Goal: Task Accomplishment & Management: Manage account settings

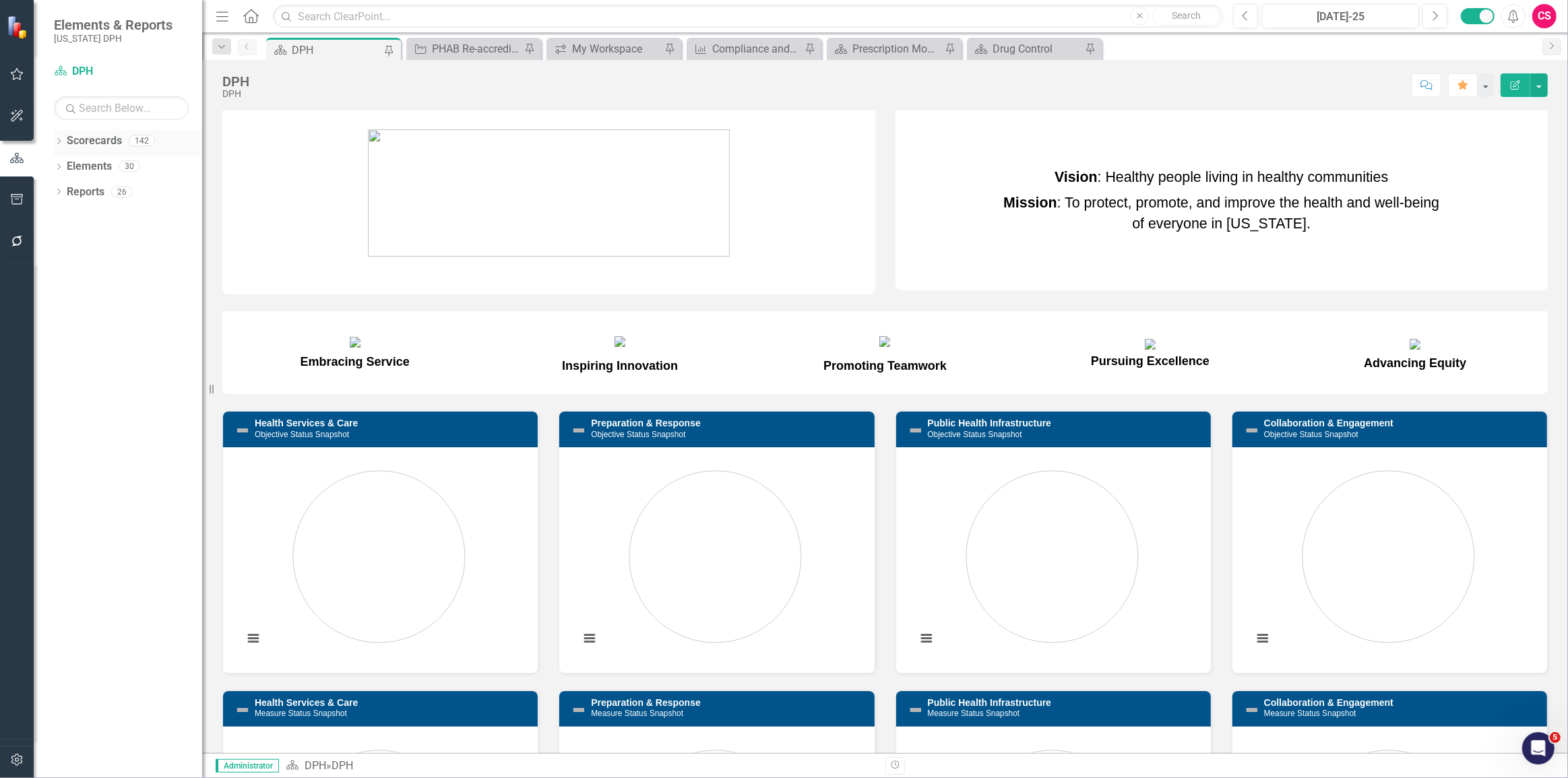
click at [55, 141] on icon "Dropdown" at bounding box center [58, 142] width 10 height 7
click at [67, 167] on icon at bounding box center [67, 166] width 4 height 7
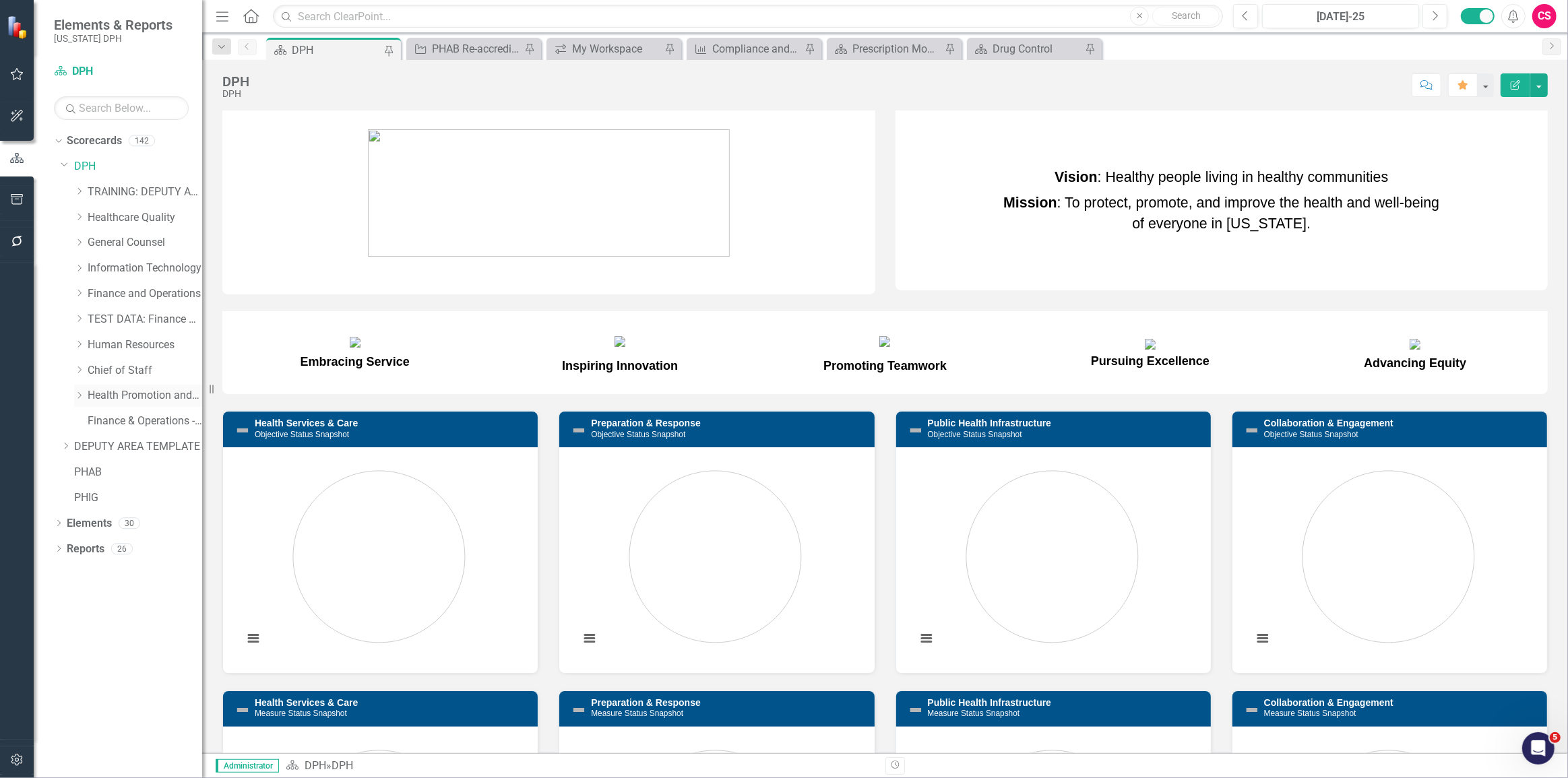
click at [80, 391] on div "Dropdown" at bounding box center [79, 395] width 11 height 11
click at [79, 220] on icon "Dropdown" at bounding box center [79, 216] width 11 height 8
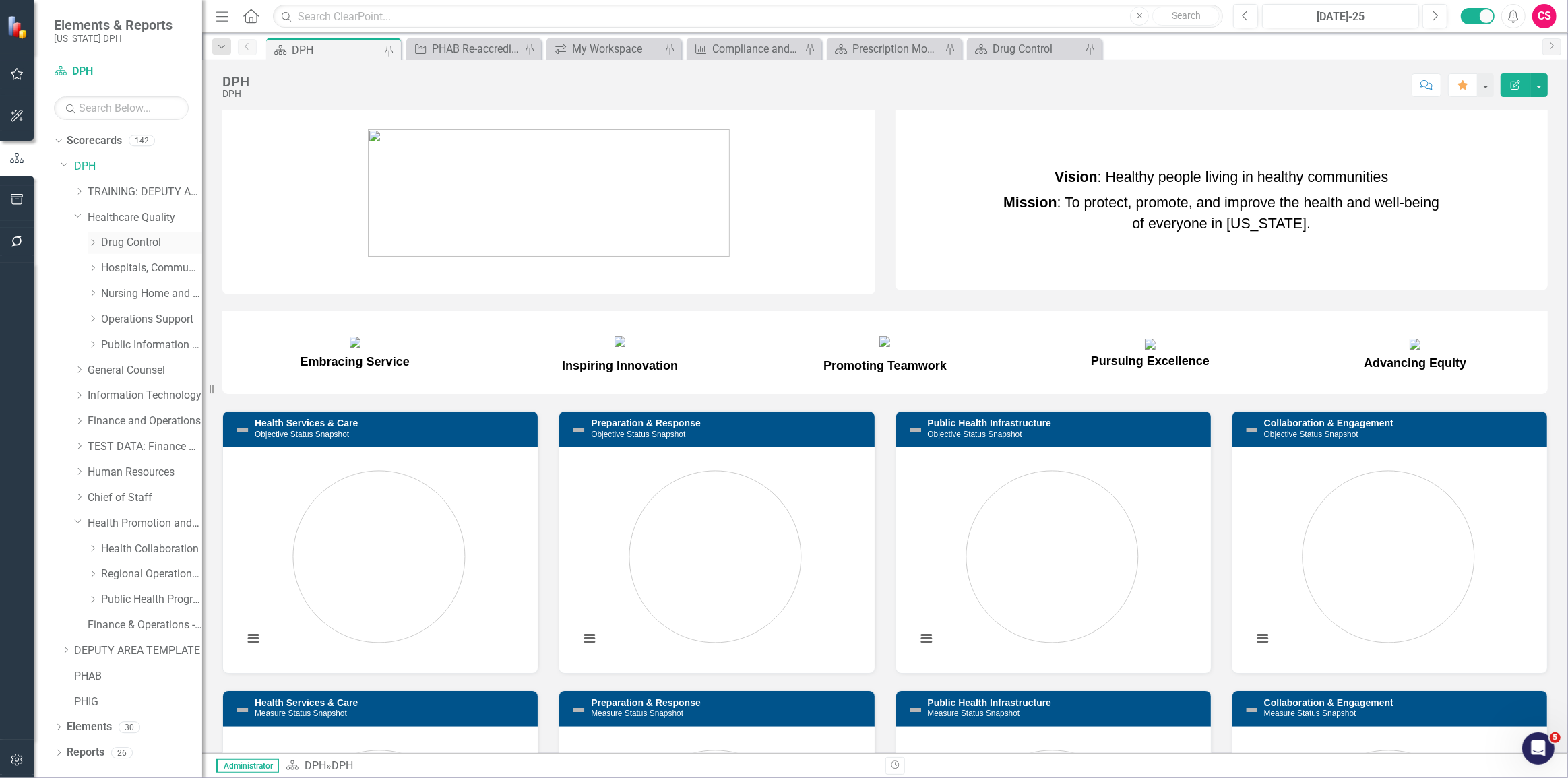
click at [91, 244] on icon "Dropdown" at bounding box center [93, 241] width 11 height 8
drag, startPoint x: 209, startPoint y: 243, endPoint x: 283, endPoint y: 251, distance: 74.4
click at [213, 251] on div "Resize" at bounding box center [207, 389] width 11 height 778
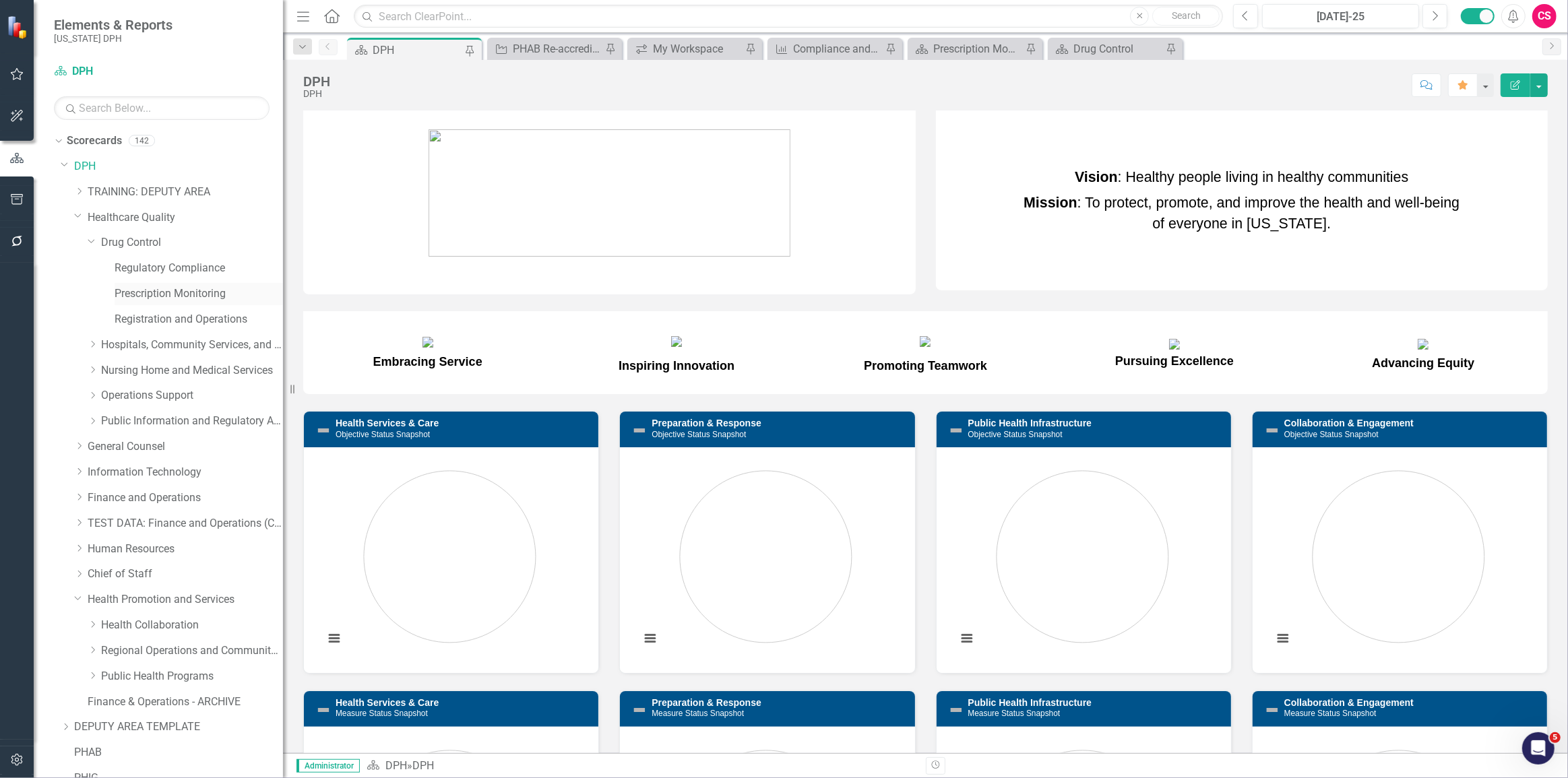
click at [189, 289] on link "Prescription Monitoring" at bounding box center [199, 294] width 169 height 16
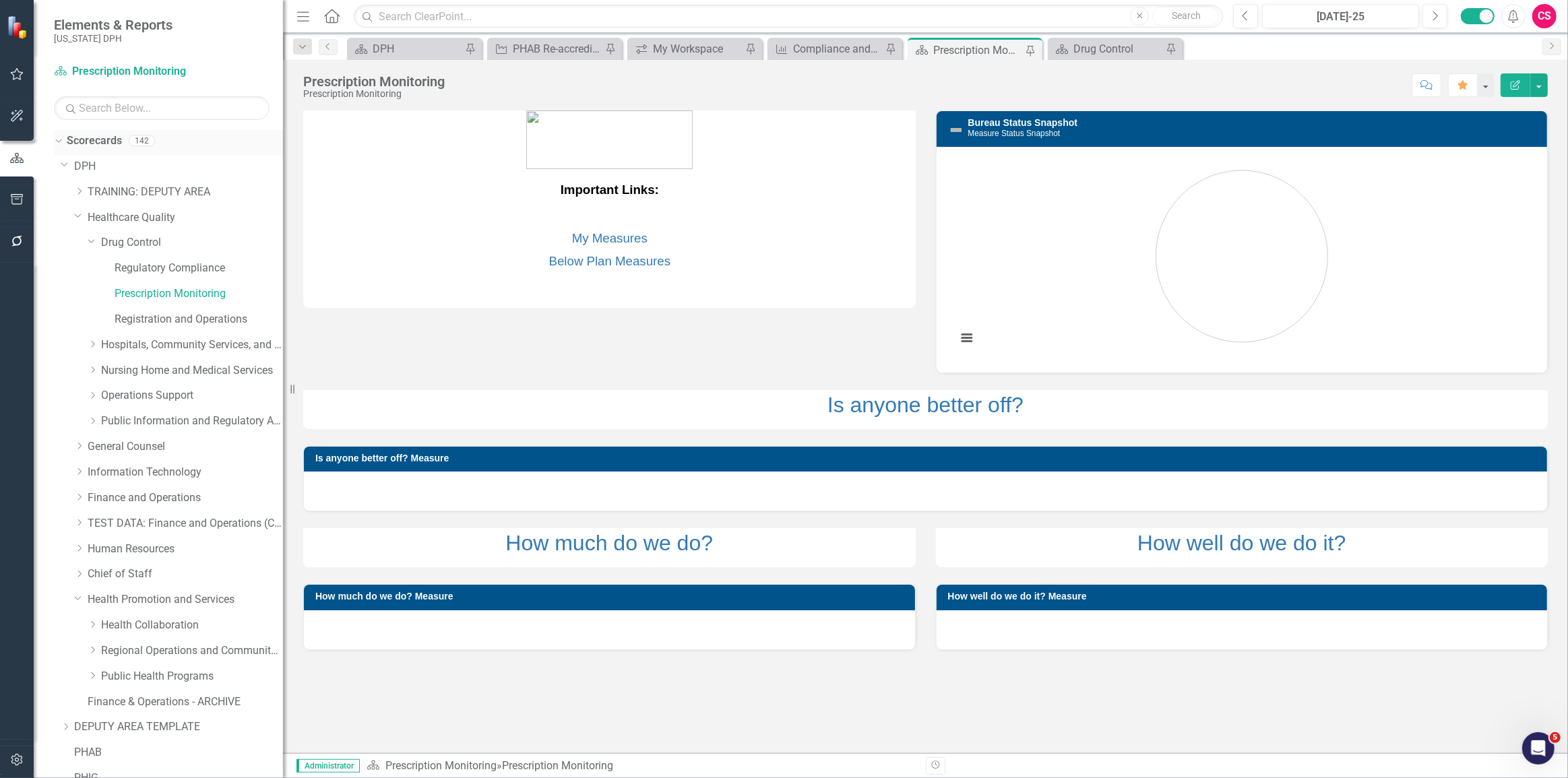
drag, startPoint x: 61, startPoint y: 161, endPoint x: 60, endPoint y: 148, distance: 13.0
click at [61, 161] on icon "Dropdown" at bounding box center [64, 164] width 8 height 11
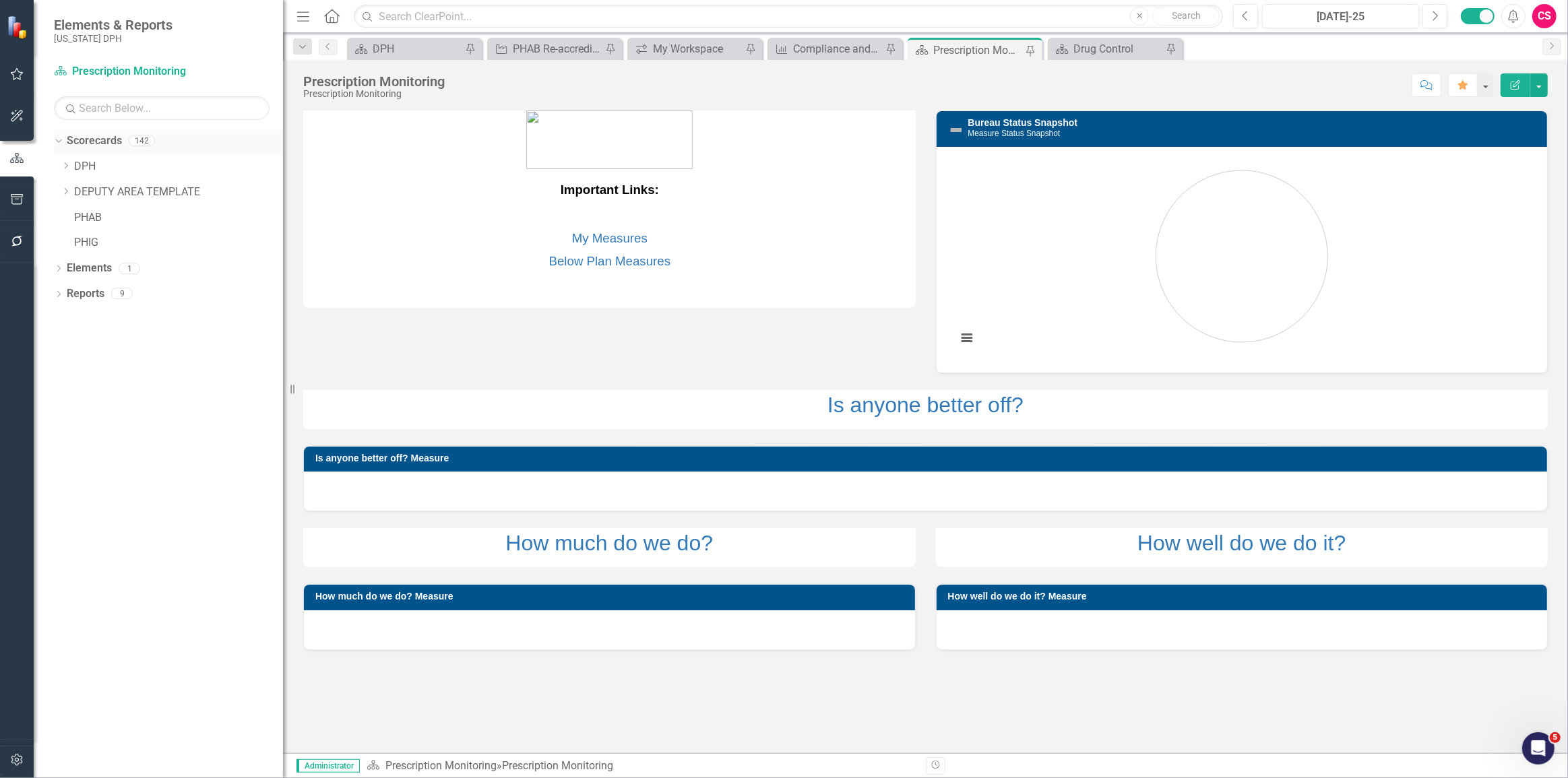
click at [59, 146] on div "Dropdown" at bounding box center [58, 143] width 10 height 7
click at [61, 165] on icon "Dropdown" at bounding box center [58, 168] width 10 height 7
click at [62, 218] on icon "Dropdown" at bounding box center [65, 219] width 10 height 7
click at [115, 237] on div "Measure Status Snapshot" at bounding box center [156, 240] width 123 height 12
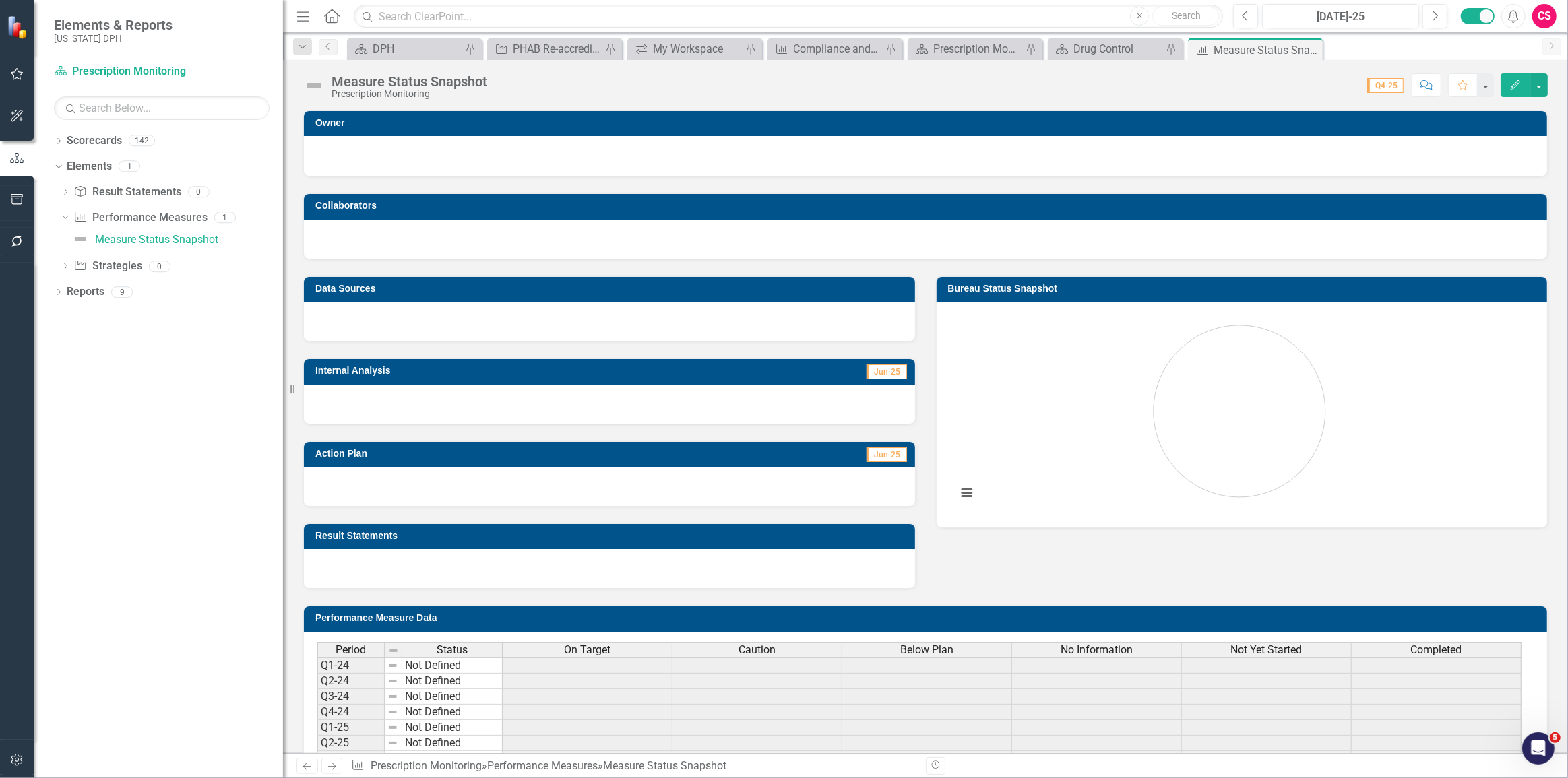
click at [1521, 81] on button "Edit" at bounding box center [1515, 85] width 30 height 24
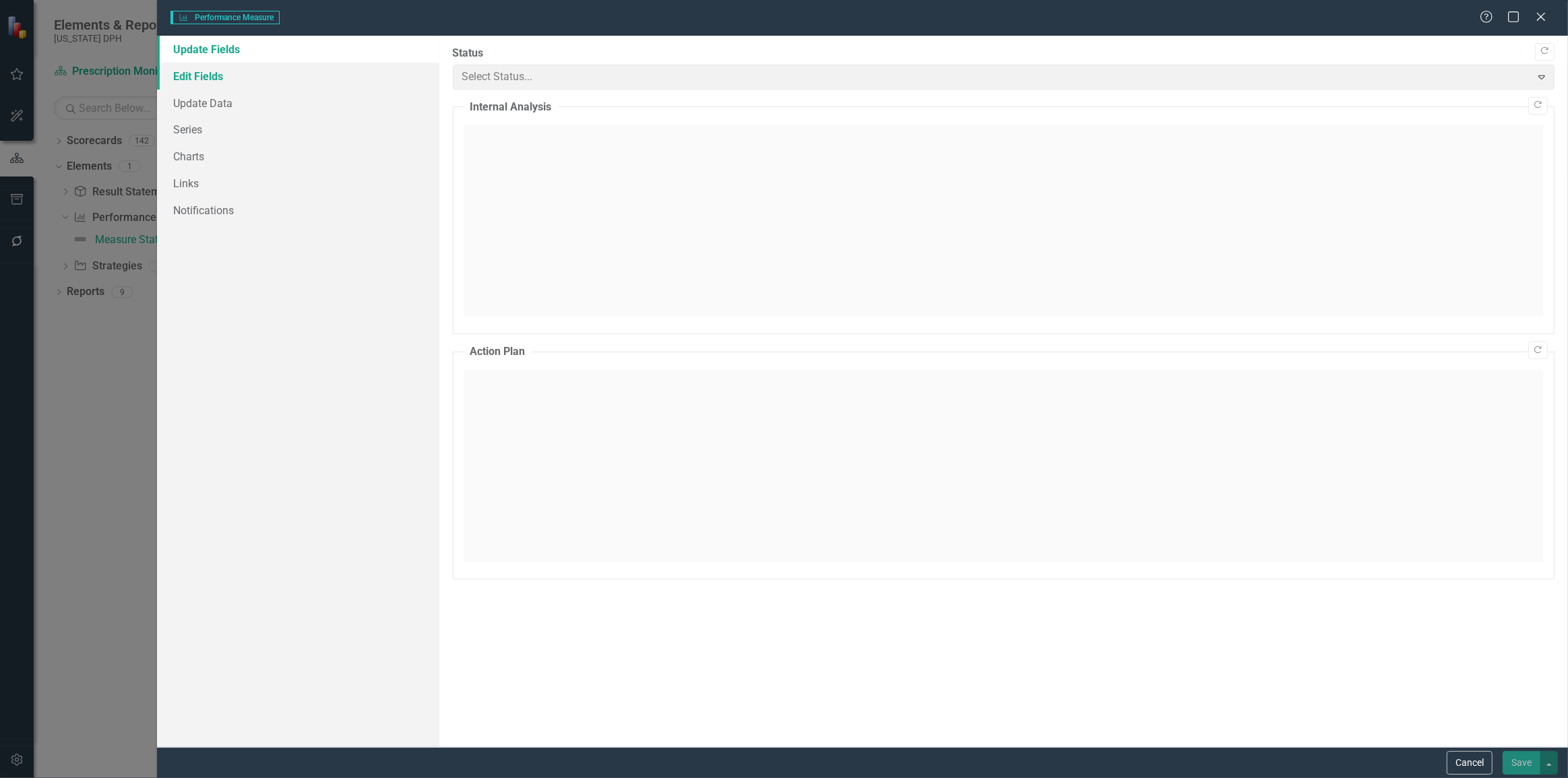
click at [182, 73] on link "Edit Fields" at bounding box center [298, 76] width 282 height 27
click at [182, 74] on link "Edit Fields" at bounding box center [298, 76] width 282 height 27
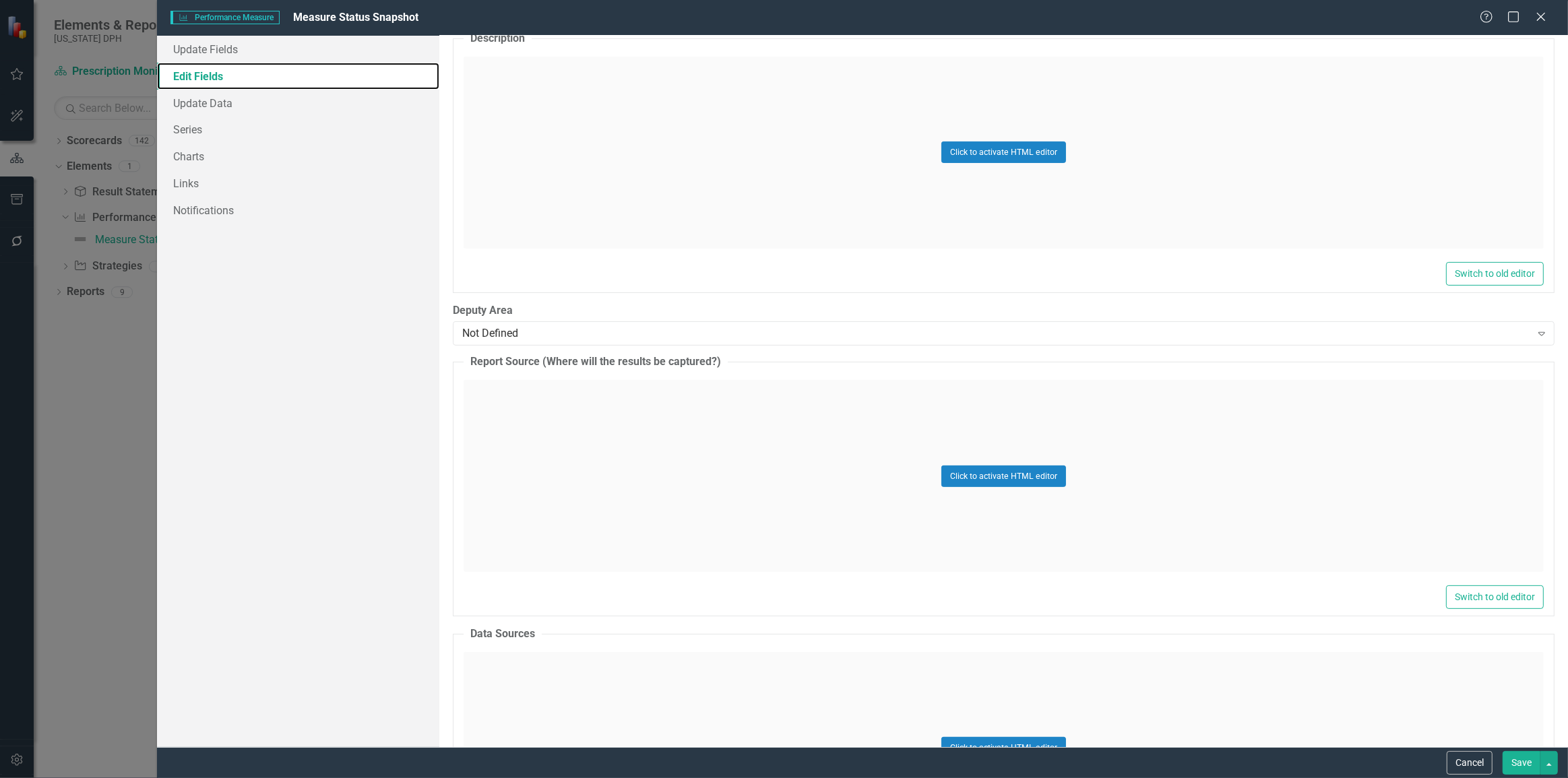
scroll to position [367, 0]
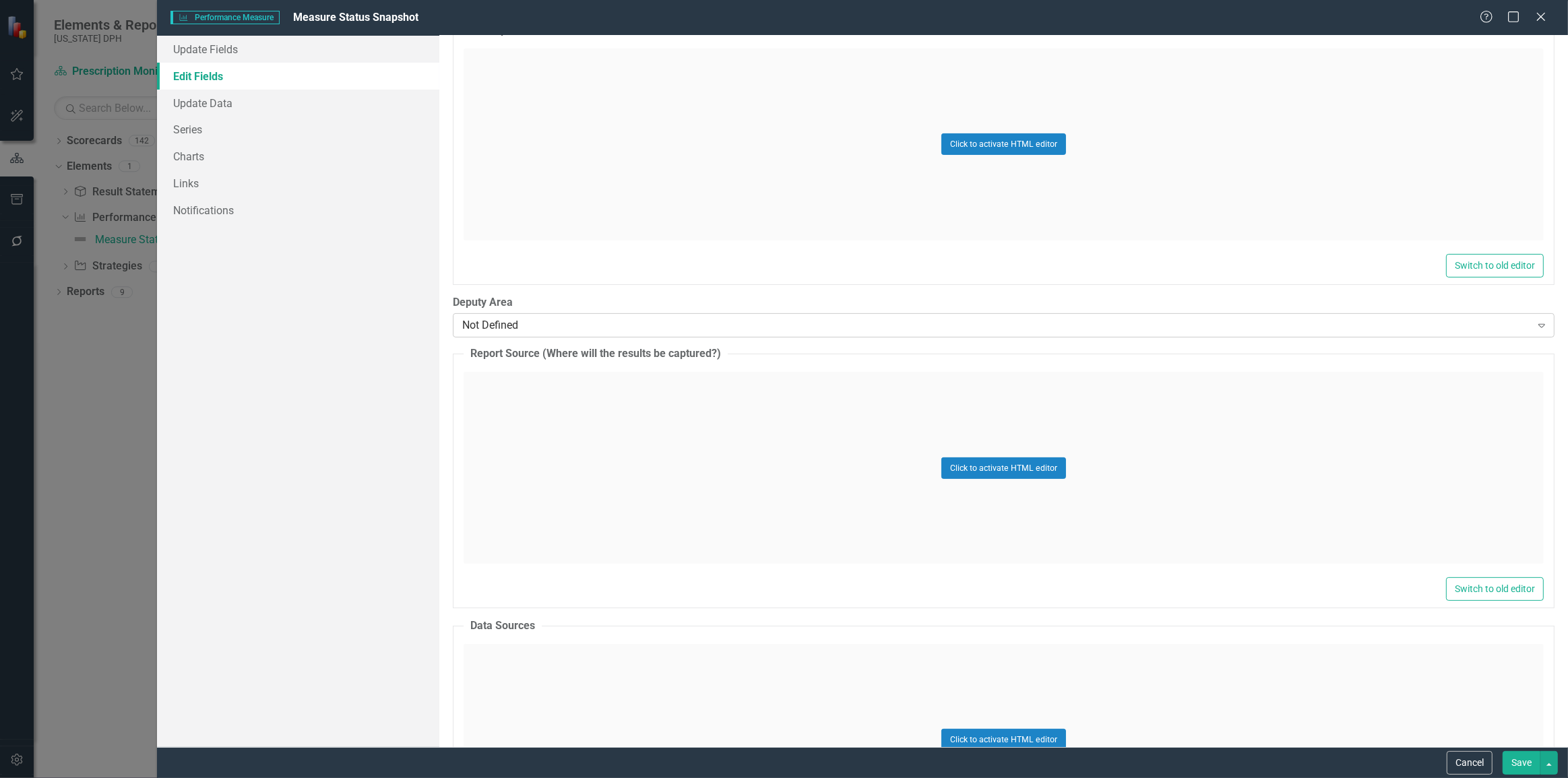
click at [517, 313] on div "Not Defined Expand" at bounding box center [1003, 326] width 1102 height 25
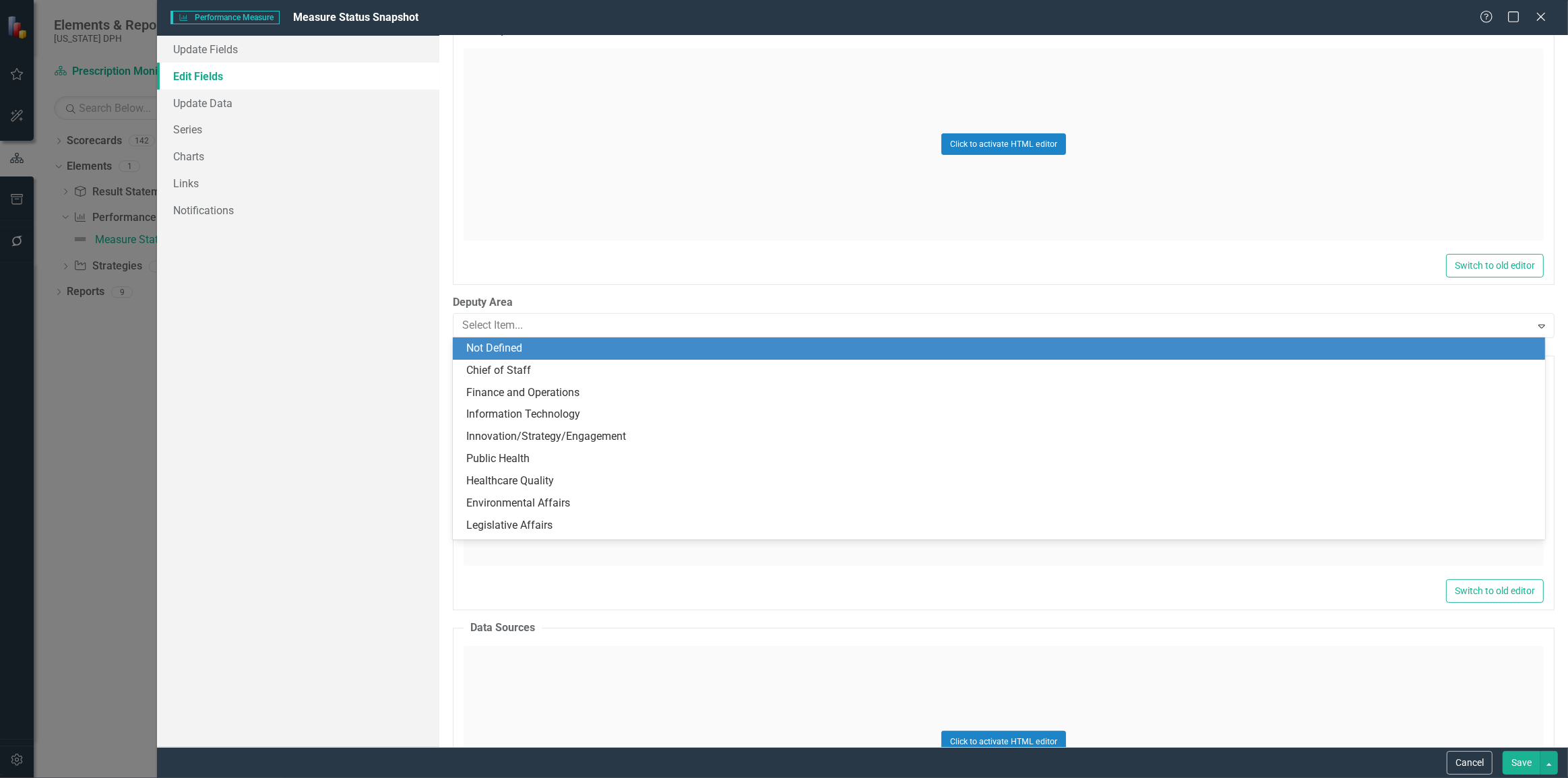
click at [512, 282] on fieldset "Description Click to activate HTML editor Switch to old editor" at bounding box center [1003, 154] width 1102 height 262
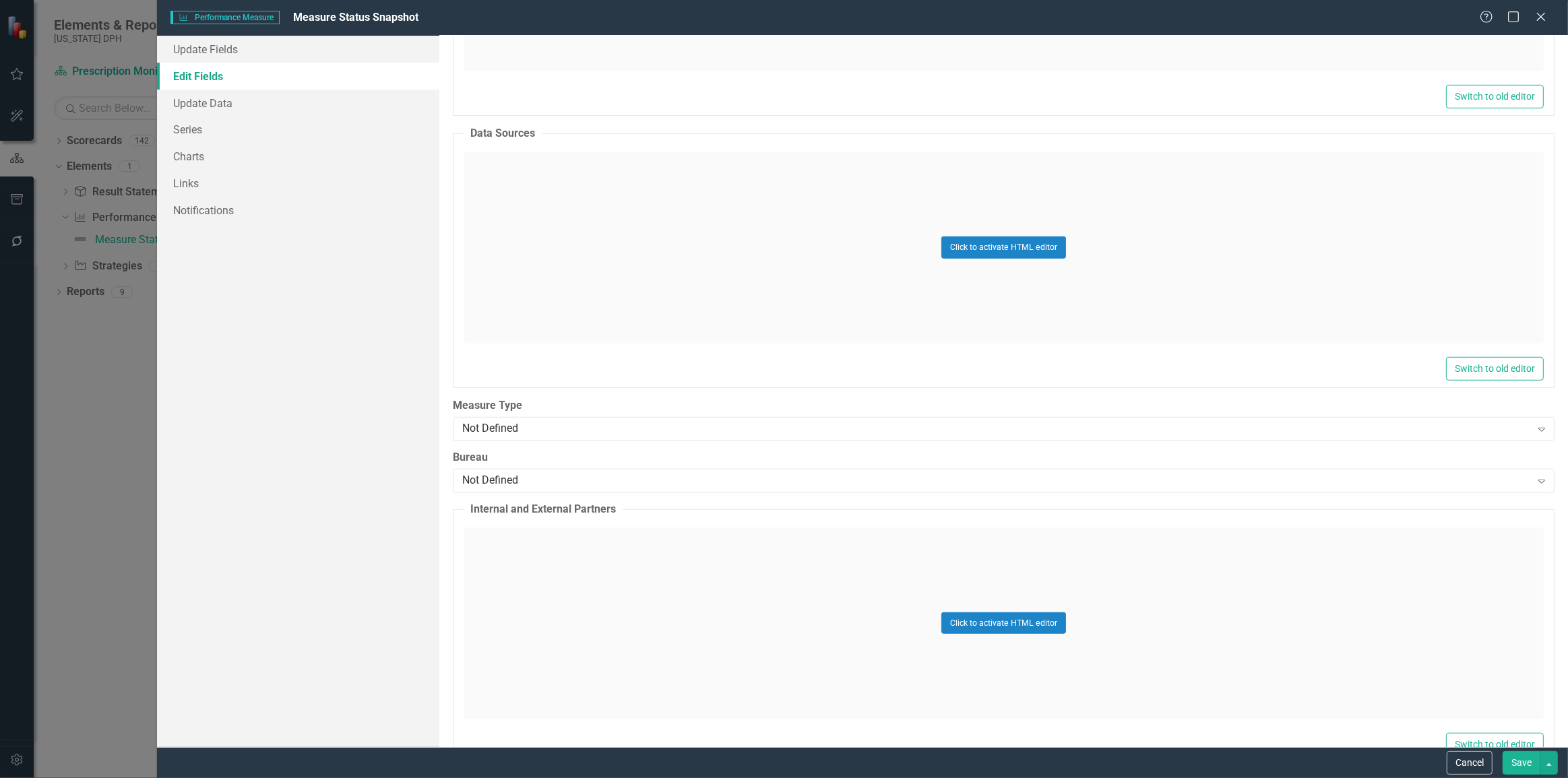
scroll to position [918, 0]
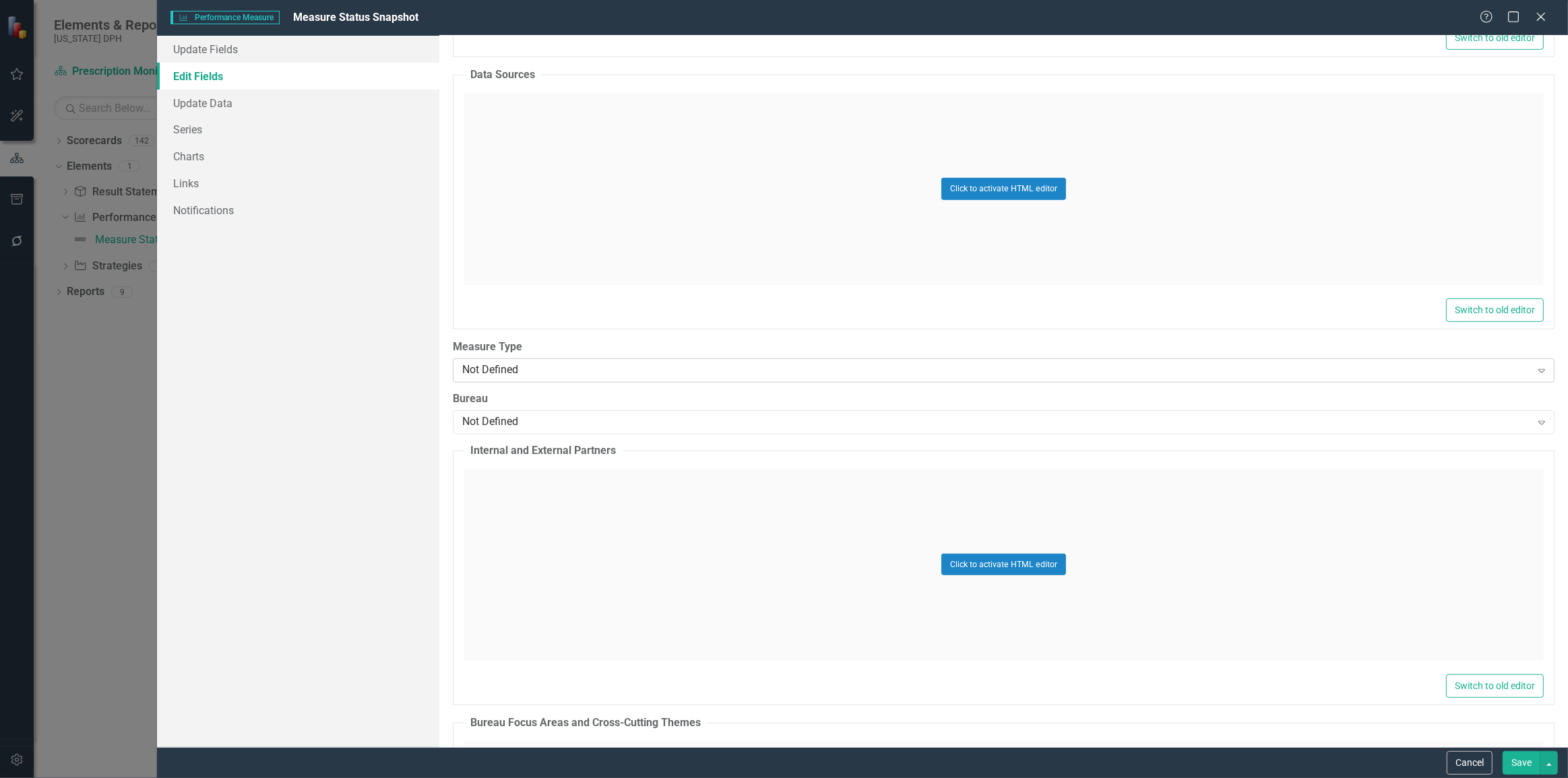
click at [579, 371] on div "Not Defined" at bounding box center [996, 371] width 1068 height 16
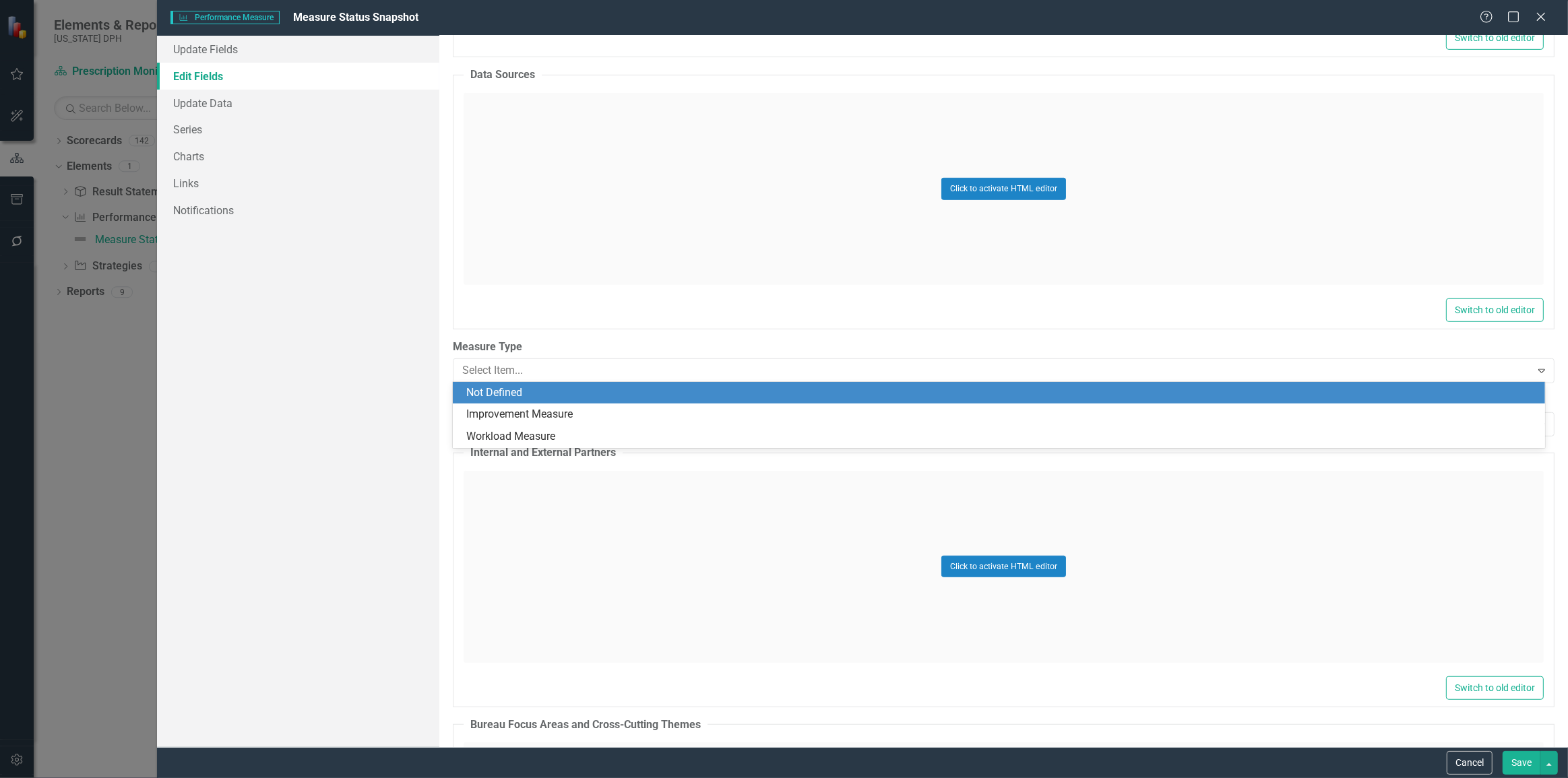
click at [539, 343] on label "Measure Type" at bounding box center [1003, 348] width 1102 height 16
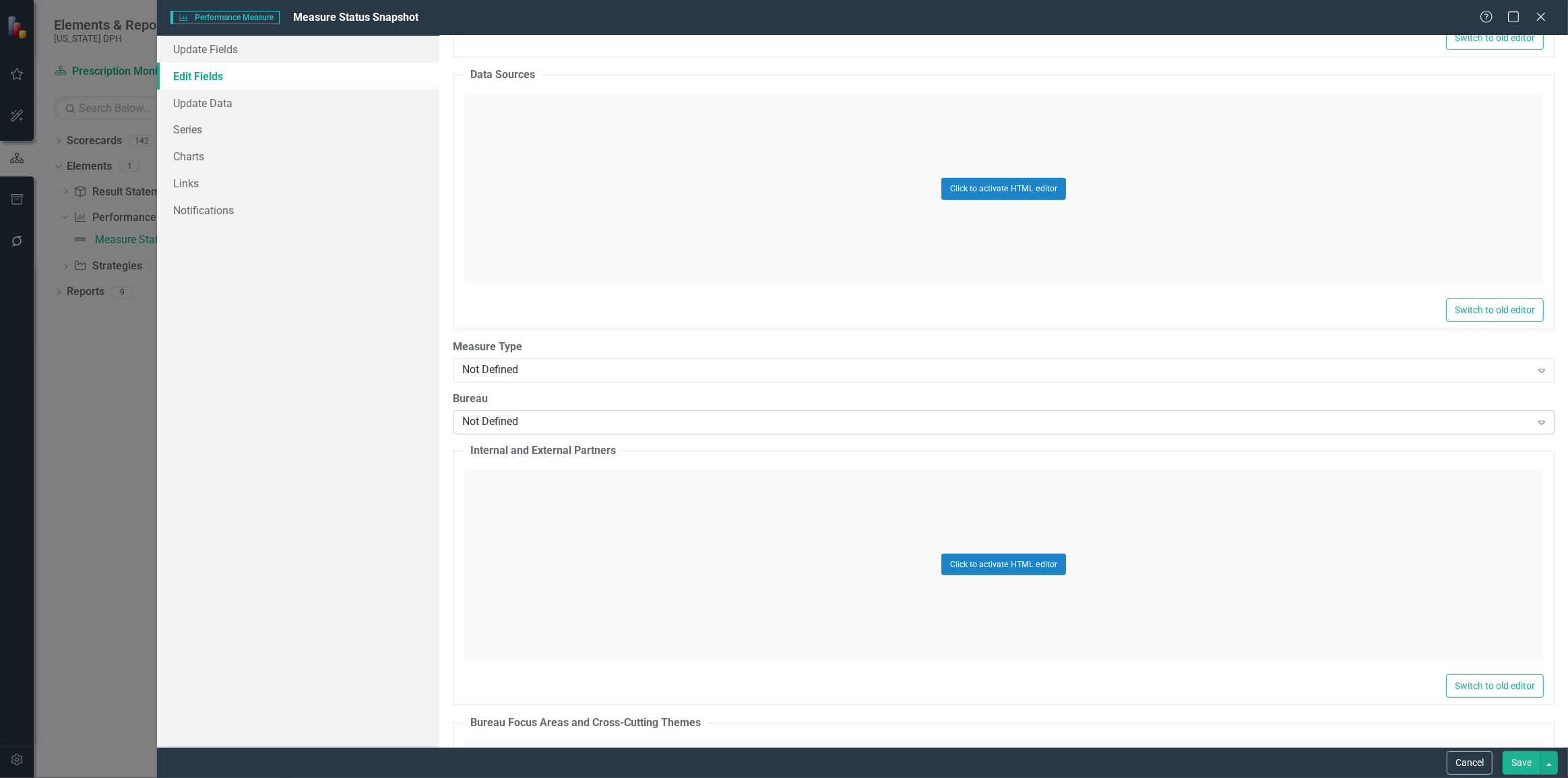
click at [517, 417] on div "Not Defined" at bounding box center [996, 422] width 1068 height 16
click at [397, 427] on div "Update Fields Edit Fields Update Data Series Charts Links Notifications" at bounding box center [298, 392] width 282 height 711
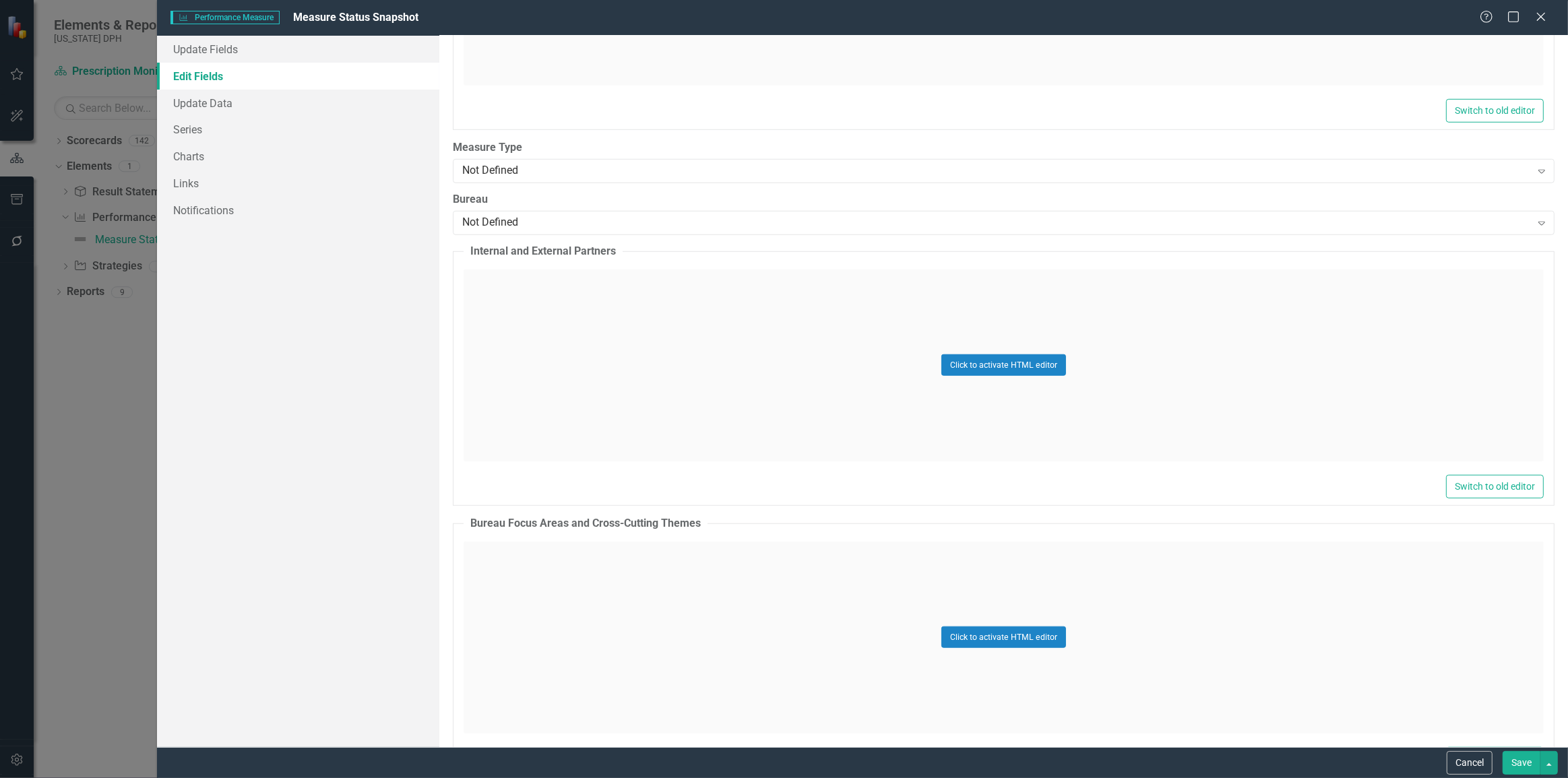
scroll to position [1163, 0]
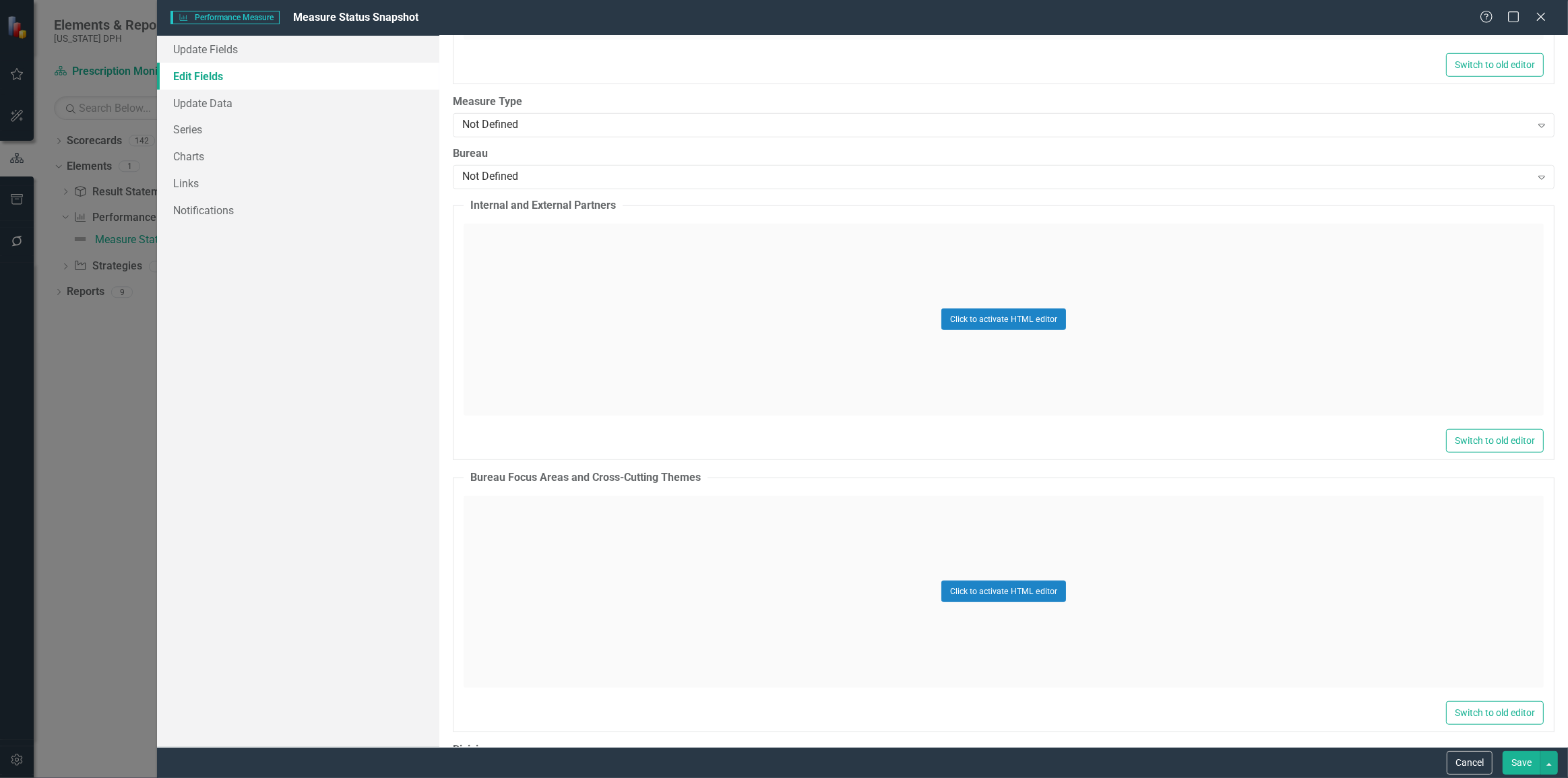
click at [450, 166] on div "ClearPoint Can Do More! How ClearPoint Can Help Close Enterprise plans can auto…" at bounding box center [1003, 392] width 1129 height 711
click at [481, 173] on div "Not Defined" at bounding box center [996, 176] width 1068 height 16
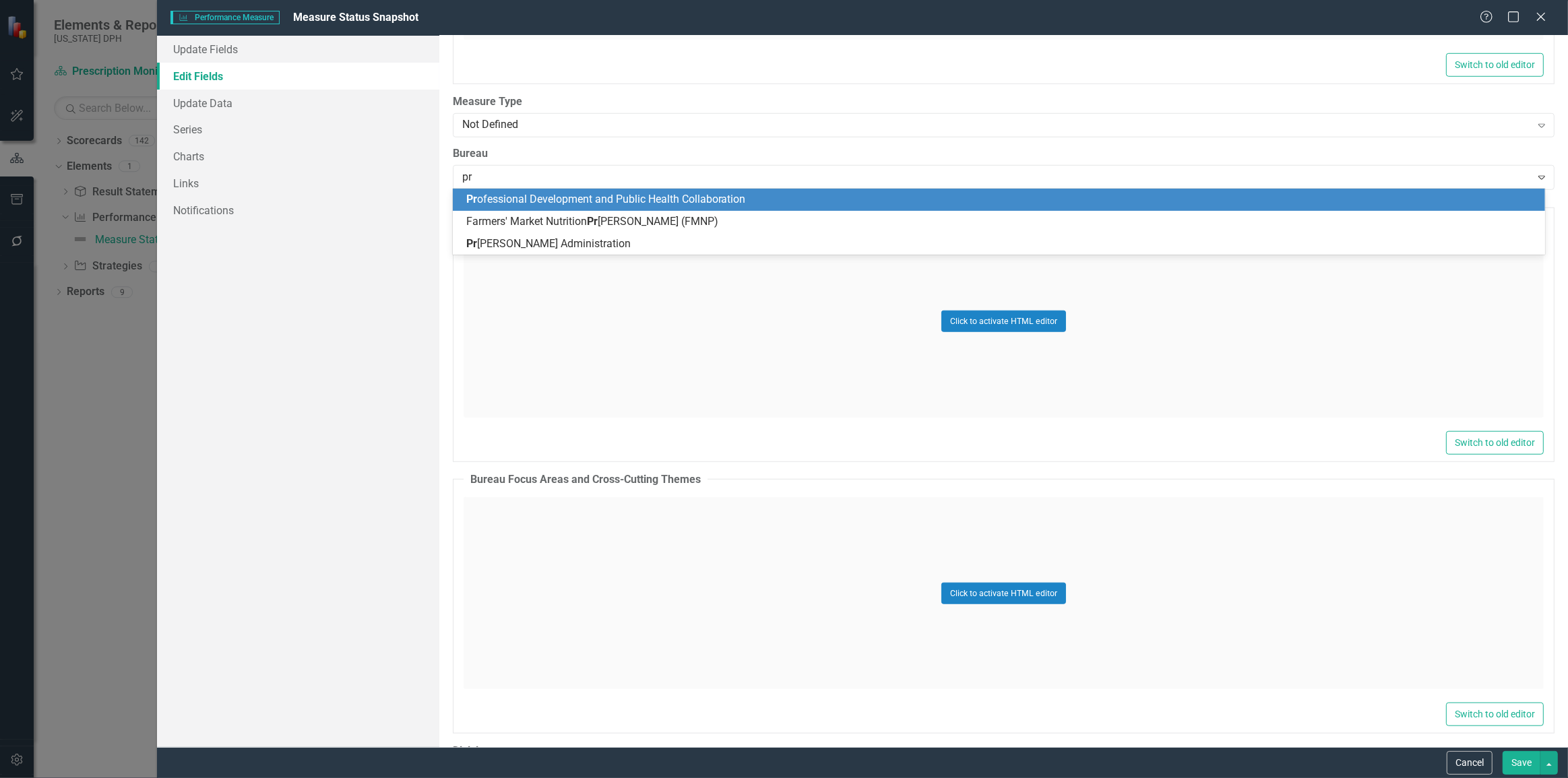
type input "p"
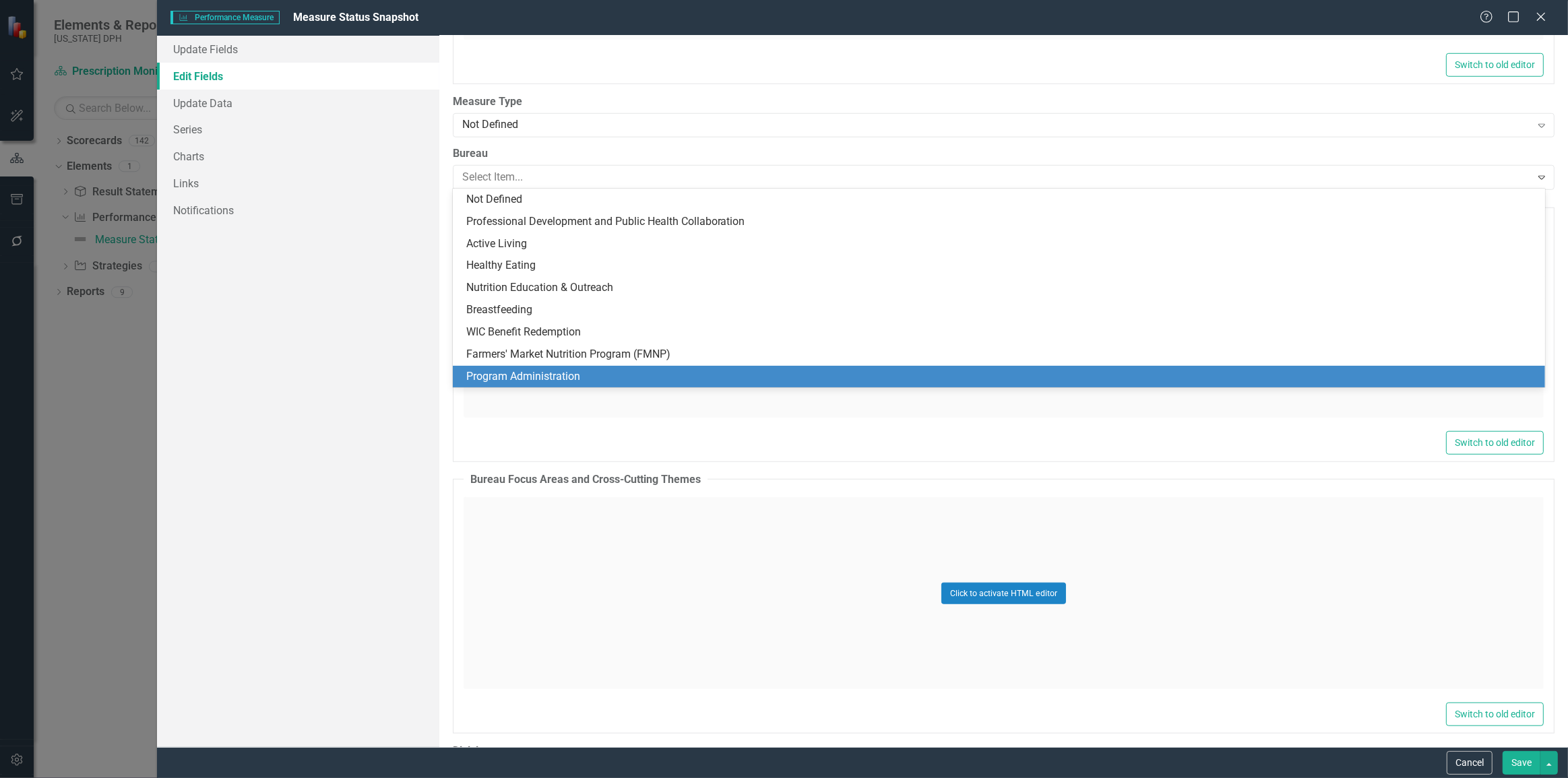
click at [603, 450] on div "Switch to old editor" at bounding box center [1003, 443] width 1080 height 24
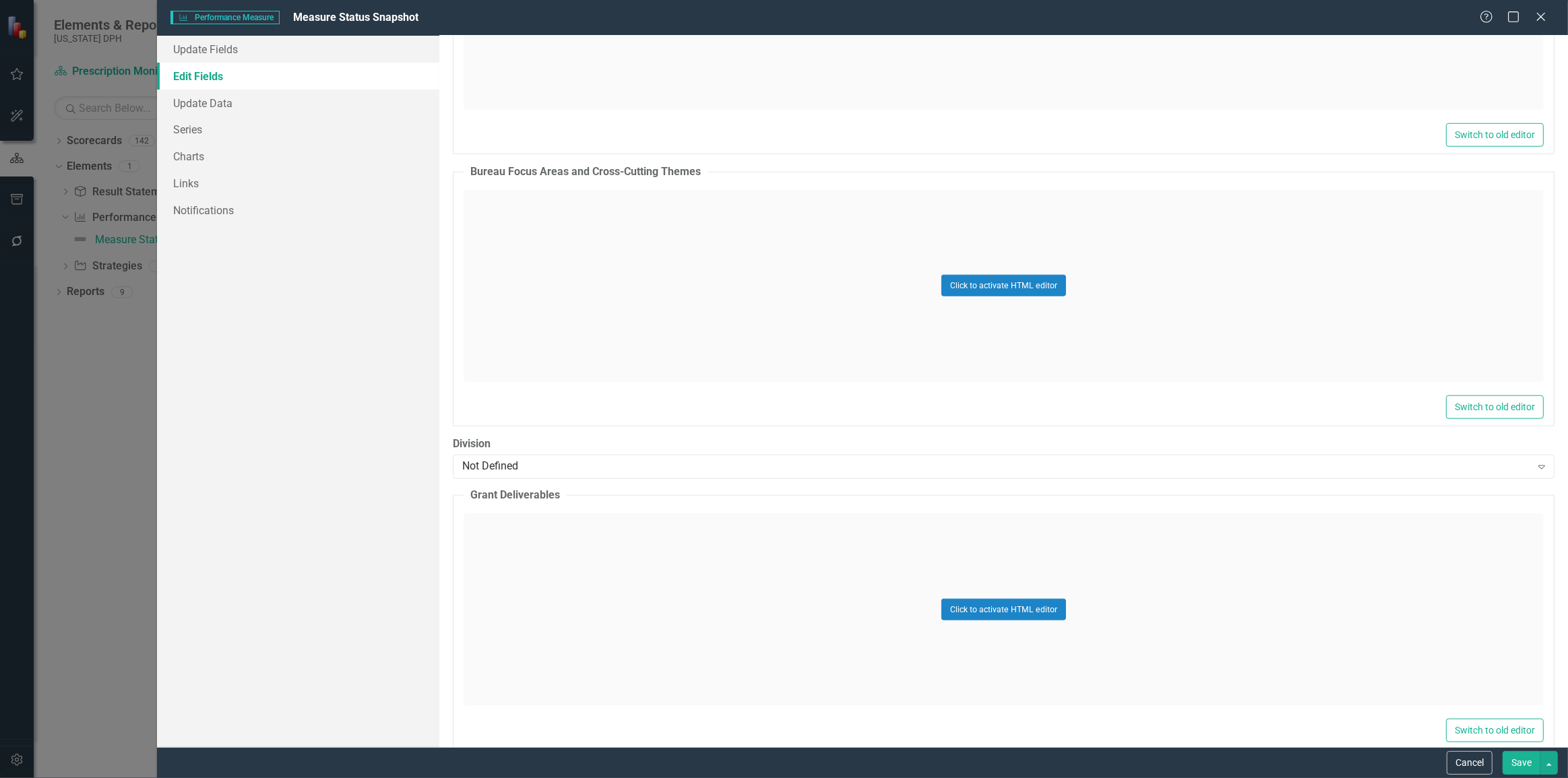
scroll to position [1530, 0]
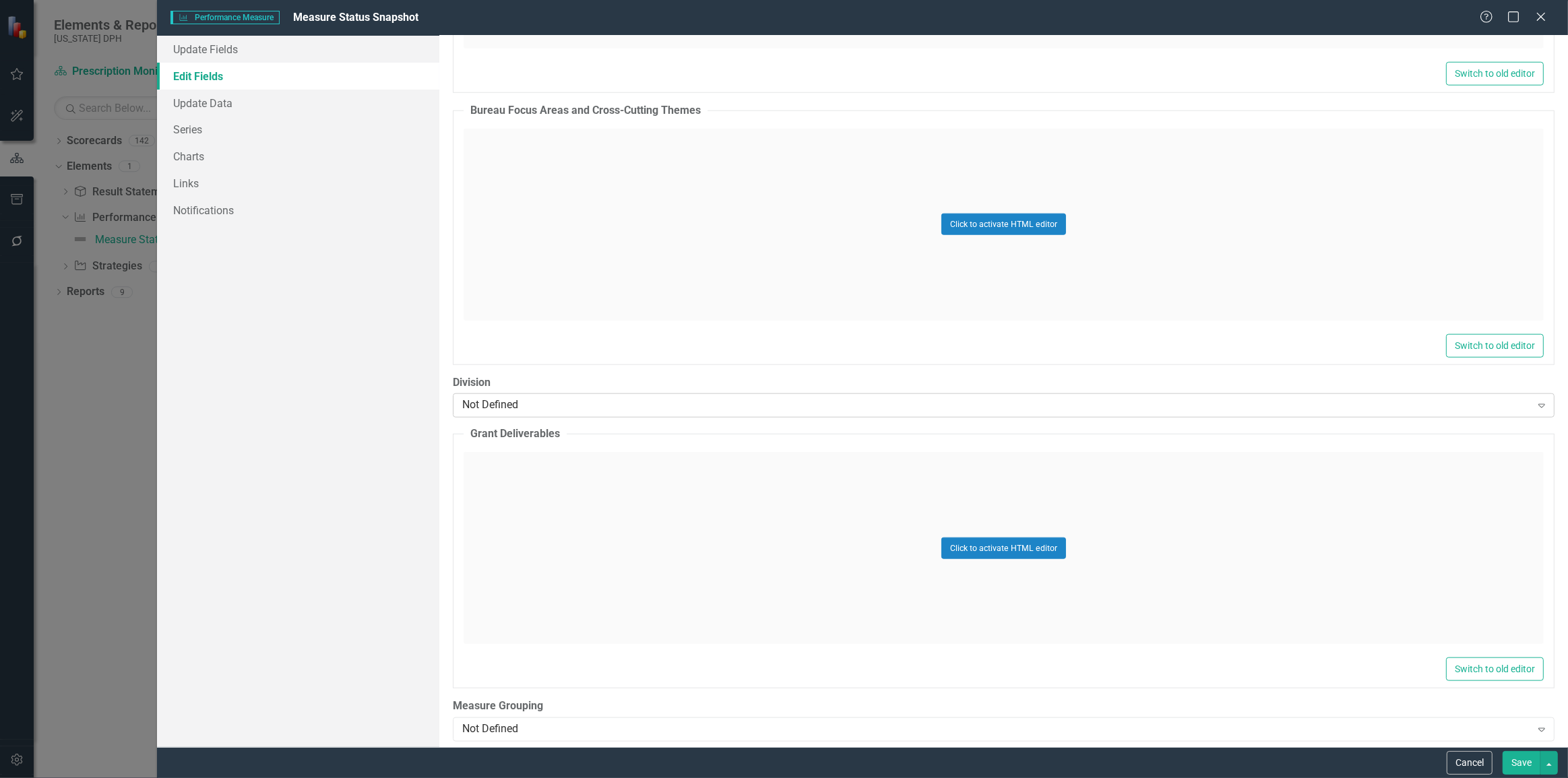
click at [565, 394] on div "Not Defined Expand" at bounding box center [1003, 406] width 1102 height 25
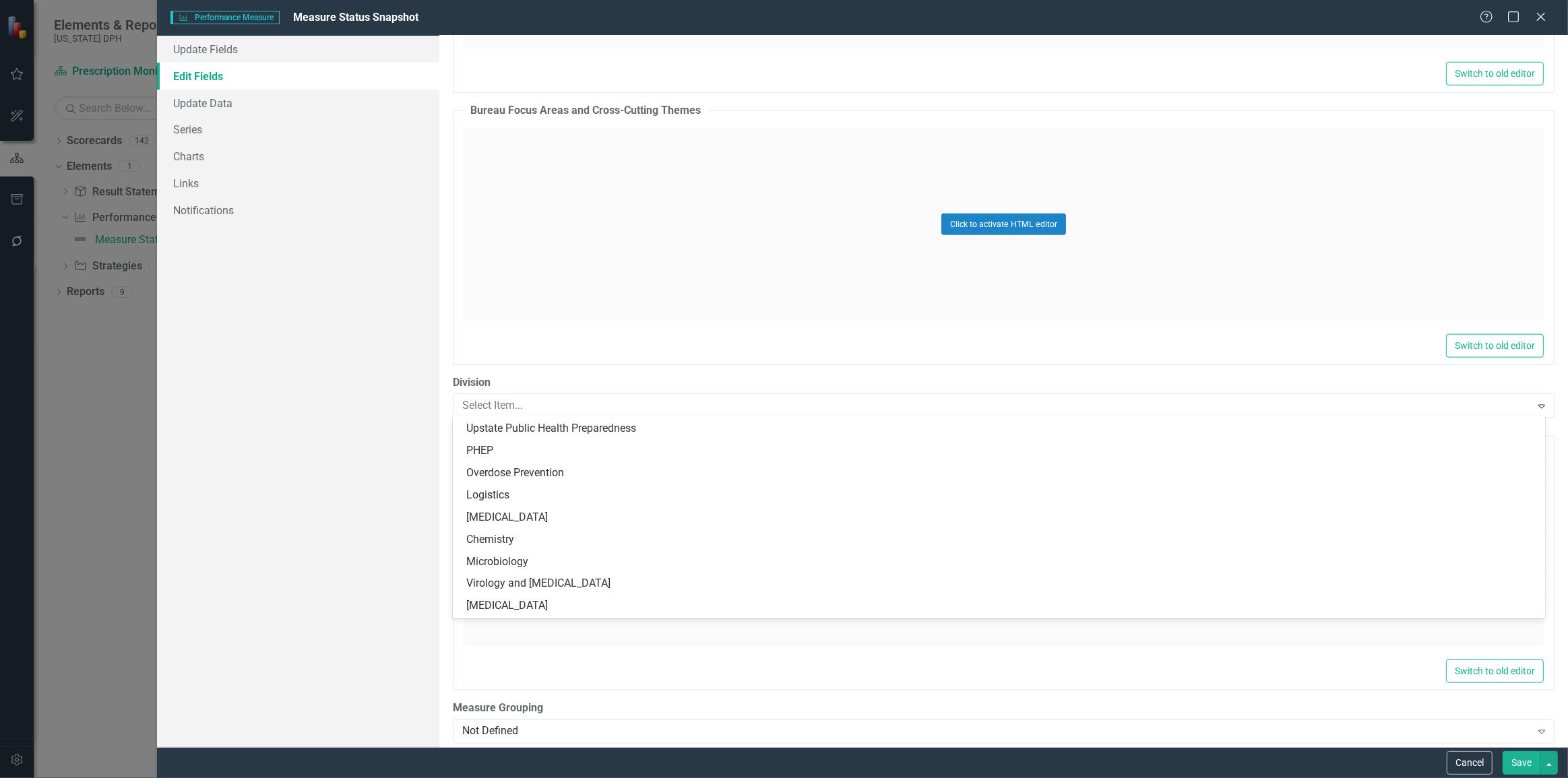
scroll to position [796, 0]
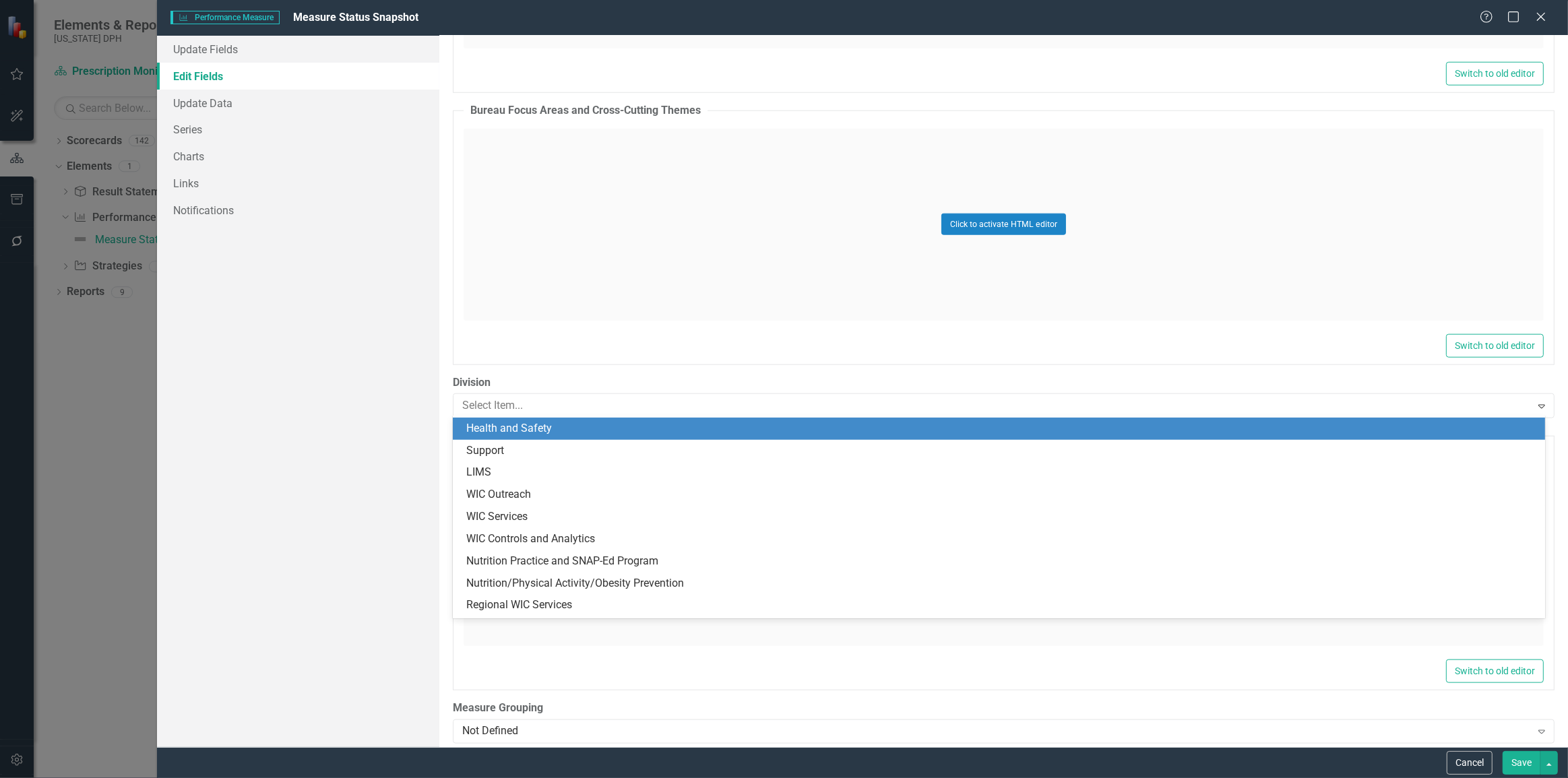
click at [494, 366] on div "ClearPoint Can Do More! How ClearPoint Can Help Close Enterprise plans can auto…" at bounding box center [1003, 392] width 1129 height 711
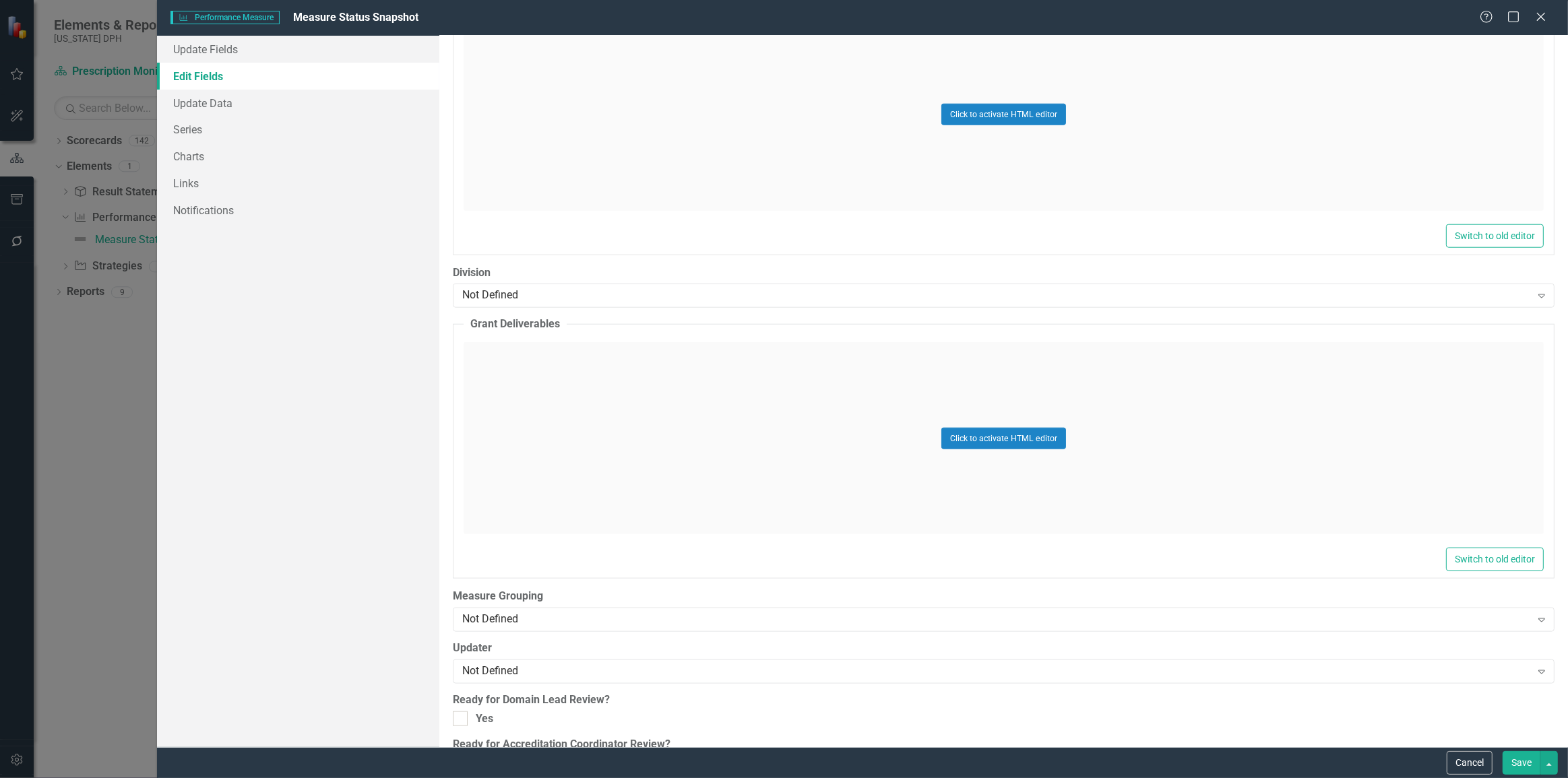
scroll to position [1733, 0]
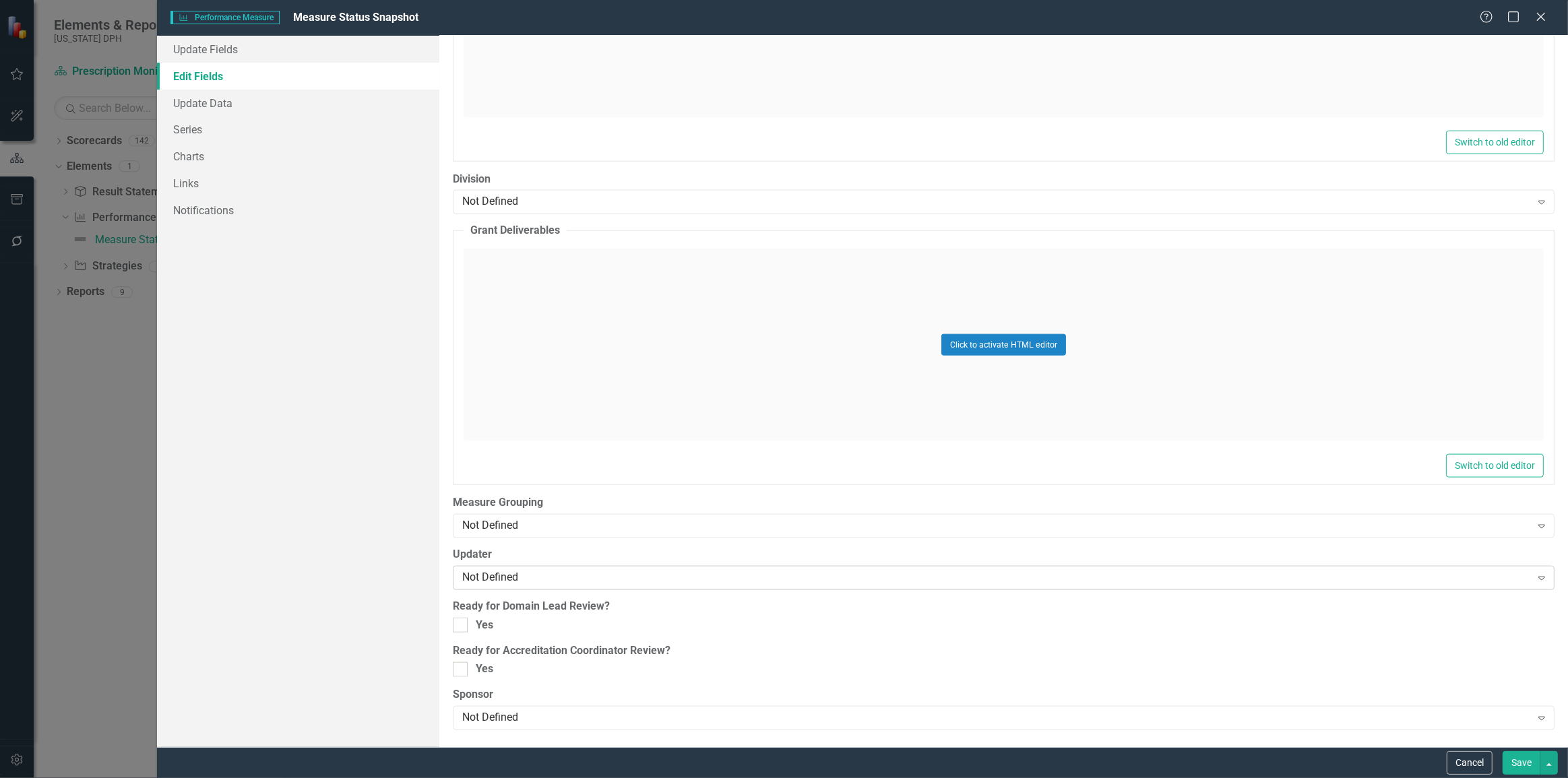
click at [552, 582] on div "Not Defined" at bounding box center [996, 579] width 1068 height 16
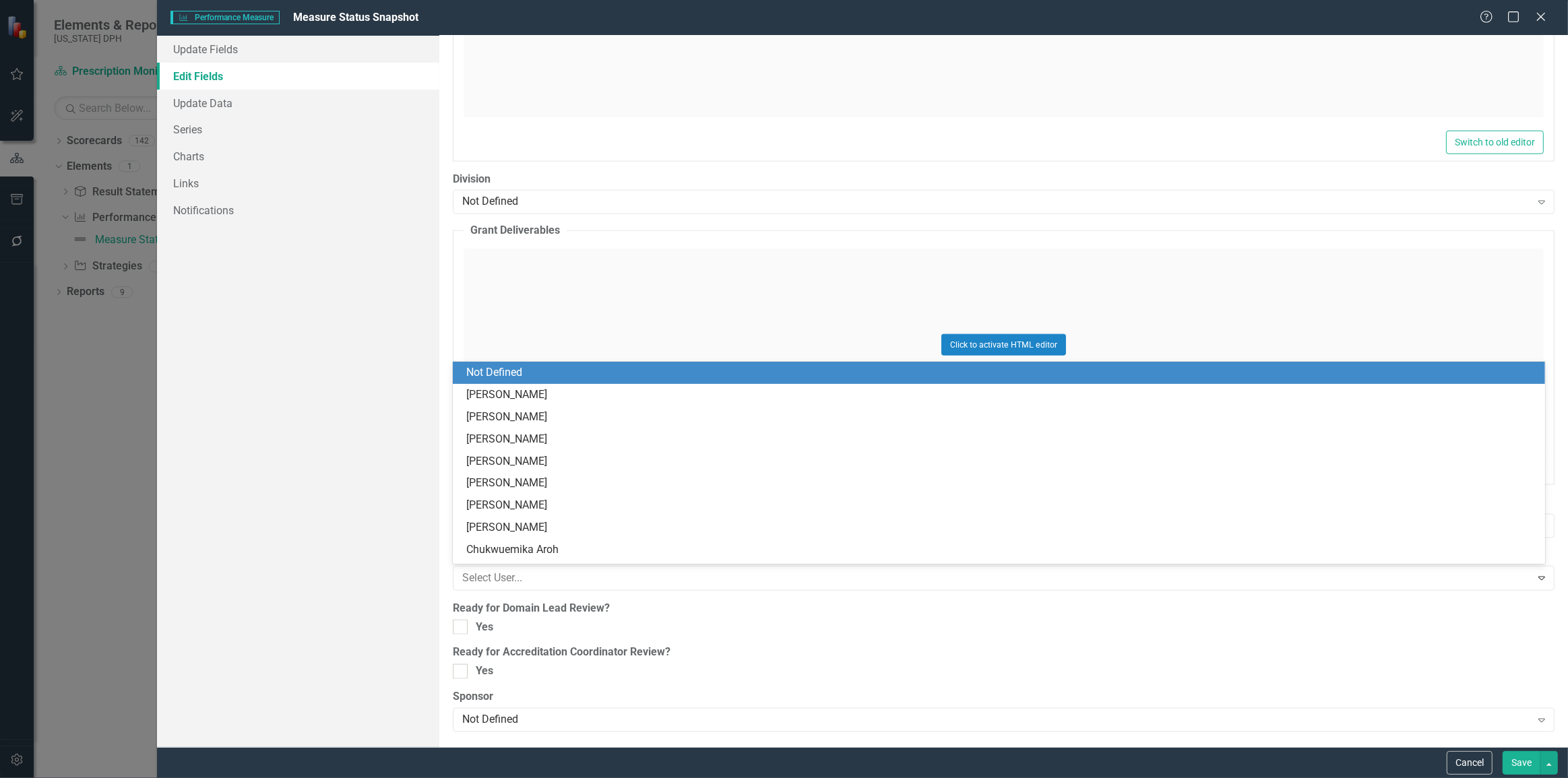
click at [351, 559] on div "Update Fields Edit Fields Update Data Series Charts Links Notifications" at bounding box center [298, 392] width 282 height 711
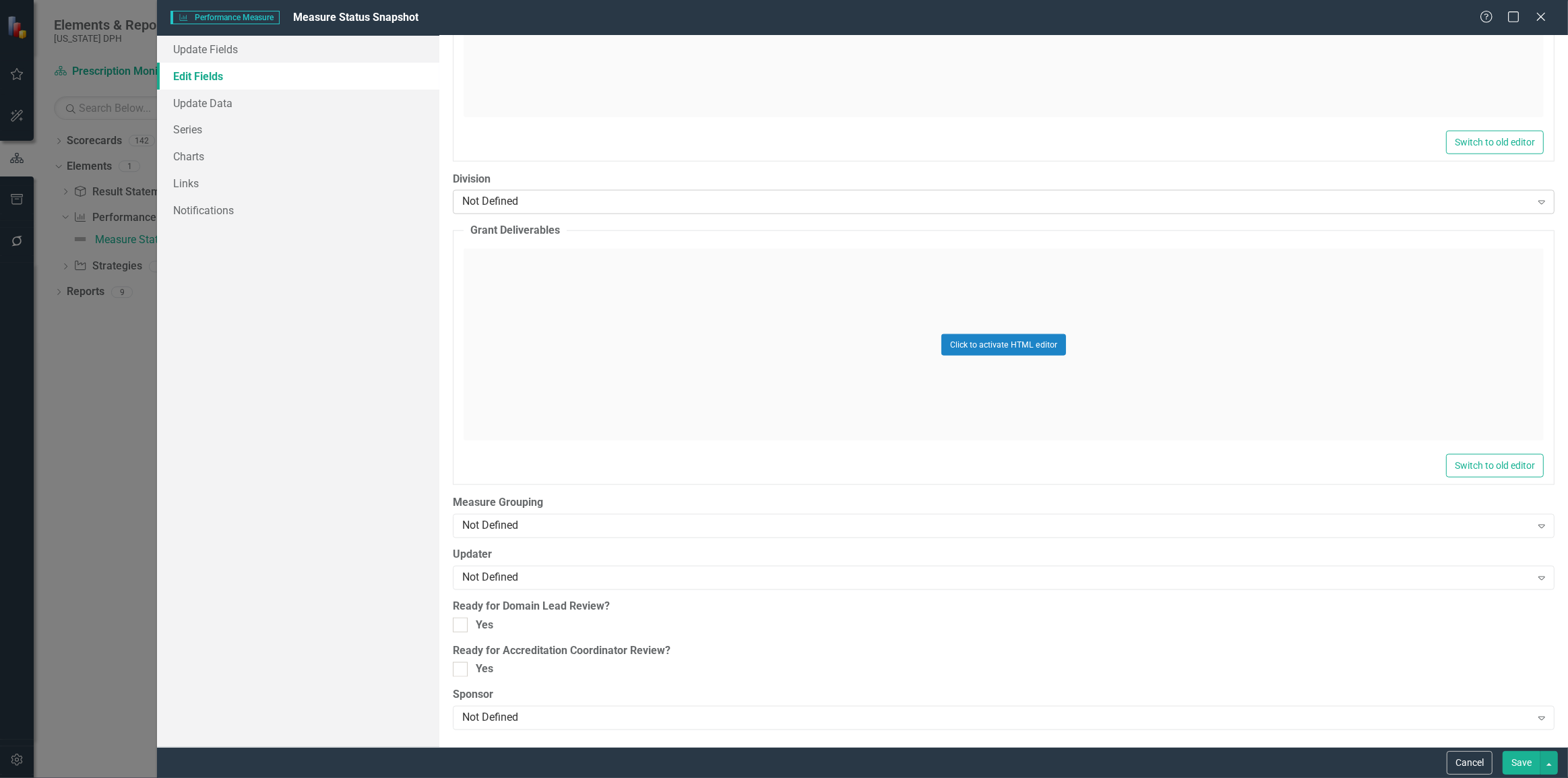
click at [520, 198] on div "Not Defined" at bounding box center [996, 203] width 1068 height 16
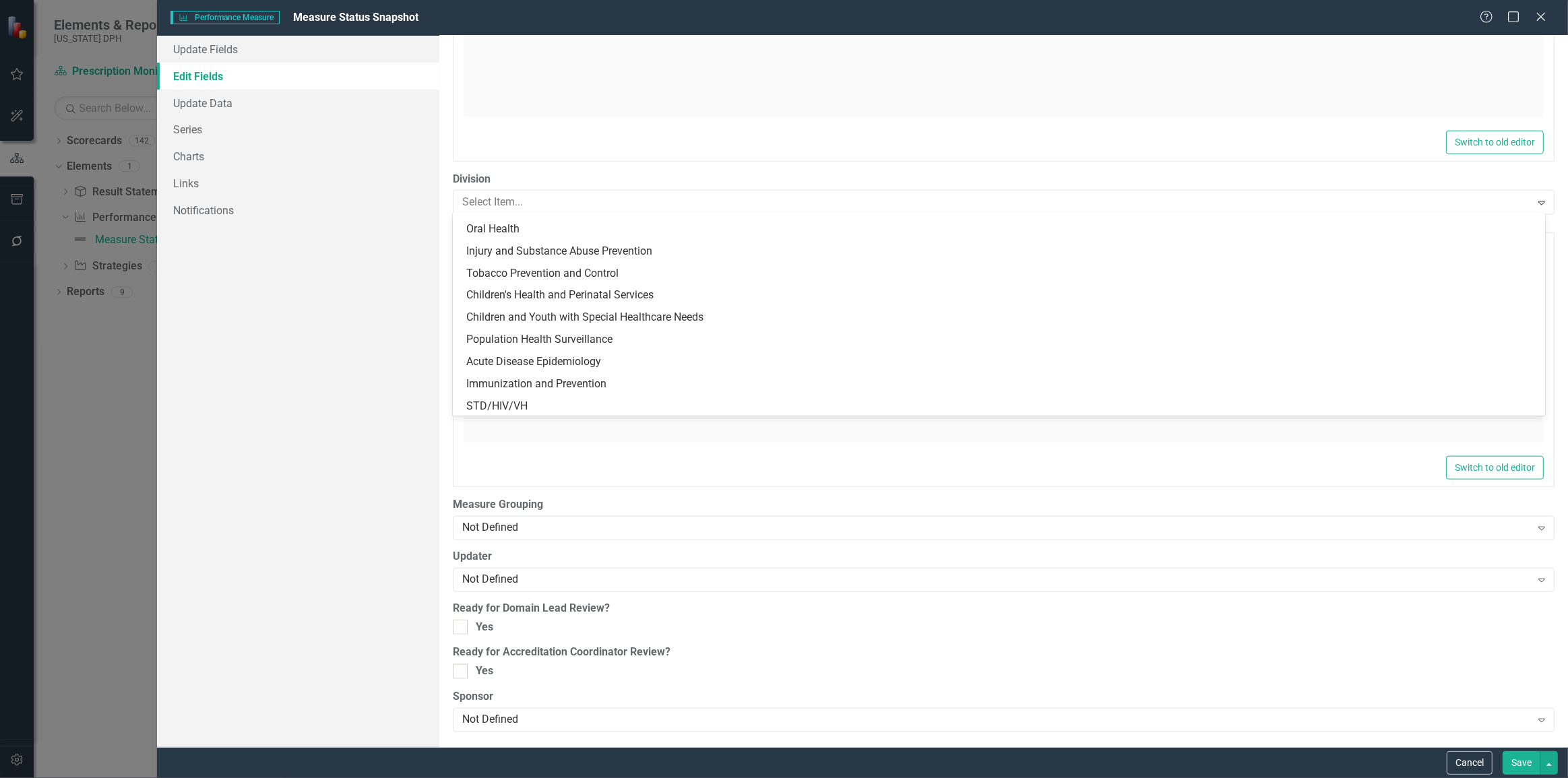
scroll to position [1192, 0]
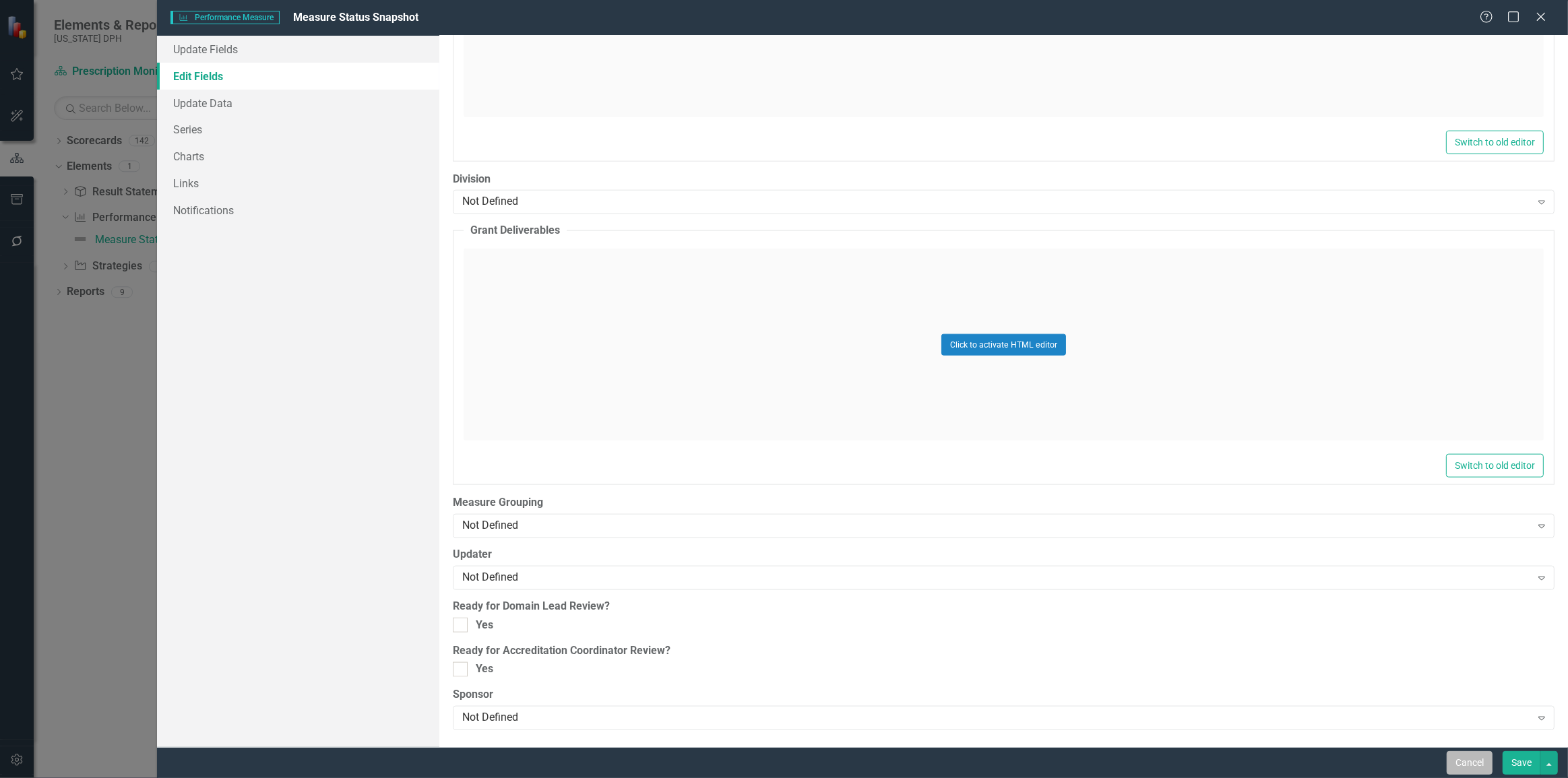
click at [1456, 758] on button "Cancel" at bounding box center [1470, 762] width 46 height 24
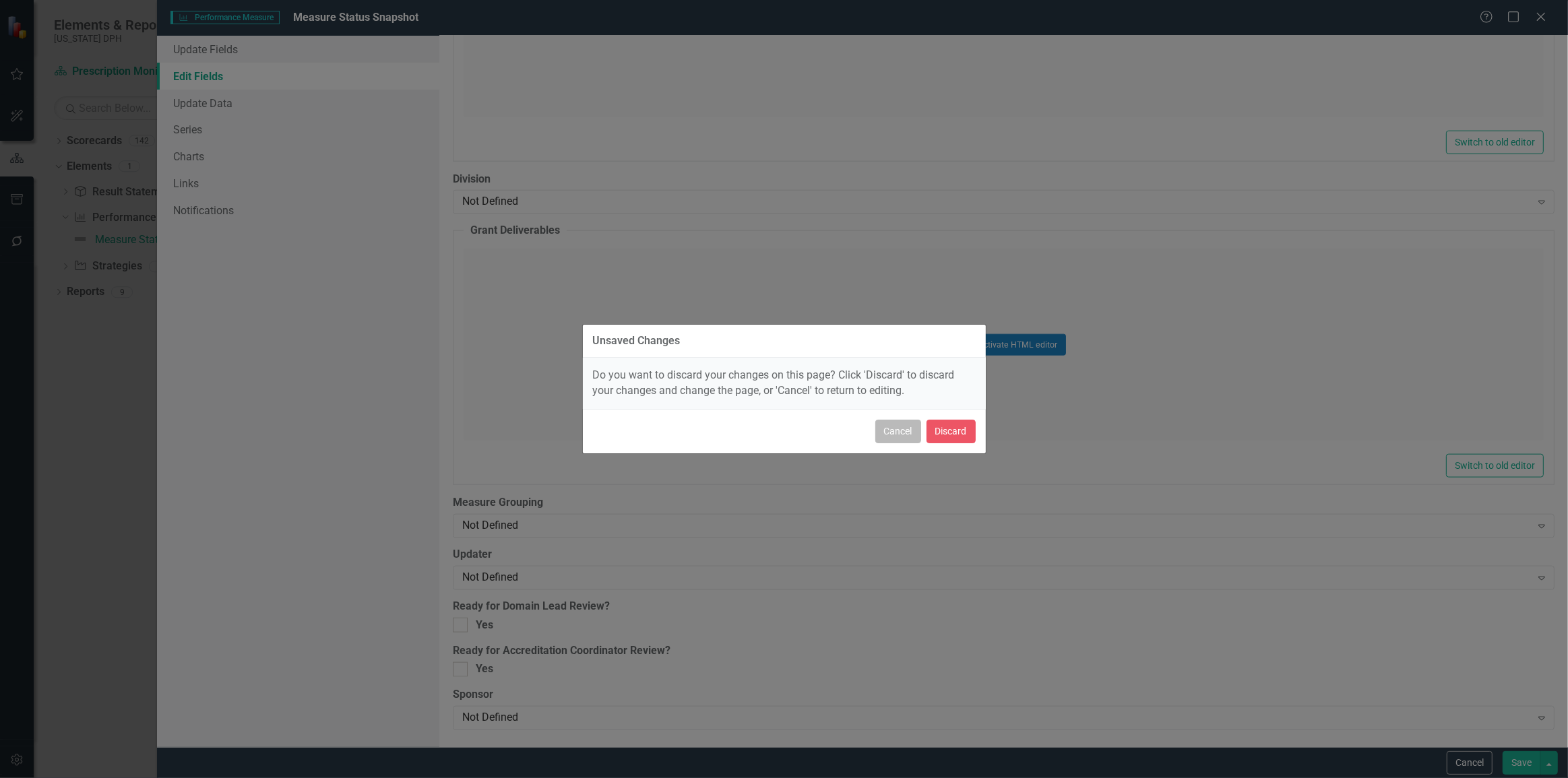
click at [907, 432] on button "Cancel" at bounding box center [898, 431] width 46 height 24
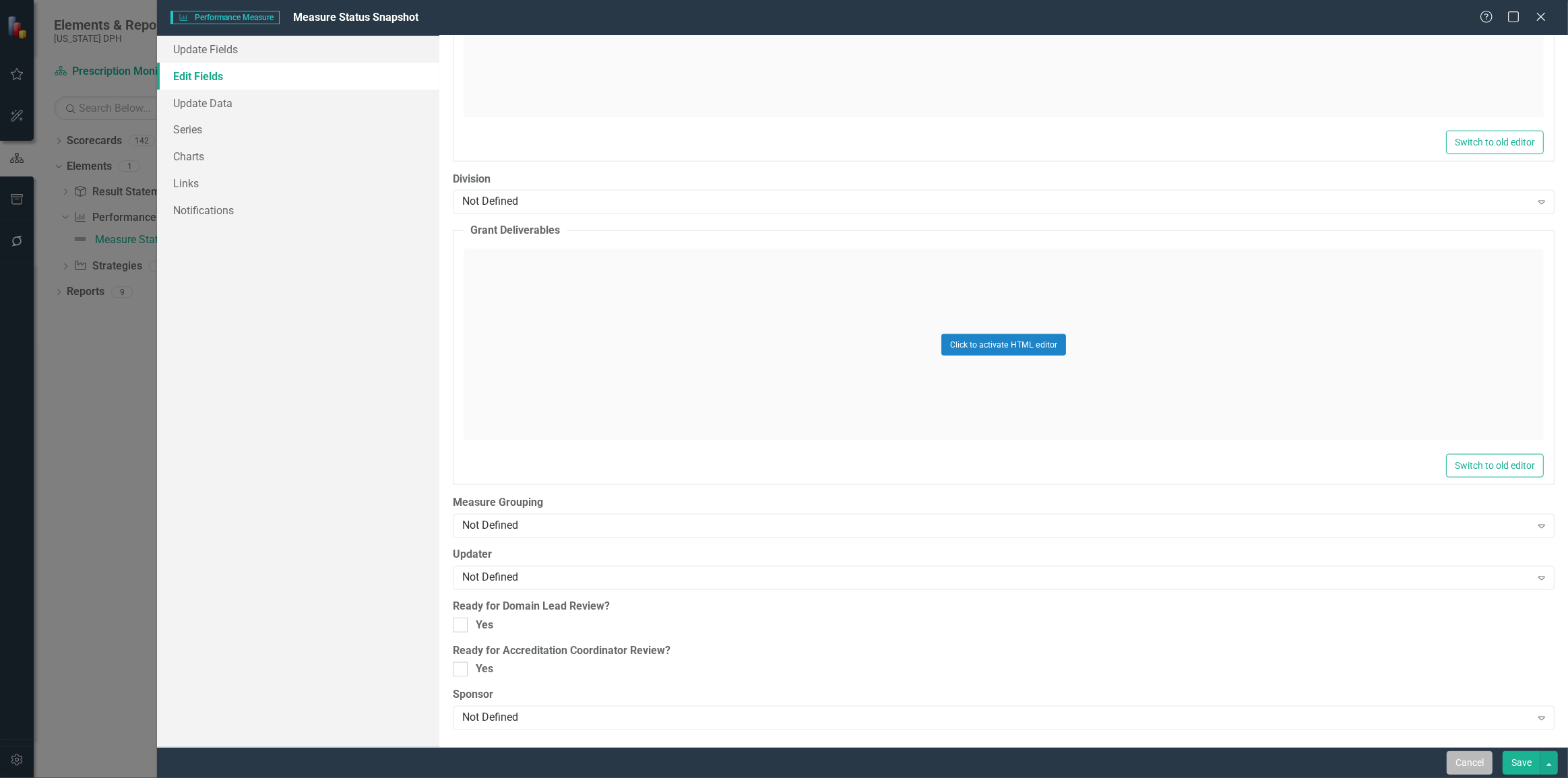
click at [1470, 770] on button "Cancel" at bounding box center [1470, 762] width 46 height 24
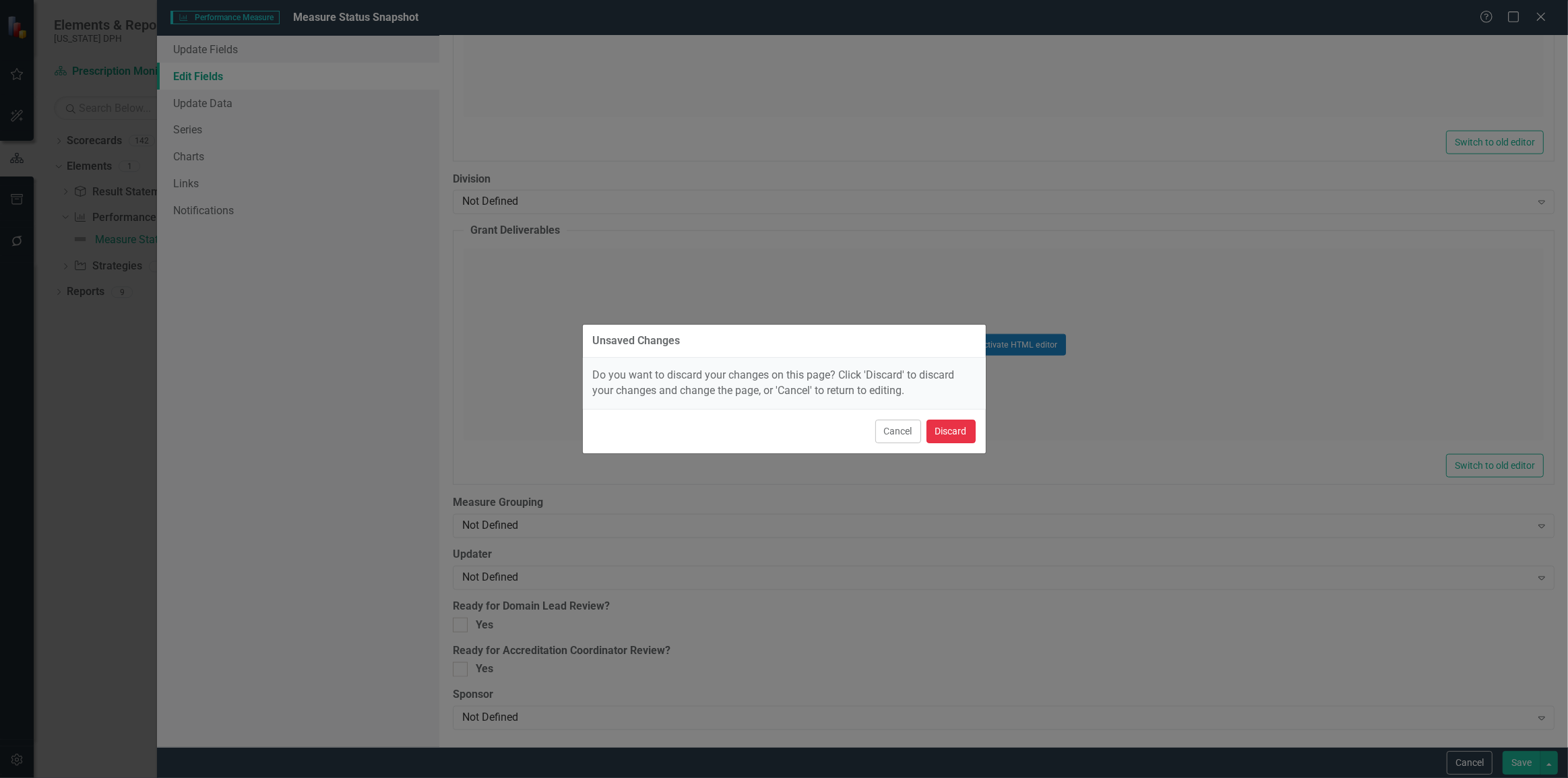
click at [957, 426] on button "Discard" at bounding box center [950, 431] width 49 height 24
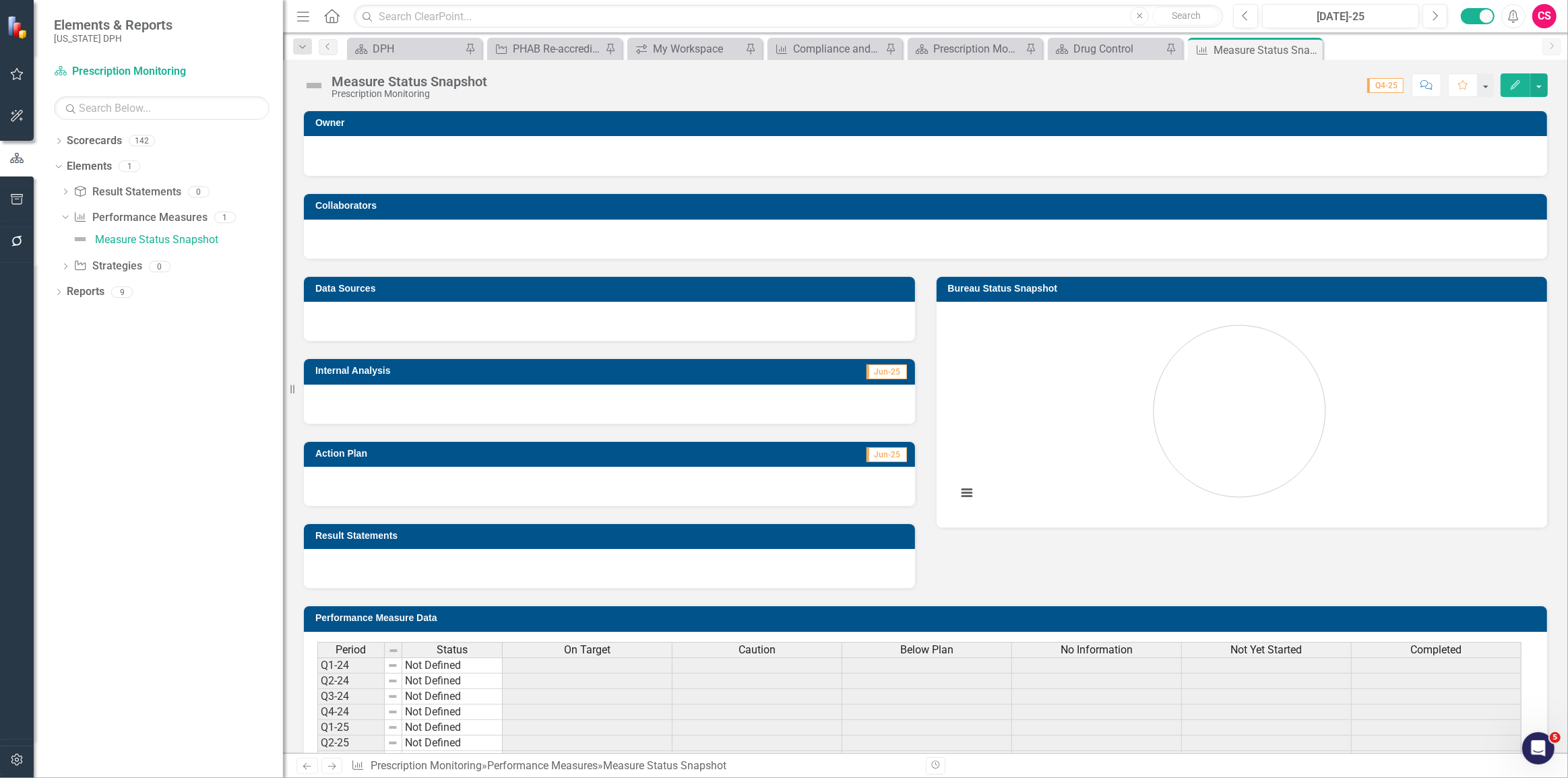
click at [28, 773] on button "button" at bounding box center [17, 760] width 31 height 28
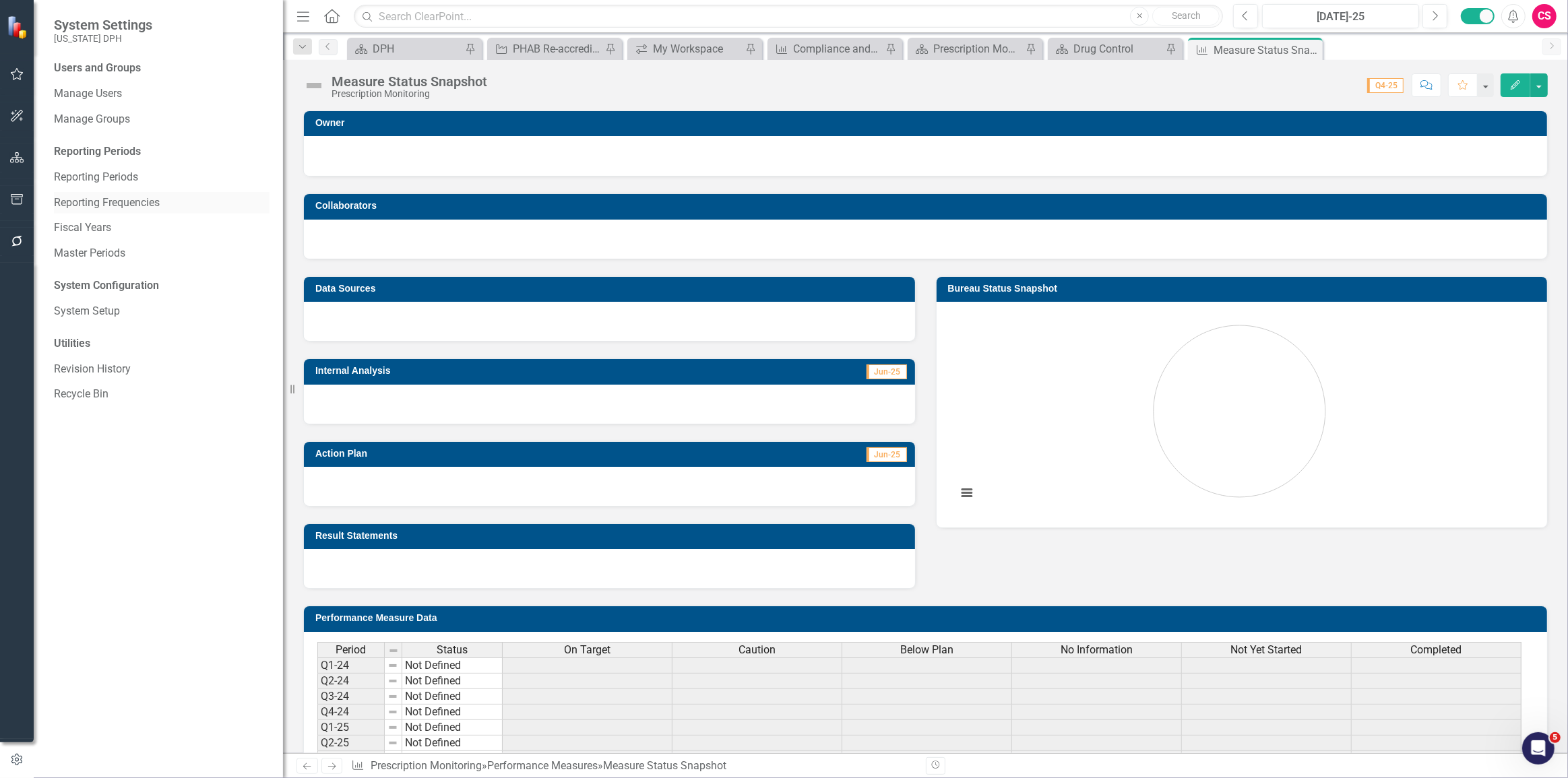
click at [64, 193] on div "Users and Groups Manage Users Manage Groups Reporting Periods Reporting Periods…" at bounding box center [158, 419] width 249 height 717
click at [61, 205] on link "Reporting Frequencies" at bounding box center [161, 203] width 215 height 16
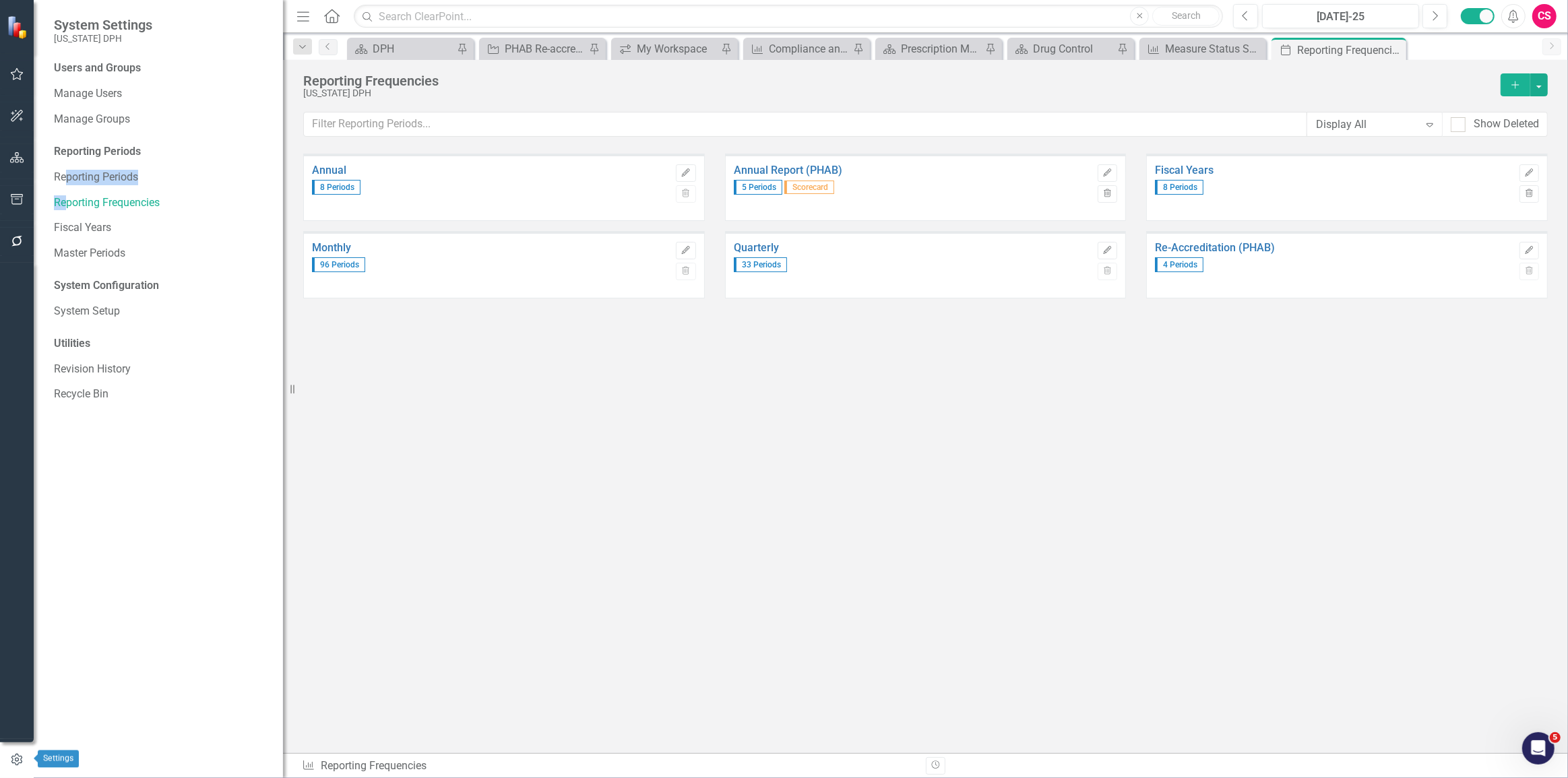
drag, startPoint x: 11, startPoint y: 756, endPoint x: 18, endPoint y: 732, distance: 25.0
click at [12, 753] on button "button" at bounding box center [17, 760] width 33 height 22
drag, startPoint x: 84, startPoint y: 92, endPoint x: 175, endPoint y: 123, distance: 96.1
click at [85, 91] on link "Manage Users" at bounding box center [161, 94] width 215 height 16
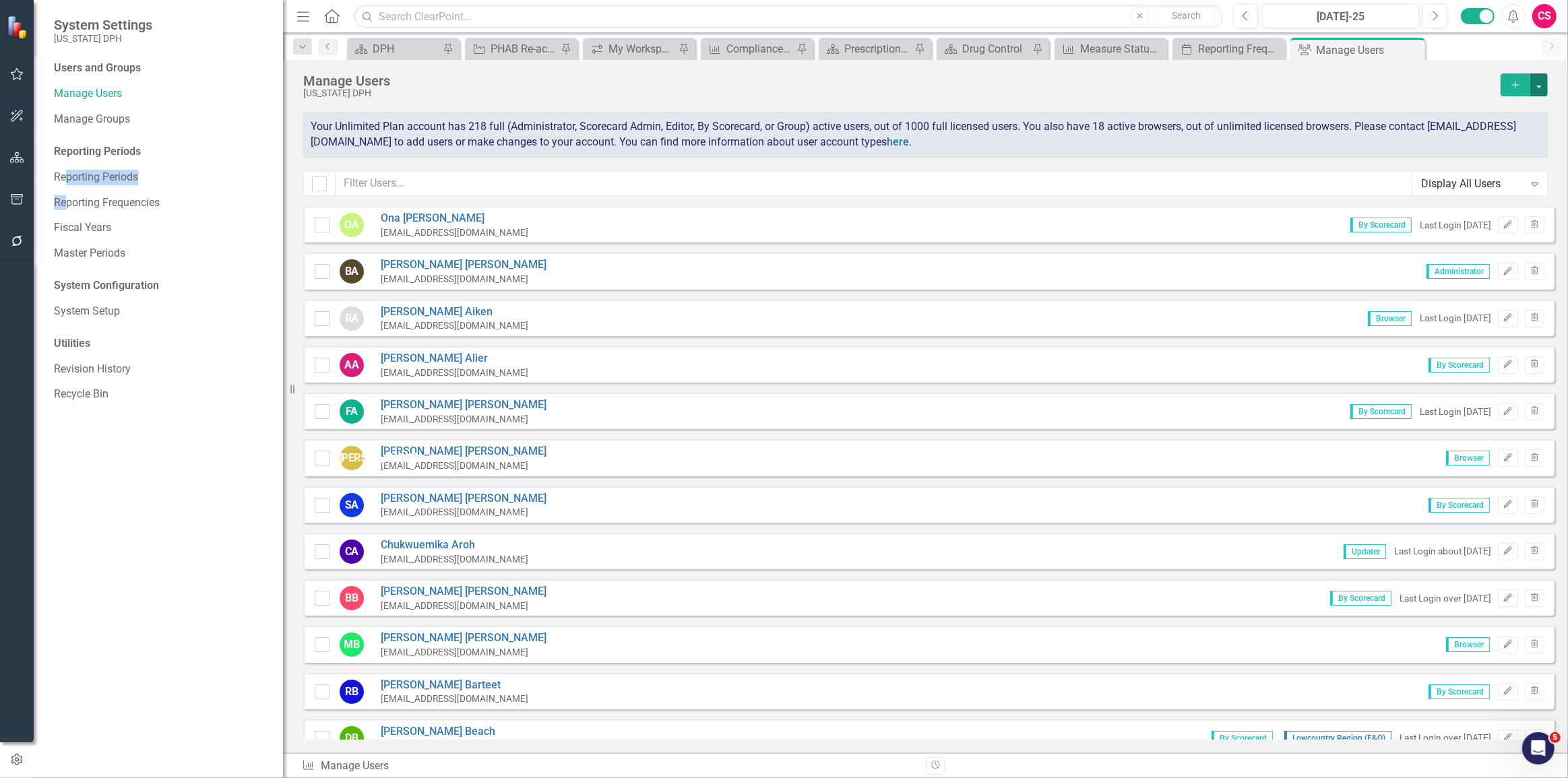
checkbox input "false"
click at [1540, 86] on button "button" at bounding box center [1539, 85] width 18 height 23
click at [1511, 152] on link "Excel File User Access Report" at bounding box center [1485, 159] width 125 height 25
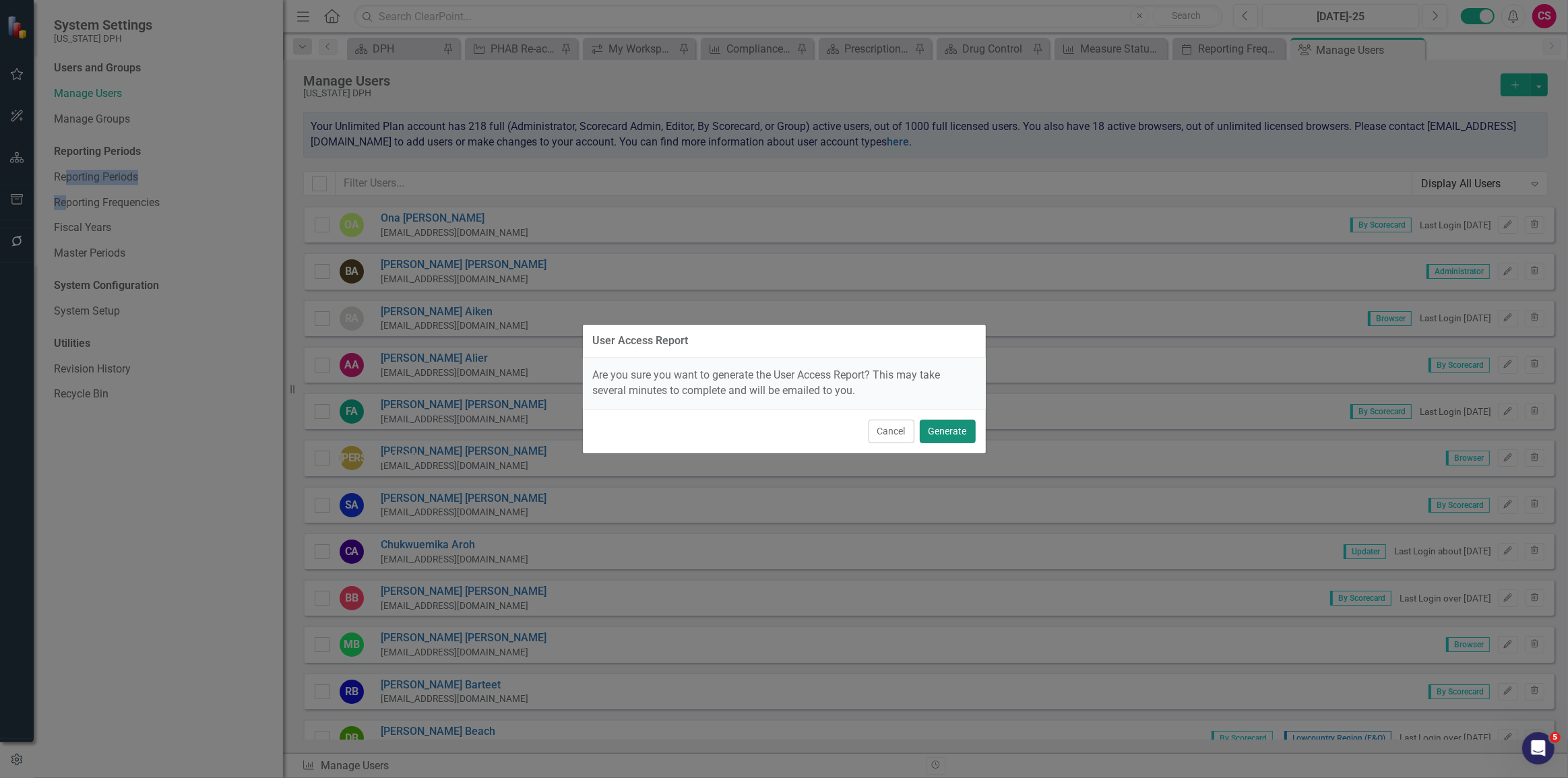
click at [956, 436] on button "Generate" at bounding box center [948, 431] width 56 height 24
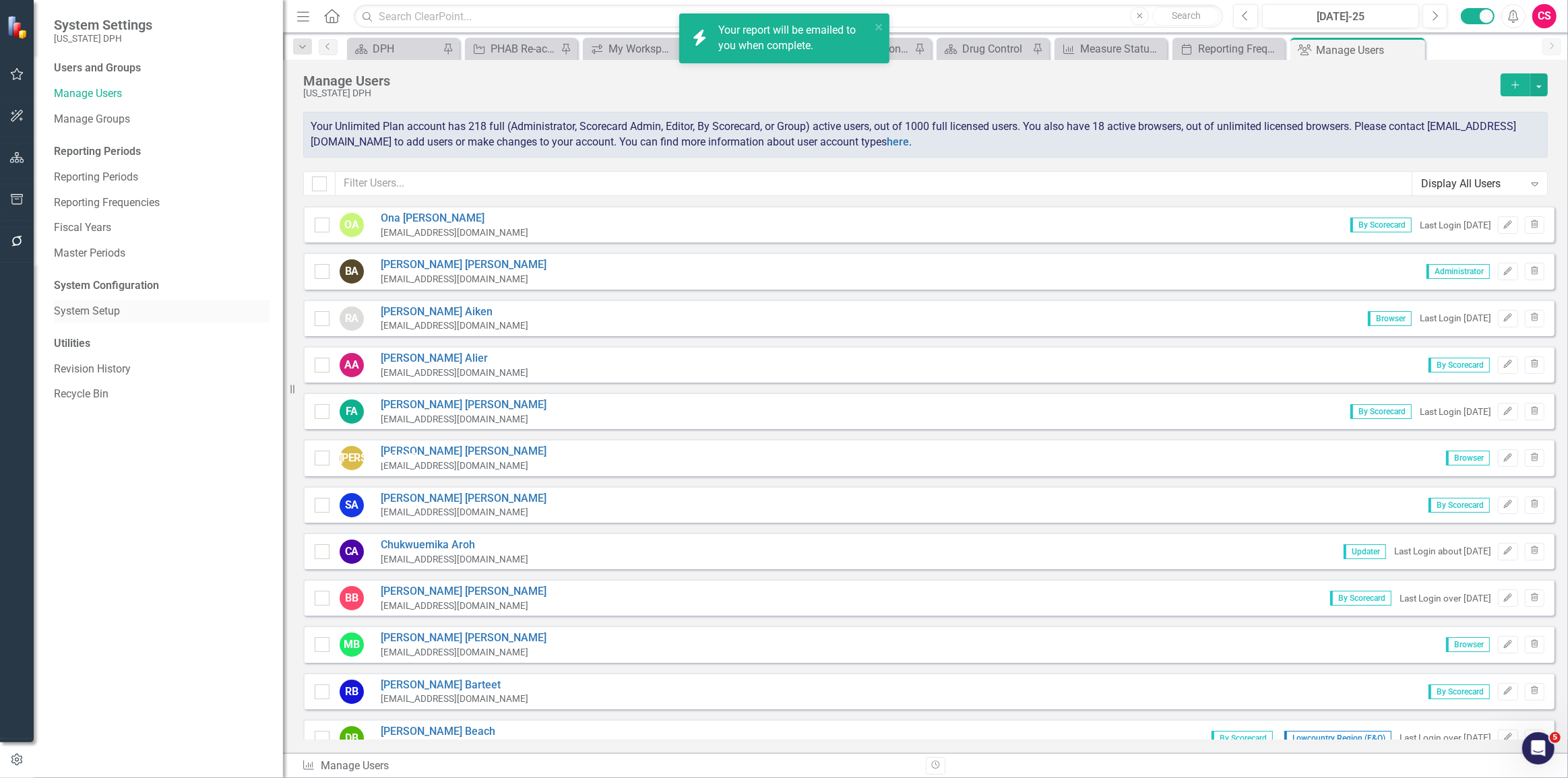
click at [117, 317] on link "System Setup" at bounding box center [161, 312] width 215 height 16
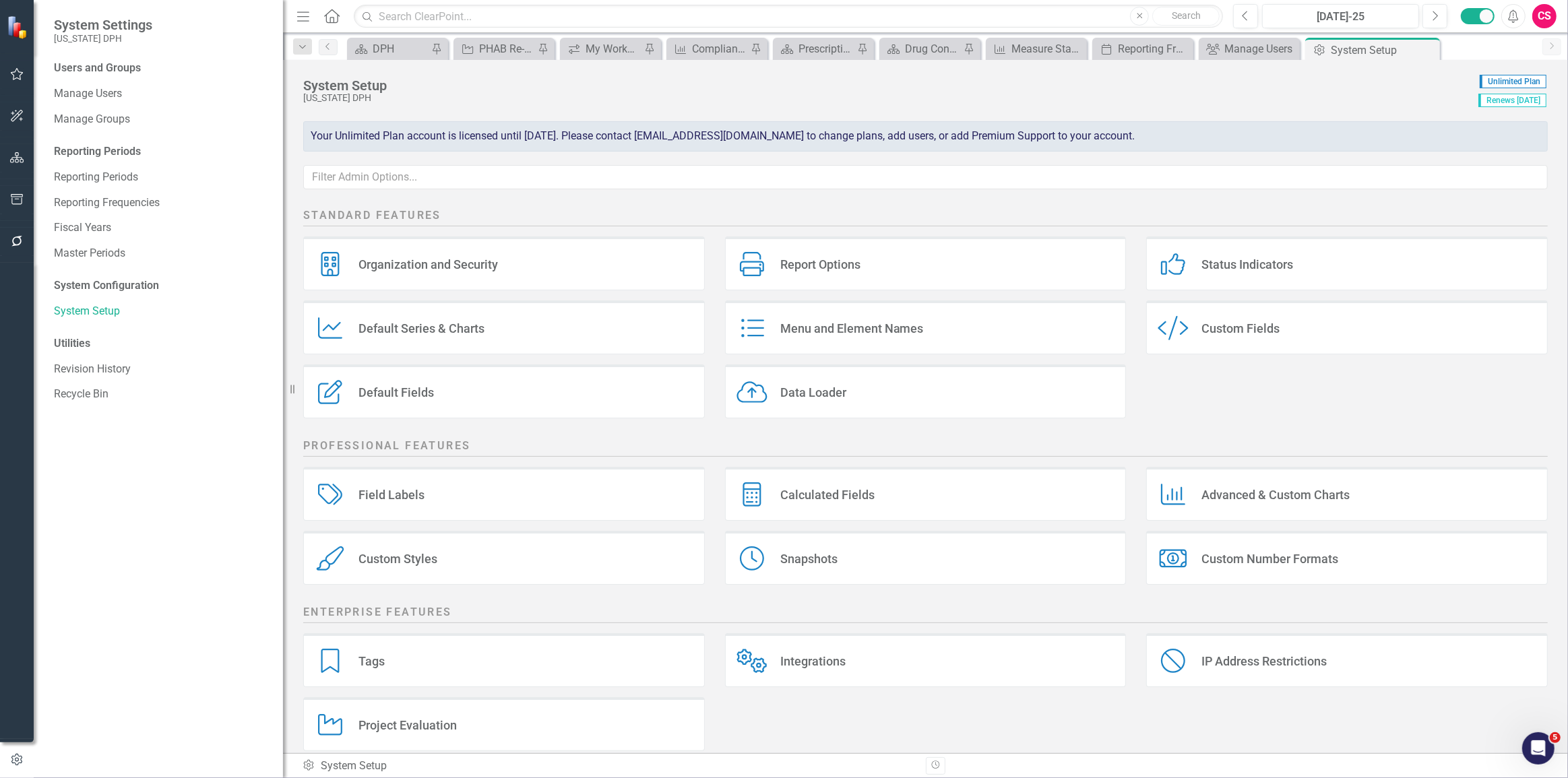
click at [1225, 322] on div "Custom Fields" at bounding box center [1239, 328] width 78 height 16
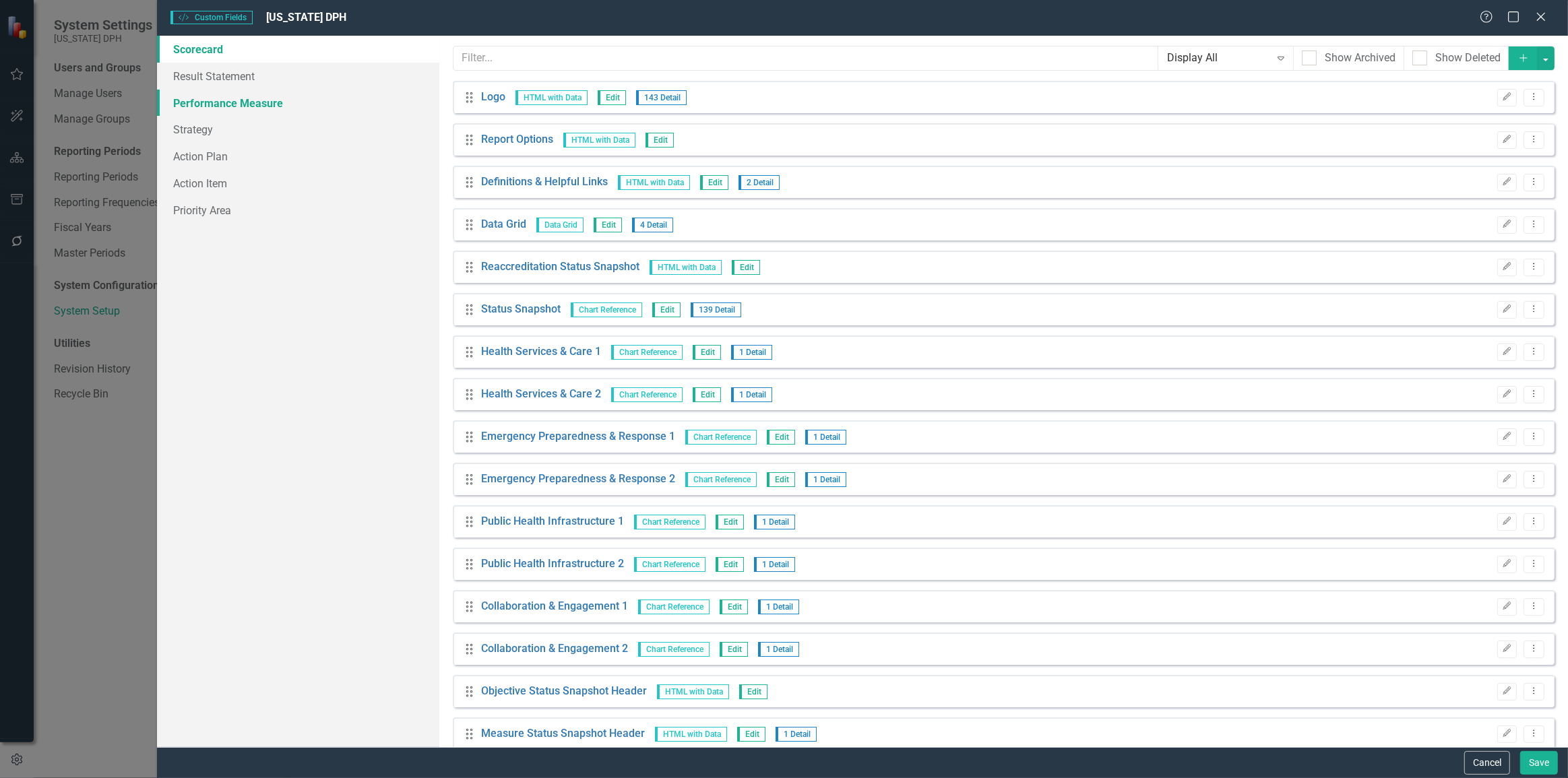
click at [228, 102] on link "Performance Measure" at bounding box center [298, 103] width 282 height 27
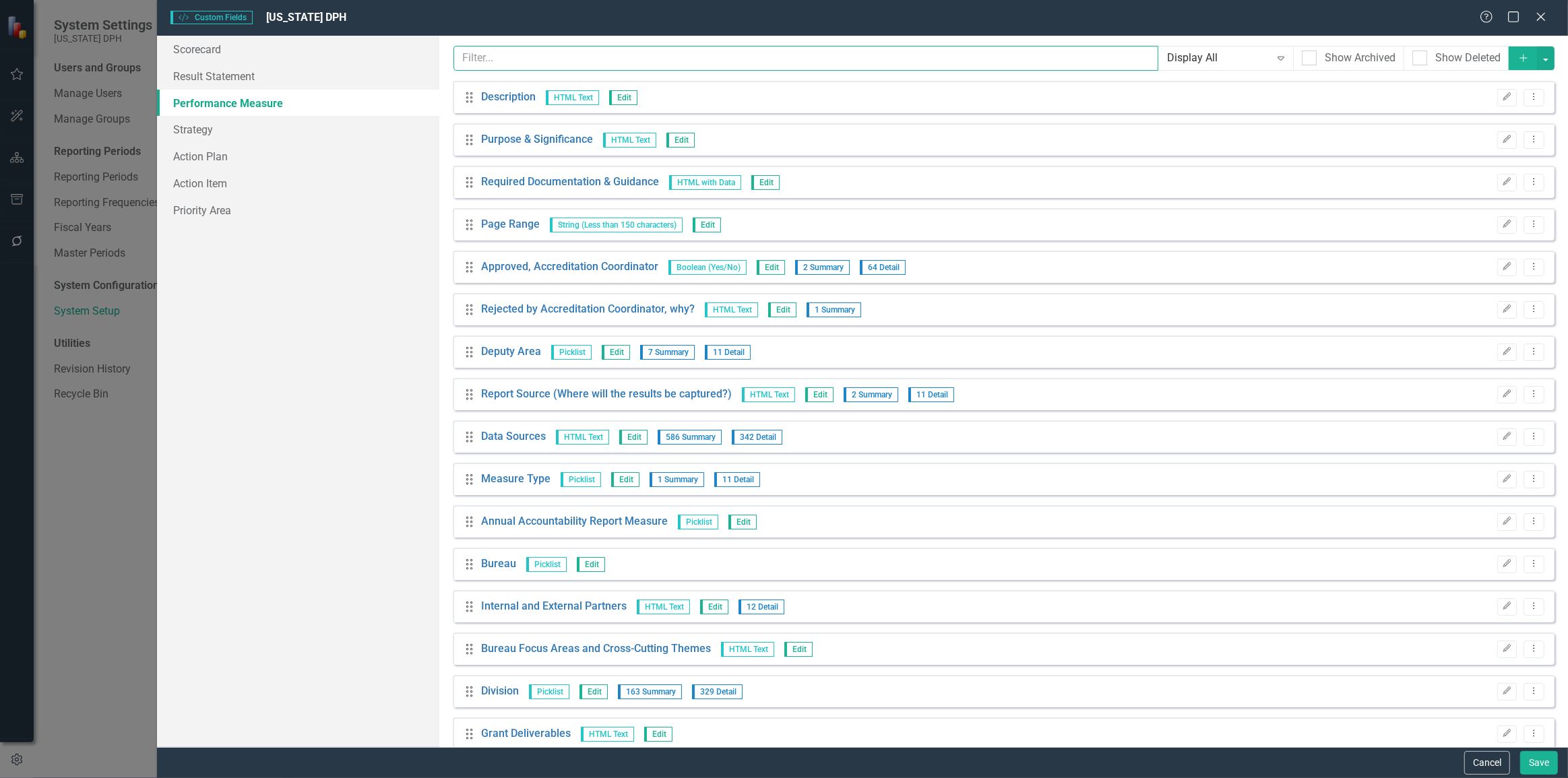
click at [565, 61] on input "text" at bounding box center [806, 58] width 705 height 25
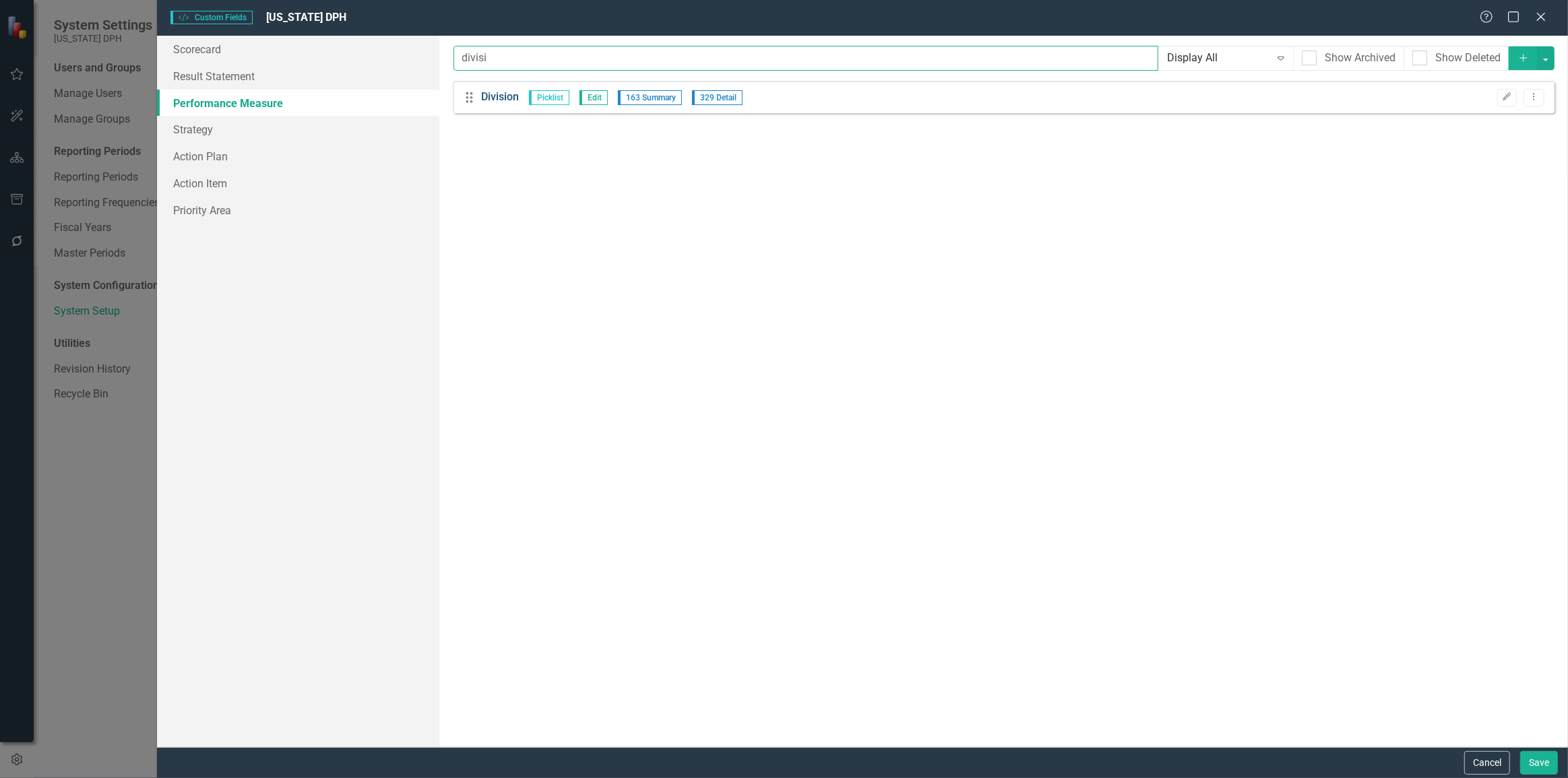
type input "divisi"
click at [506, 92] on link "Division" at bounding box center [500, 97] width 38 height 16
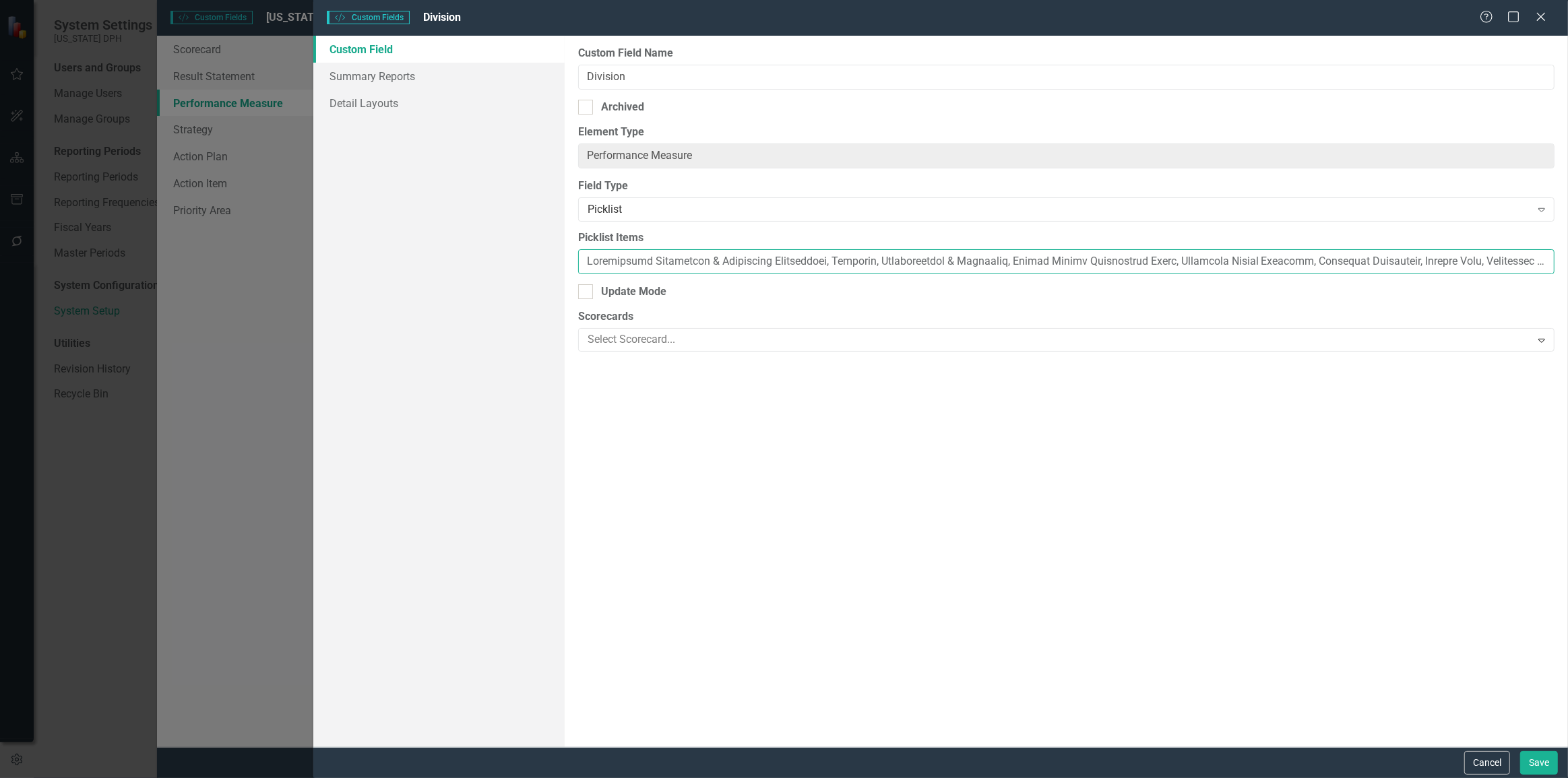
click at [687, 263] on input "Picklist Items" at bounding box center [1066, 262] width 976 height 25
click at [1489, 751] on button "Cancel" at bounding box center [1486, 762] width 46 height 24
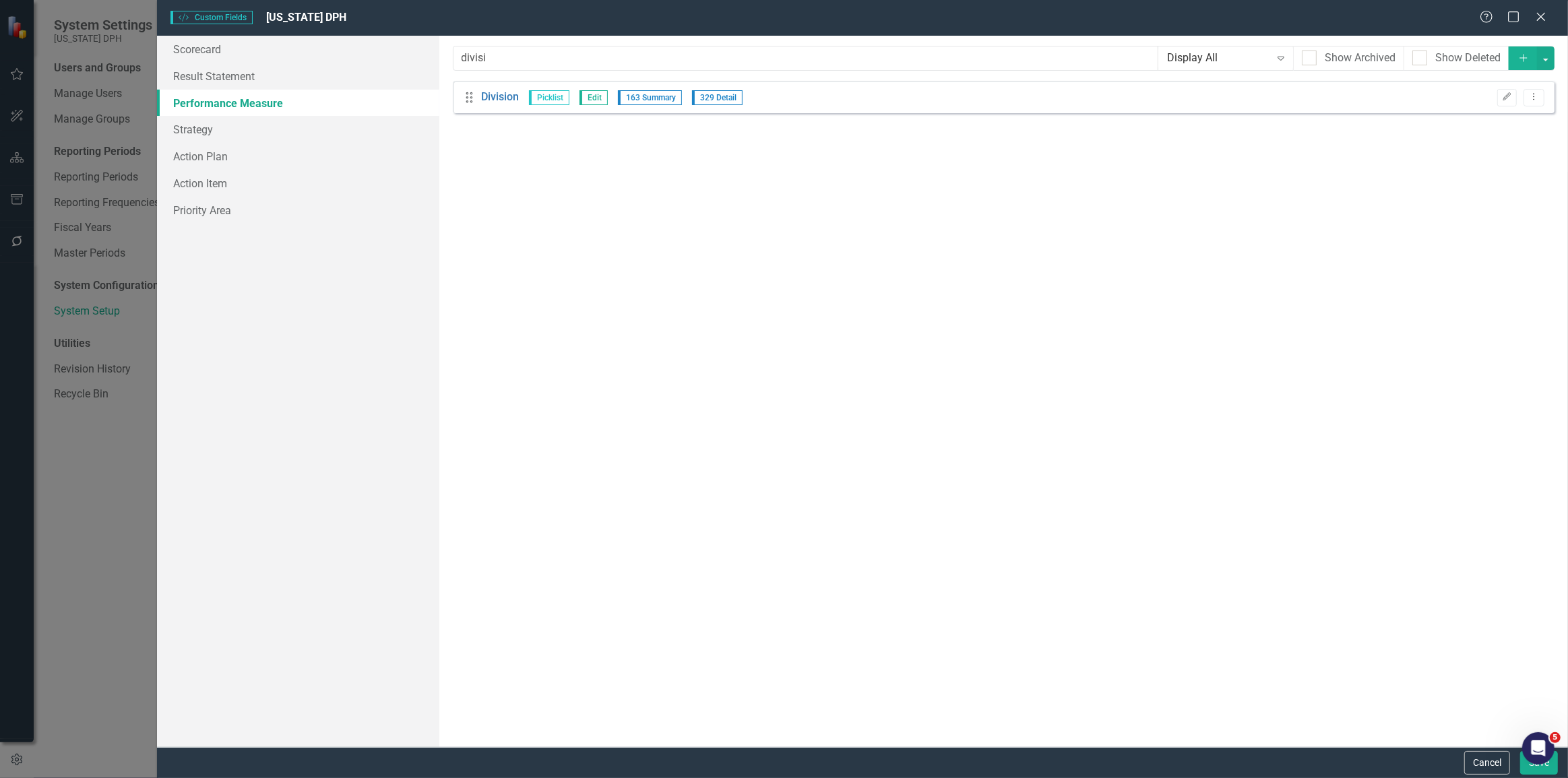
click at [1489, 751] on button "Cancel" at bounding box center [1486, 762] width 46 height 24
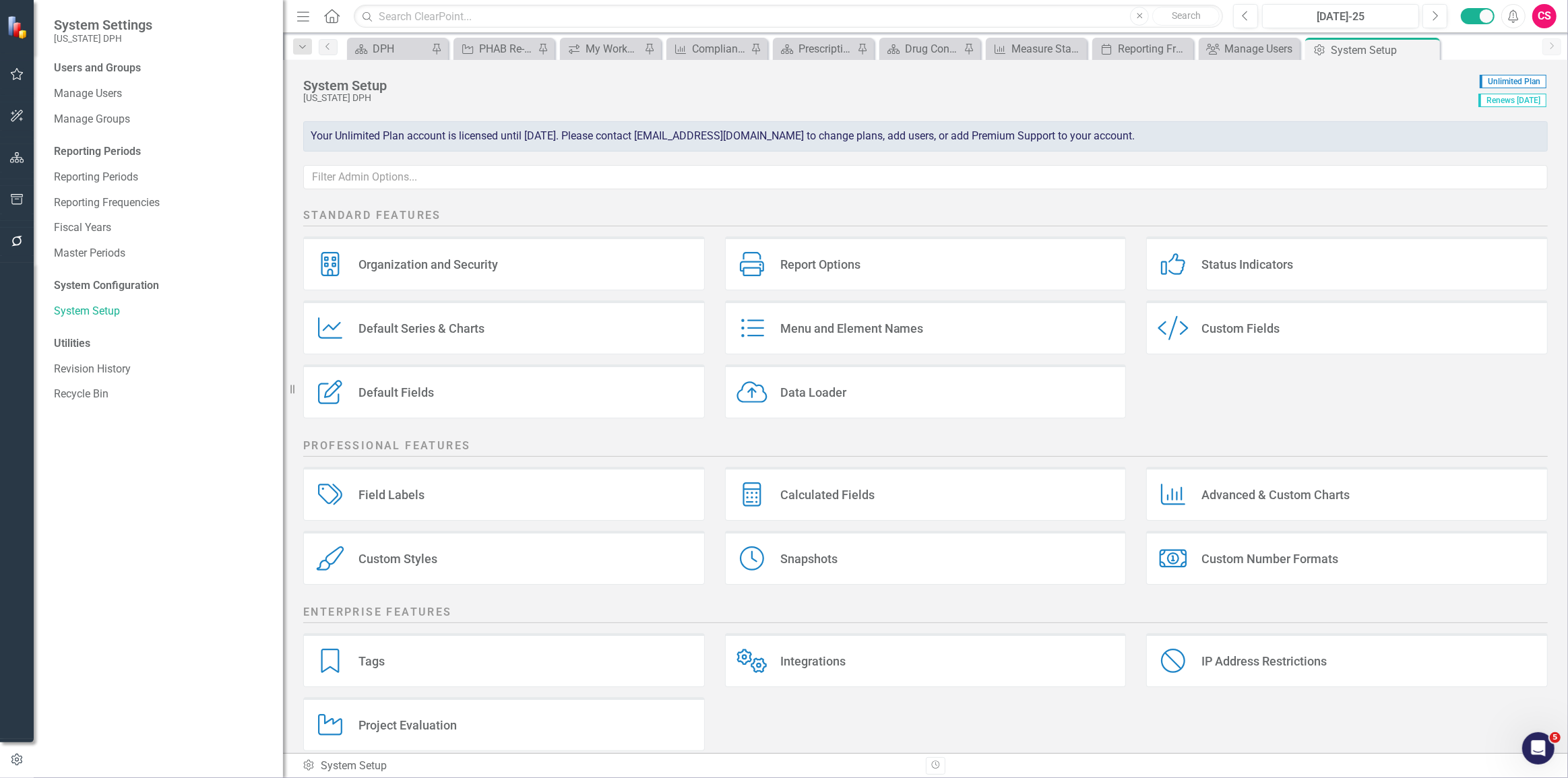
click at [1521, 12] on button "Alerts" at bounding box center [1514, 17] width 25 height 25
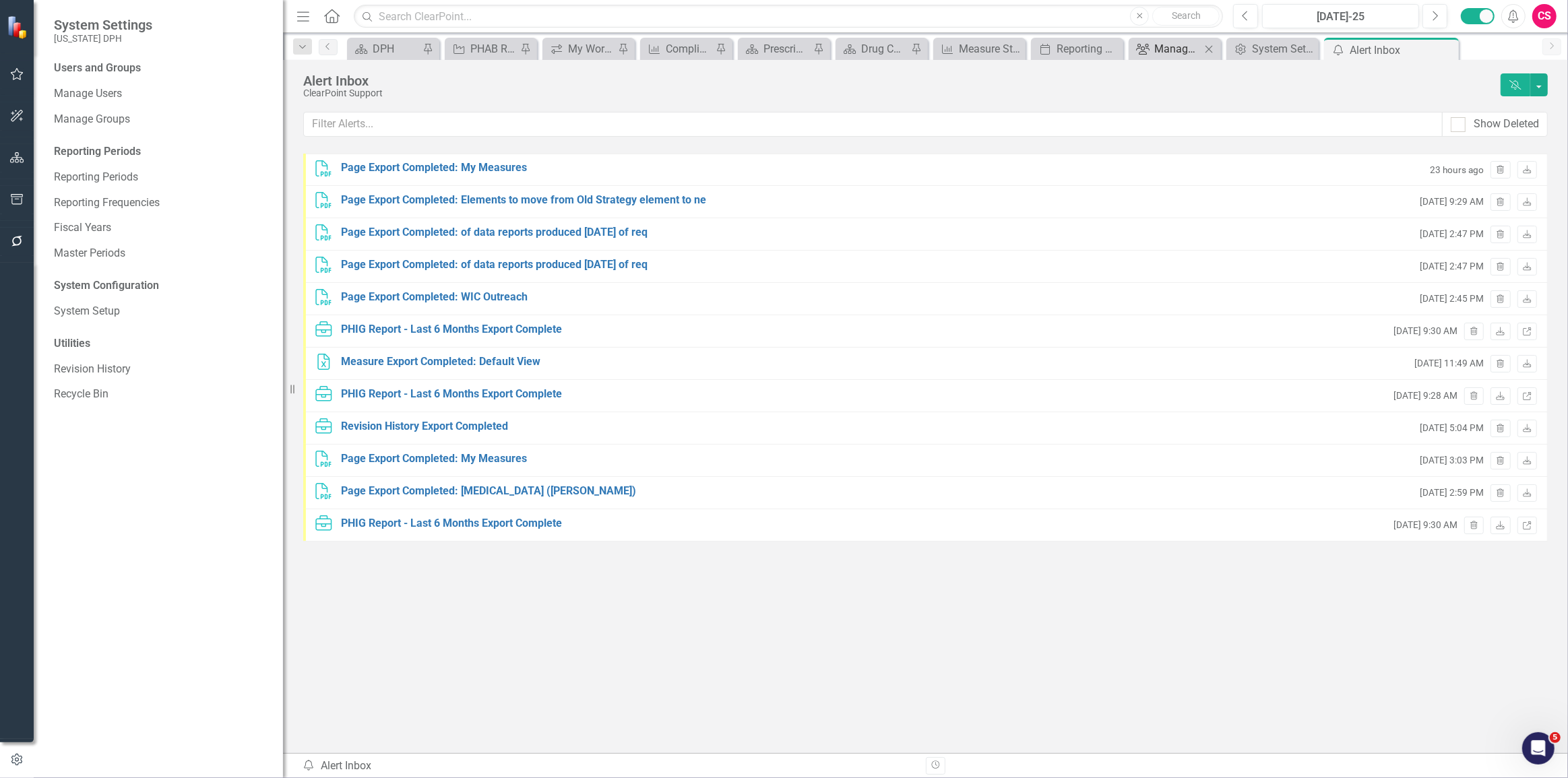
click at [1158, 50] on div "Manage Users" at bounding box center [1177, 48] width 47 height 17
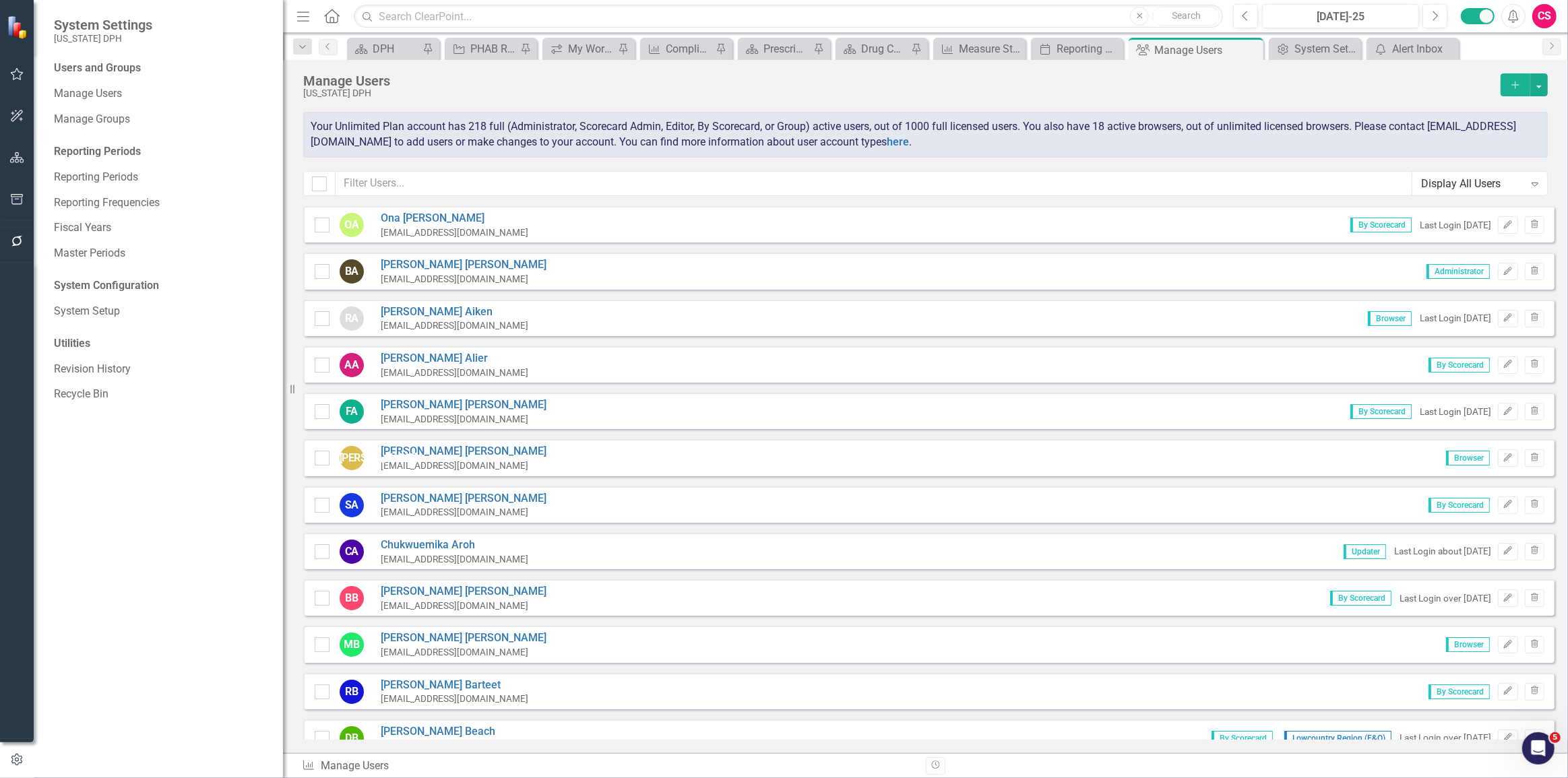
checkbox input "false"
click at [1542, 86] on button "button" at bounding box center [1539, 85] width 18 height 23
click at [1273, 141] on div "Your Unlimited Plan account has 218 full (Administrator, Scorecard Admin, Edito…" at bounding box center [925, 134] width 1244 height 46
click at [1311, 45] on div "System Setup" at bounding box center [1317, 48] width 47 height 17
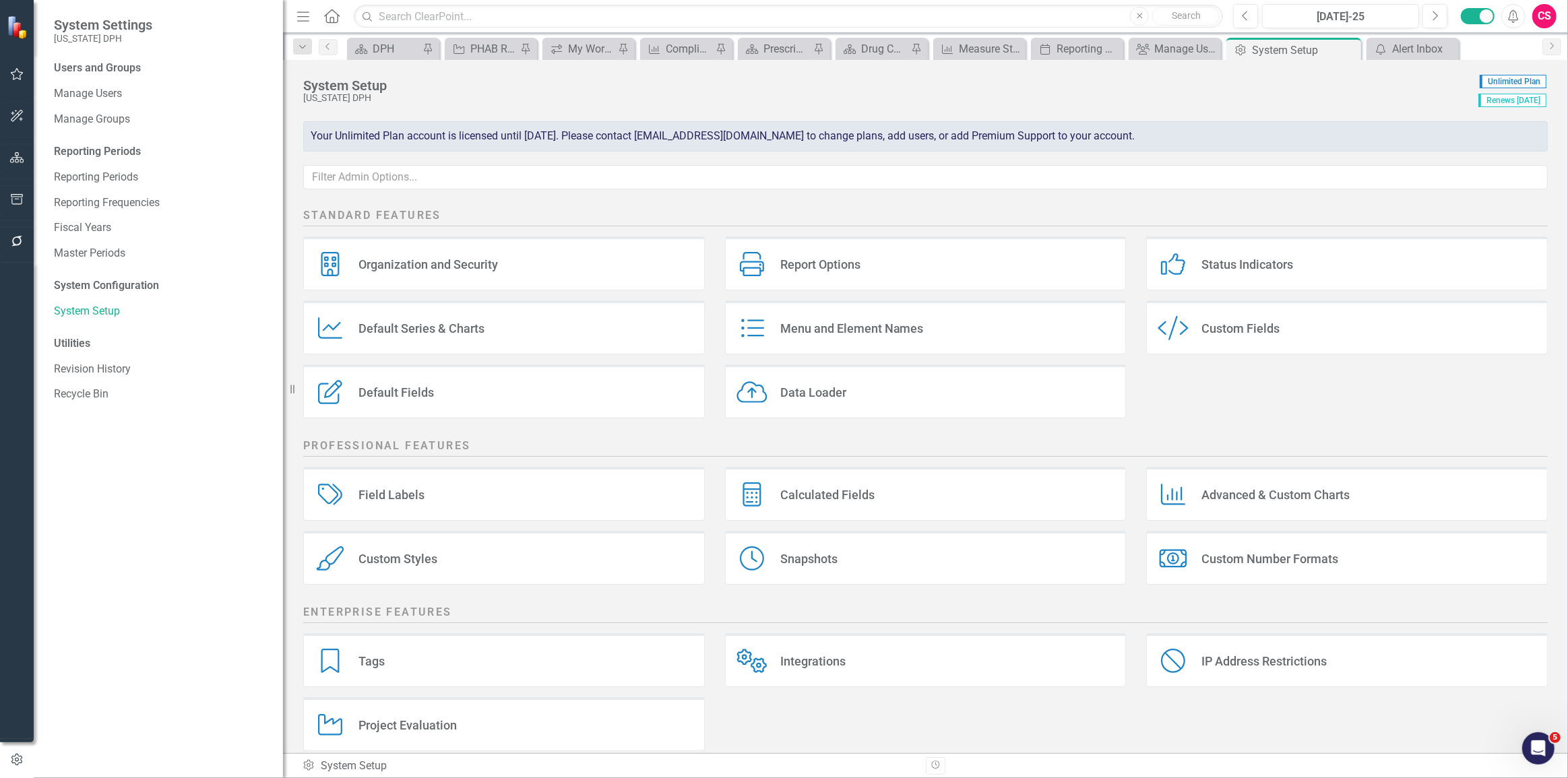
click at [1220, 315] on div "Custom Style Custom Fields" at bounding box center [1346, 327] width 401 height 54
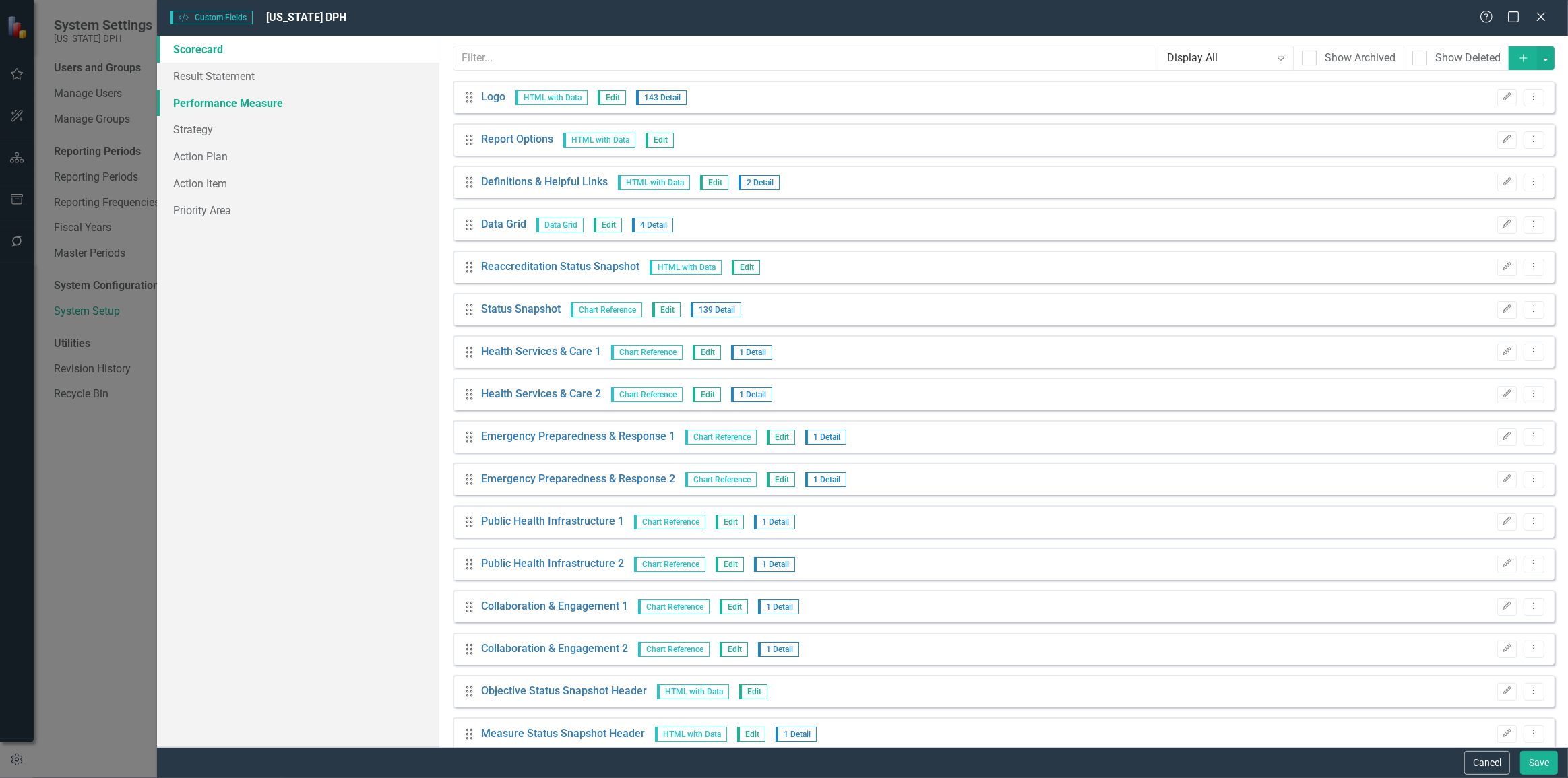
click at [259, 105] on link "Performance Measure" at bounding box center [298, 103] width 282 height 27
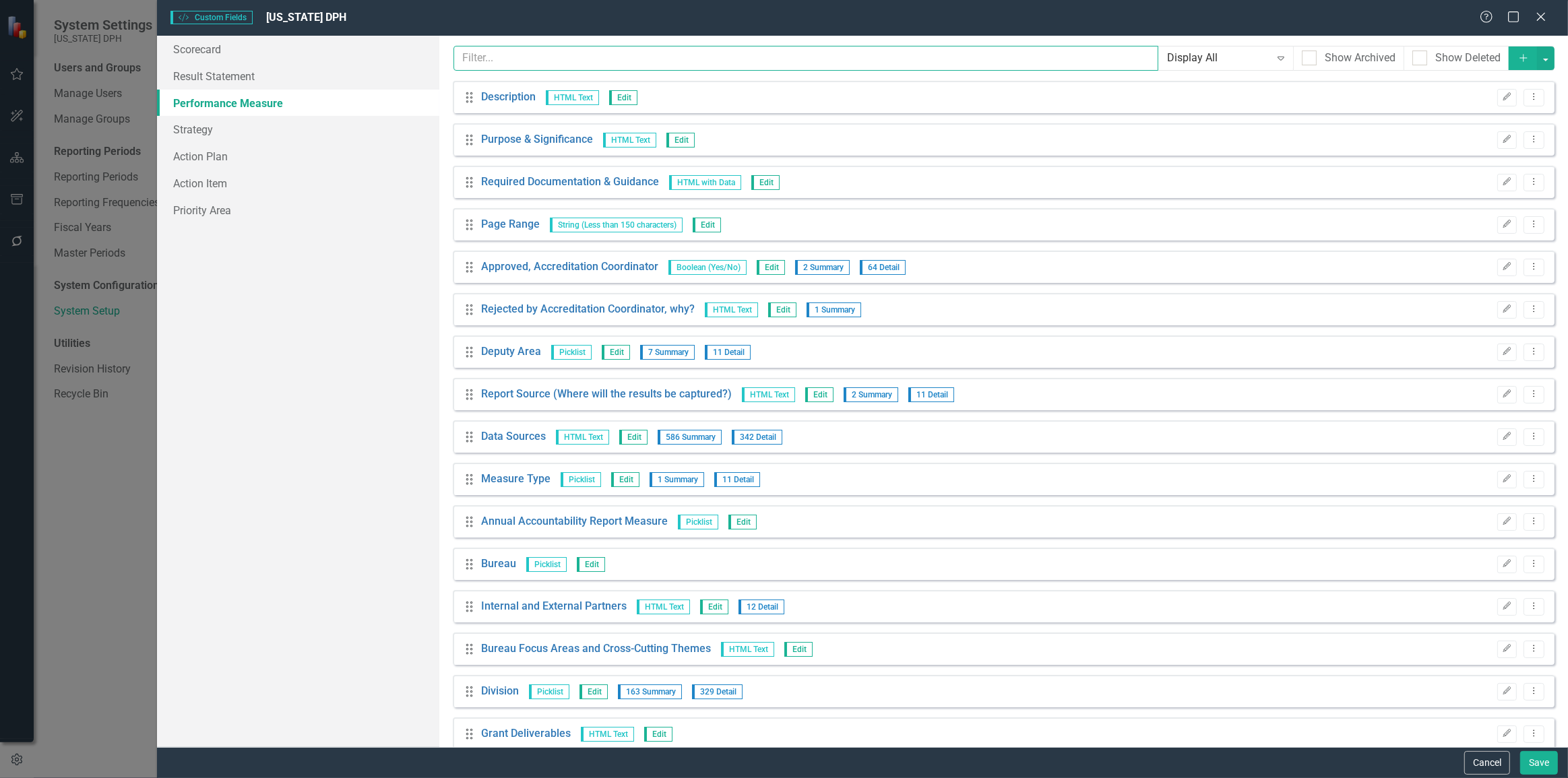
click at [546, 65] on input "text" at bounding box center [806, 58] width 705 height 25
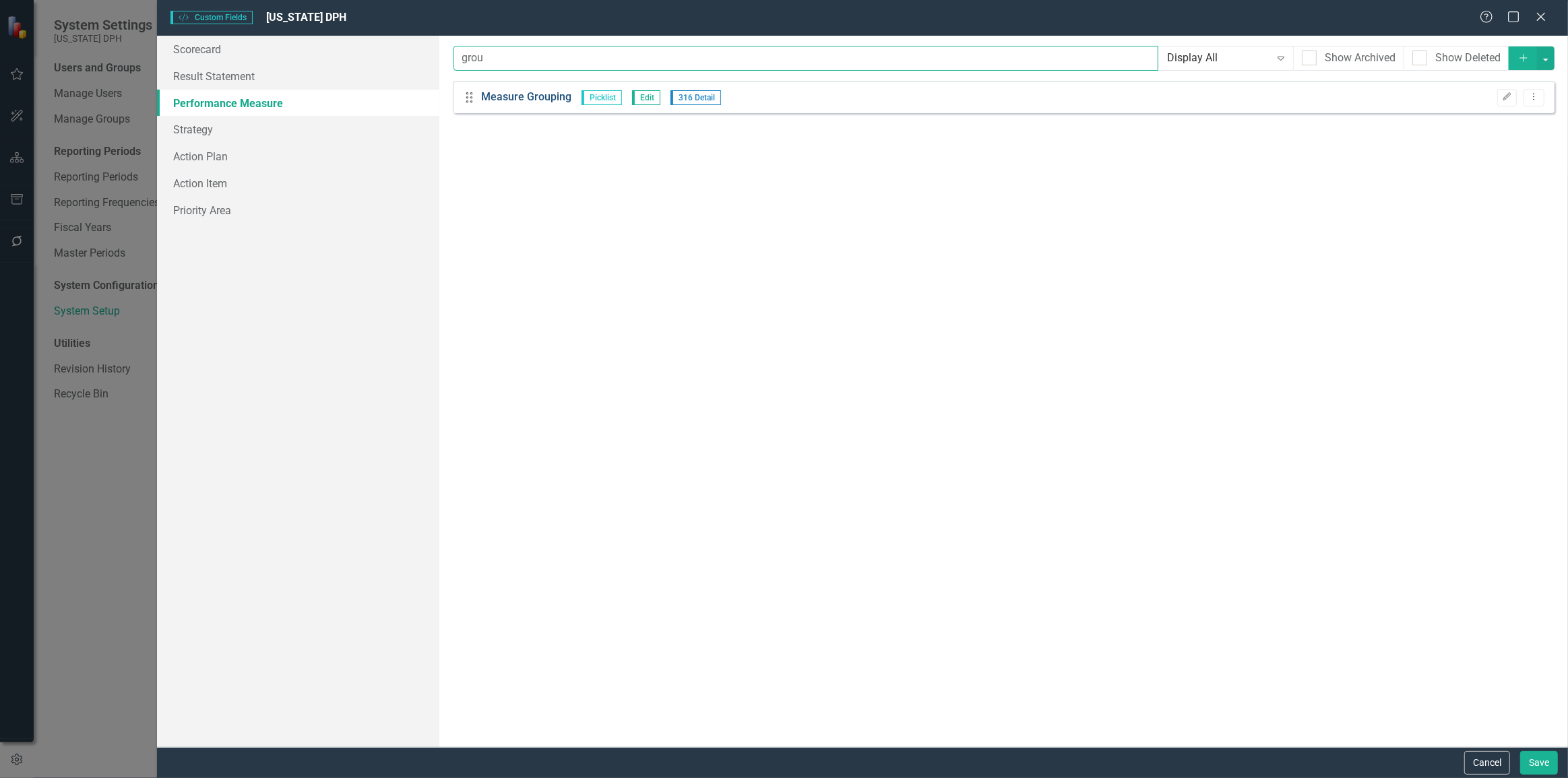
type input "grou"
click at [531, 95] on link "Measure Grouping" at bounding box center [526, 97] width 90 height 16
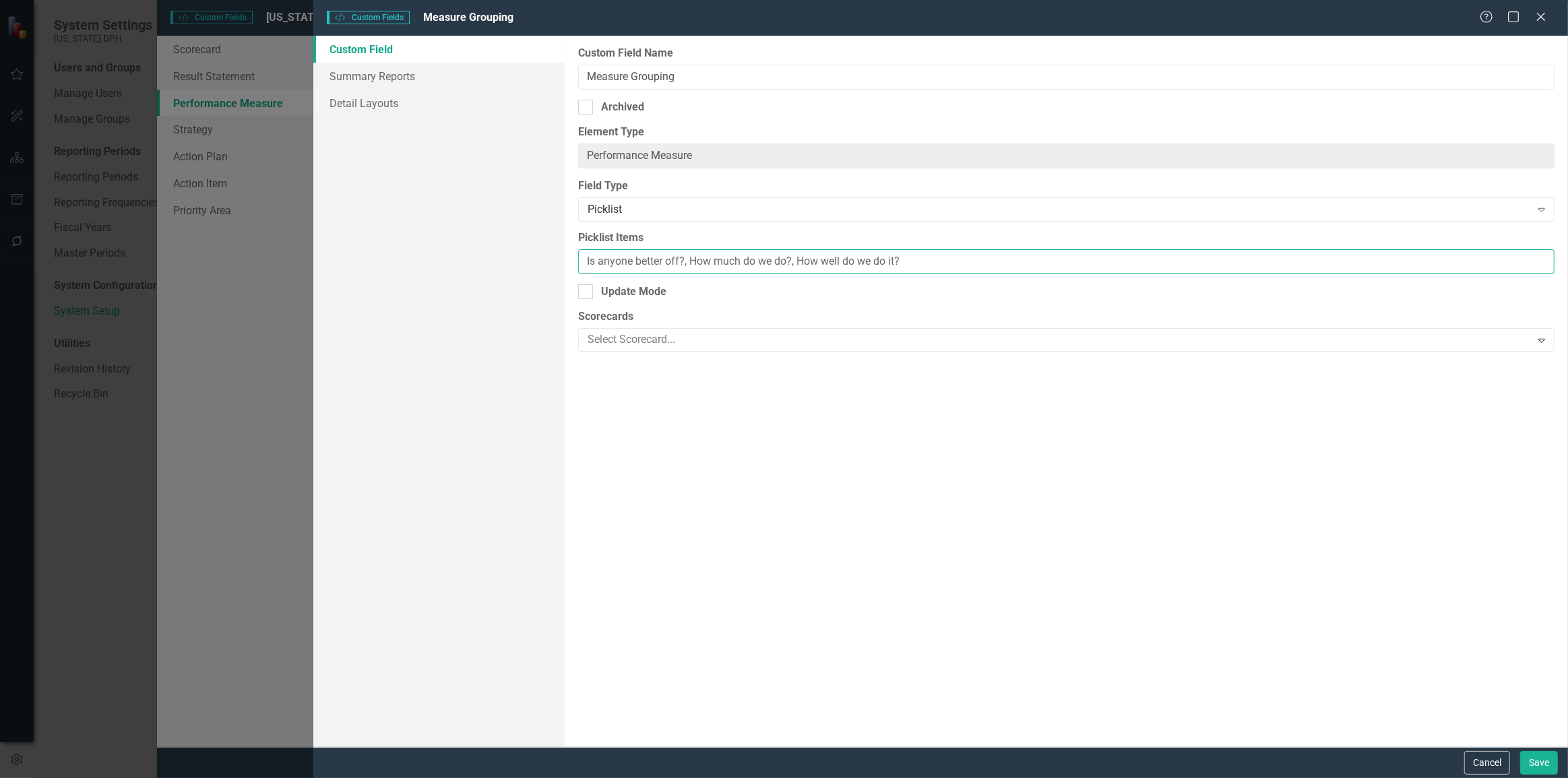
drag, startPoint x: 585, startPoint y: 261, endPoint x: 683, endPoint y: 256, distance: 98.1
click at [683, 256] on input "Is anyone better off?, How much do we do?, How well do we do it?" at bounding box center [1066, 262] width 976 height 25
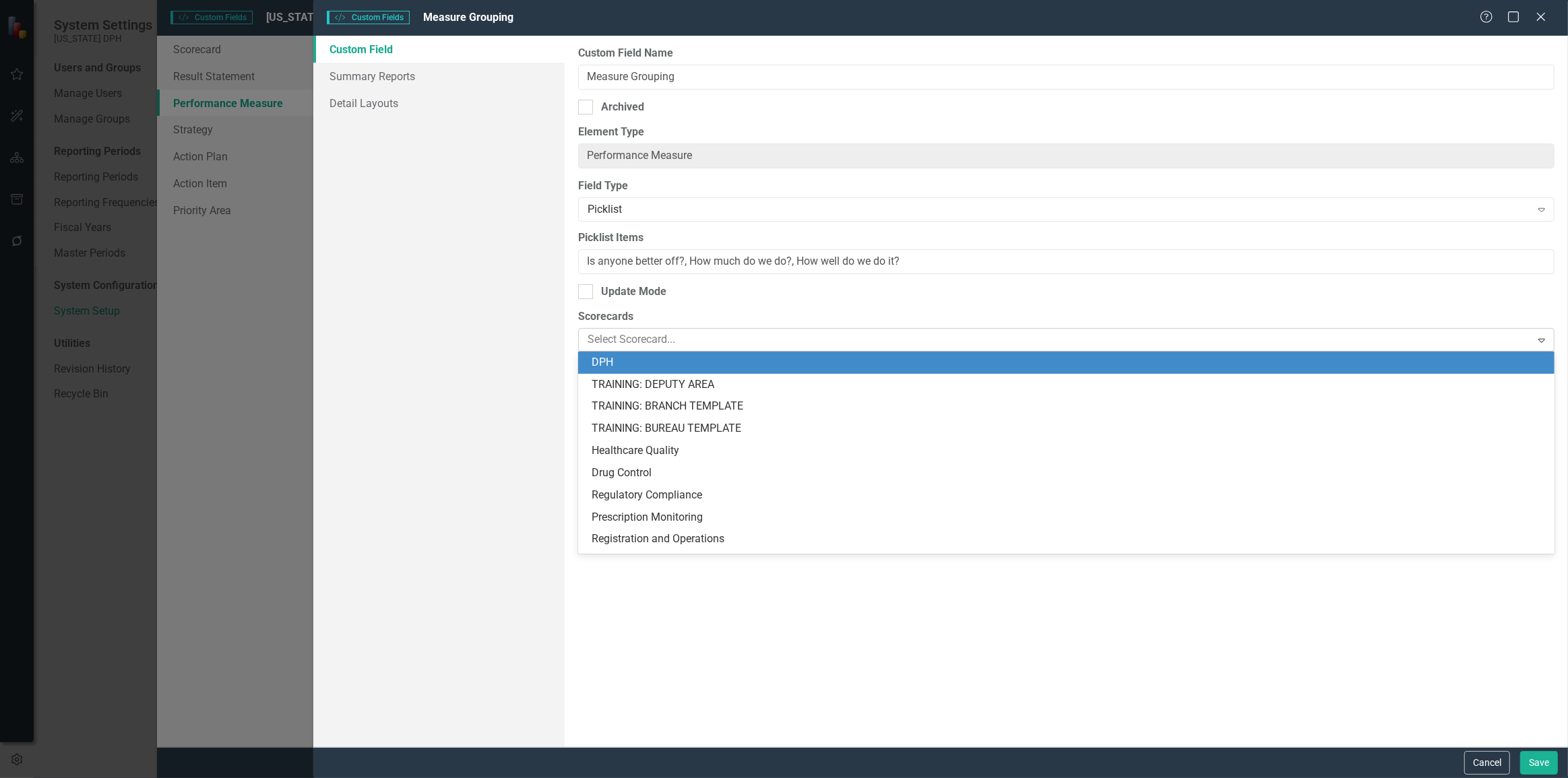
click at [626, 335] on div at bounding box center [1057, 340] width 949 height 18
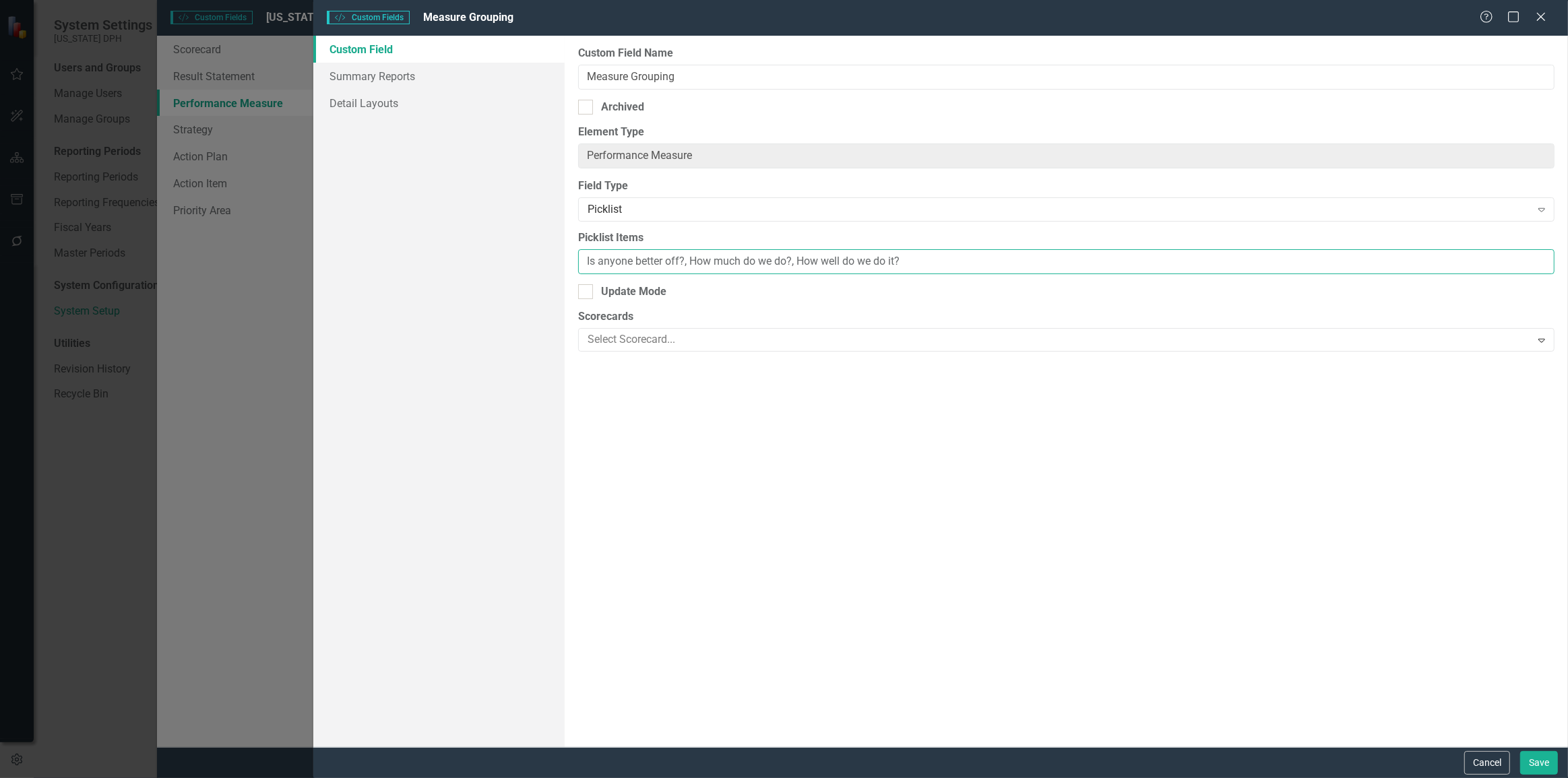
drag, startPoint x: 690, startPoint y: 256, endPoint x: 791, endPoint y: 256, distance: 101.0
click at [791, 256] on input "Is anyone better off?, How much do we do?, How well do we do it?" at bounding box center [1066, 262] width 976 height 25
drag, startPoint x: 799, startPoint y: 265, endPoint x: 924, endPoint y: 254, distance: 125.5
click at [924, 254] on input "Is anyone better off?, How much do we do?, How well do we do it?" at bounding box center [1066, 262] width 976 height 25
click at [1488, 748] on div "Cancel Save" at bounding box center [941, 761] width 1254 height 31
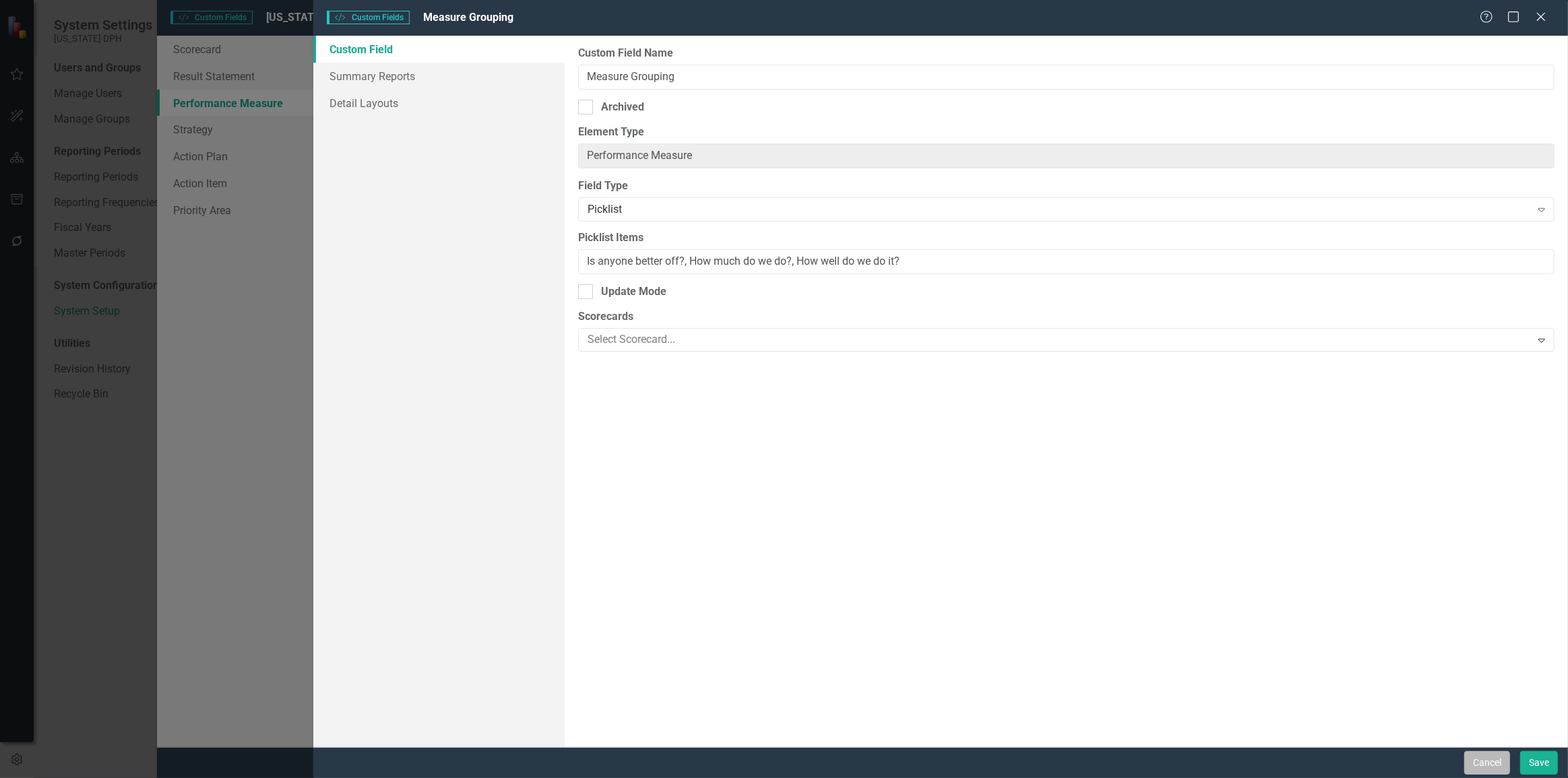
click at [1489, 755] on button "Cancel" at bounding box center [1486, 762] width 46 height 24
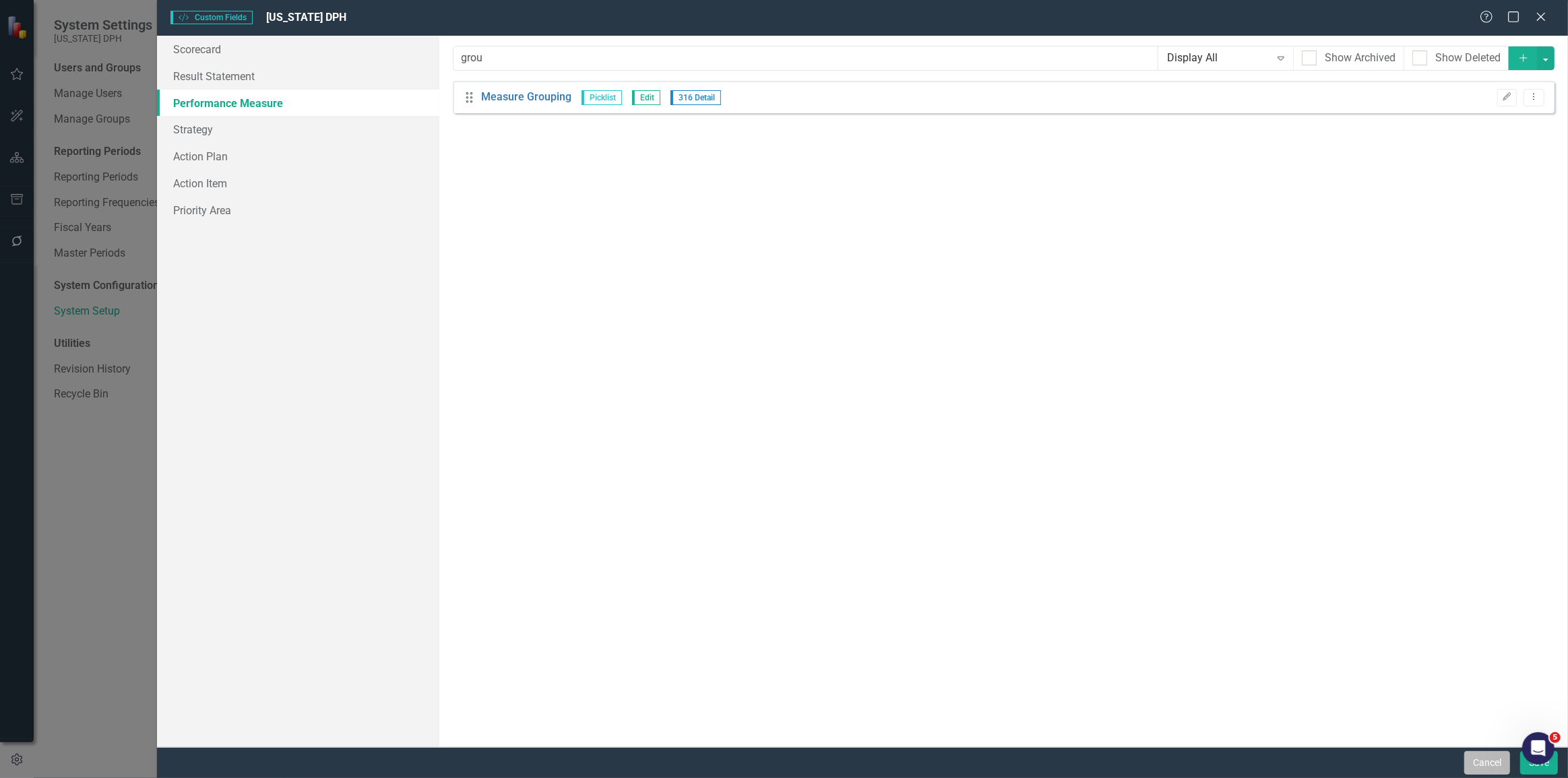
click at [1497, 766] on button "Cancel" at bounding box center [1486, 762] width 46 height 24
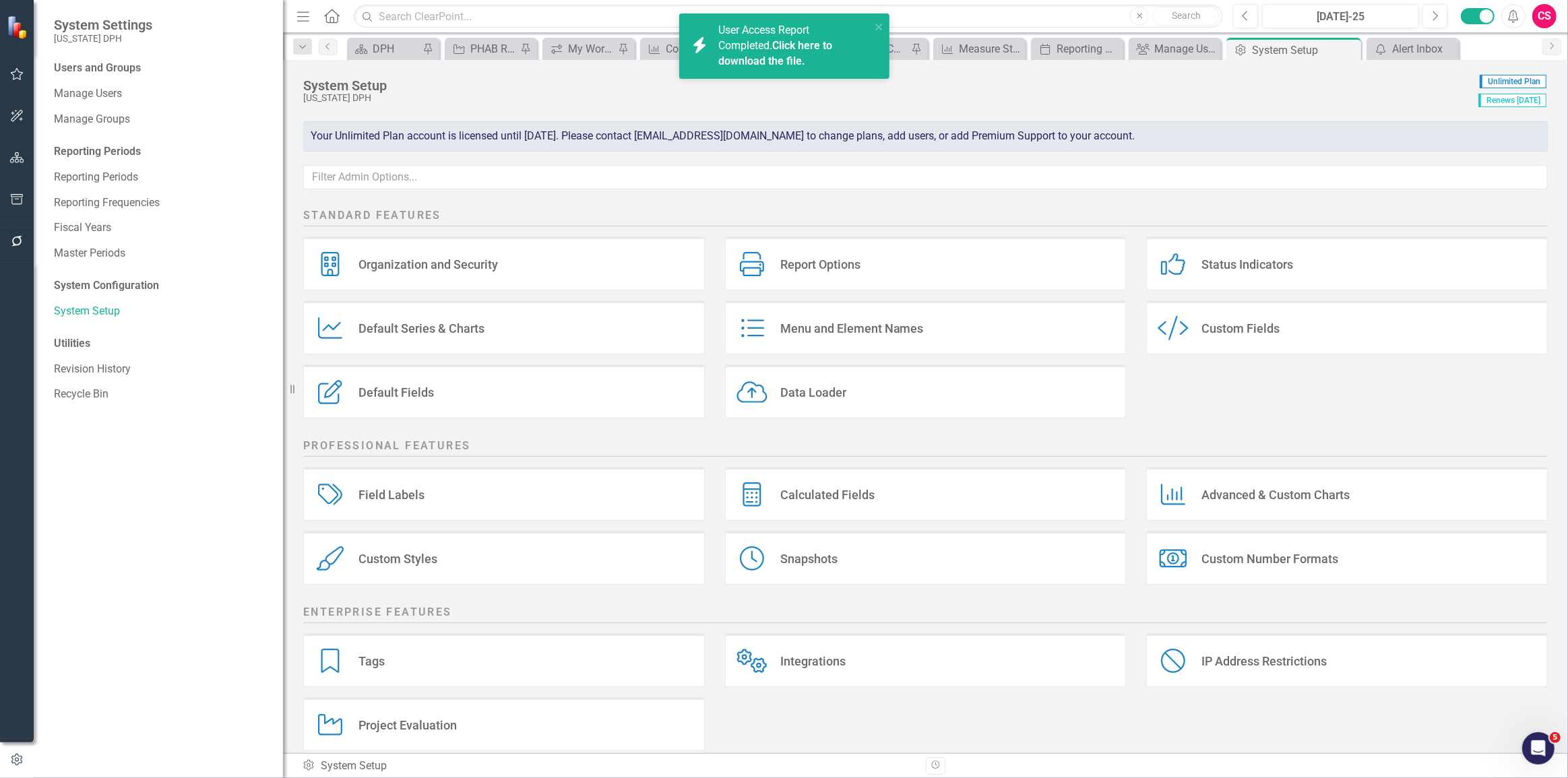
click at [770, 61] on link "Click here to download the file." at bounding box center [776, 53] width 114 height 28
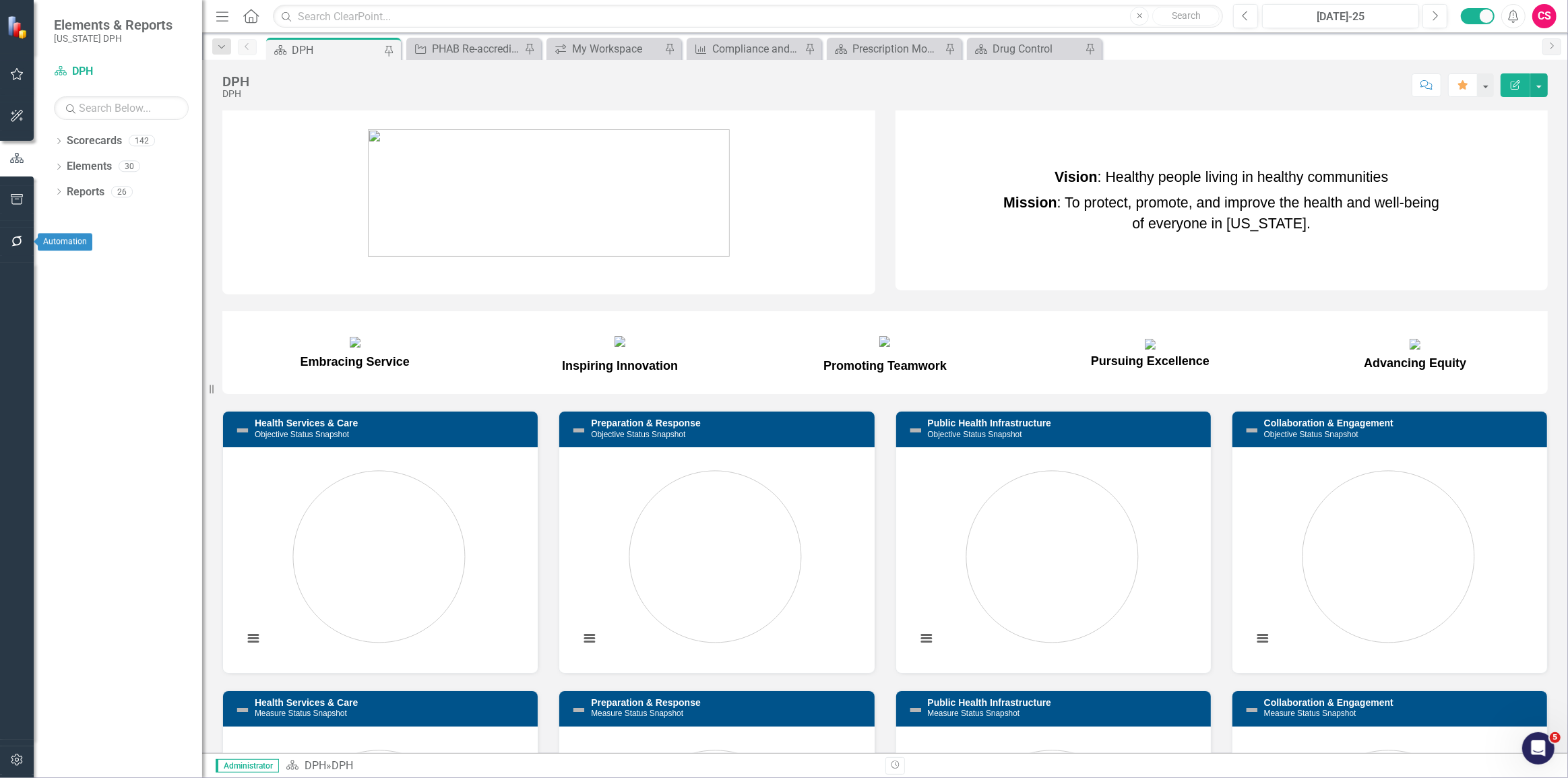
click at [11, 242] on icon "button" at bounding box center [18, 241] width 14 height 11
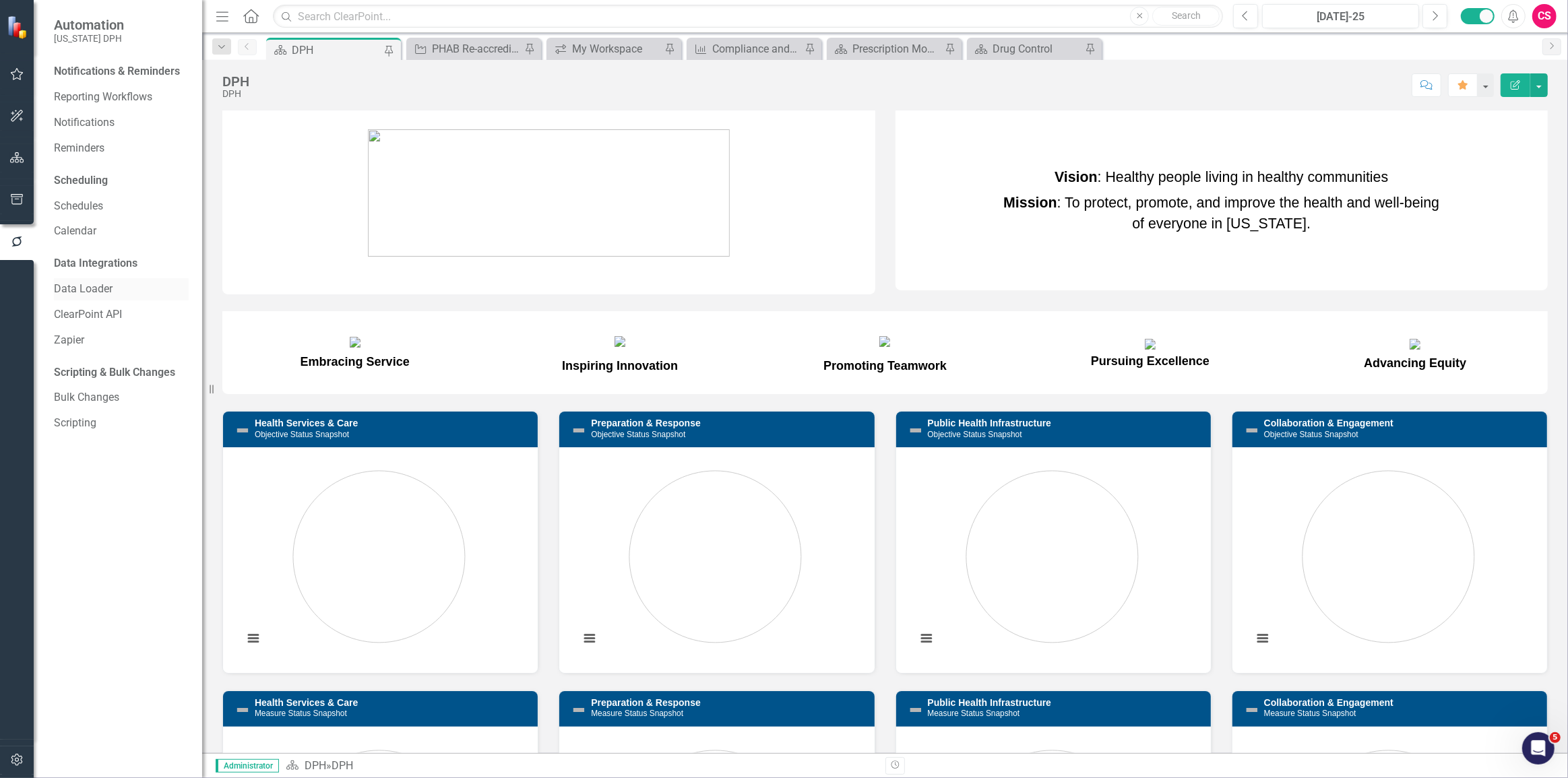
click at [81, 286] on link "Data Loader" at bounding box center [120, 290] width 134 height 16
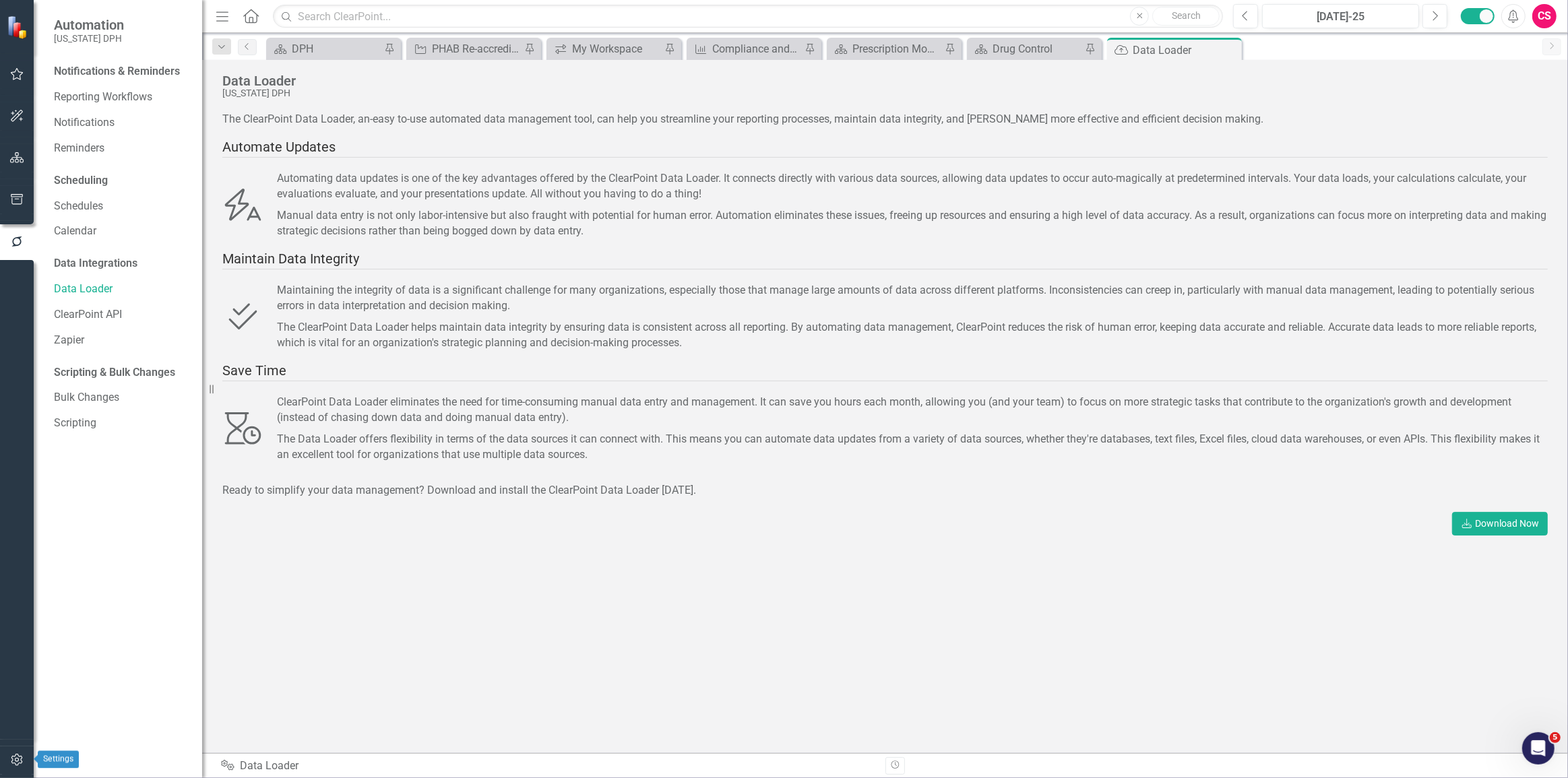
click at [11, 759] on icon "button" at bounding box center [18, 760] width 14 height 11
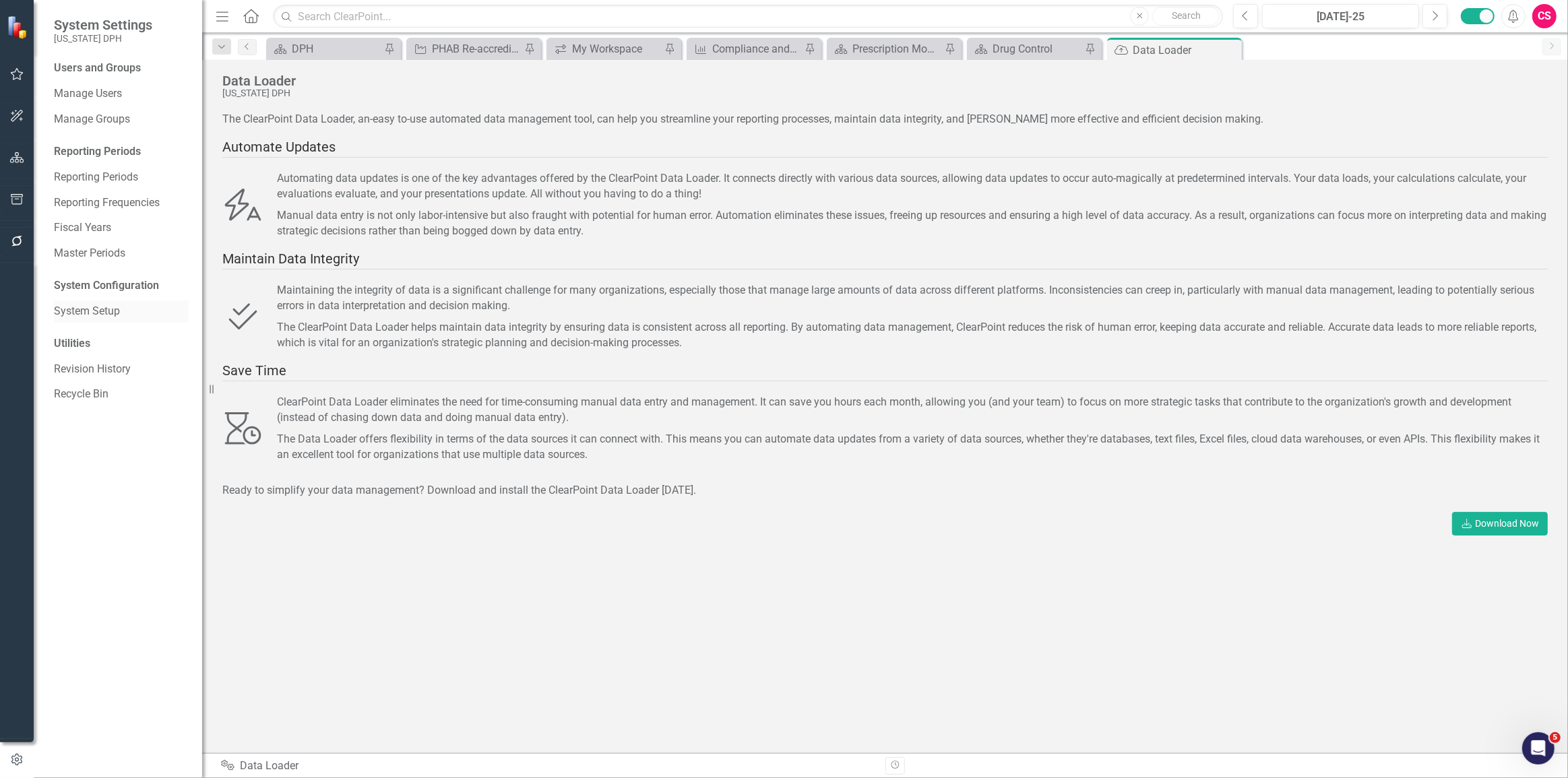
click at [89, 309] on link "System Setup" at bounding box center [120, 312] width 134 height 16
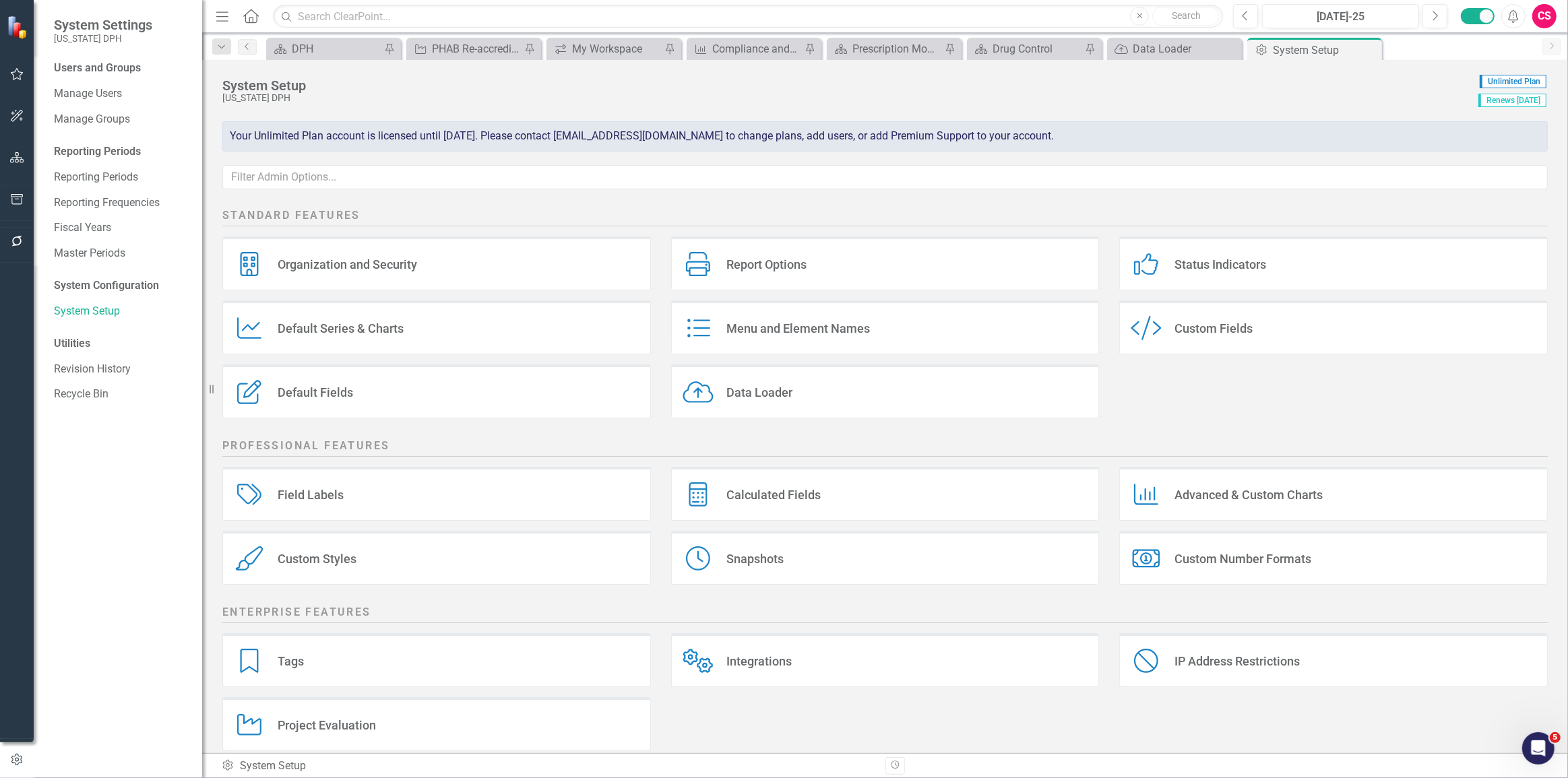
click at [903, 401] on div "Data Loader Data Loader" at bounding box center [885, 391] width 429 height 54
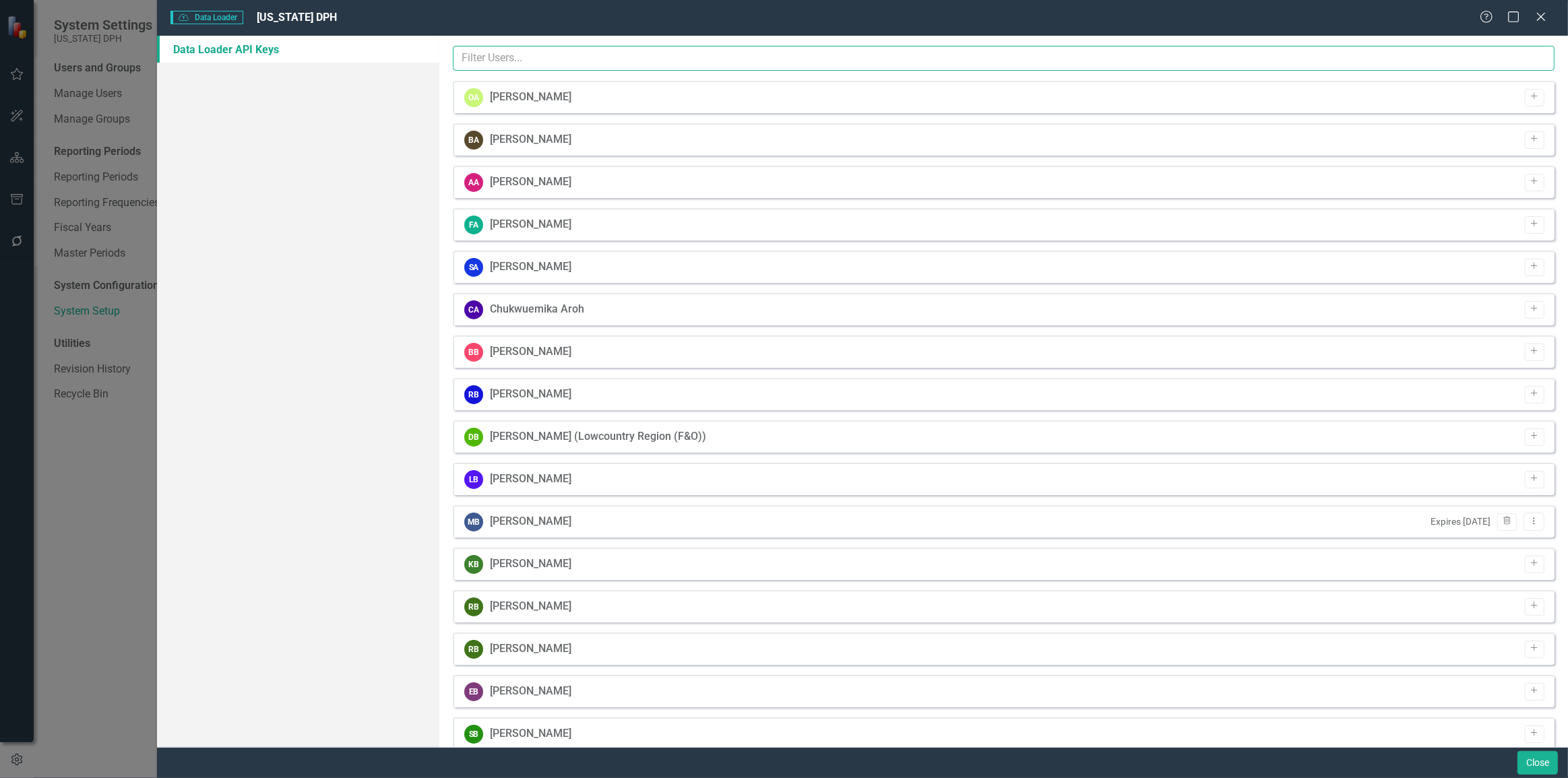
click at [635, 54] on input "text" at bounding box center [1003, 58] width 1102 height 25
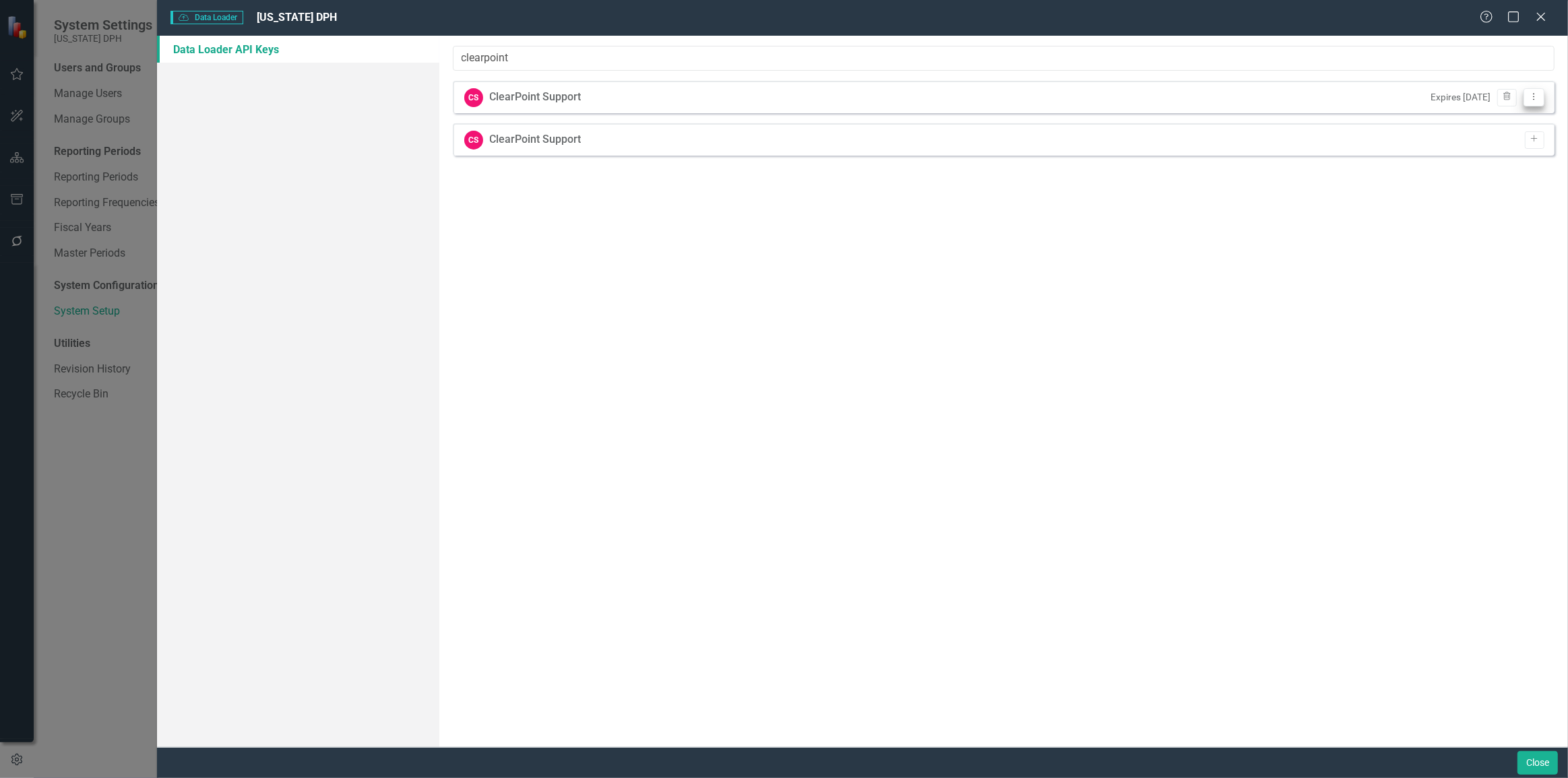
click at [1536, 97] on icon "Dropdown Menu" at bounding box center [1533, 97] width 11 height 9
drag, startPoint x: 1289, startPoint y: 296, endPoint x: 1255, endPoint y: 244, distance: 62.1
click at [1289, 300] on div "Hey! It's time to upgrade to ClearPoint Data Loader 2.0. The all new Data Loade…" at bounding box center [1003, 392] width 1129 height 711
click at [1535, 91] on button "Dropdown Menu" at bounding box center [1534, 97] width 21 height 18
click at [1485, 121] on link "API Key View API Key" at bounding box center [1490, 119] width 106 height 25
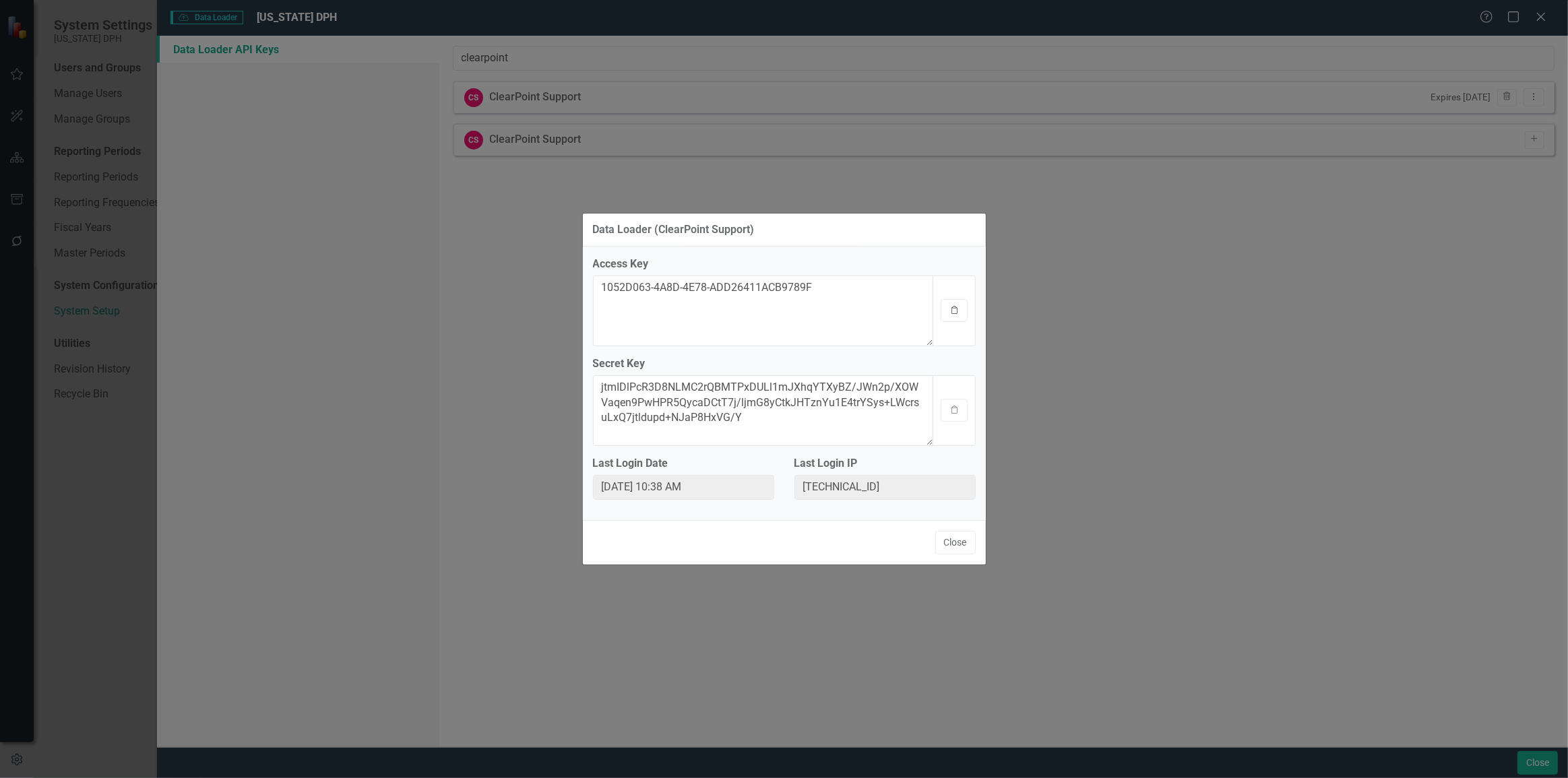
click at [950, 305] on button "Clipboard" at bounding box center [954, 310] width 27 height 23
drag, startPoint x: 948, startPoint y: 316, endPoint x: 941, endPoint y: 342, distance: 26.9
click at [948, 317] on button "Clipboard" at bounding box center [954, 310] width 27 height 23
drag, startPoint x: 1181, startPoint y: 455, endPoint x: 1082, endPoint y: 493, distance: 106.0
click at [1181, 455] on div "Data Loader (ClearPoint Support) Access Key 1052D063-4A8D-4E78-ADD26411ACB9789F…" at bounding box center [784, 389] width 1568 height 778
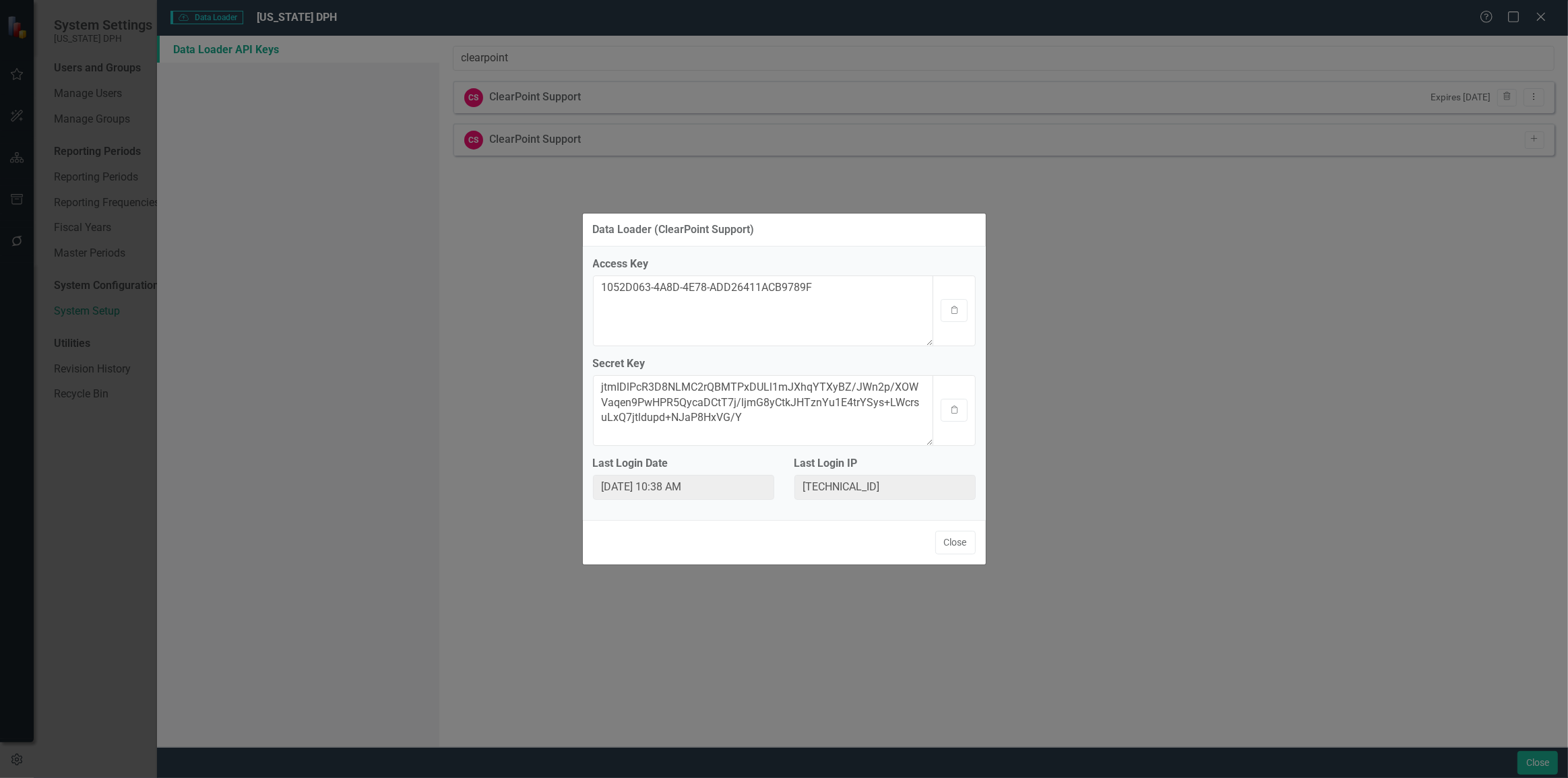
drag, startPoint x: 954, startPoint y: 414, endPoint x: 986, endPoint y: 551, distance: 140.7
click at [955, 414] on icon "Clipboard" at bounding box center [955, 409] width 11 height 8
drag, startPoint x: 1221, startPoint y: 224, endPoint x: 1165, endPoint y: 270, distance: 72.5
click at [1221, 224] on div "Data Loader (ClearPoint Support) Access Key 1052D063-4A8D-4E78-ADD26411ACB9789F…" at bounding box center [784, 389] width 1568 height 778
drag, startPoint x: 961, startPoint y: 537, endPoint x: 825, endPoint y: 299, distance: 274.1
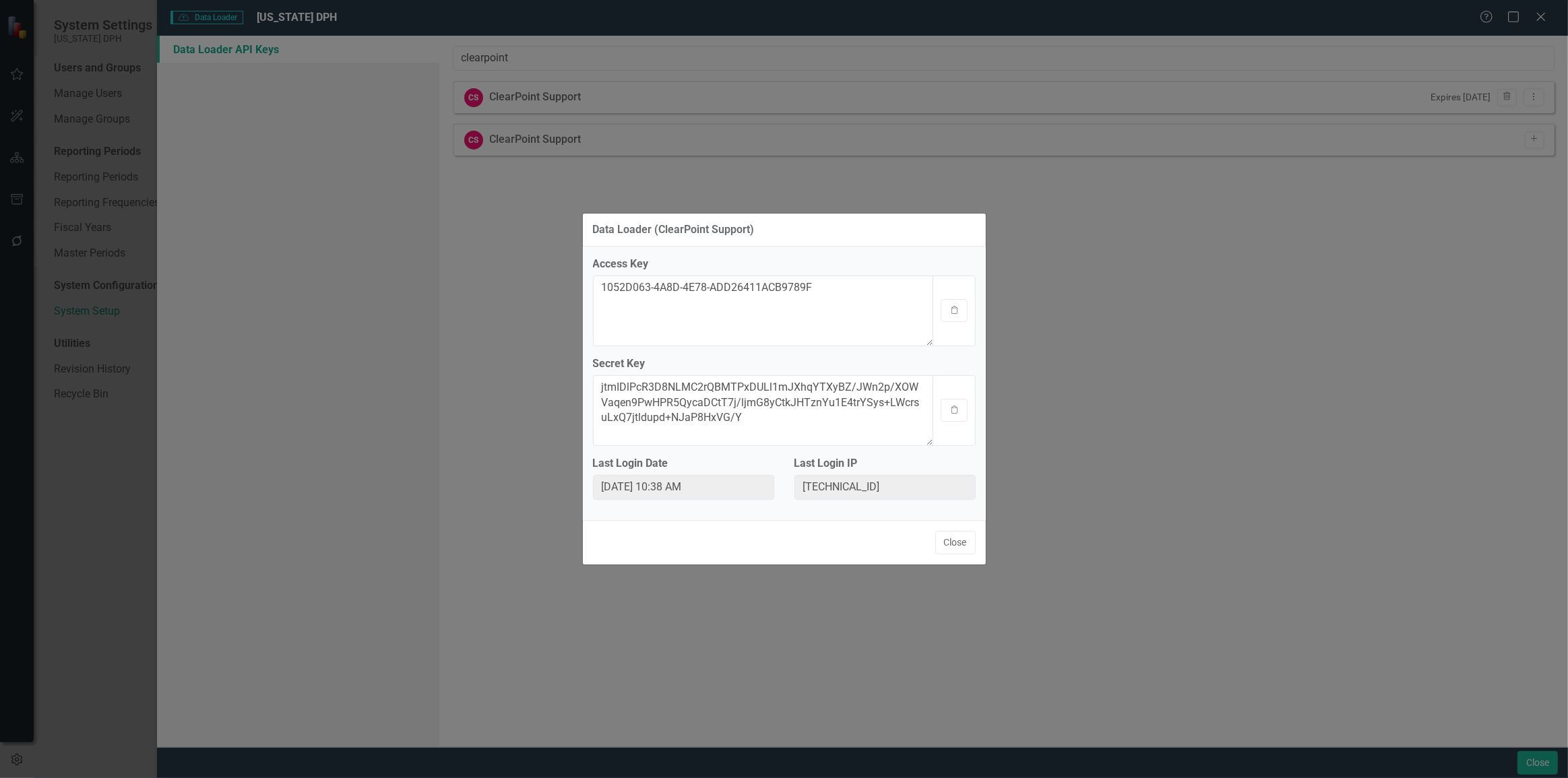
click at [960, 536] on button "Close" at bounding box center [955, 542] width 40 height 24
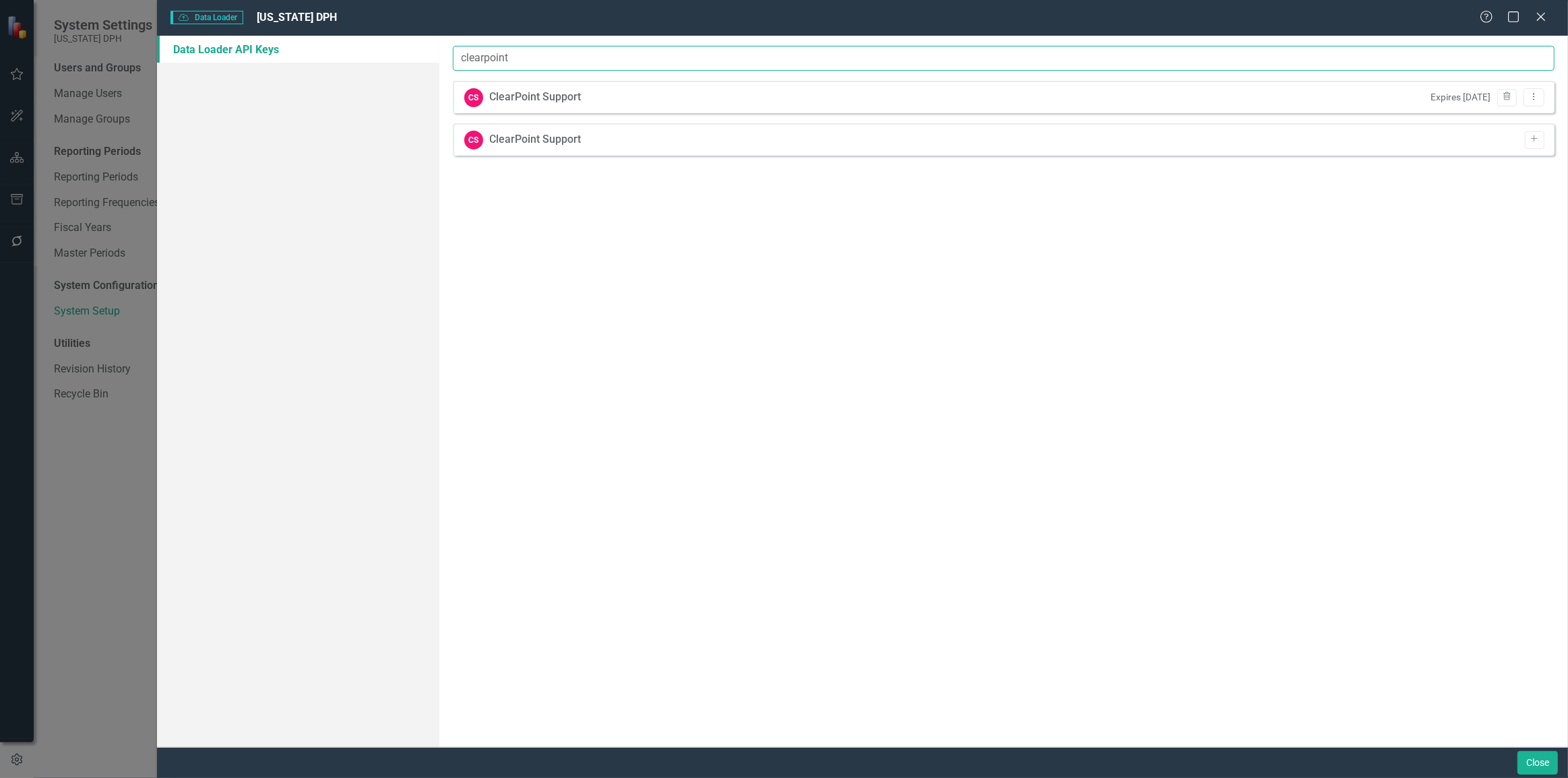
drag, startPoint x: 530, startPoint y: 61, endPoint x: 348, endPoint y: 4, distance: 190.7
click at [348, 4] on div "Data Loader Data Loader South Carolina DPH Help Maximize Close Data Loader API …" at bounding box center [863, 389] width 1411 height 778
click at [1539, 101] on button "Add" at bounding box center [1534, 97] width 19 height 18
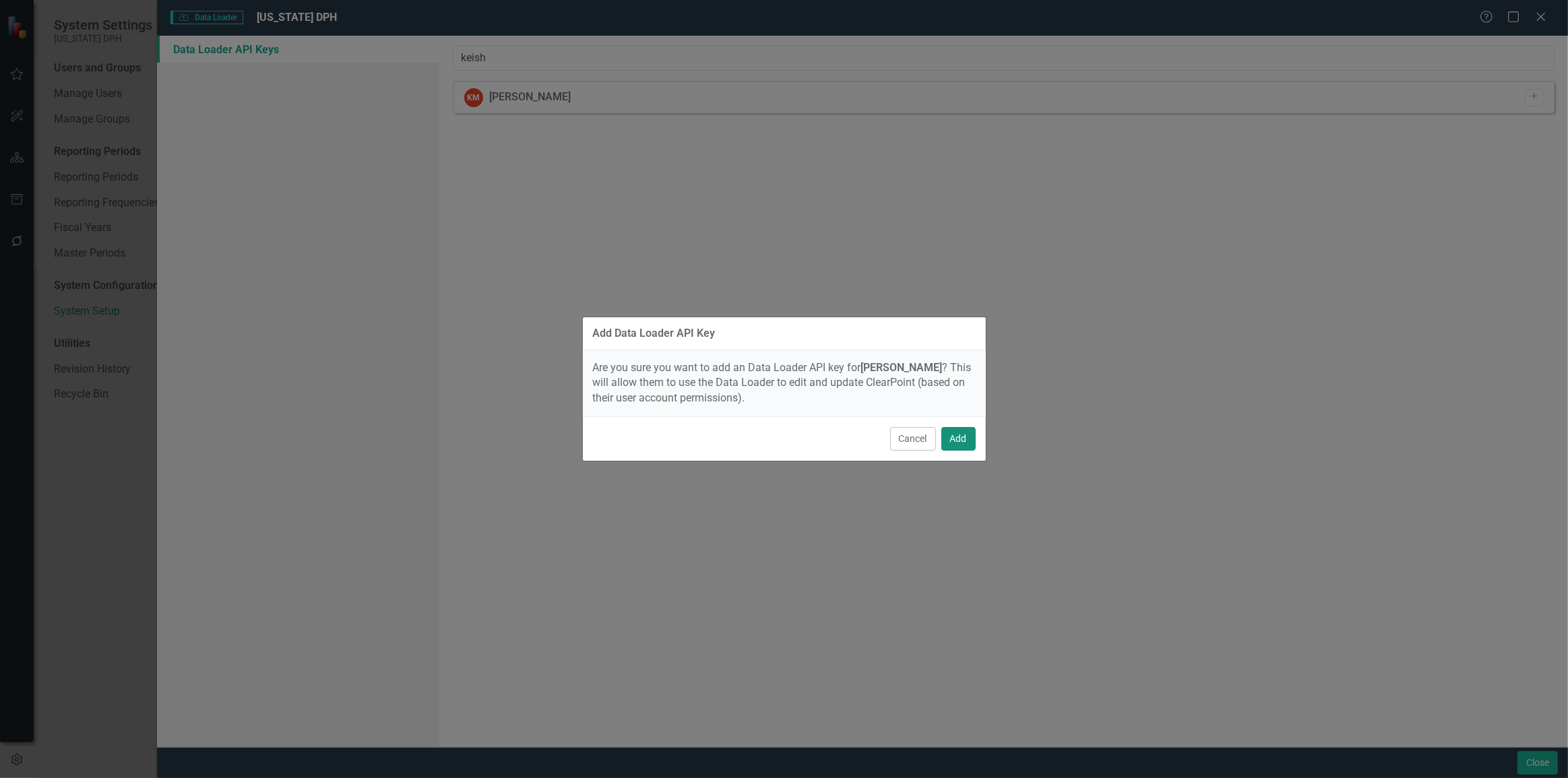
click at [952, 445] on button "Add" at bounding box center [957, 438] width 34 height 24
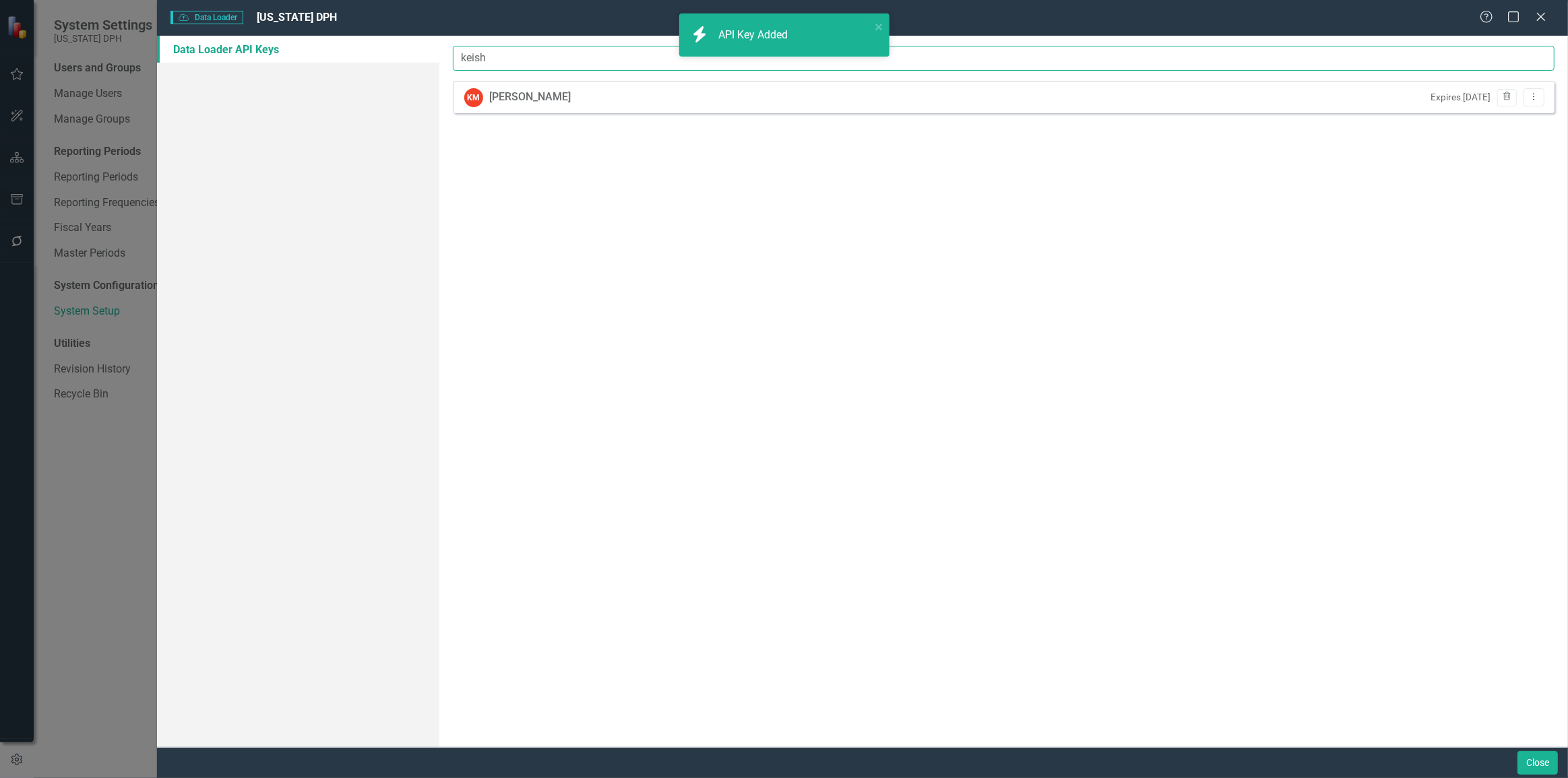
drag, startPoint x: 531, startPoint y: 59, endPoint x: 339, endPoint y: 26, distance: 194.8
click at [339, 25] on div "Data Loader Data Loader South Carolina DPH Help Maximize Close Data Loader API …" at bounding box center [863, 389] width 1411 height 778
type input "darr"
drag, startPoint x: 511, startPoint y: 68, endPoint x: 416, endPoint y: 31, distance: 102.0
click at [416, 31] on div "Data Loader Data Loader South Carolina DPH Help Maximize Close Data Loader API …" at bounding box center [863, 389] width 1411 height 778
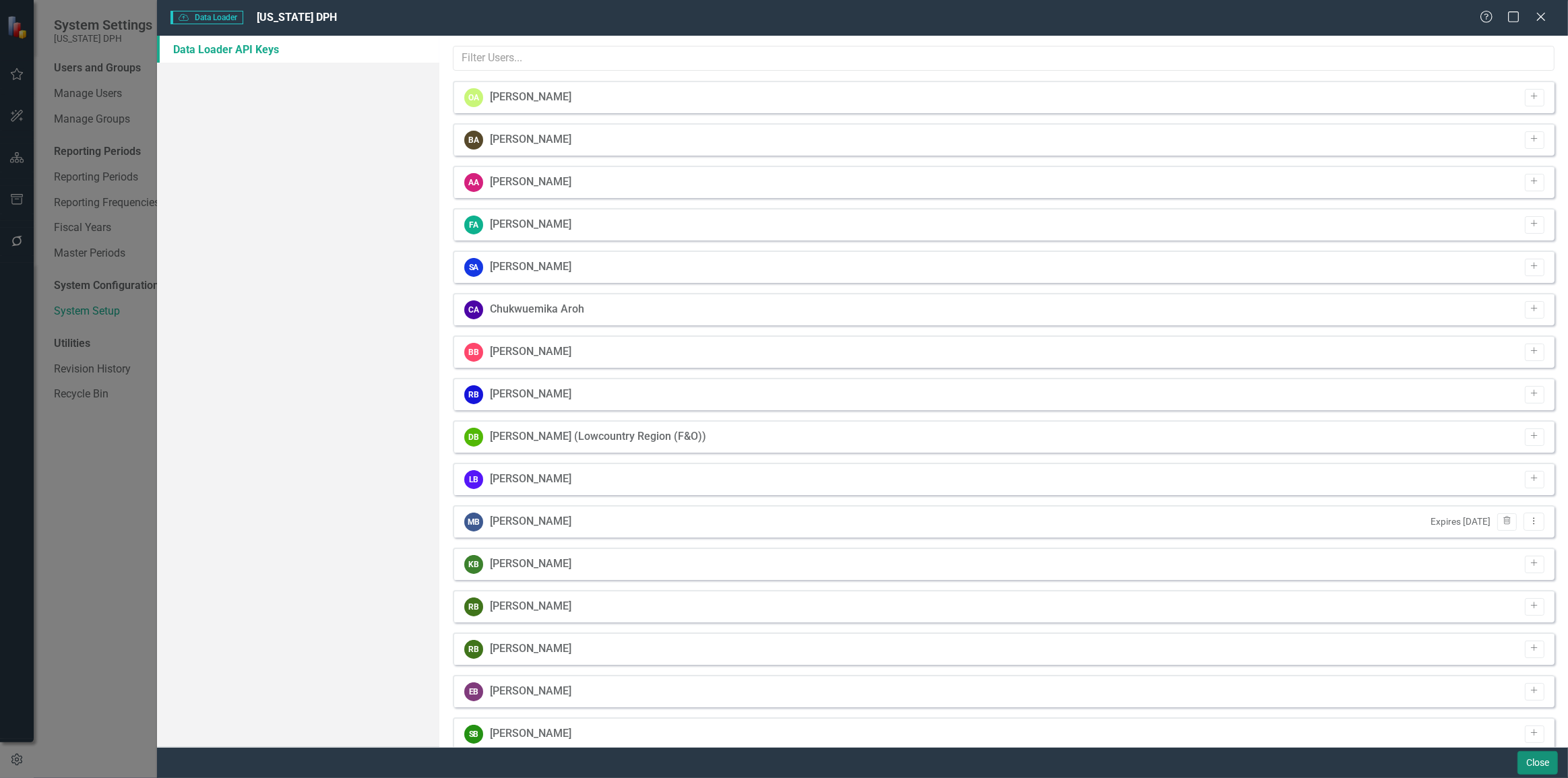
click at [1542, 766] on button "Close" at bounding box center [1537, 762] width 40 height 24
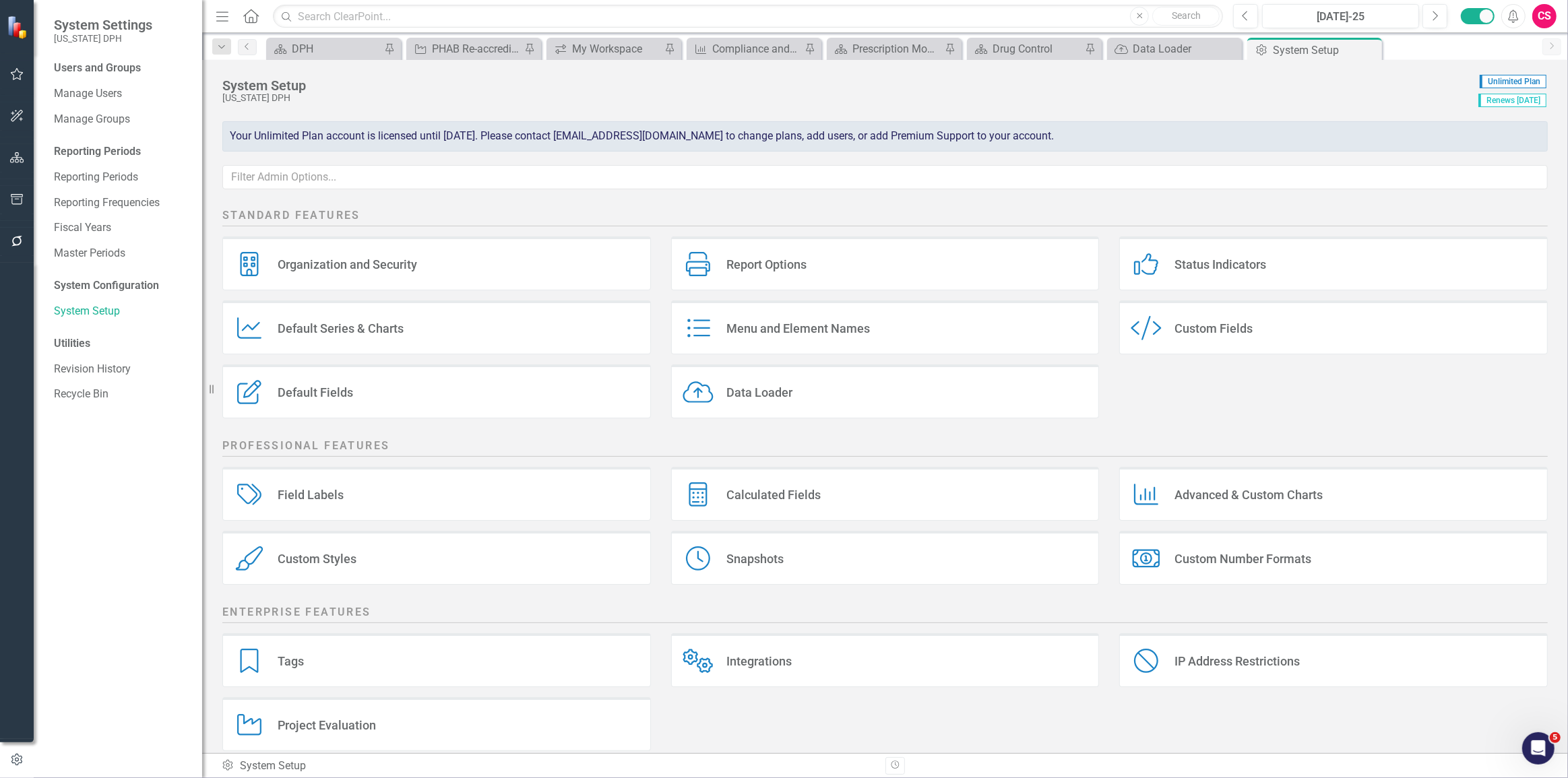
click at [663, 84] on div "System Setup South Carolina DPH" at bounding box center [847, 90] width 1249 height 34
click at [21, 153] on icon "button" at bounding box center [18, 157] width 14 height 11
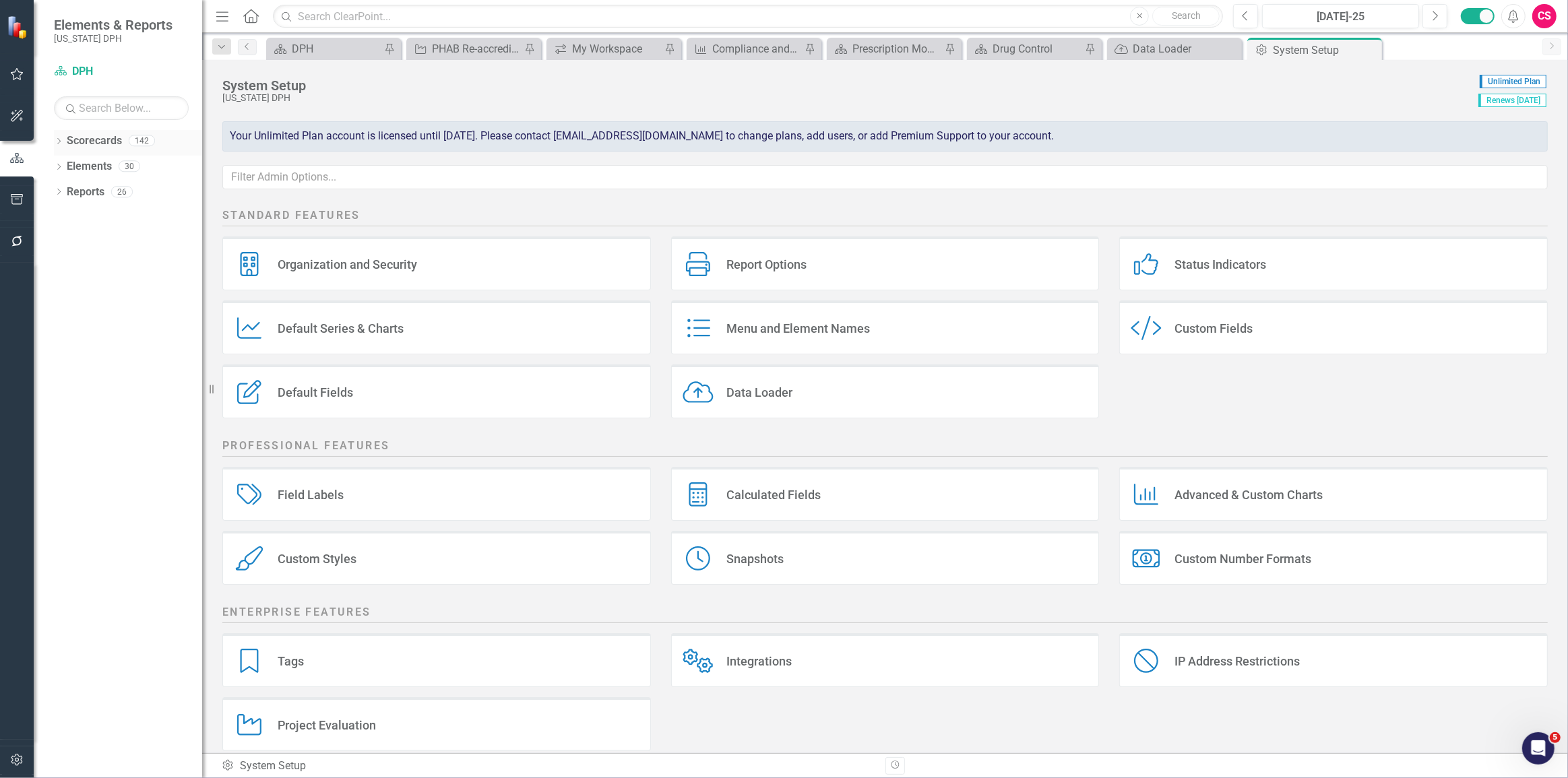
click at [61, 142] on icon "Dropdown" at bounding box center [58, 142] width 10 height 7
click at [51, 172] on div "Dropdown" at bounding box center [46, 166] width 11 height 11
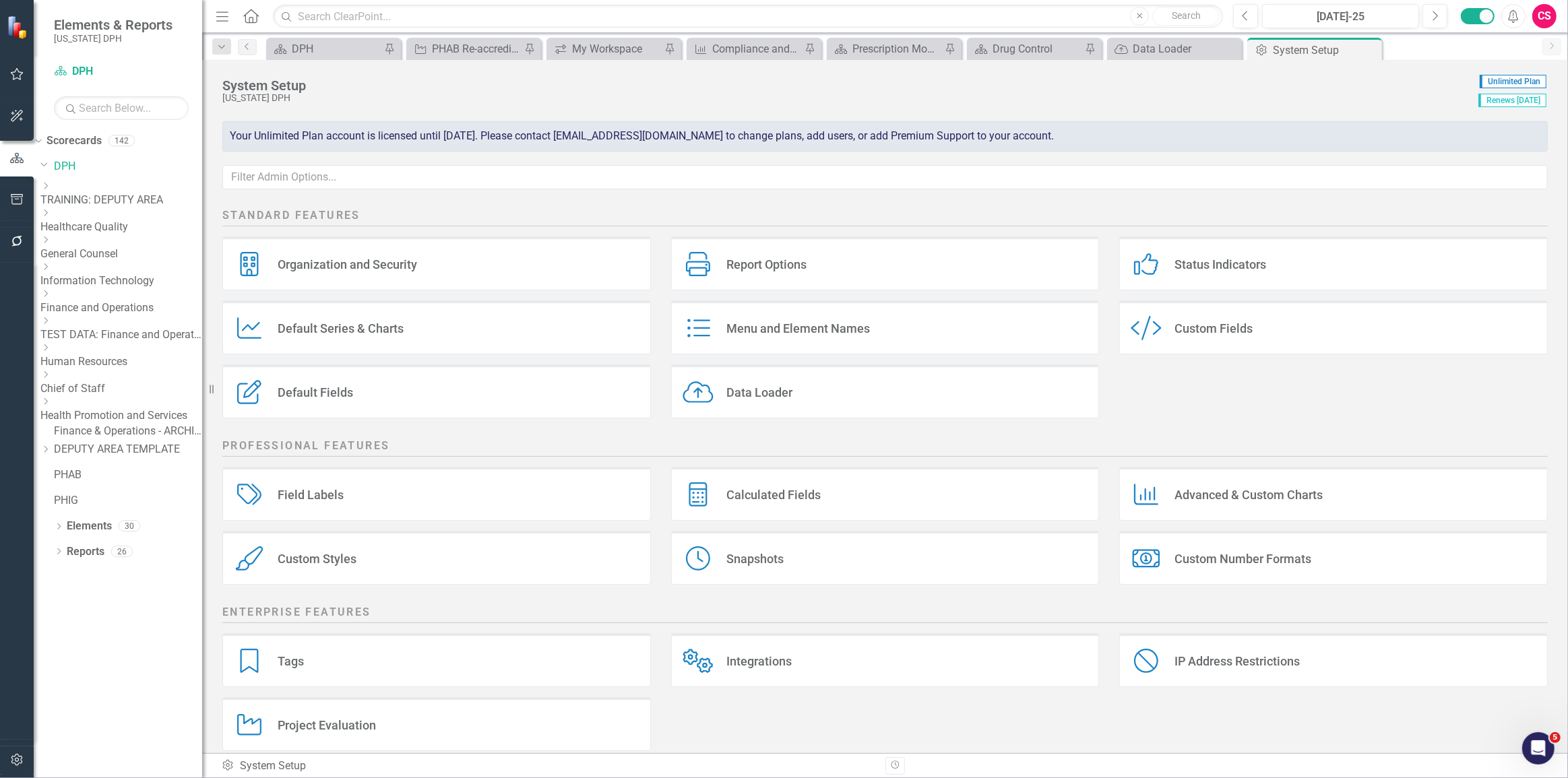
click at [80, 222] on div "Dropdown Healthcare Quality" at bounding box center [121, 221] width 162 height 27
click at [47, 216] on icon at bounding box center [47, 213] width 4 height 7
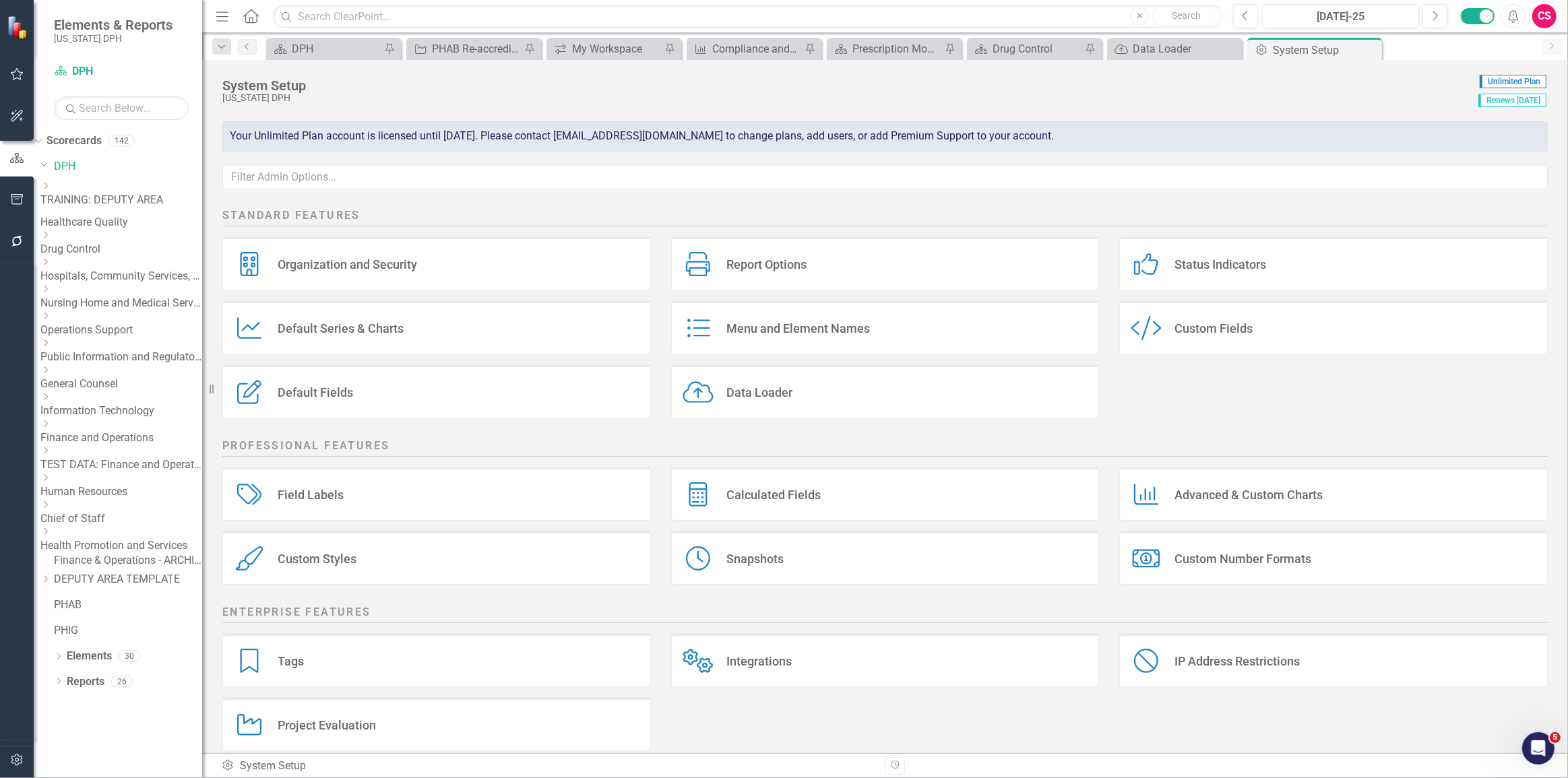
click at [51, 239] on icon "Dropdown" at bounding box center [46, 234] width 11 height 8
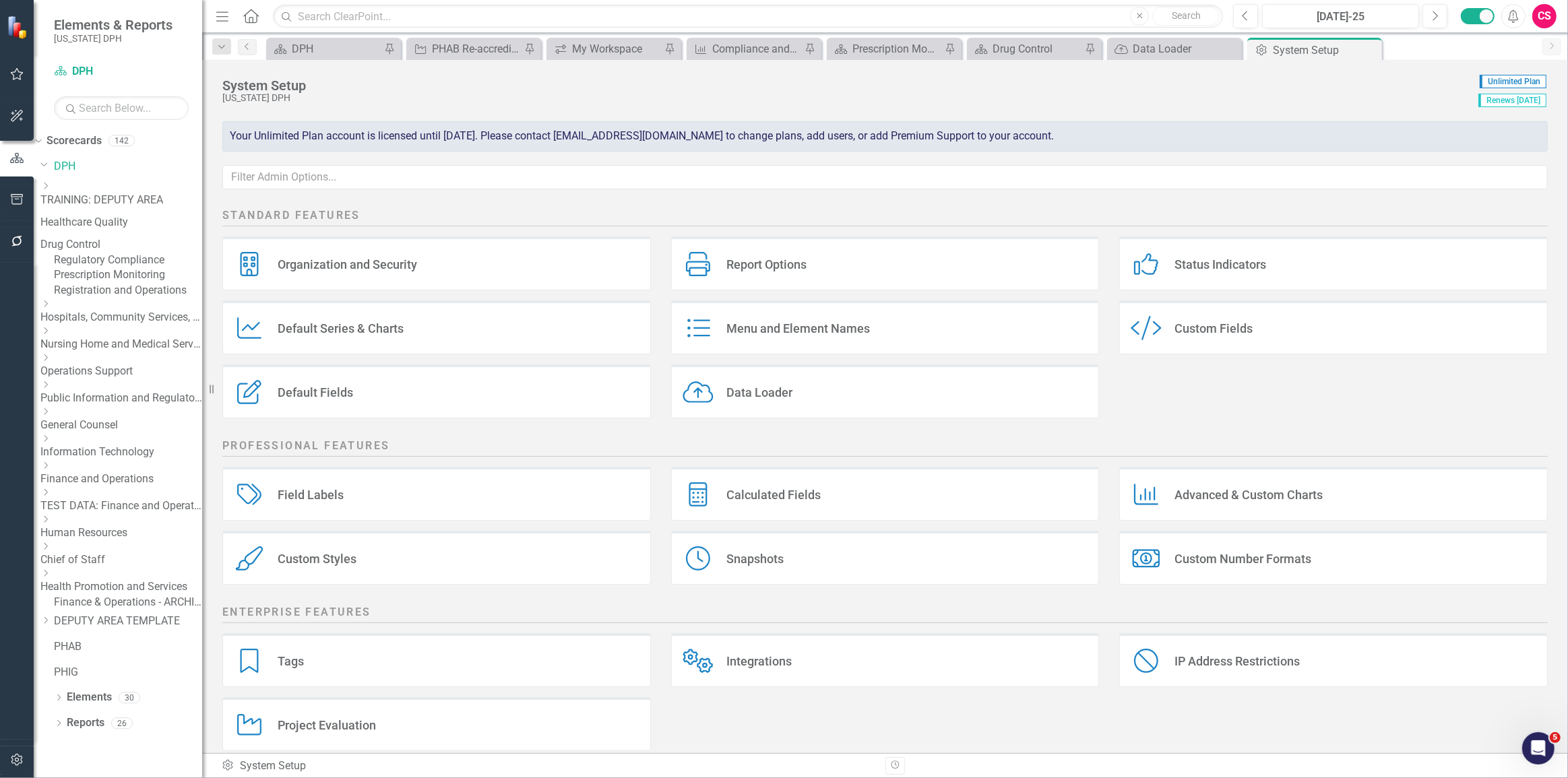
click at [146, 283] on link "Prescription Monitoring" at bounding box center [127, 275] width 148 height 16
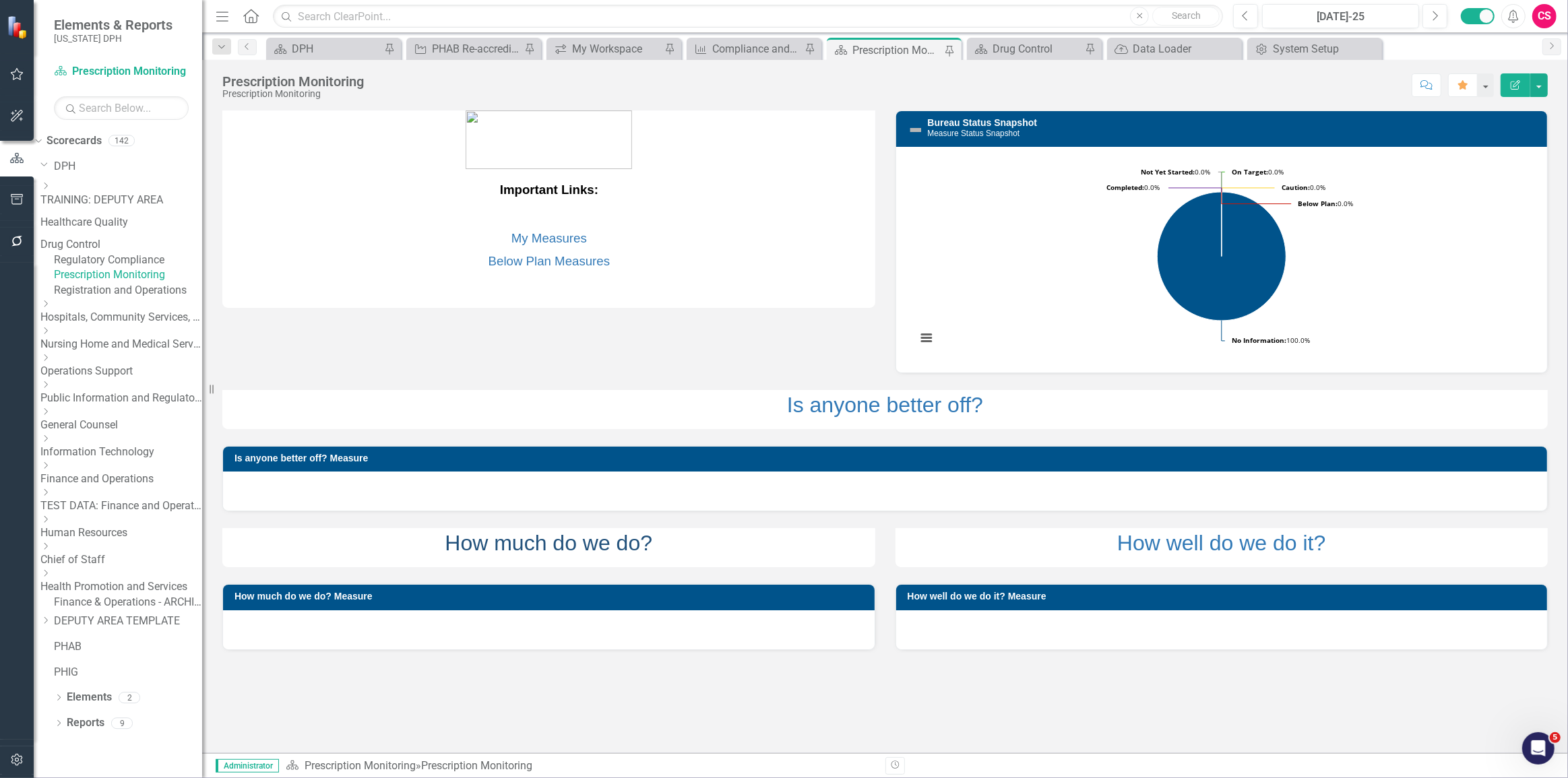
click at [599, 547] on link "How much do we do?" at bounding box center [548, 543] width 207 height 25
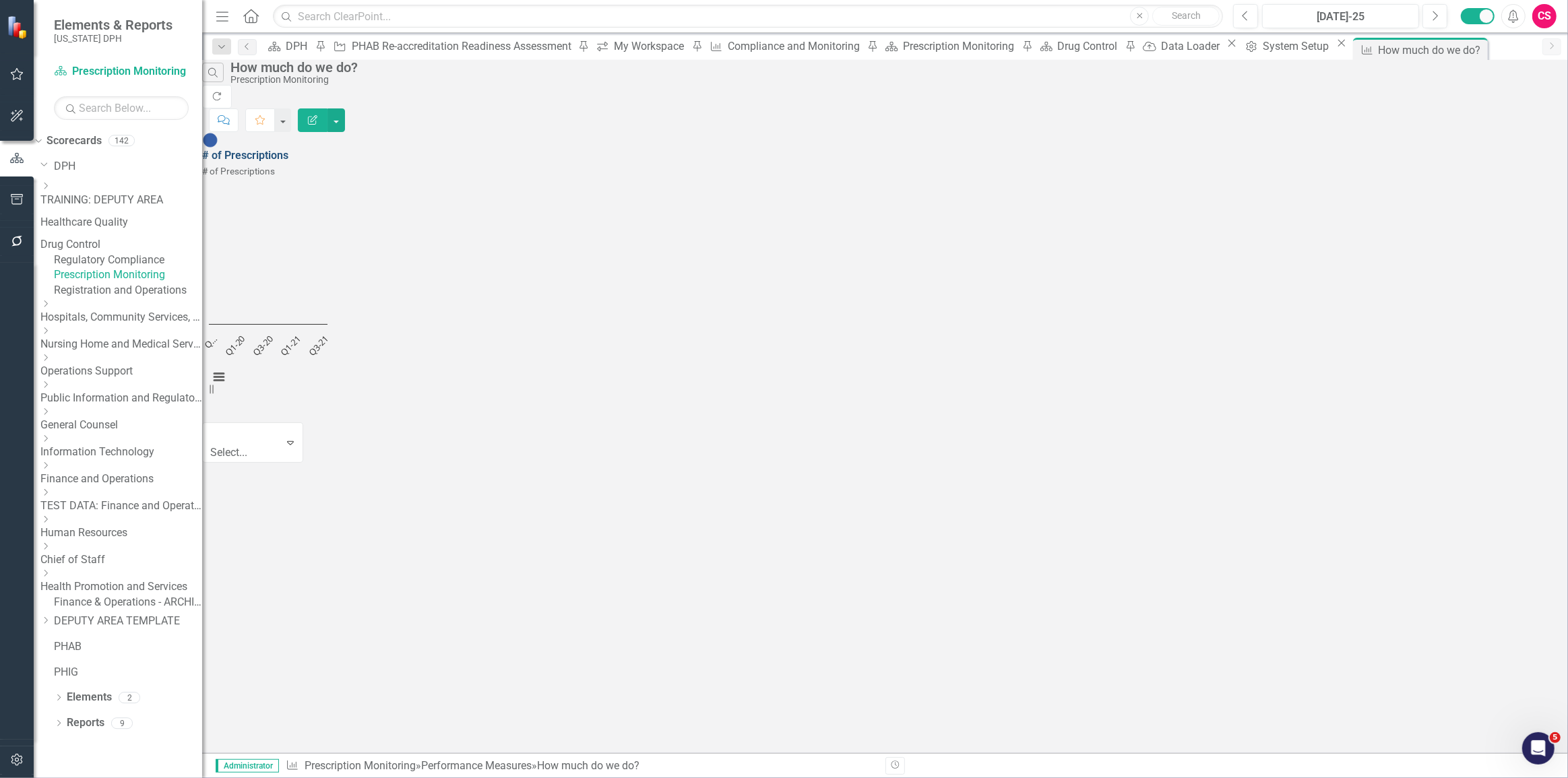
click at [288, 148] on link "# of Prescriptions" at bounding box center [245, 155] width 86 height 13
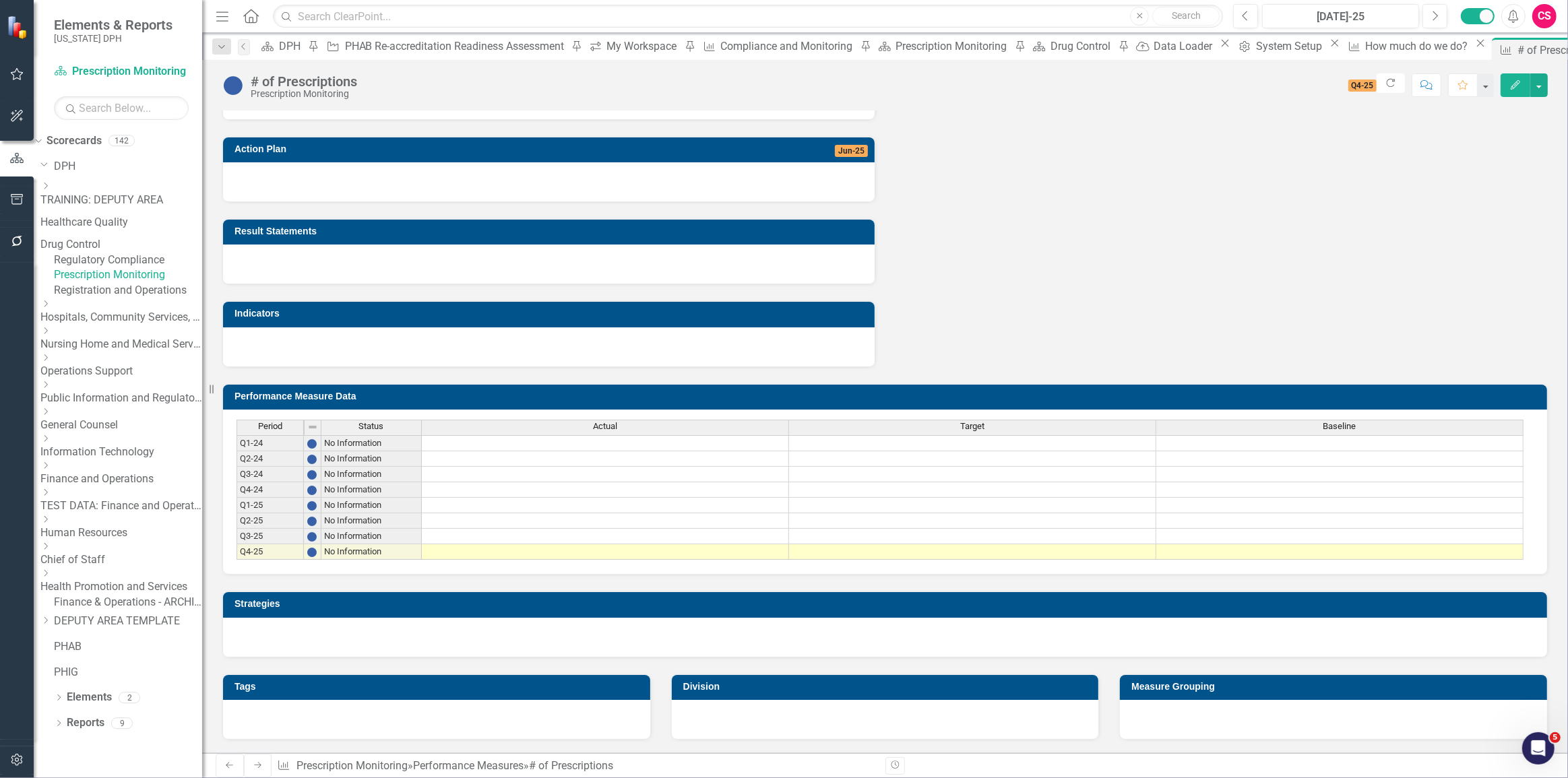
scroll to position [321, 0]
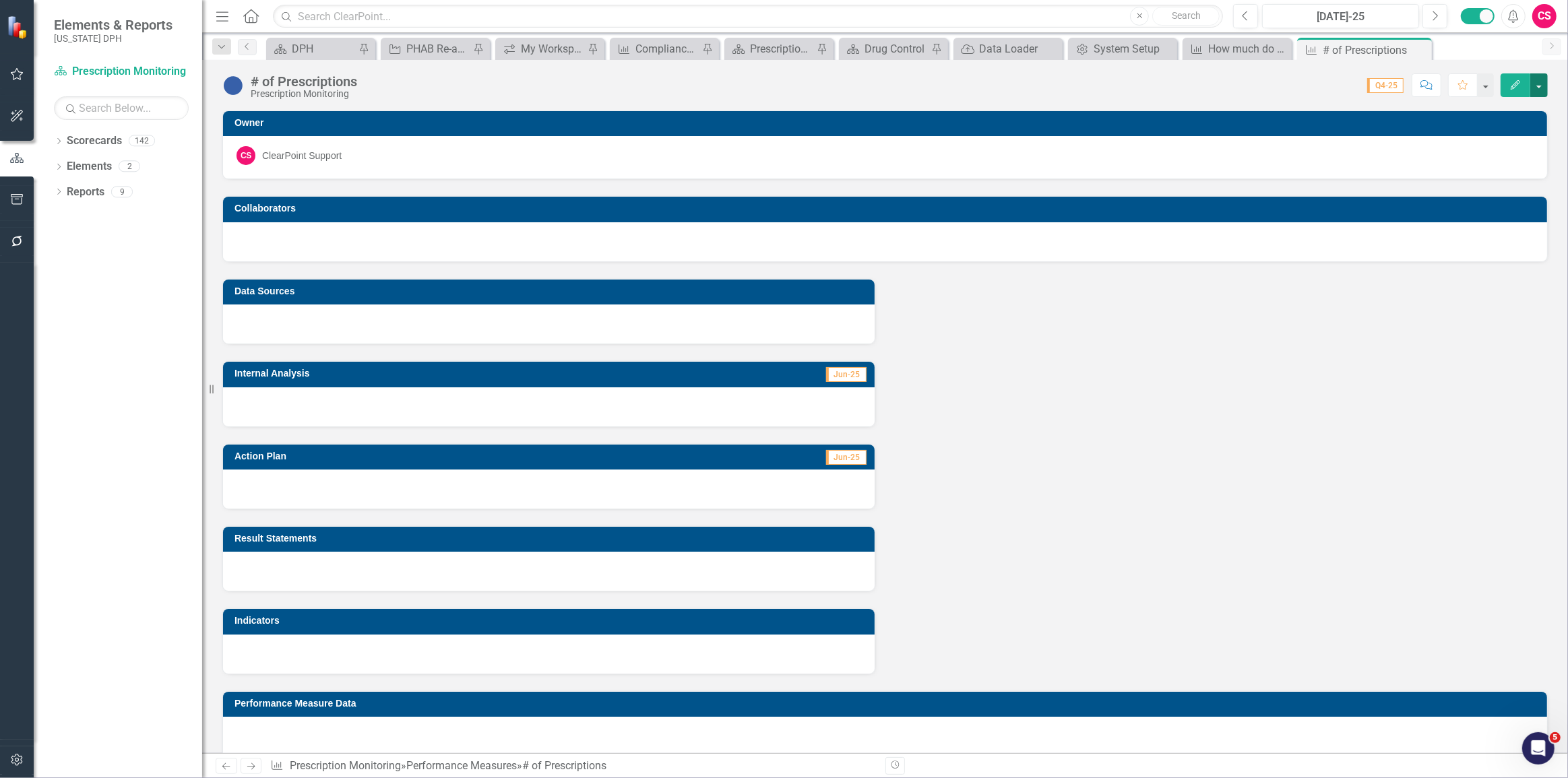
click at [1542, 76] on button "button" at bounding box center [1539, 85] width 18 height 24
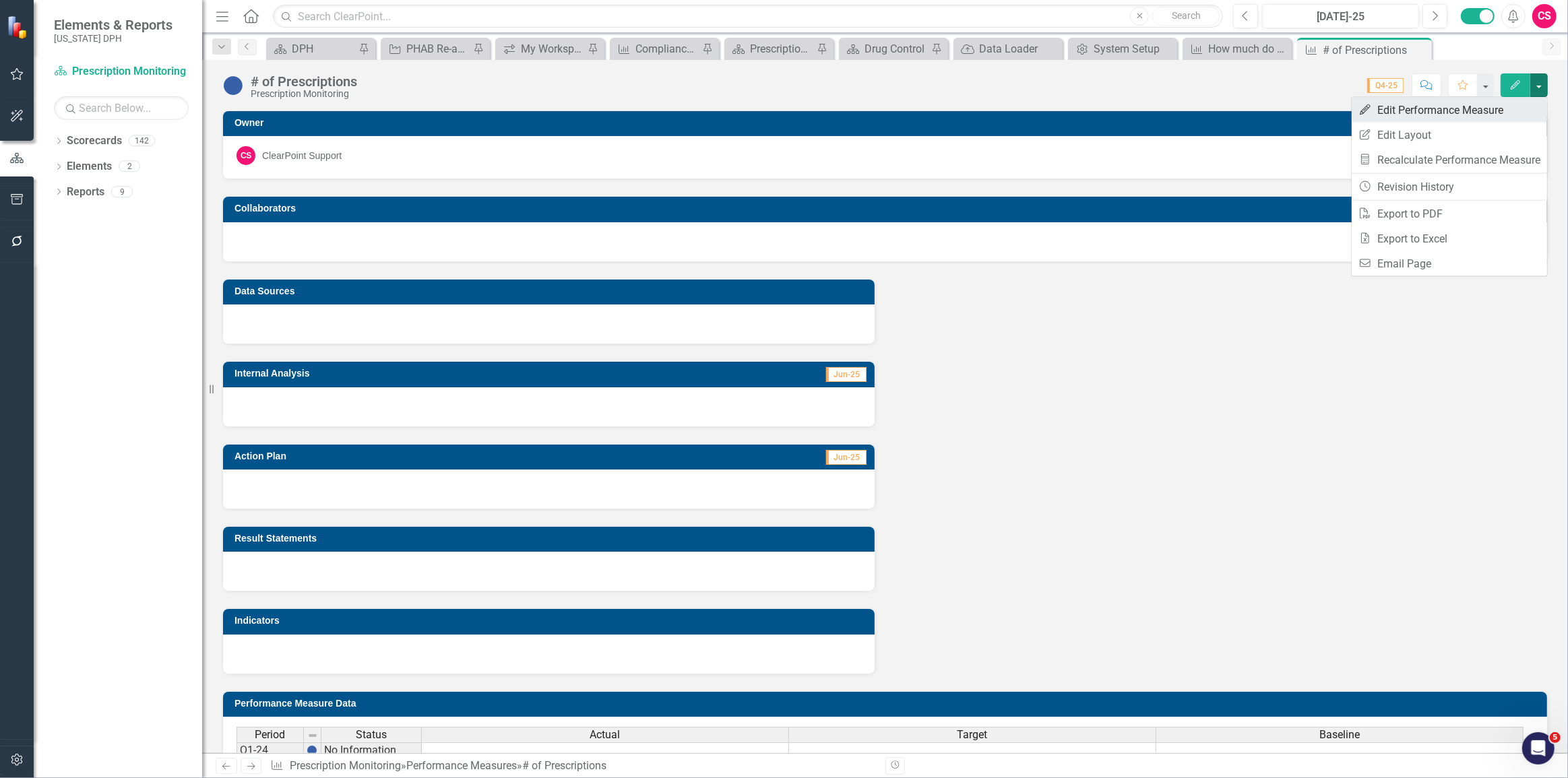
click at [1456, 113] on link "Edit Edit Performance Measure" at bounding box center [1449, 110] width 195 height 25
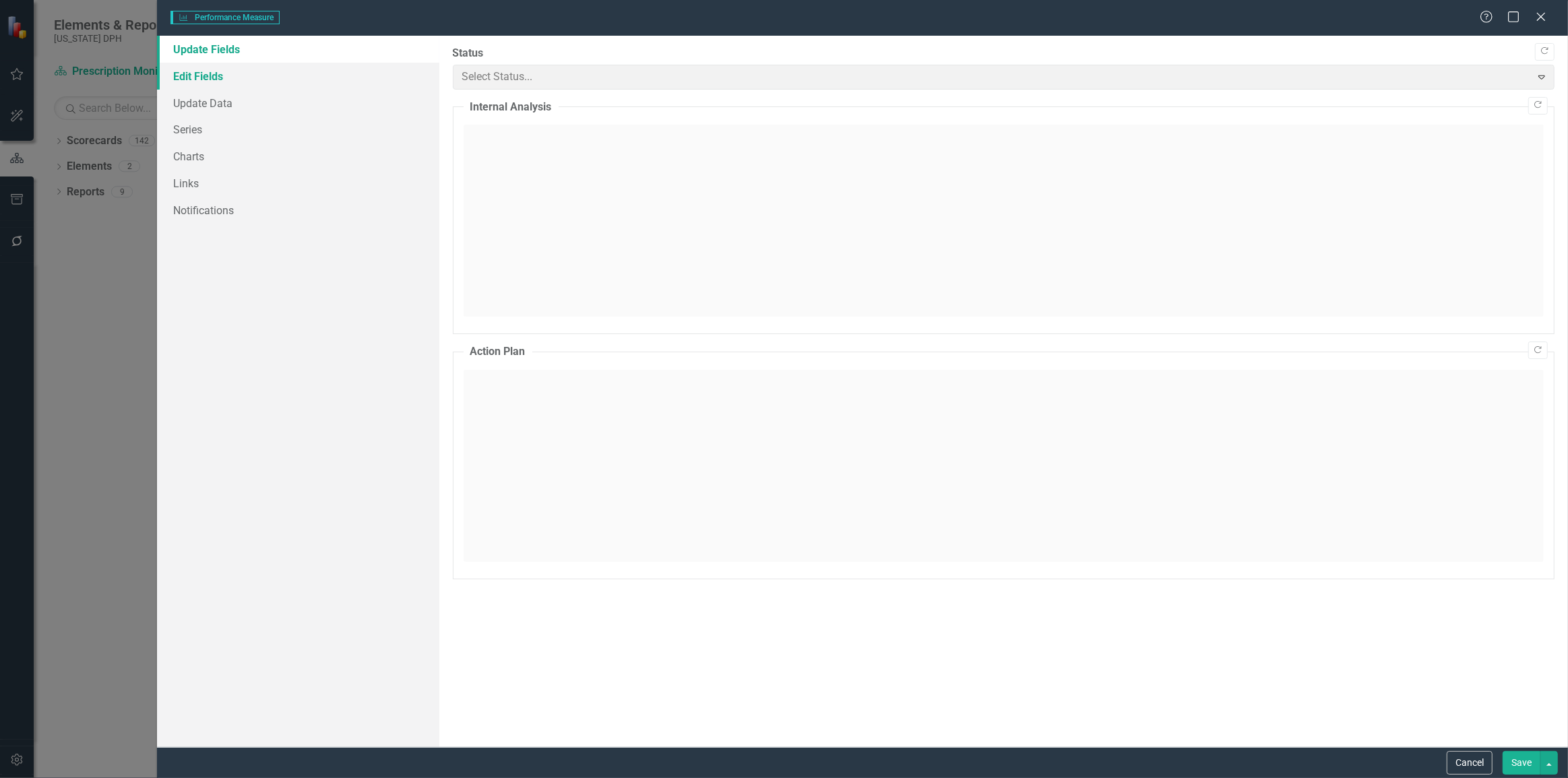
click at [271, 73] on link "Edit Fields" at bounding box center [298, 76] width 282 height 27
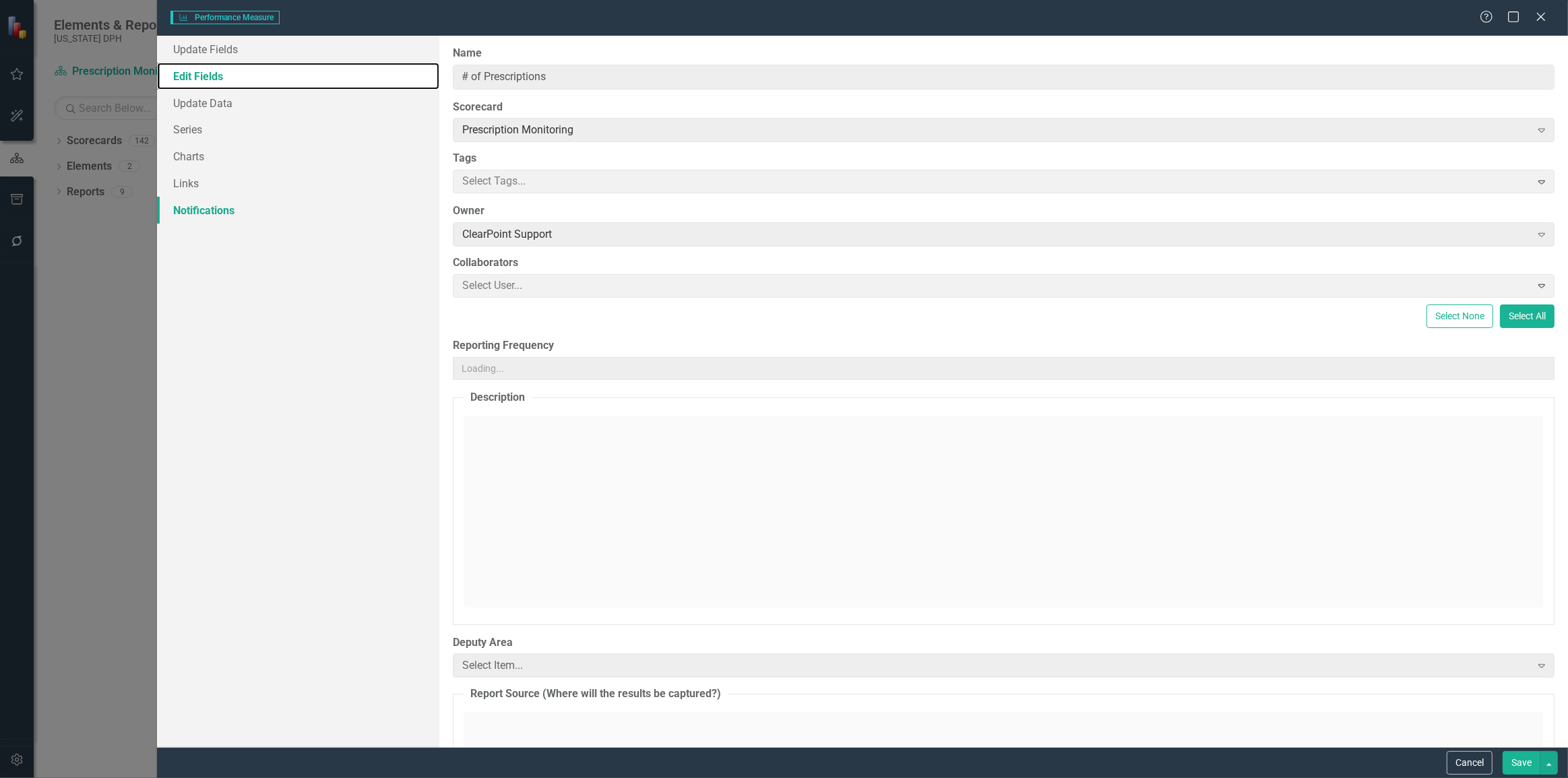
type input "# of Prescriptions"
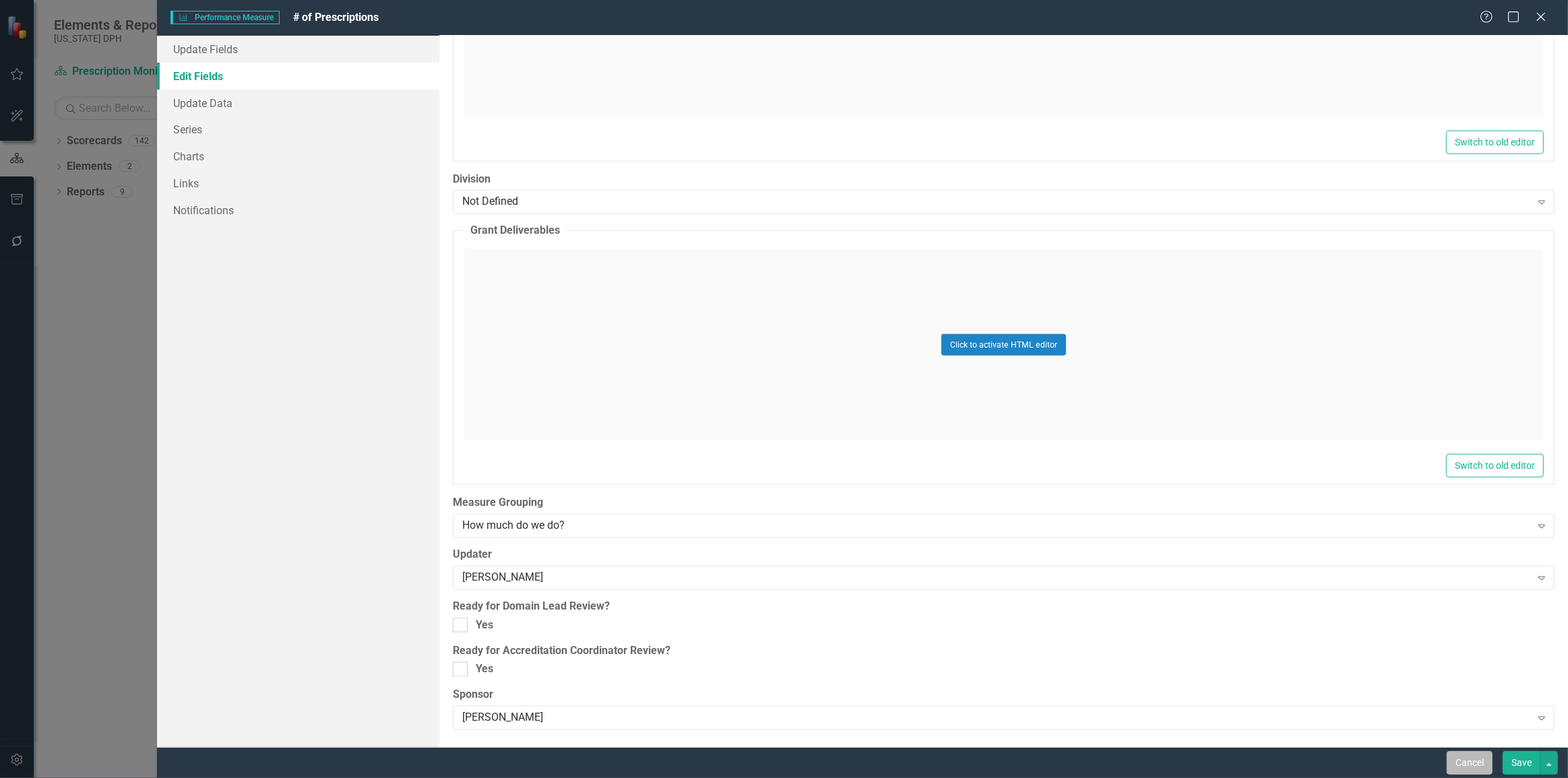
click at [1471, 769] on button "Cancel" at bounding box center [1470, 762] width 46 height 24
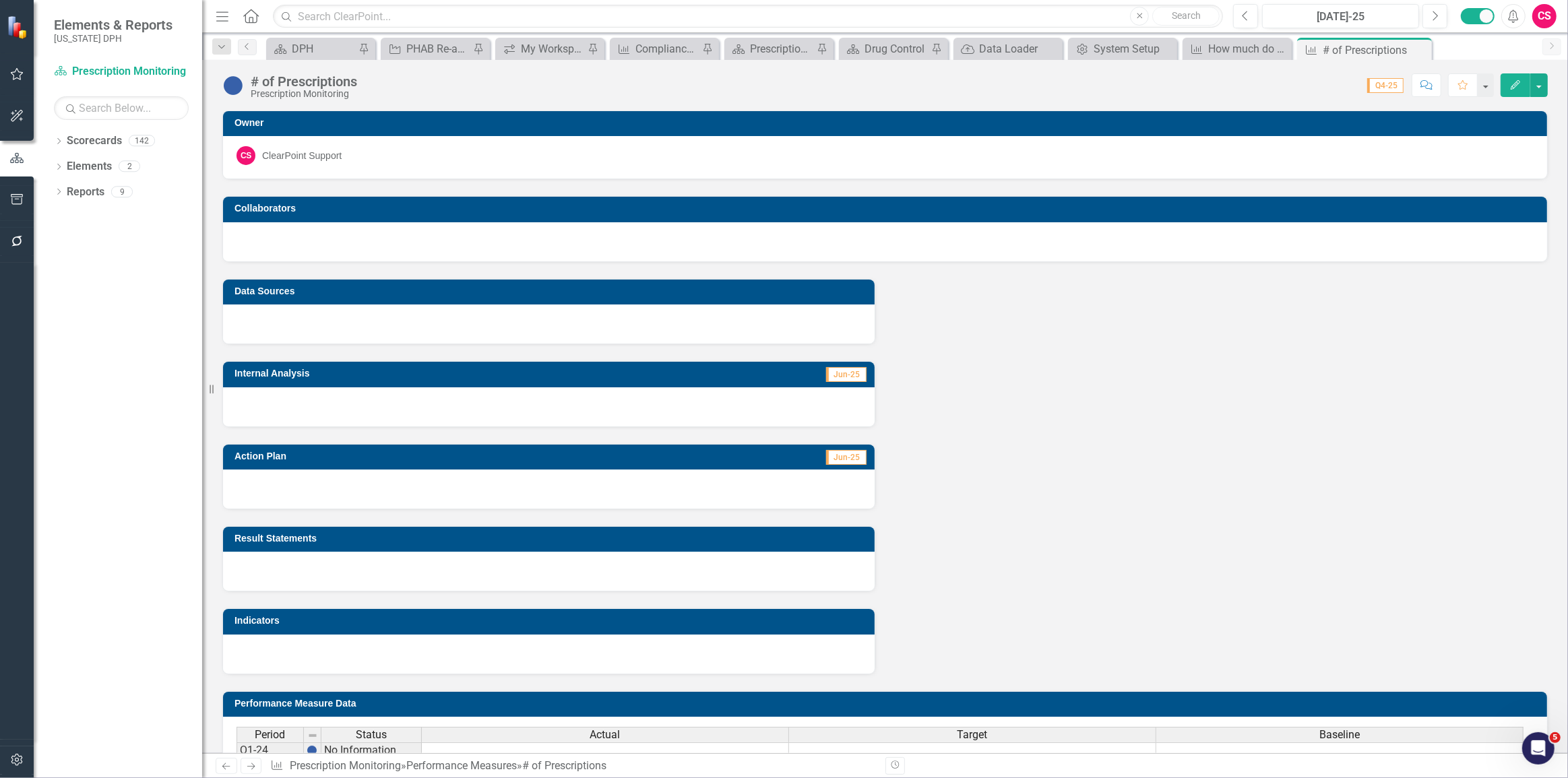
click at [377, 591] on div "Indicators" at bounding box center [549, 632] width 673 height 83
click at [371, 563] on div at bounding box center [549, 571] width 652 height 39
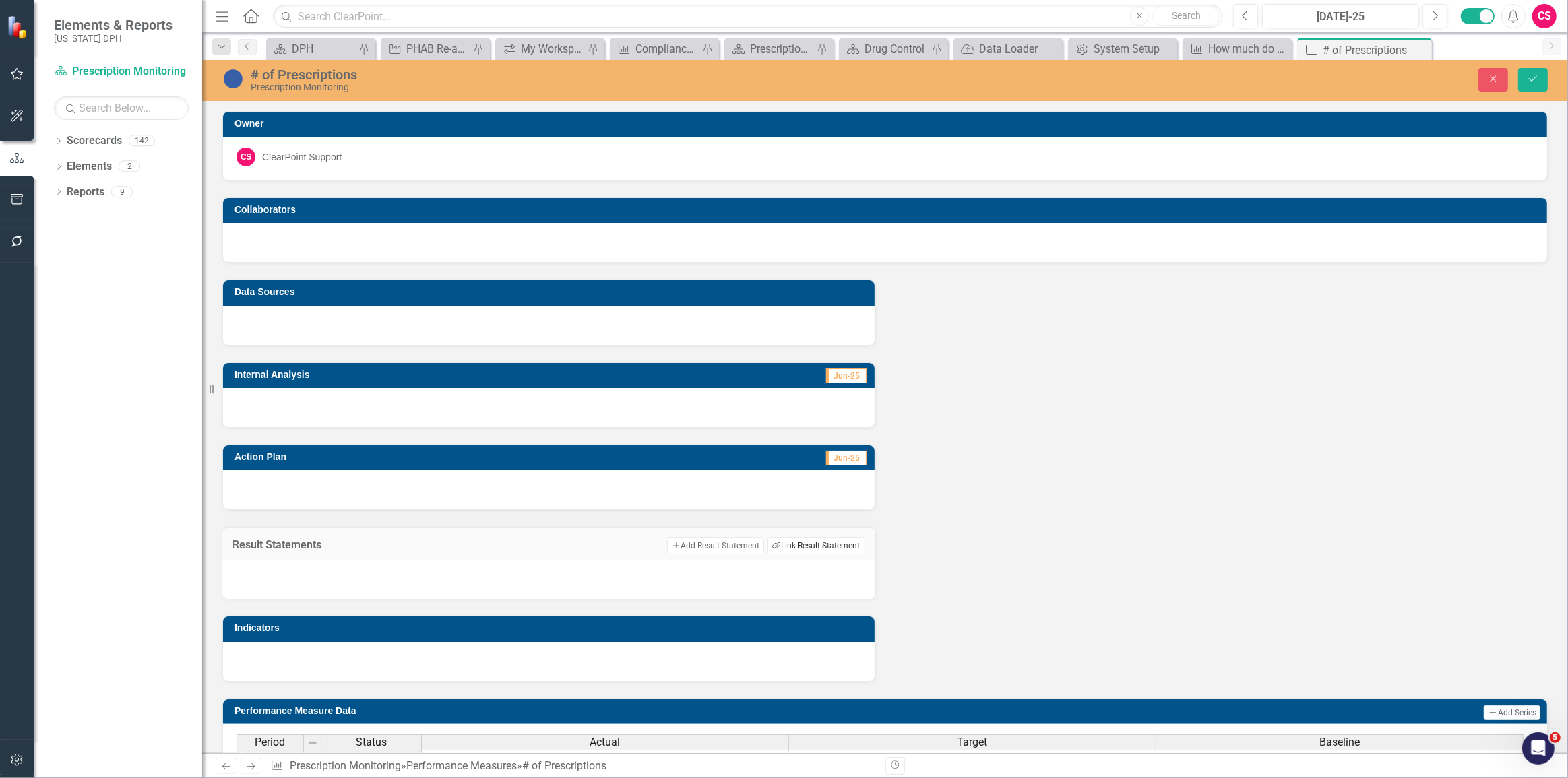
click at [795, 544] on button "Link Tag Link Result Statement" at bounding box center [815, 545] width 97 height 18
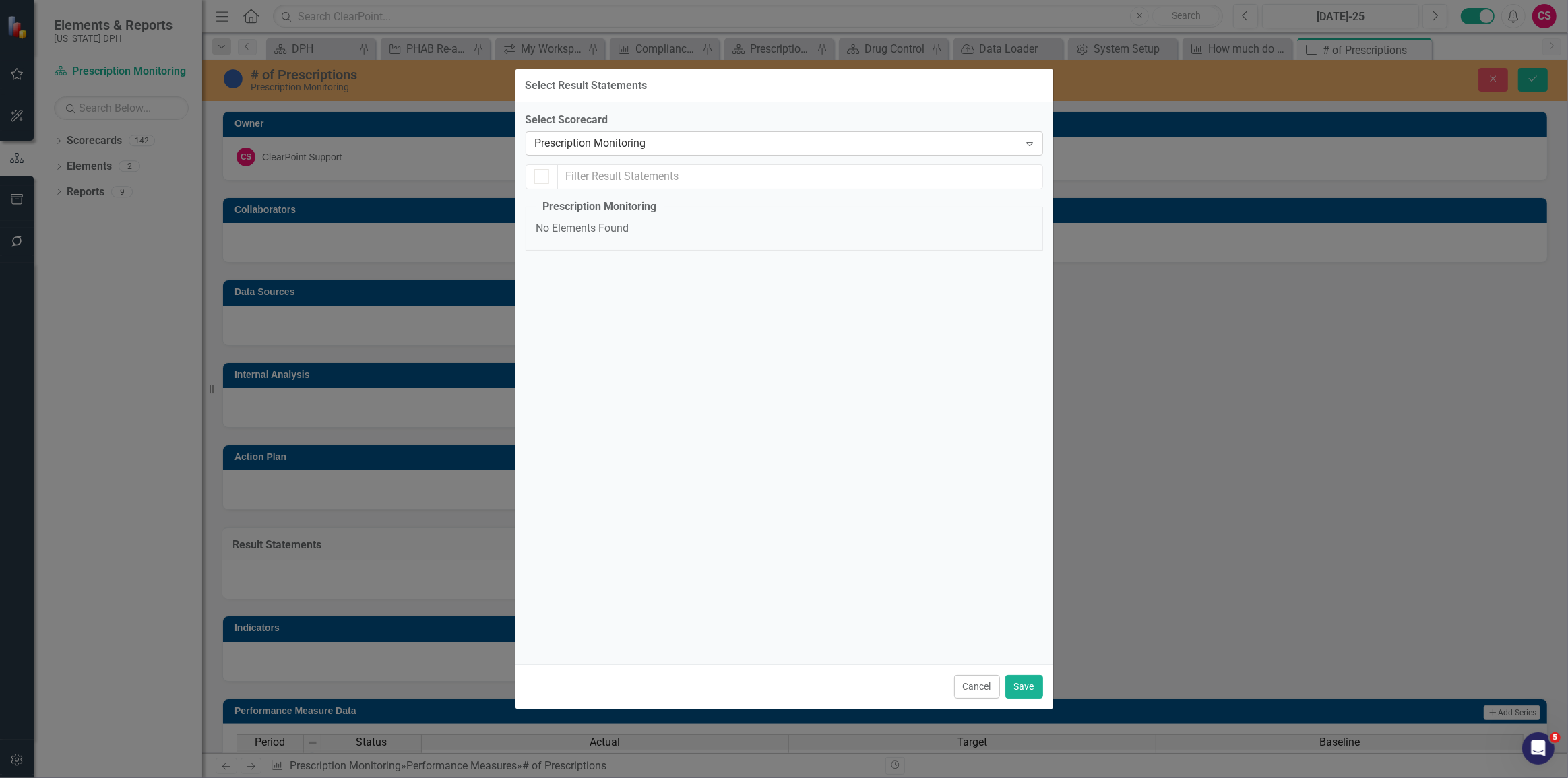
click at [634, 141] on div "Prescription Monitoring" at bounding box center [777, 143] width 484 height 16
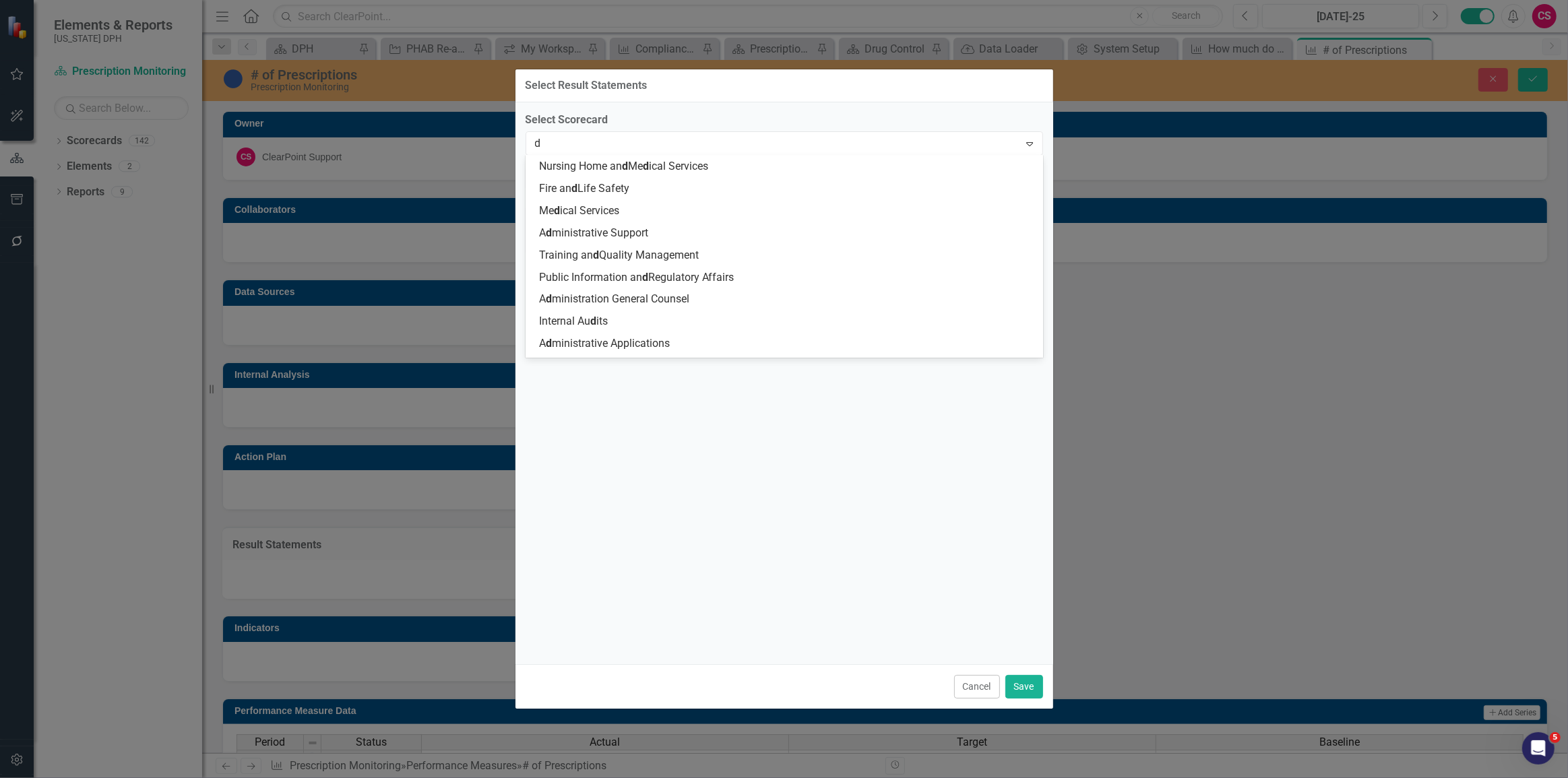
scroll to position [44, 0]
type input "dp"
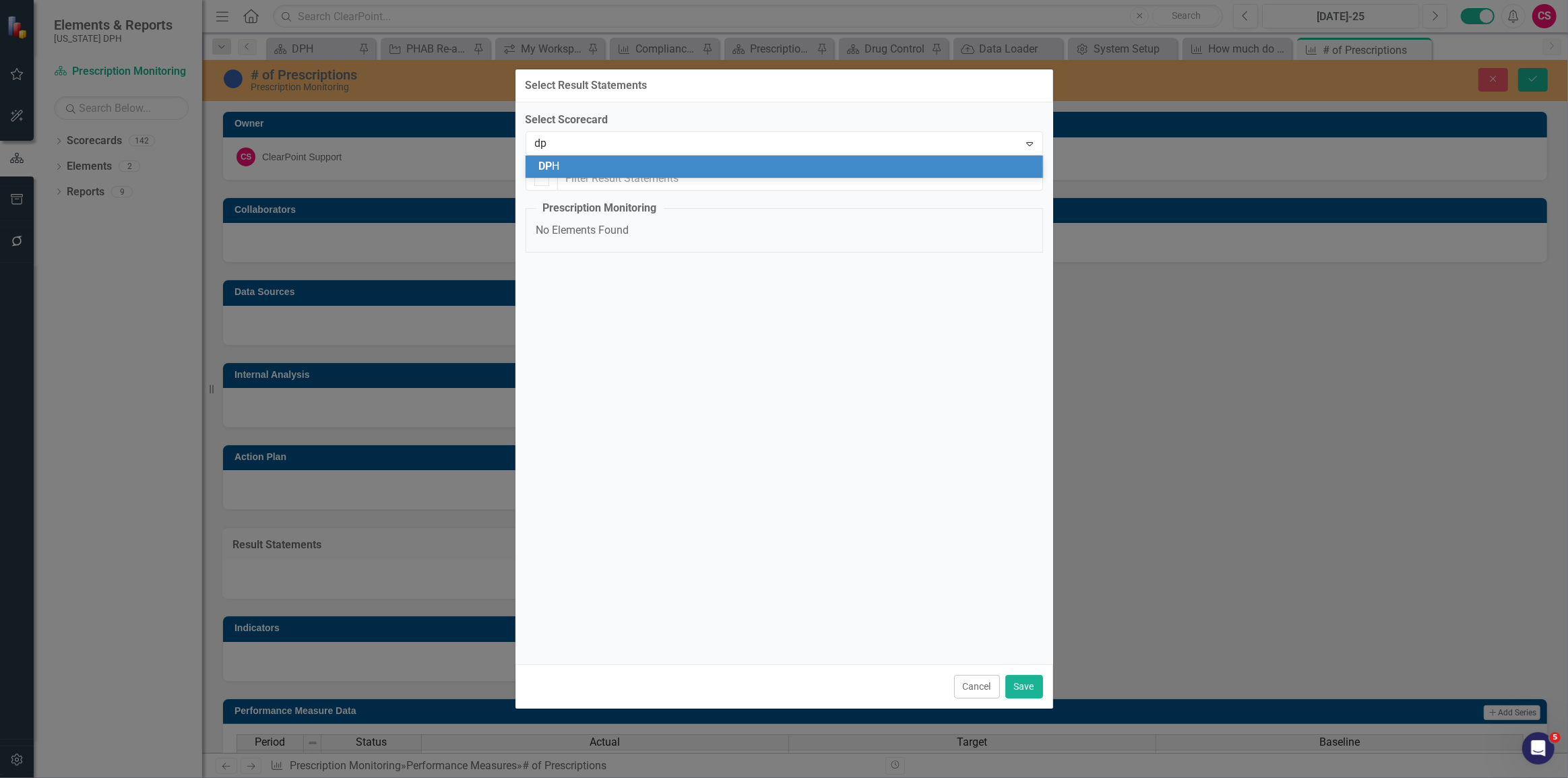
scroll to position [0, 0]
click at [639, 159] on div "DP H" at bounding box center [784, 166] width 517 height 22
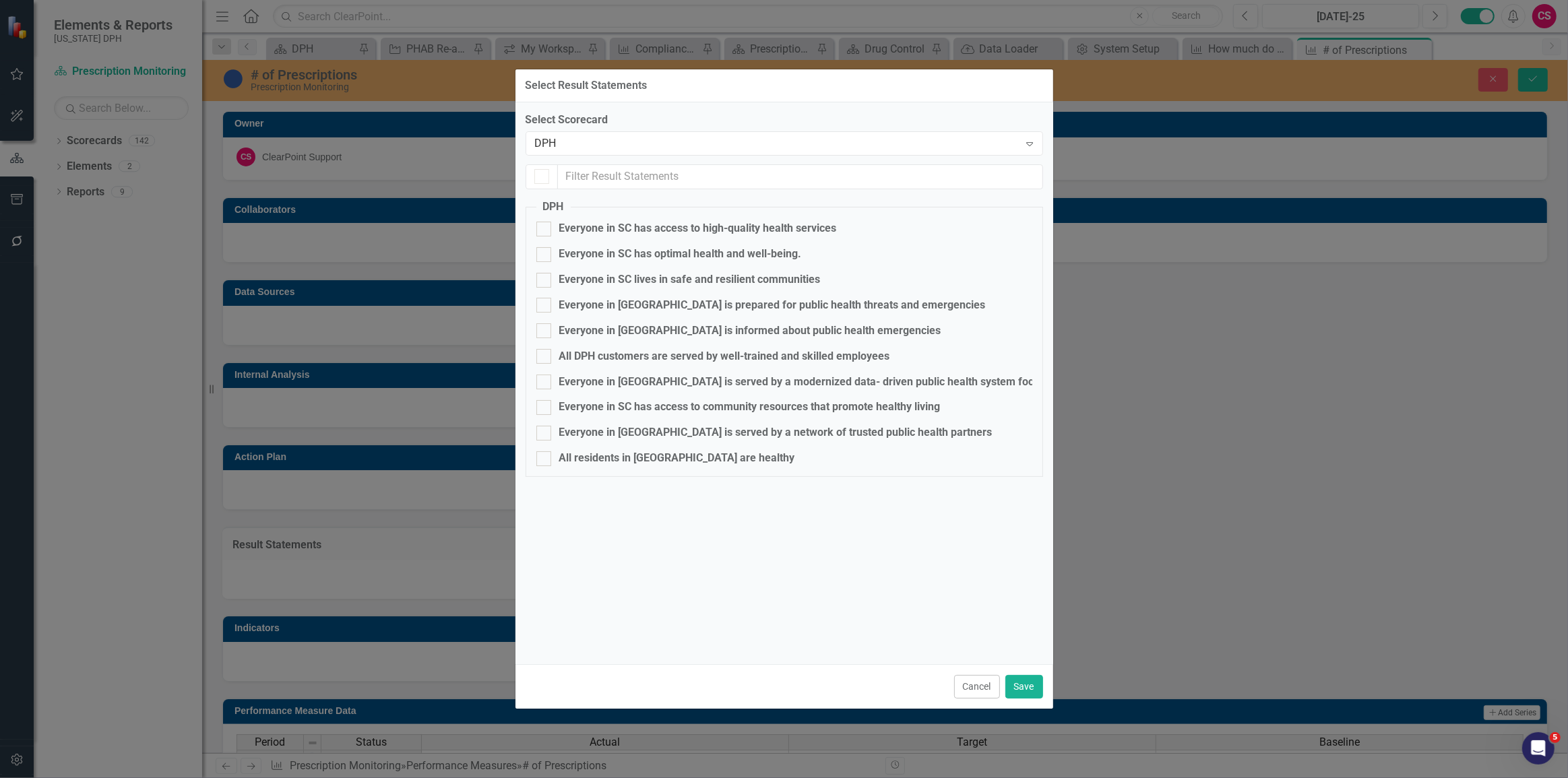
checkbox input "false"
click at [637, 229] on div "Everyone in SC has access to high-quality health services" at bounding box center [698, 229] width 278 height 16
click at [545, 229] on input "Everyone in SC has access to high-quality health services" at bounding box center [540, 226] width 9 height 9
checkbox input "true"
click at [1010, 693] on button "Save" at bounding box center [1023, 686] width 38 height 24
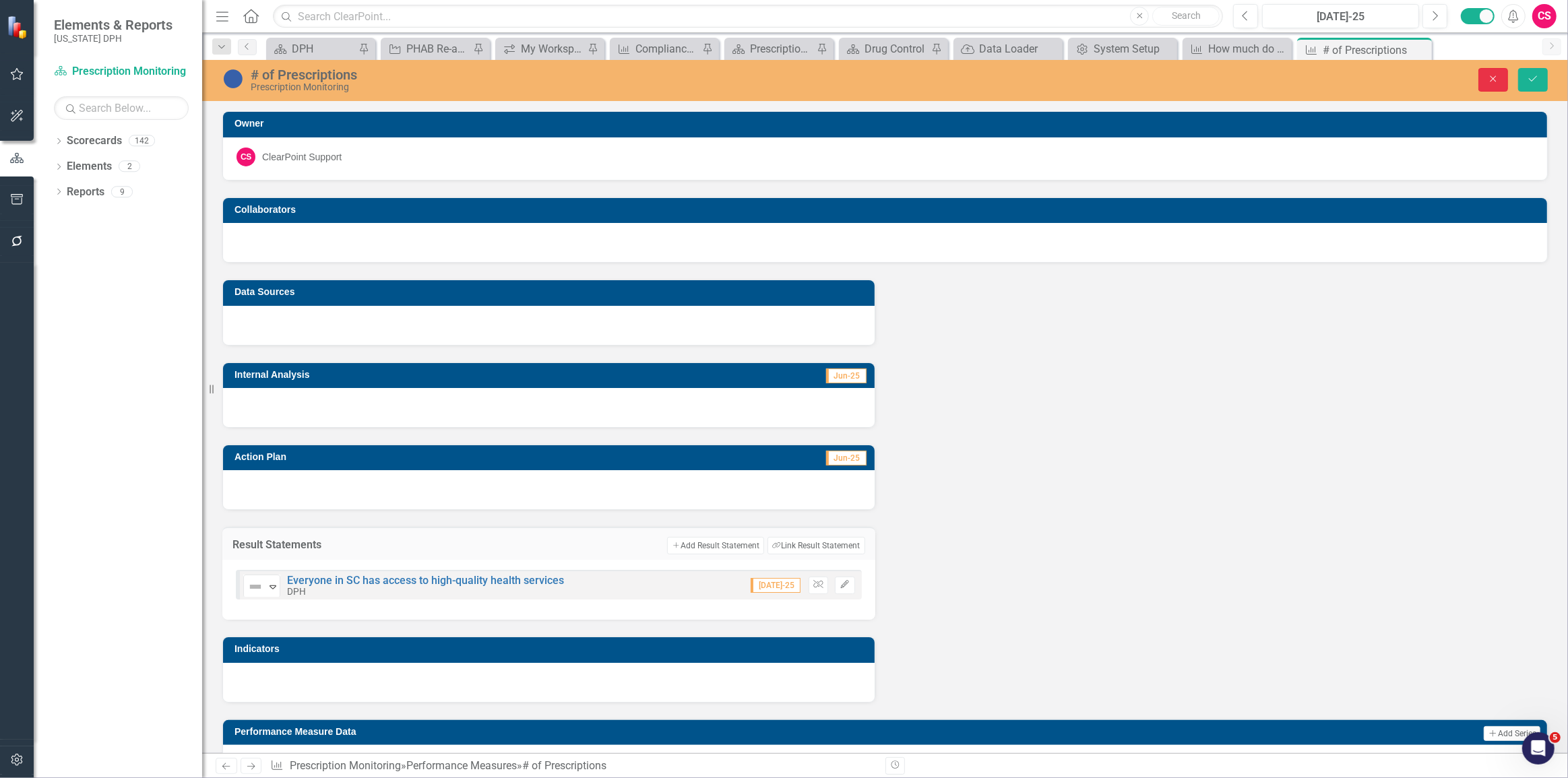
click at [1492, 80] on icon "Close" at bounding box center [1493, 78] width 12 height 10
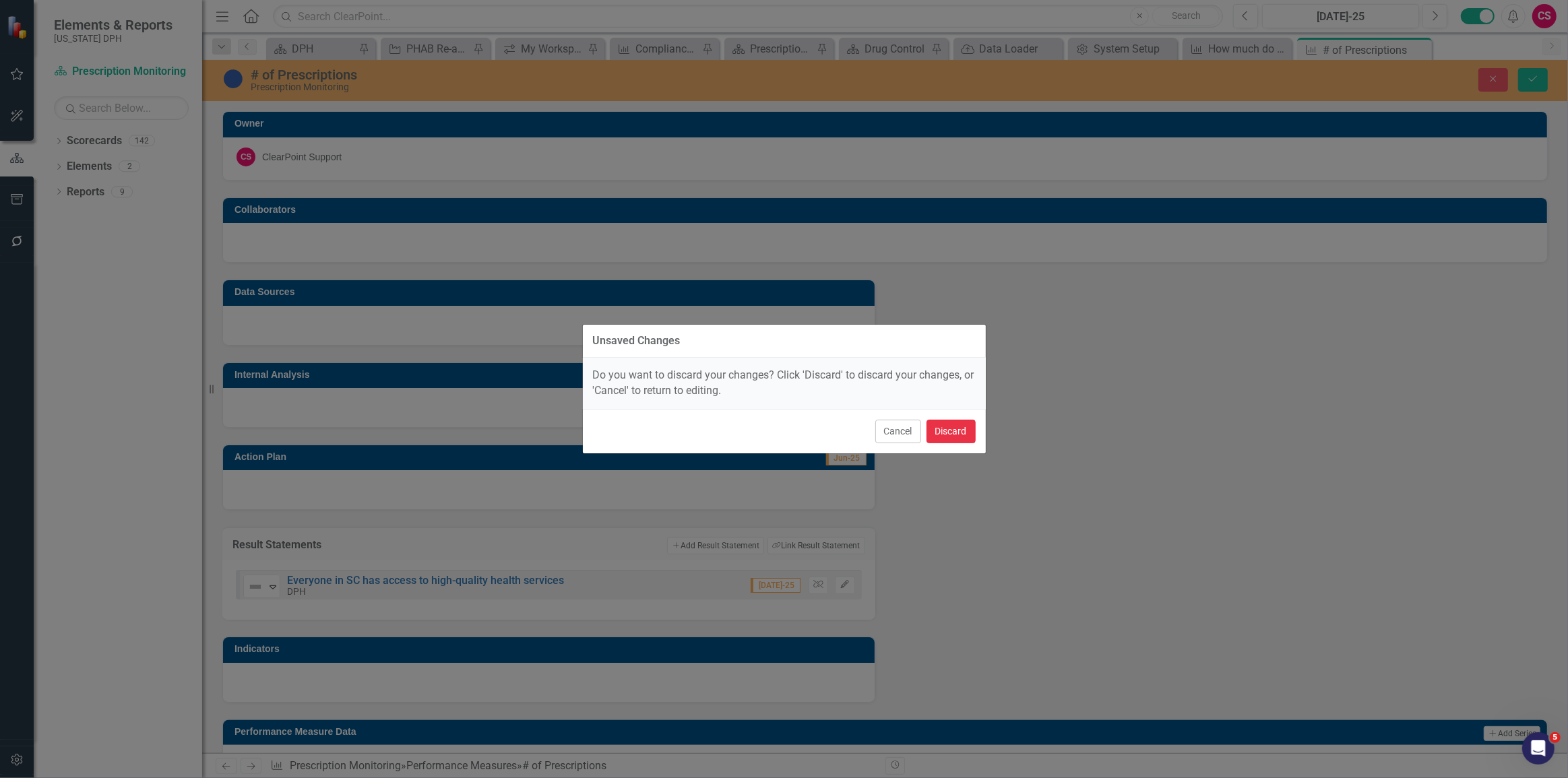
click at [964, 424] on button "Discard" at bounding box center [950, 431] width 49 height 24
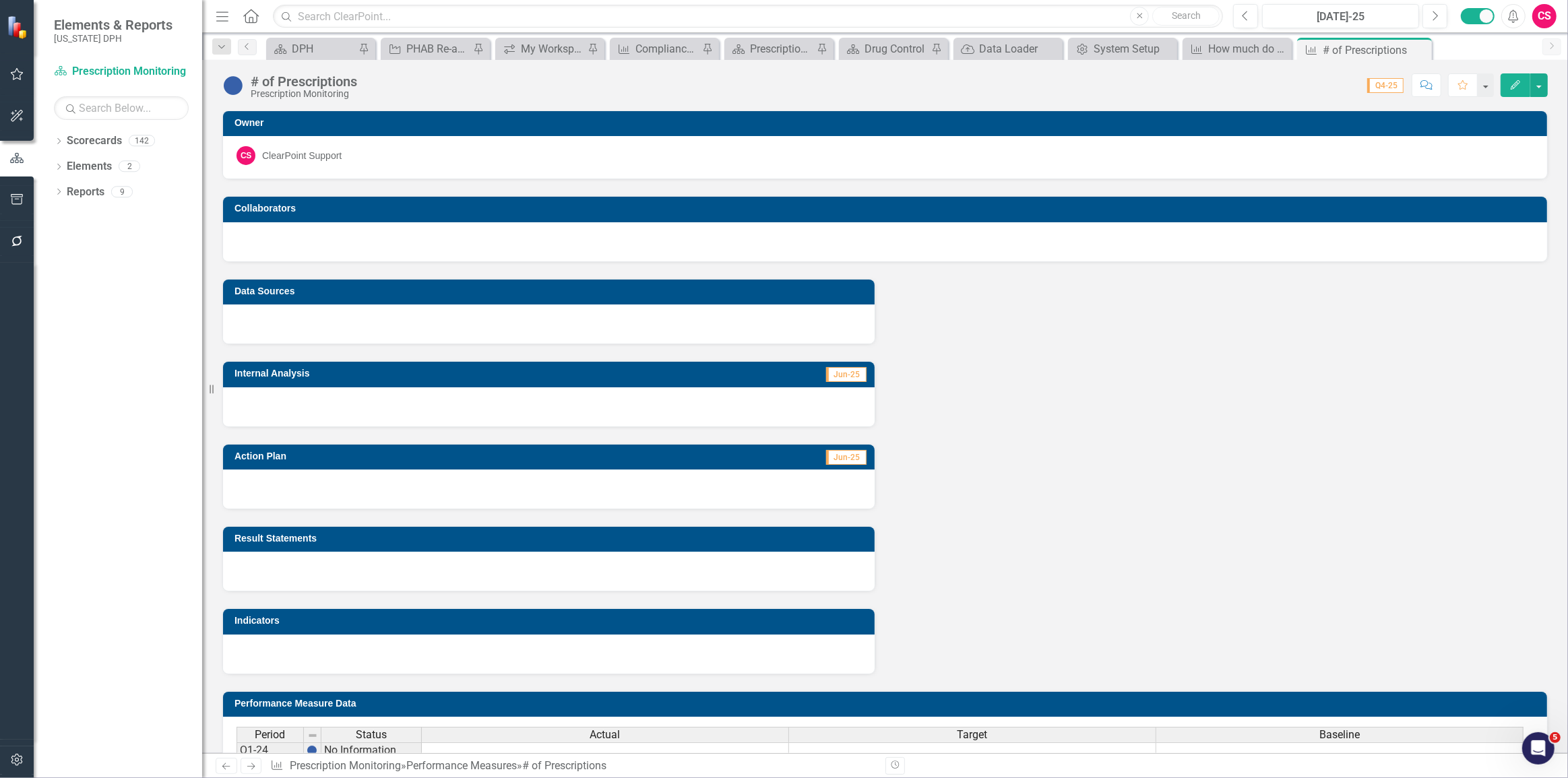
click at [350, 307] on div at bounding box center [549, 324] width 652 height 39
click at [350, 306] on div at bounding box center [549, 324] width 652 height 39
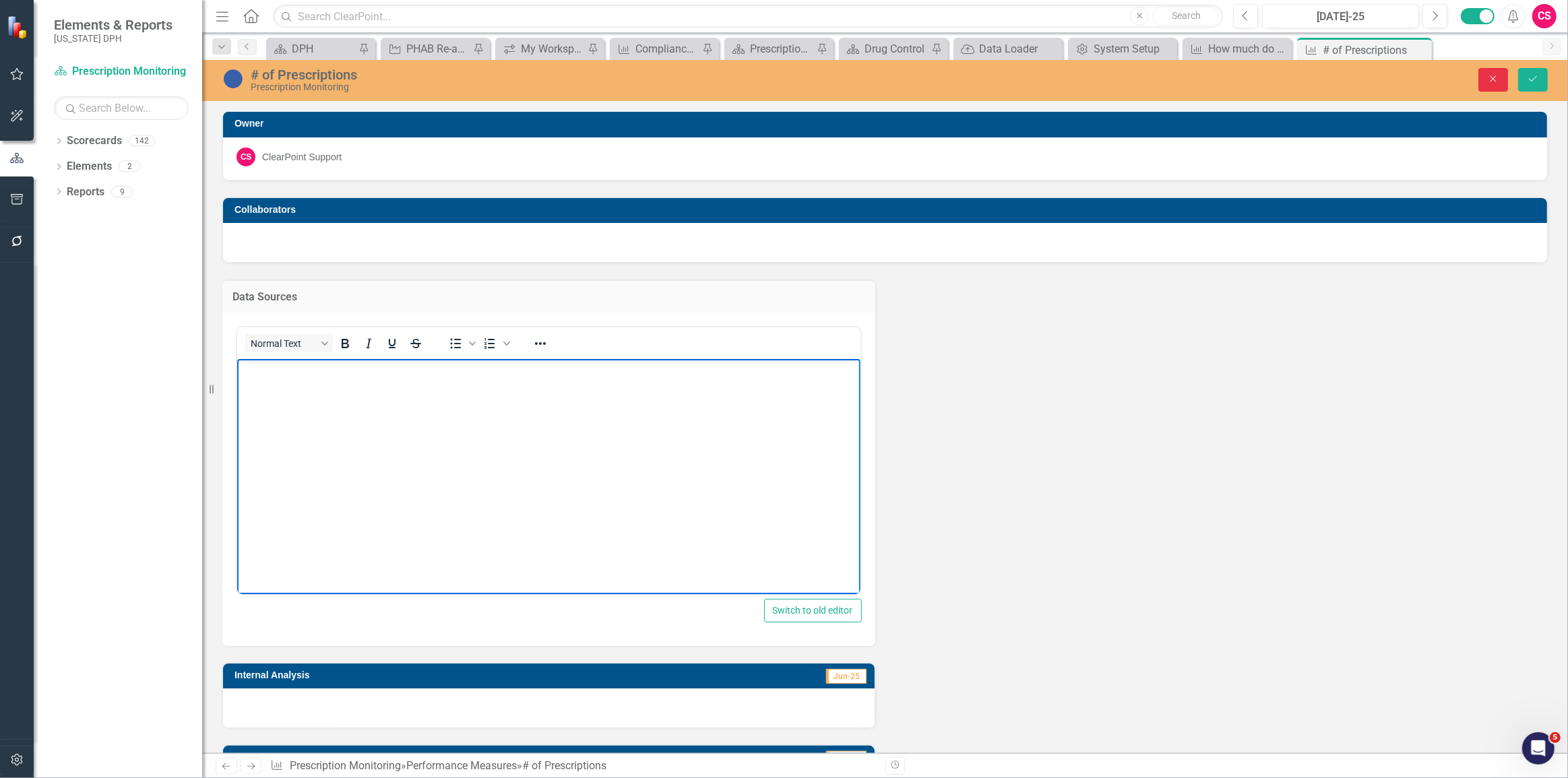
click at [1506, 80] on button "Close" at bounding box center [1493, 79] width 30 height 24
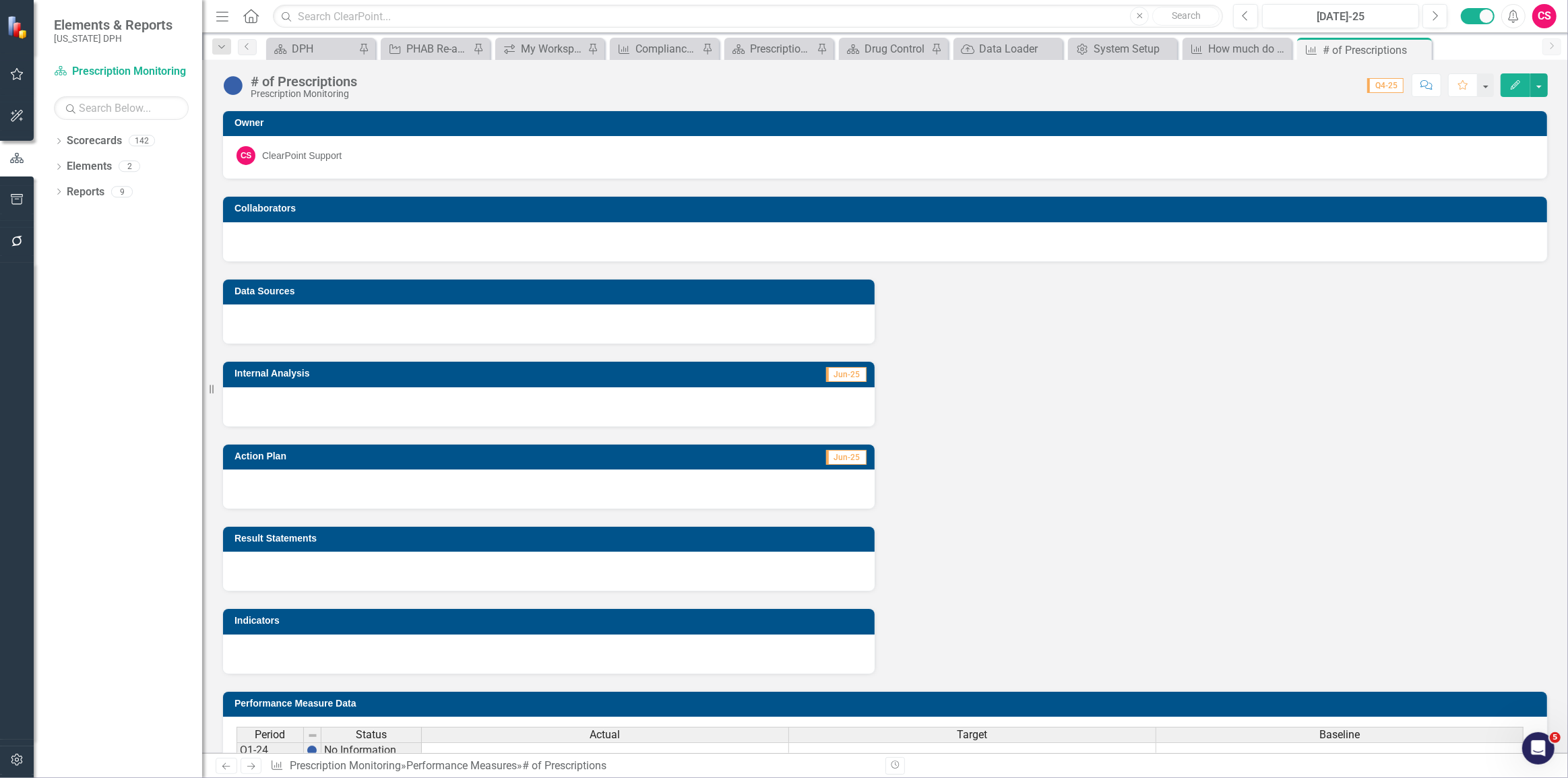
click at [320, 313] on div at bounding box center [549, 324] width 652 height 39
click at [320, 313] on div at bounding box center [549, 324] width 652 height 39
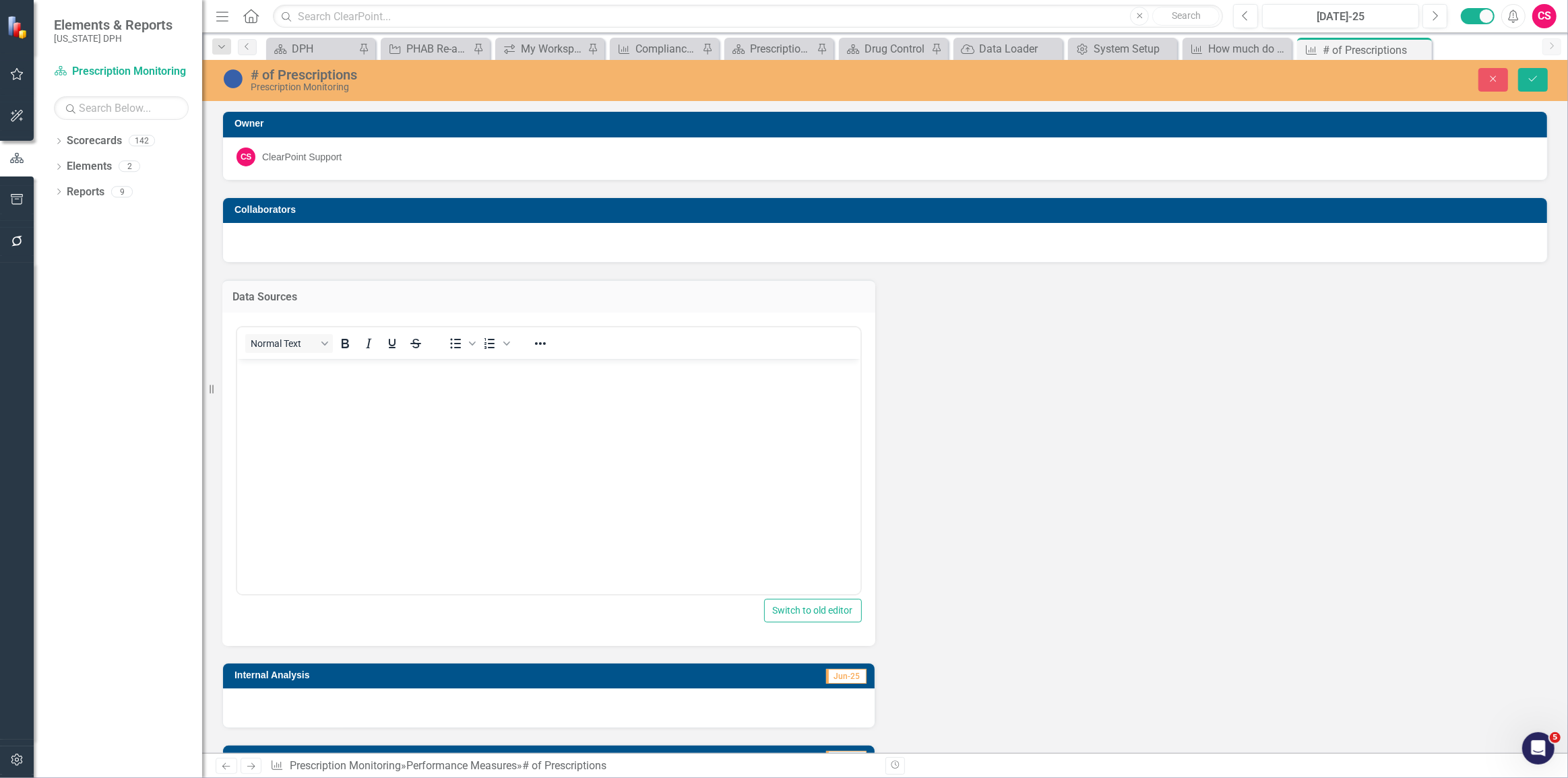
click at [344, 417] on body "Rich Text Area. Press ALT-0 for help." at bounding box center [547, 459] width 623 height 202
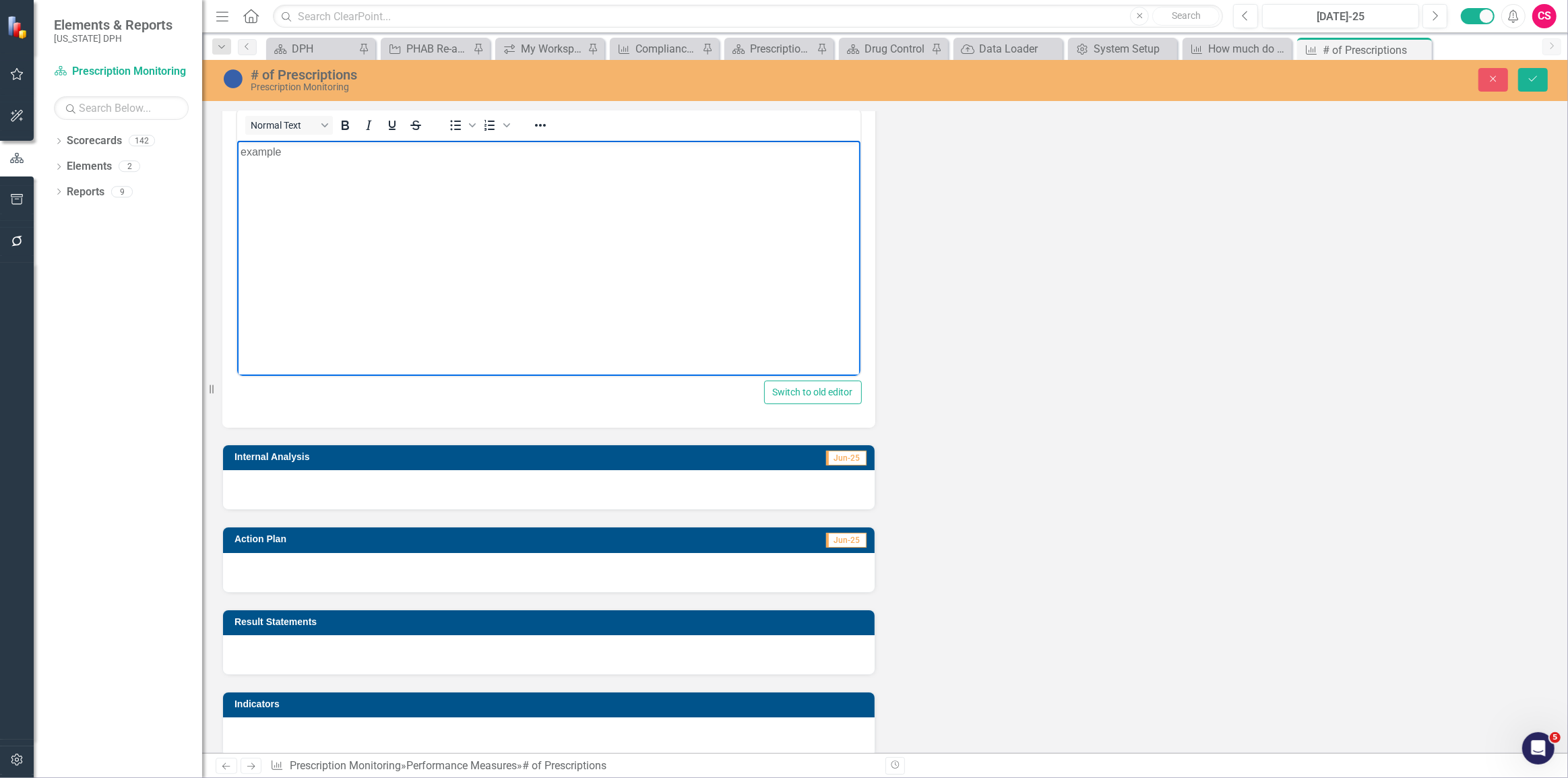
scroll to position [306, 0]
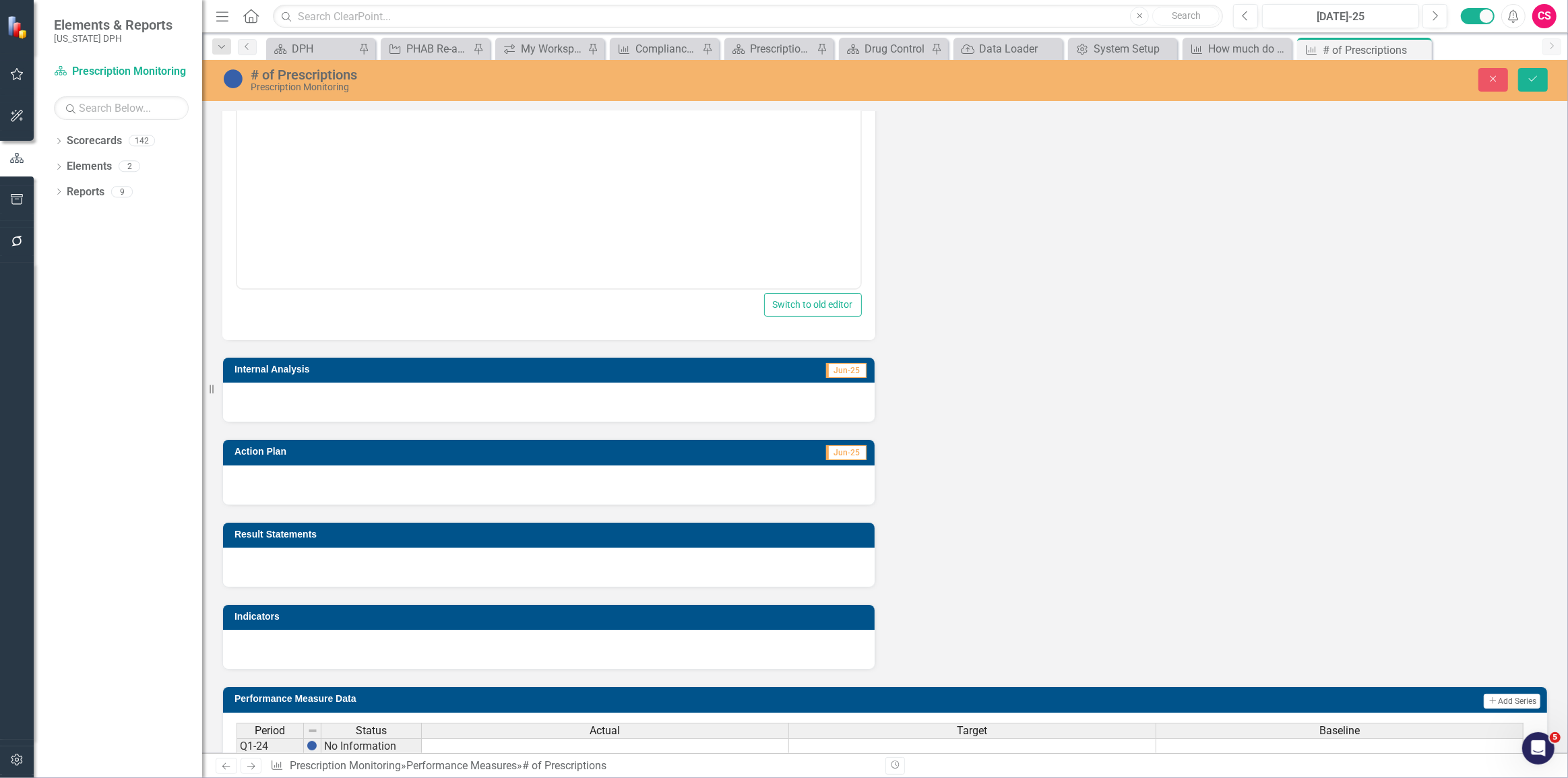
click at [401, 390] on div at bounding box center [549, 402] width 652 height 39
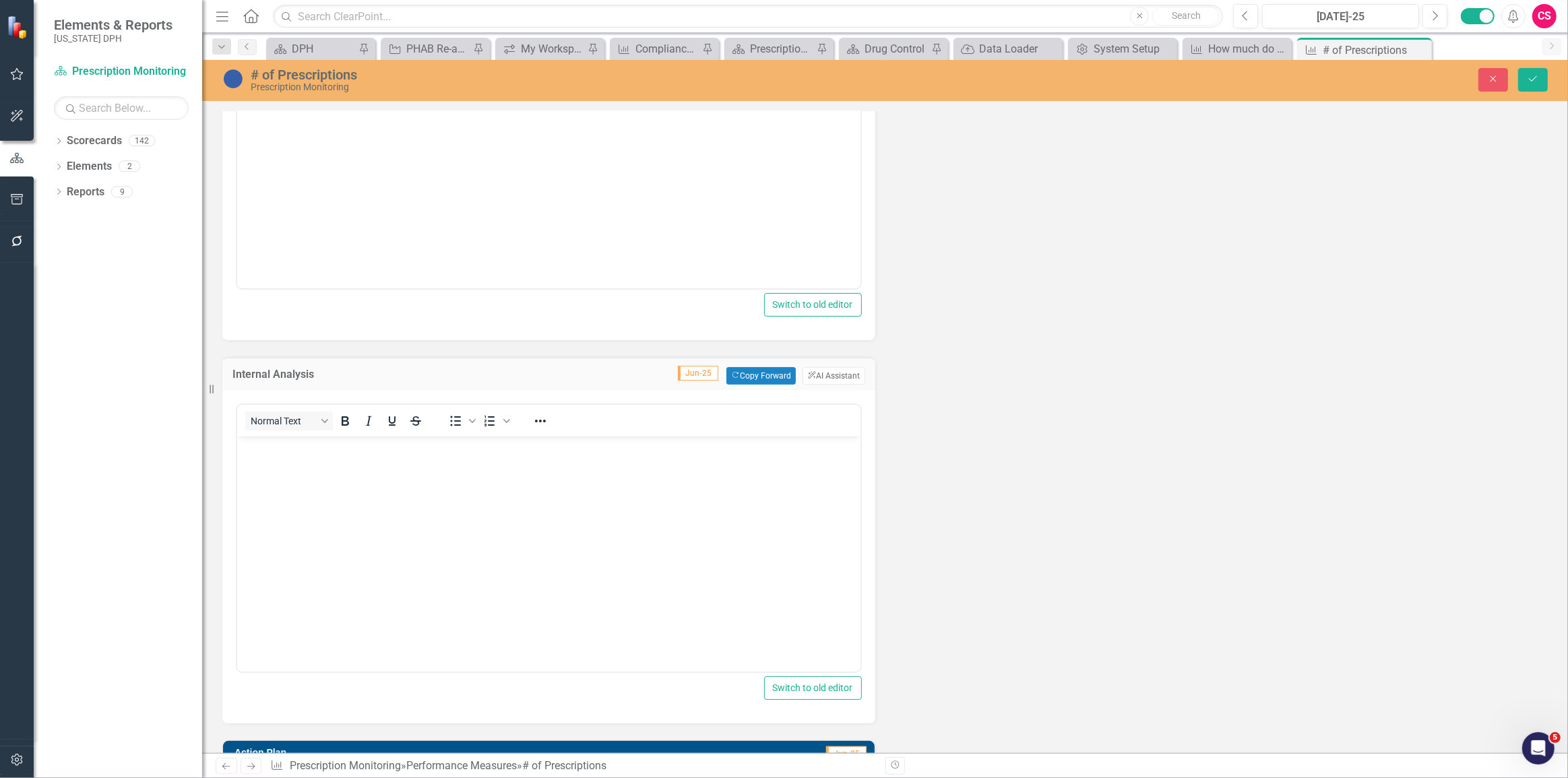
scroll to position [0, 0]
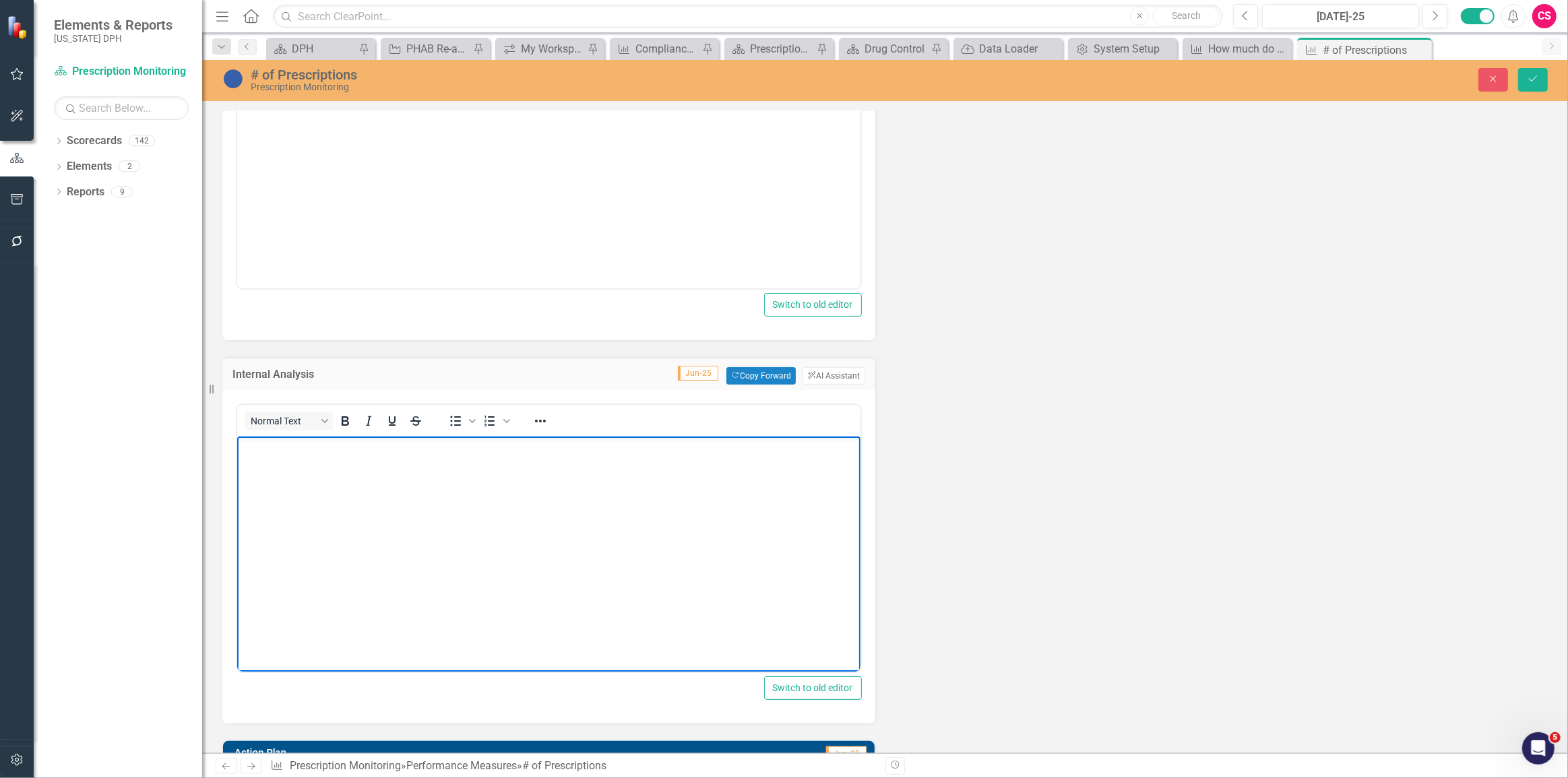
click at [351, 487] on body "Rich Text Area. Press ALT-0 for help." at bounding box center [547, 537] width 623 height 202
click at [1530, 77] on icon "Save" at bounding box center [1533, 78] width 12 height 10
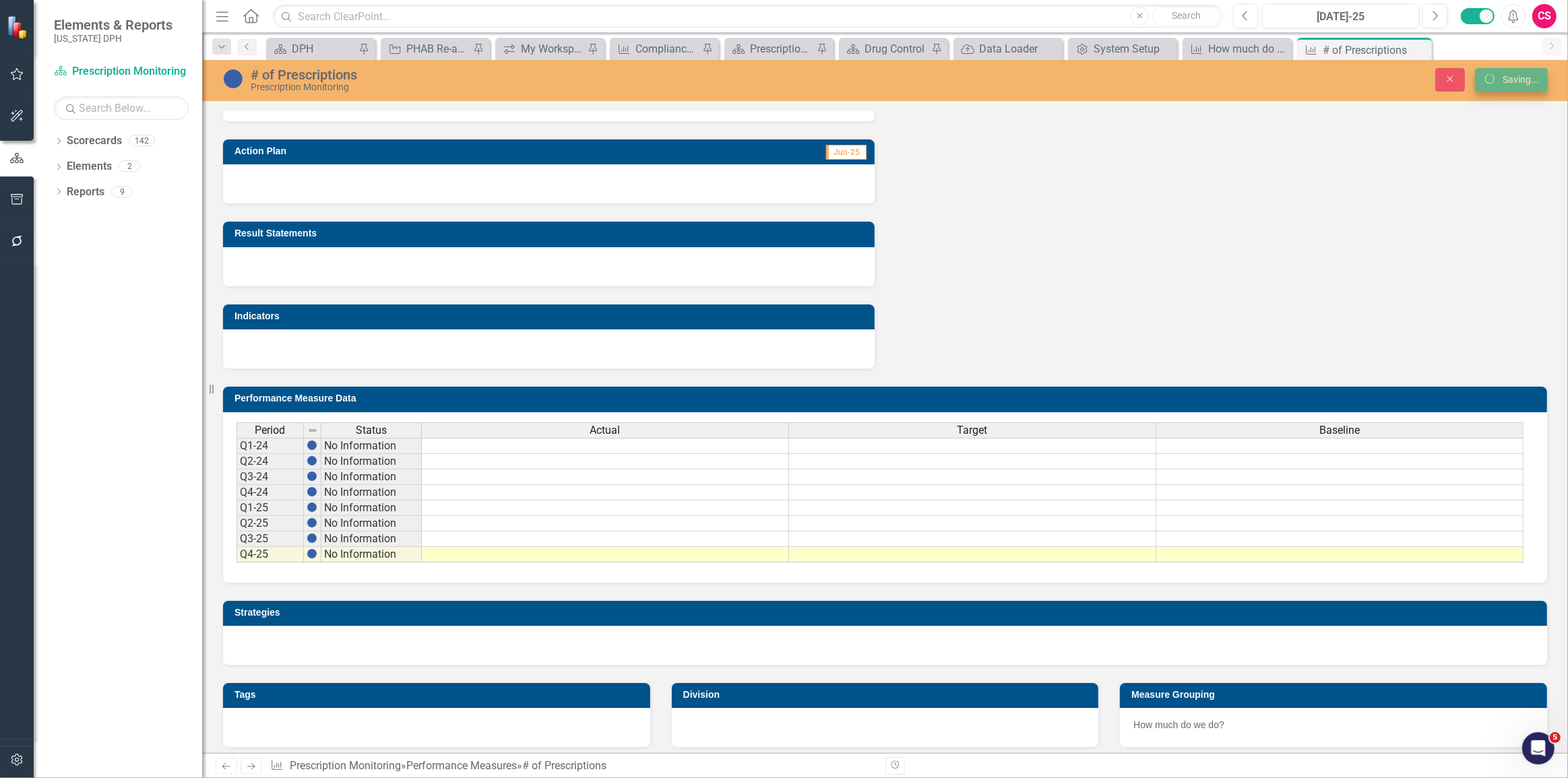
scroll to position [299, 0]
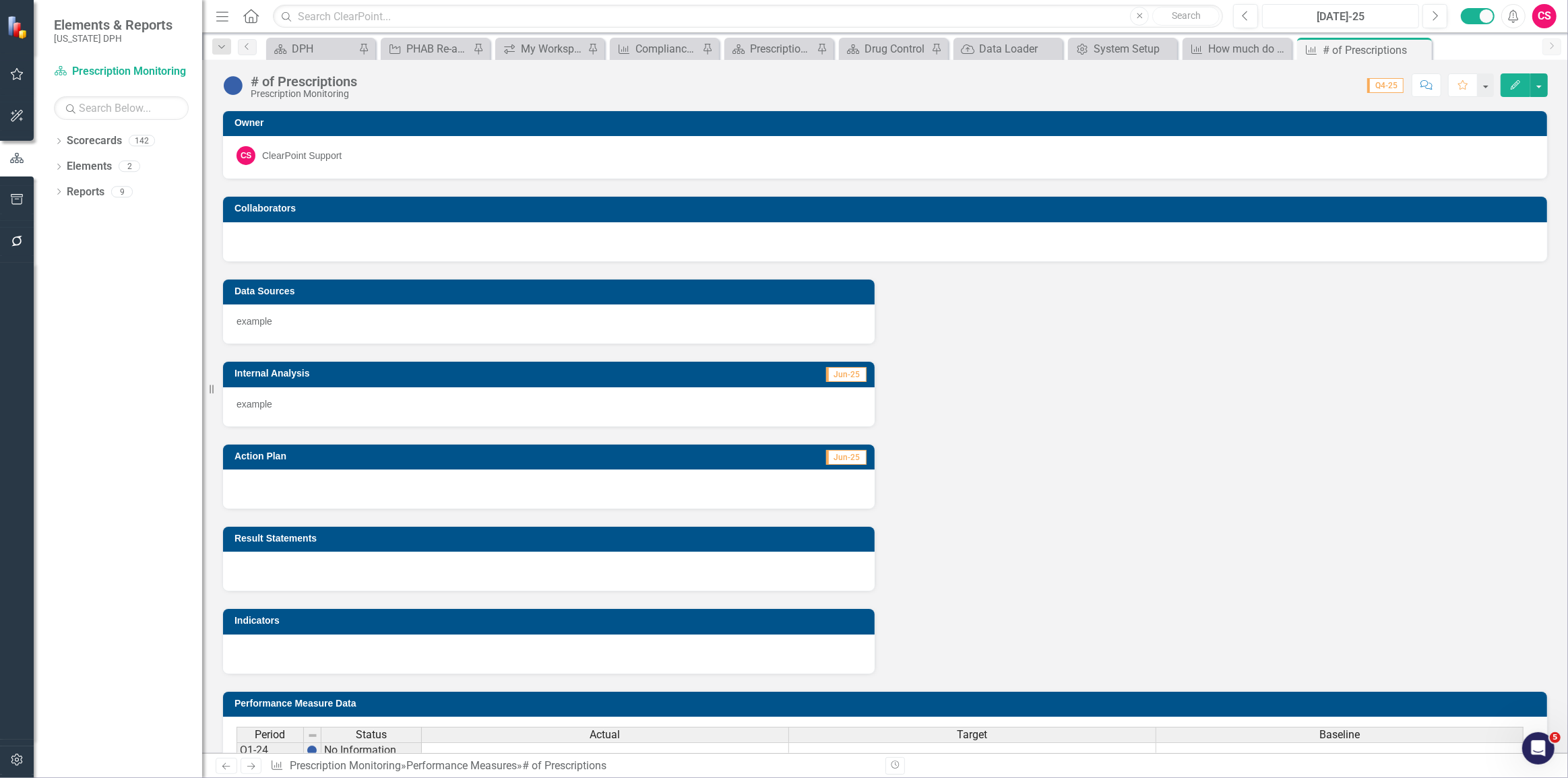
click at [1333, 13] on div "[DATE]-25" at bounding box center [1340, 17] width 148 height 16
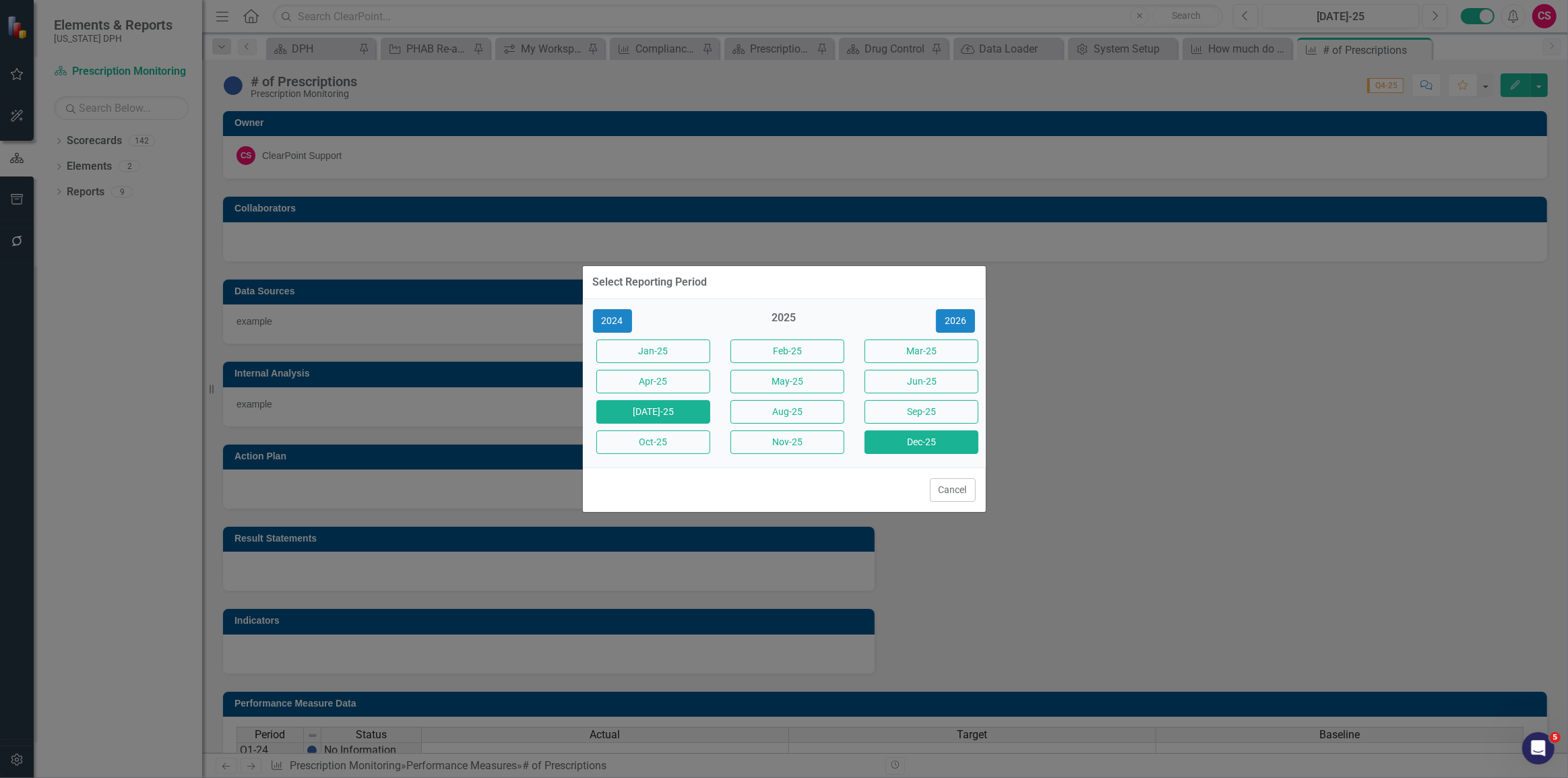
click at [887, 446] on button "Dec-25" at bounding box center [921, 442] width 114 height 24
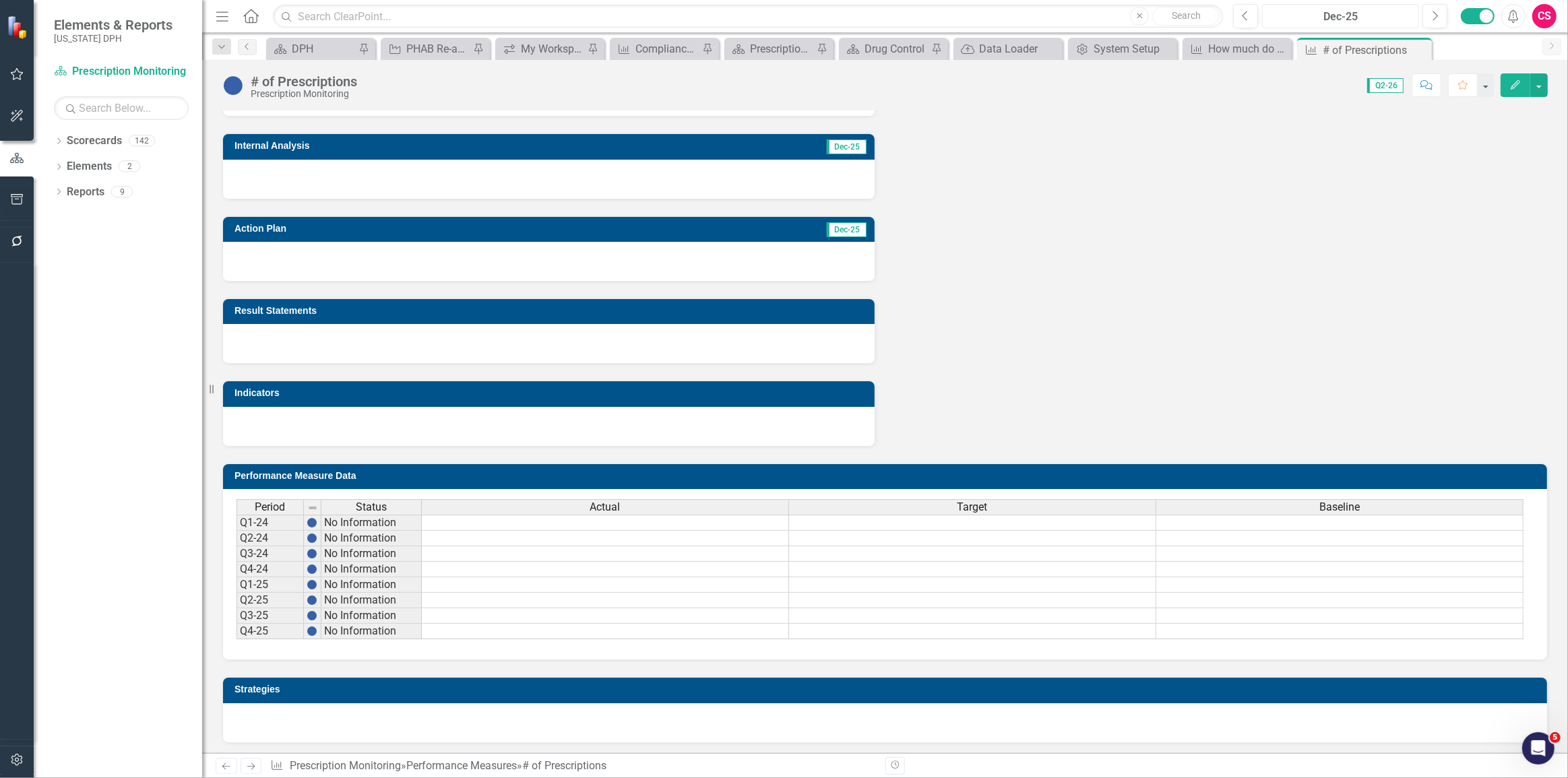
scroll to position [306, 0]
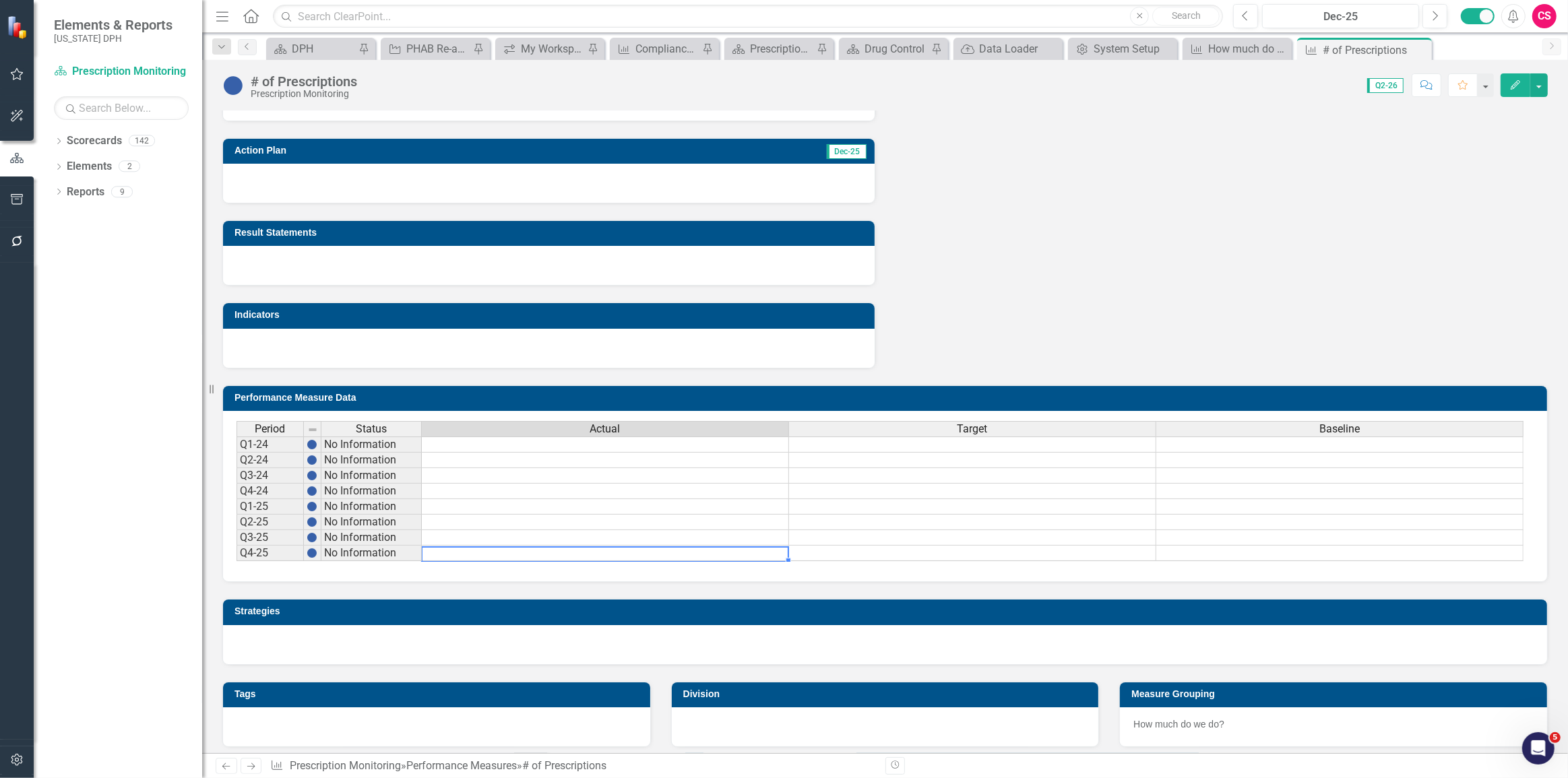
click at [465, 547] on td at bounding box center [605, 553] width 367 height 16
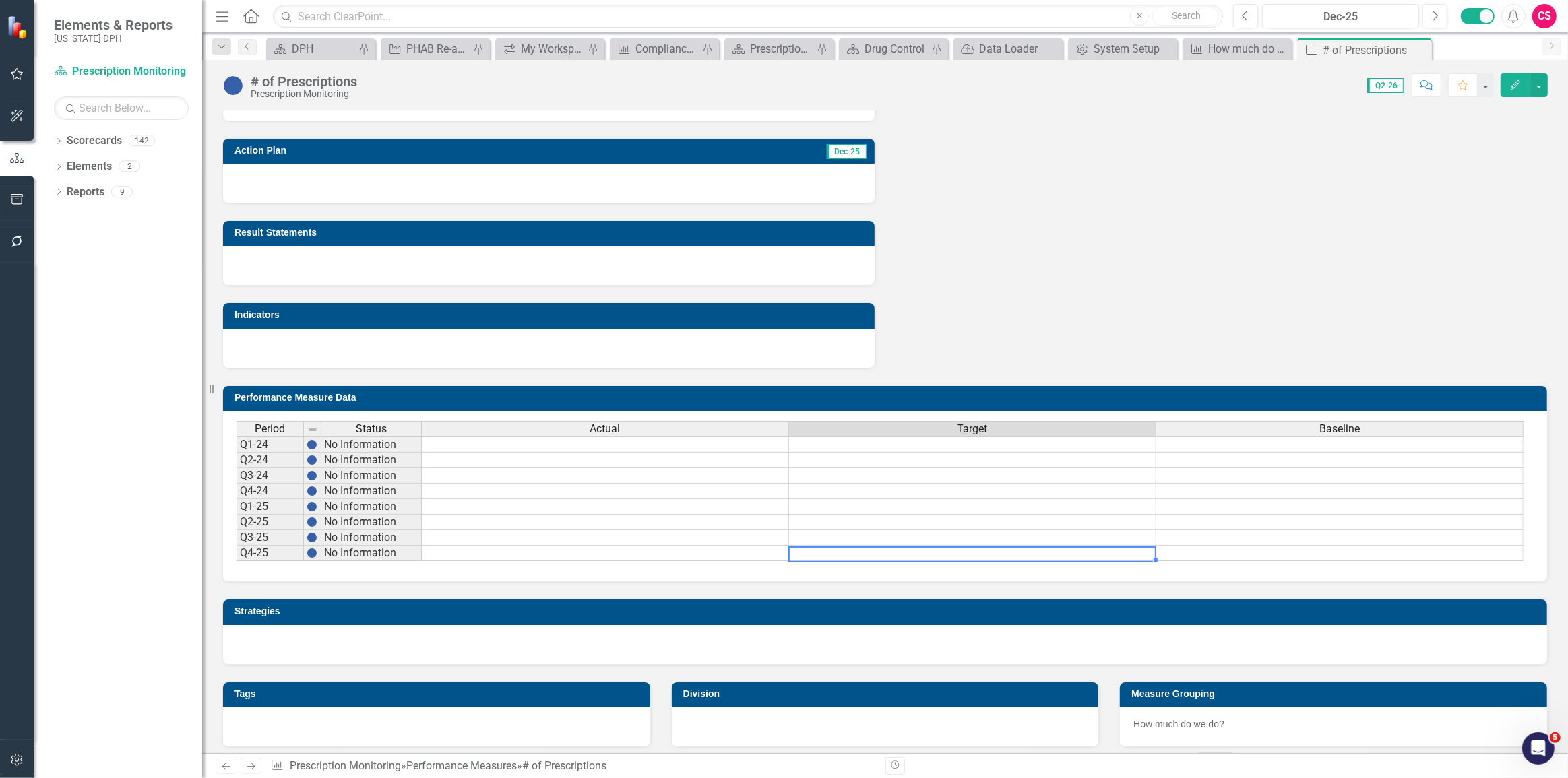
drag, startPoint x: 863, startPoint y: 556, endPoint x: 1071, endPoint y: 537, distance: 208.9
click at [883, 552] on td at bounding box center [972, 553] width 367 height 16
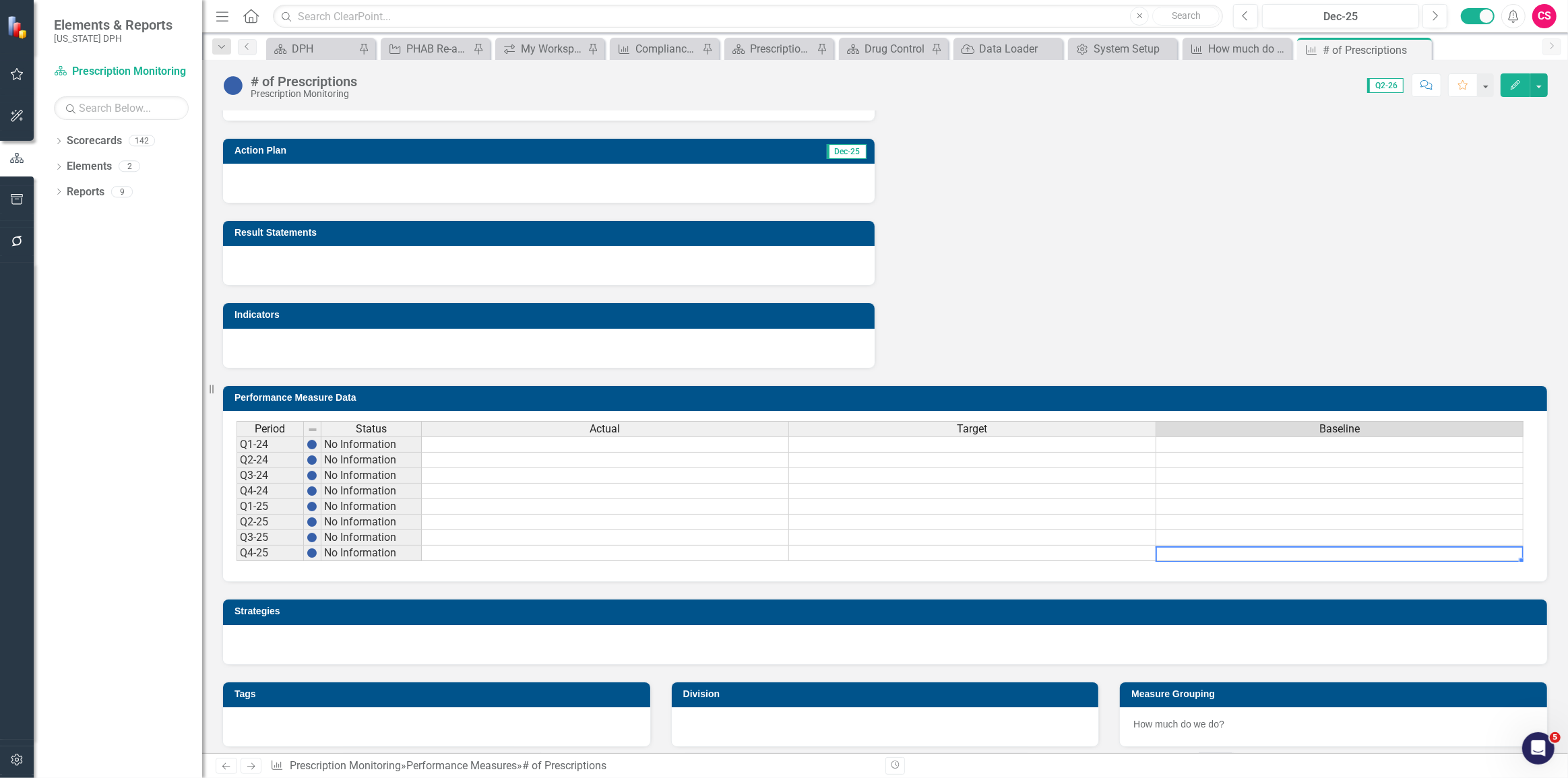
click at [1270, 546] on td at bounding box center [1340, 553] width 367 height 16
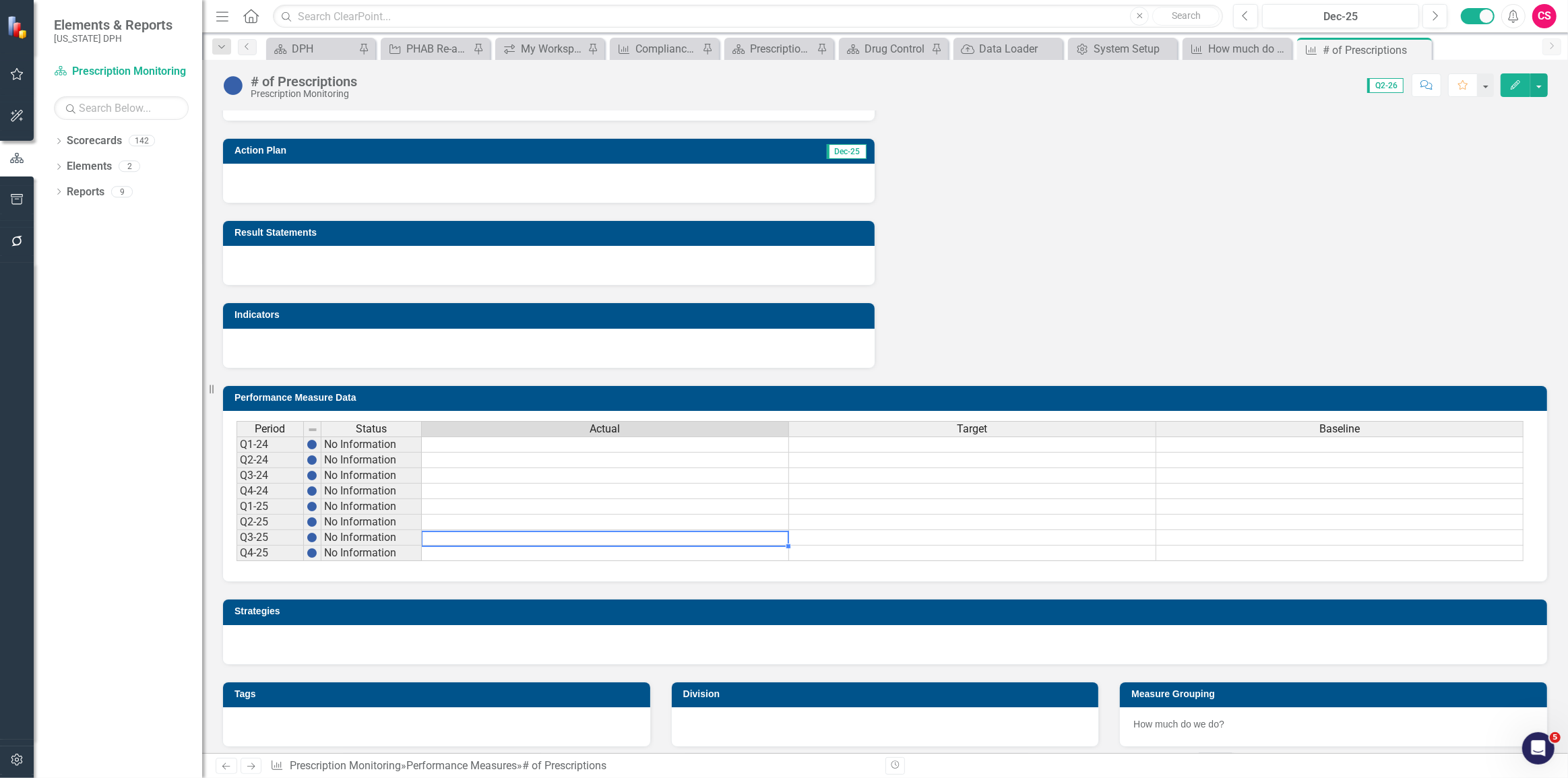
click at [236, 544] on div "Period Status Actual Target Baseline Q1-24 No Information Q2-24 No Information …" at bounding box center [236, 491] width 0 height 140
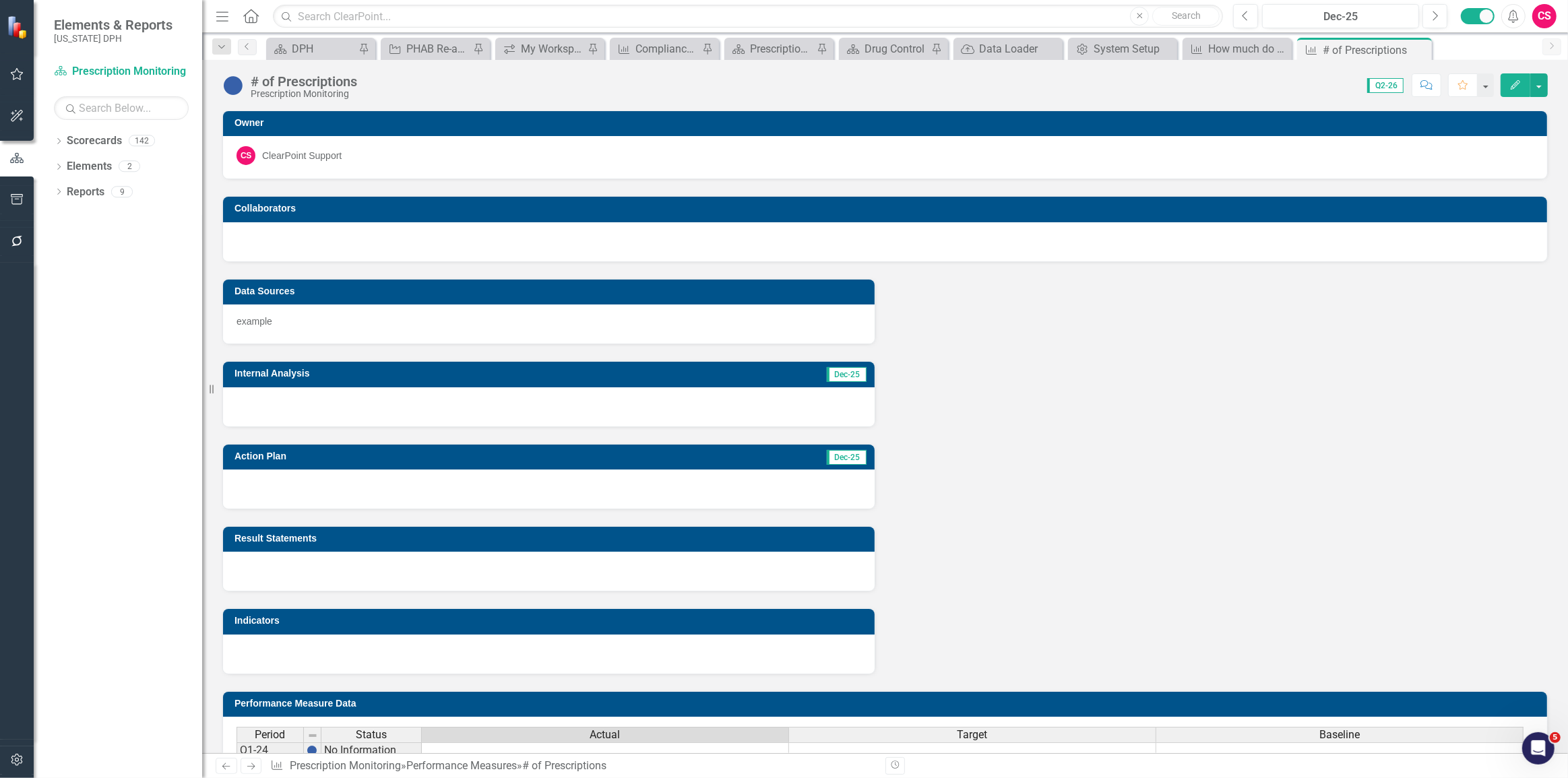
scroll to position [0, 0]
click at [285, 396] on div at bounding box center [549, 407] width 652 height 39
click at [357, 457] on h3 "Action Plan" at bounding box center [411, 457] width 353 height 11
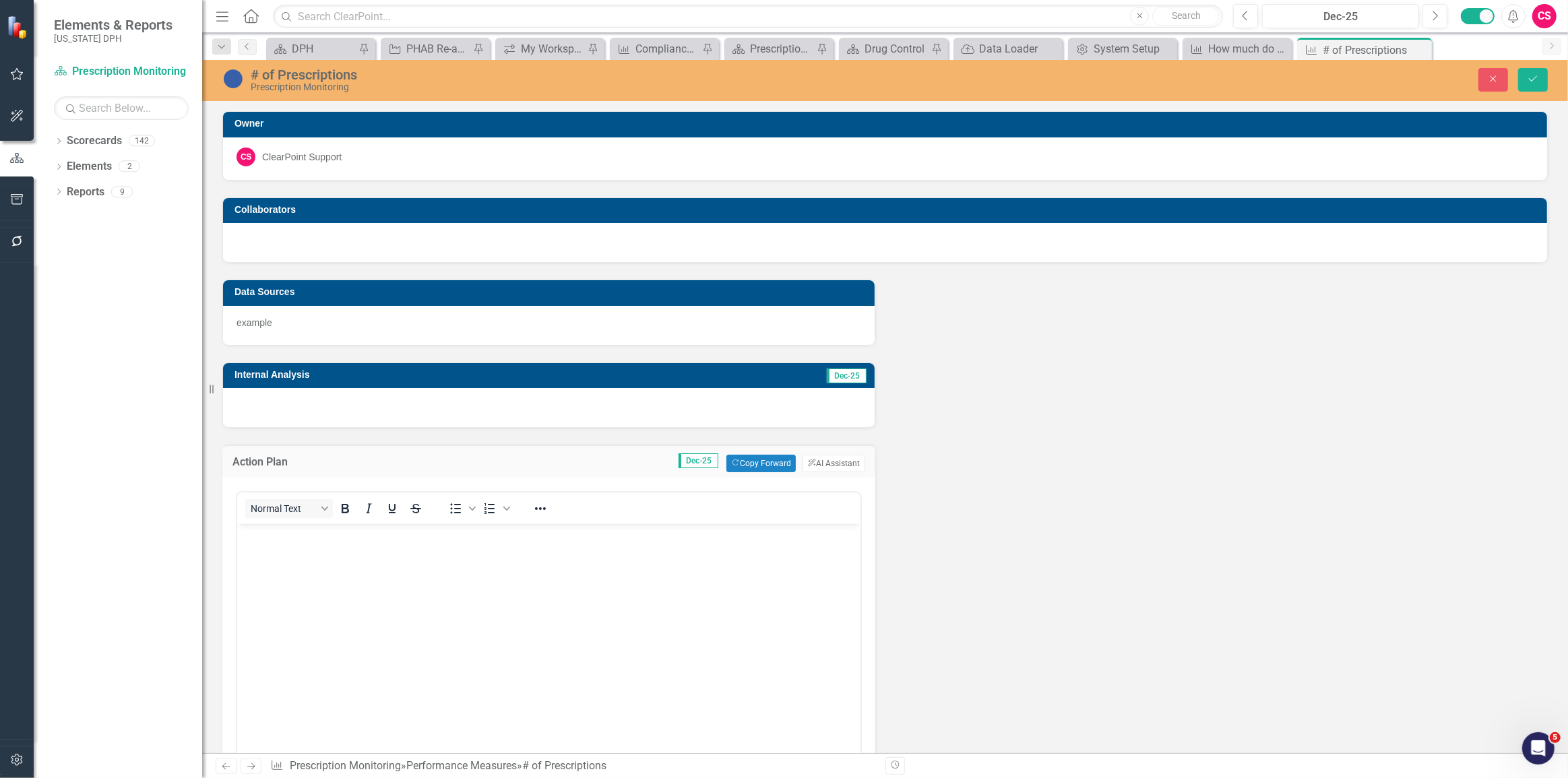
click at [344, 542] on body "Rich Text Area. Press ALT-0 for help." at bounding box center [547, 624] width 623 height 202
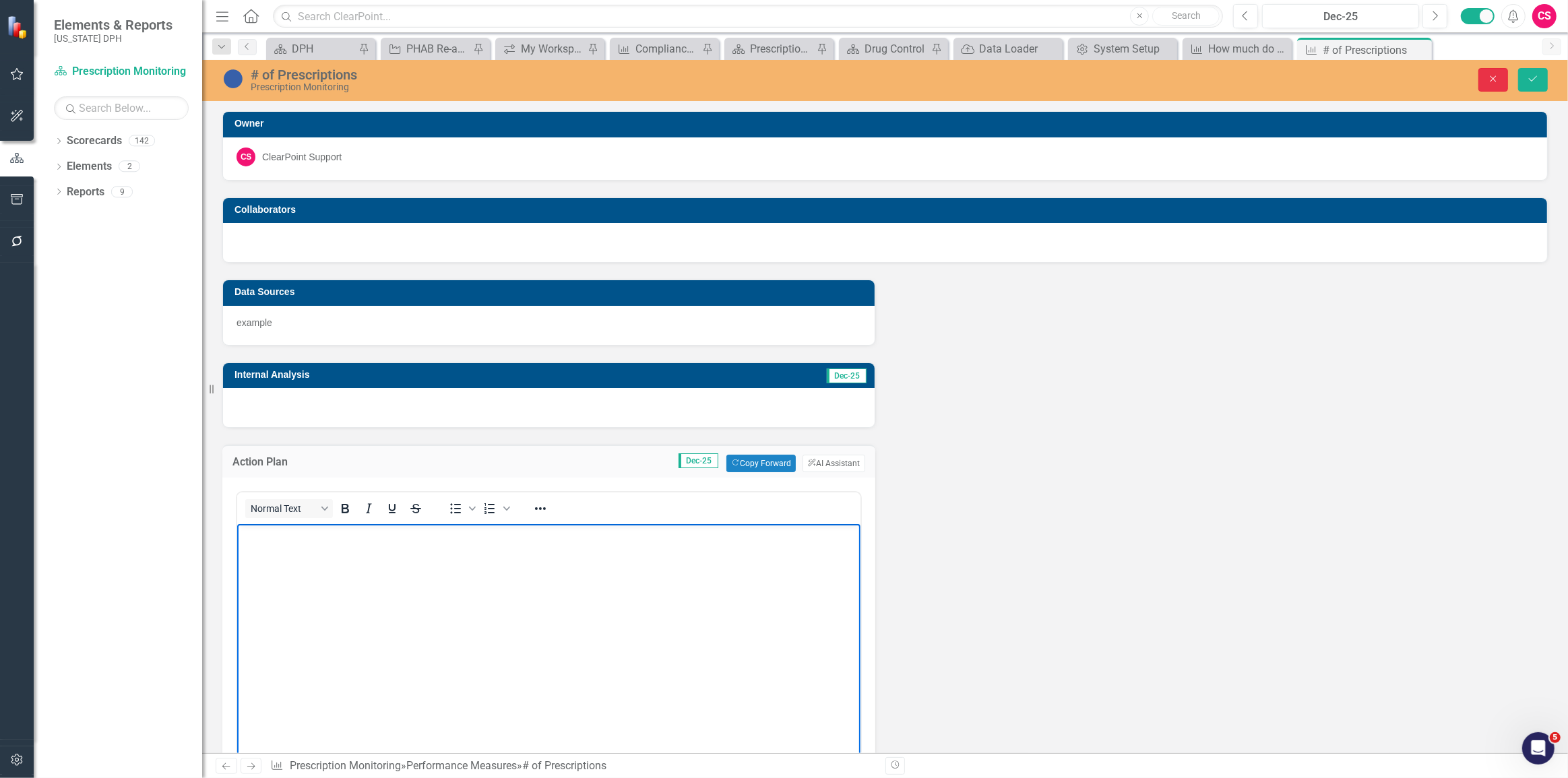
drag, startPoint x: 1503, startPoint y: 87, endPoint x: 1301, endPoint y: 316, distance: 305.4
click at [1503, 86] on button "Close" at bounding box center [1493, 79] width 30 height 24
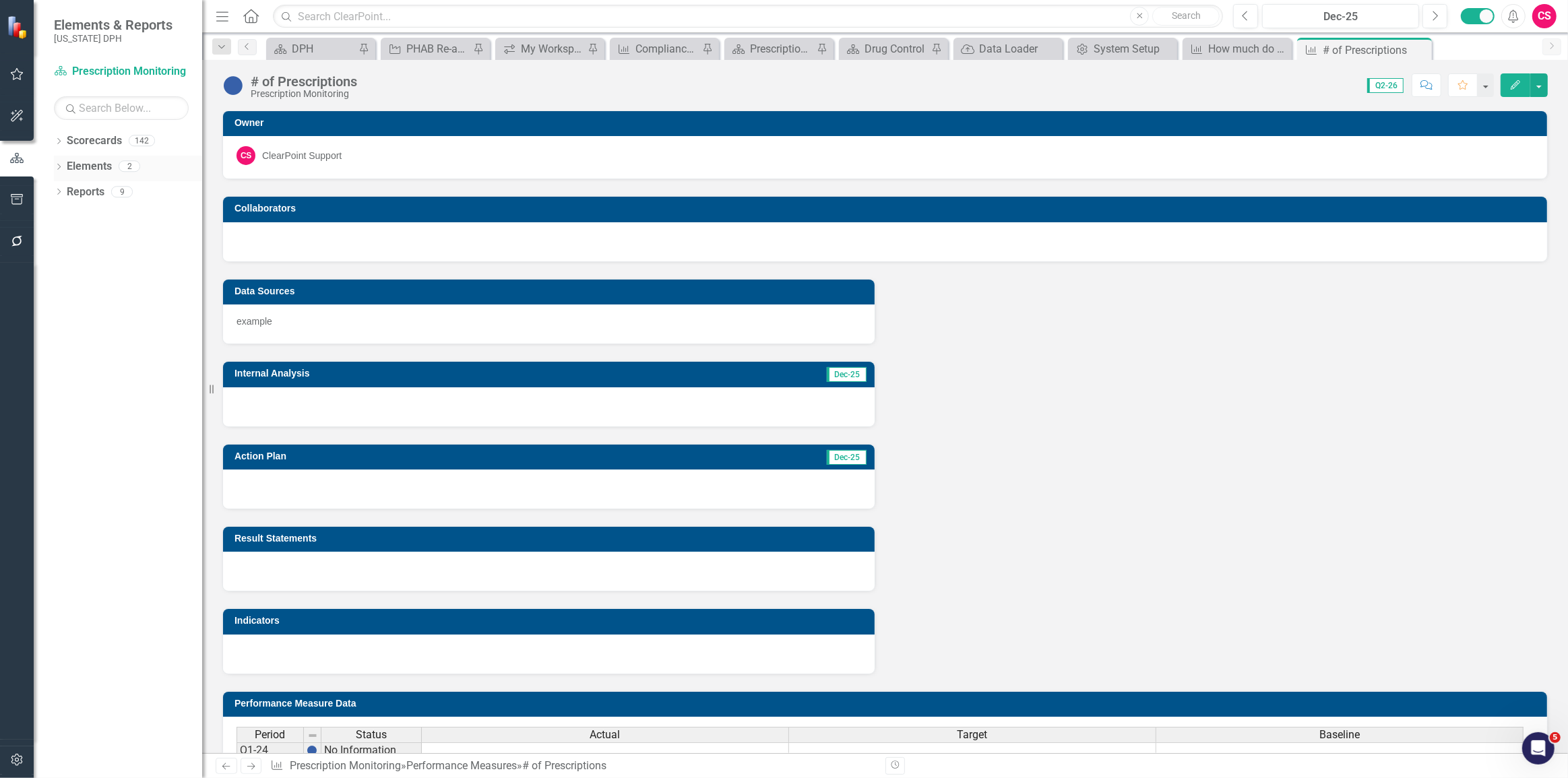
click at [90, 174] on link "Elements" at bounding box center [89, 167] width 45 height 16
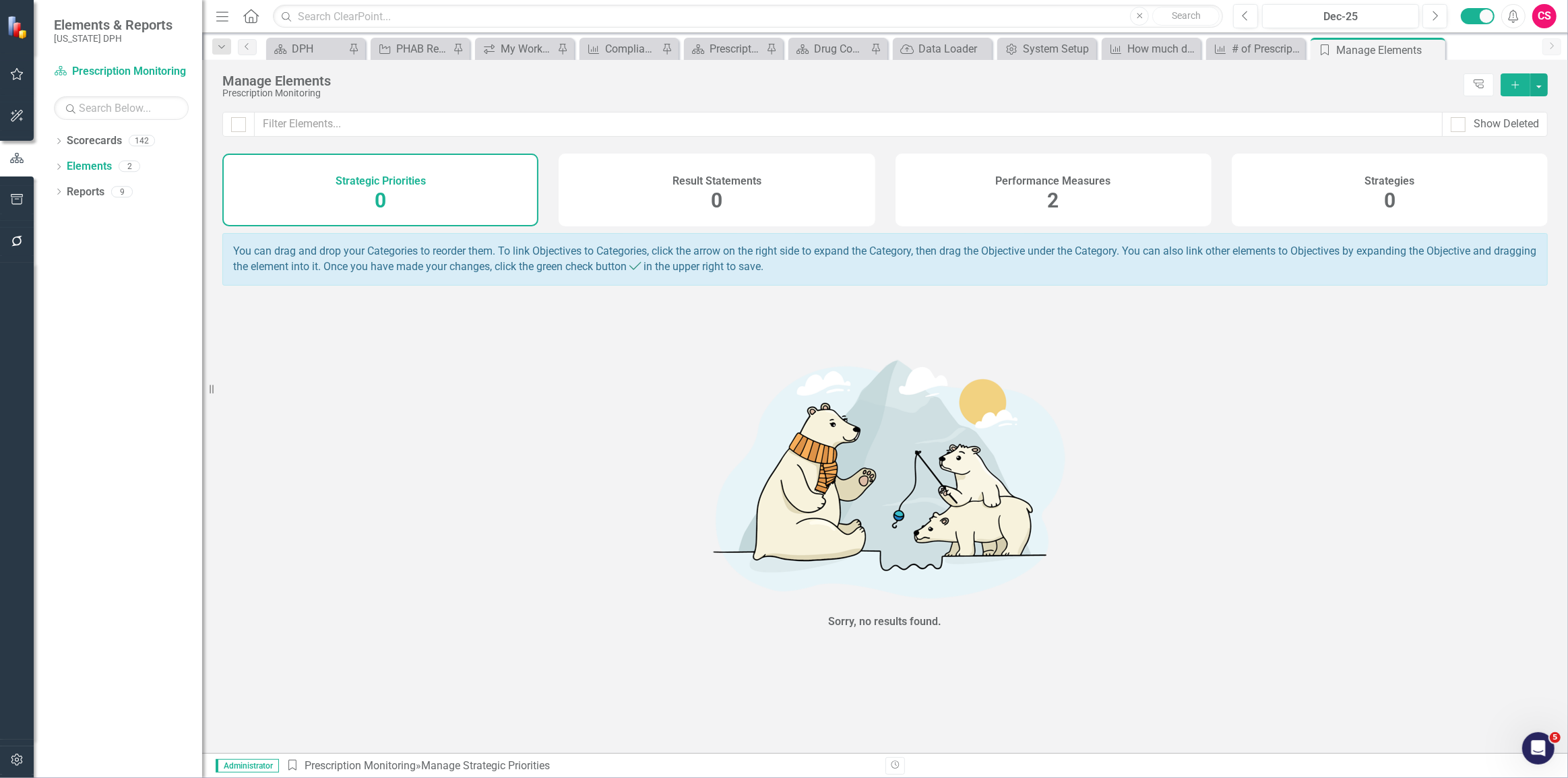
click at [1524, 78] on button "Add" at bounding box center [1515, 85] width 30 height 23
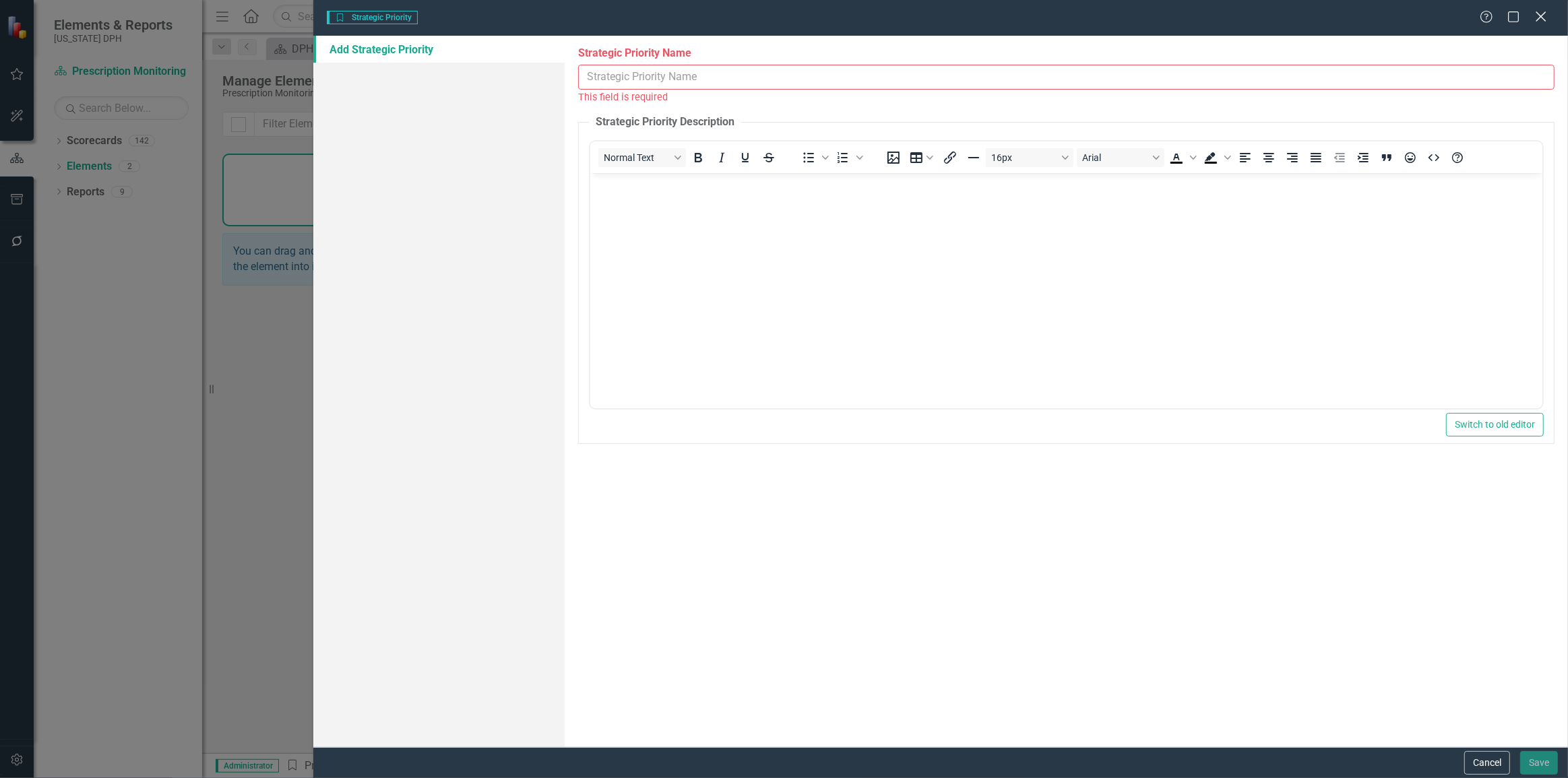
click at [1543, 13] on icon "Close" at bounding box center [1540, 17] width 17 height 13
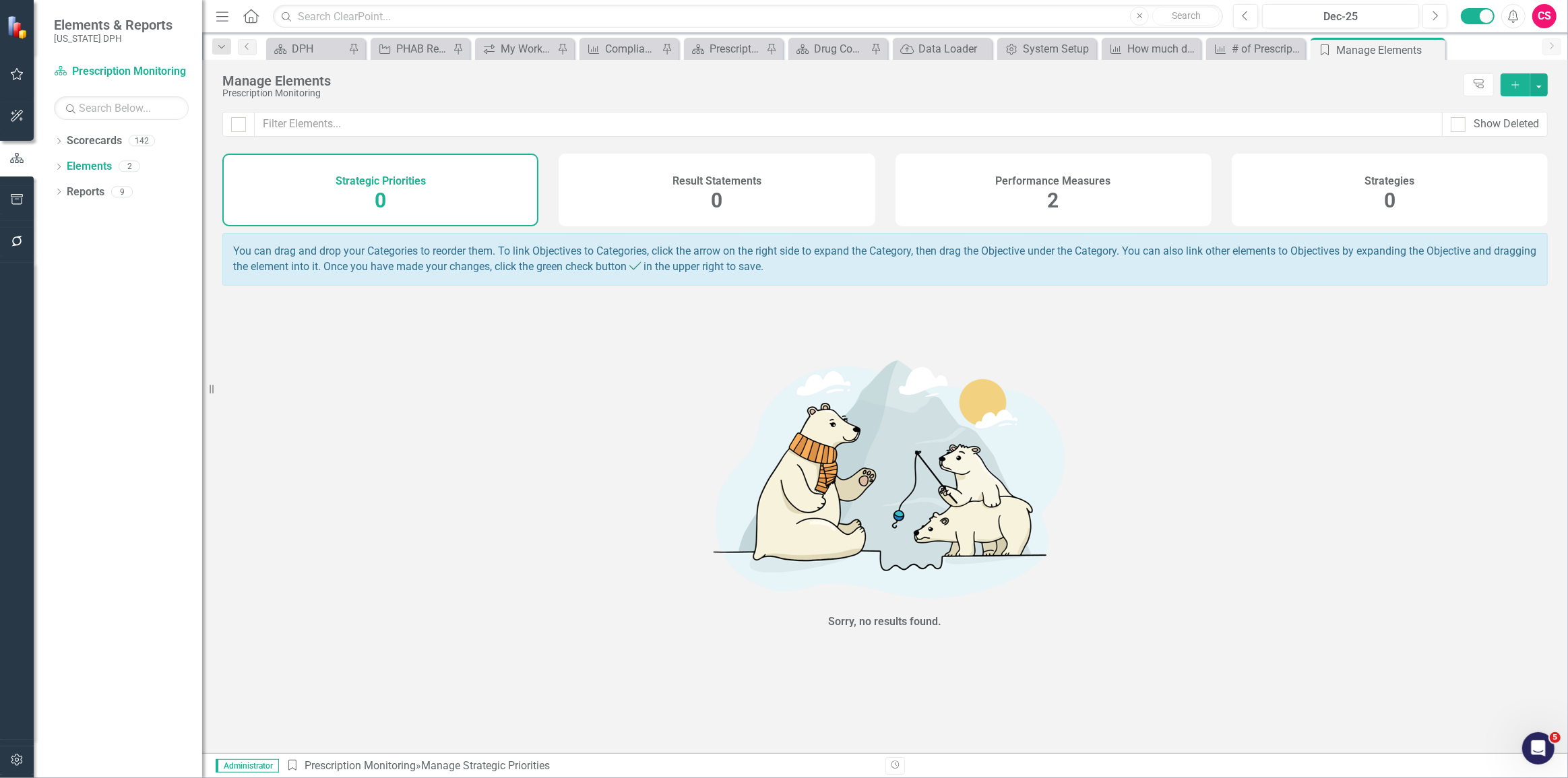
click at [1553, 13] on div "CS" at bounding box center [1544, 17] width 25 height 25
click at [1497, 39] on link "User Edit Profile" at bounding box center [1502, 41] width 106 height 25
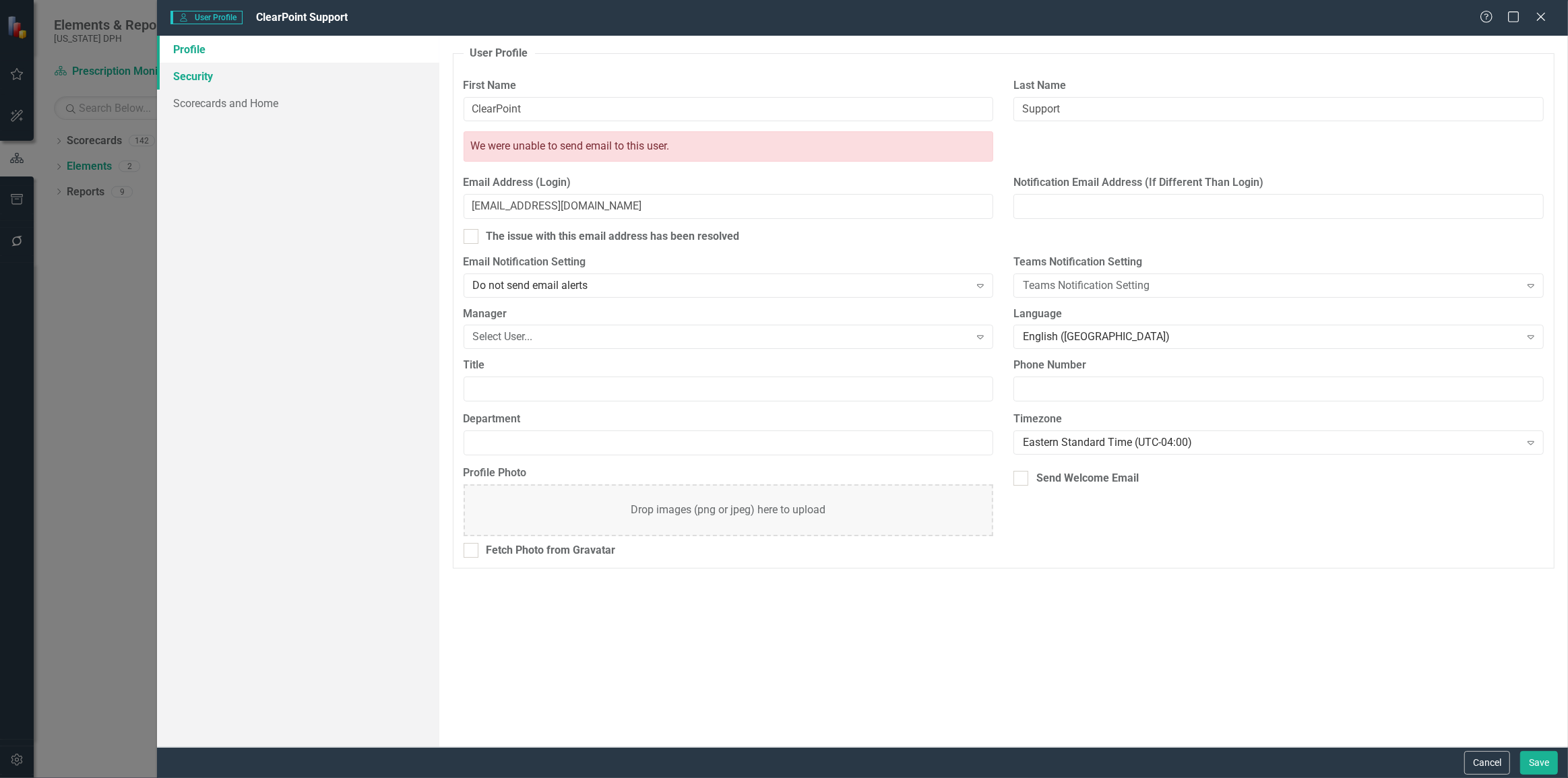
click at [286, 77] on link "Security" at bounding box center [298, 76] width 282 height 27
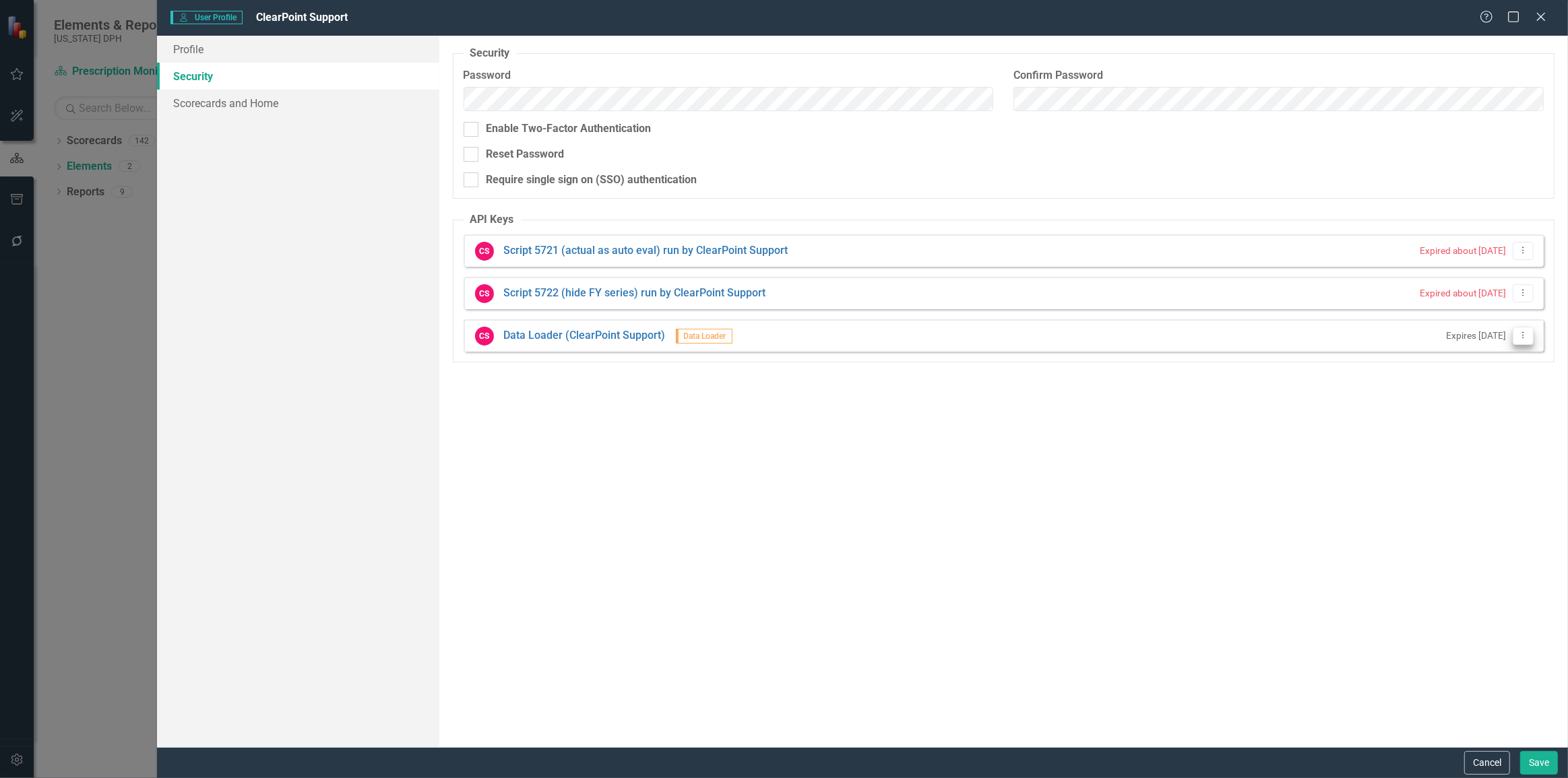
click at [1521, 336] on icon "Dropdown Menu" at bounding box center [1522, 335] width 11 height 9
click at [1490, 359] on link "API Key Edit API Key" at bounding box center [1479, 357] width 106 height 25
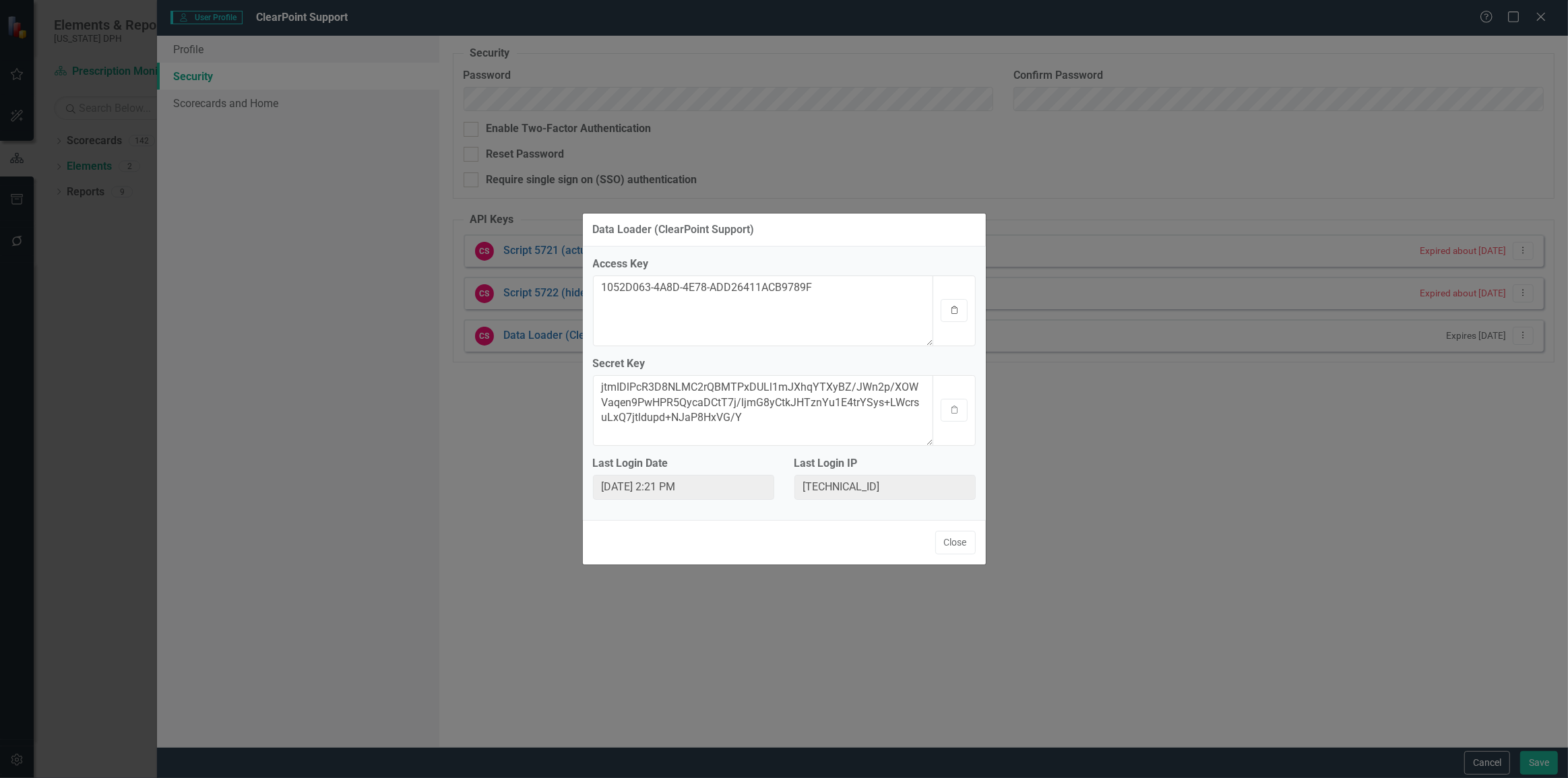
click at [943, 319] on button "Clipboard" at bounding box center [954, 310] width 27 height 23
click at [946, 542] on button "Close" at bounding box center [955, 542] width 40 height 24
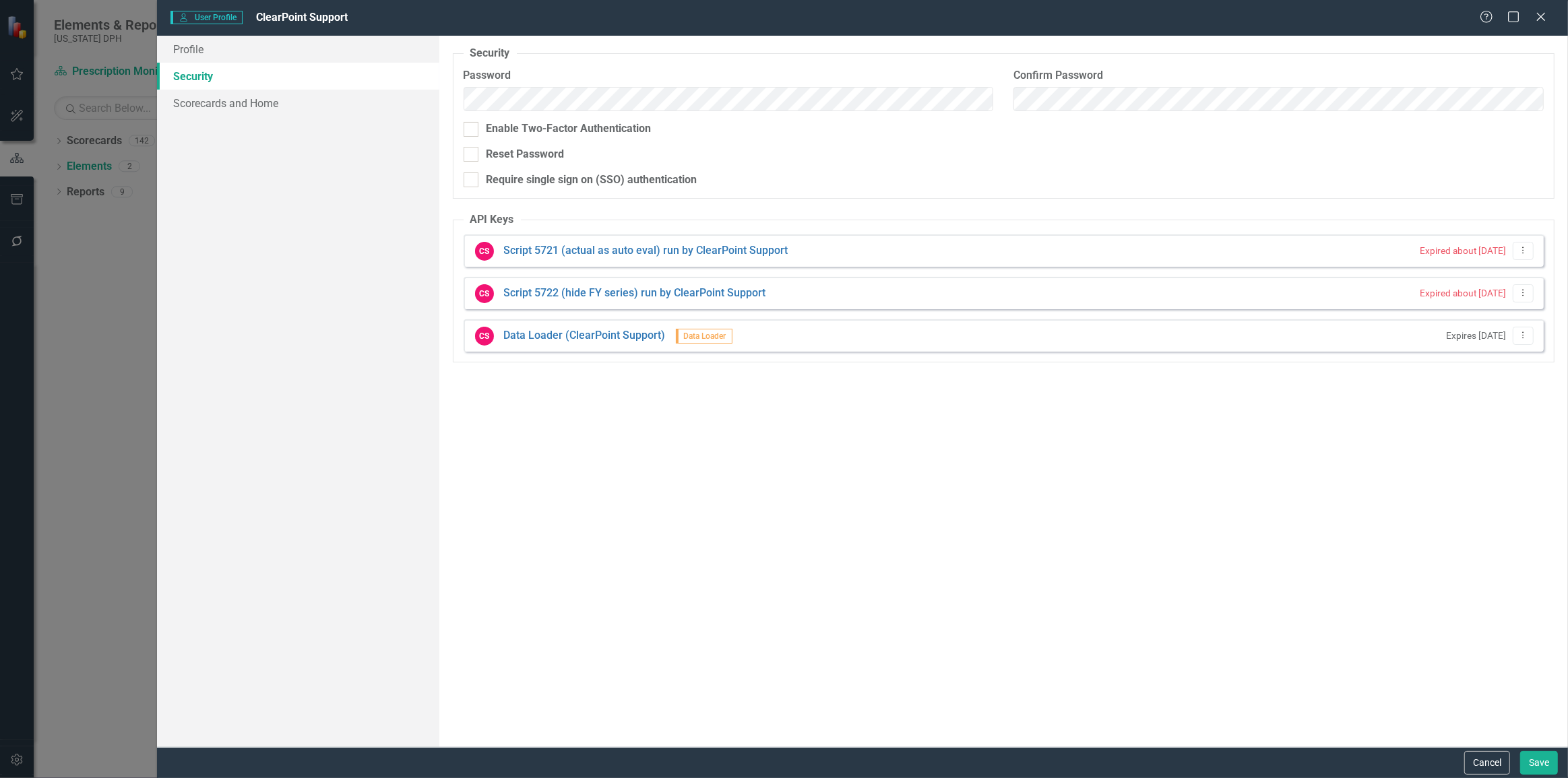
click at [1492, 746] on div "Security As an administrator, you can use this page to set the user's password,…" at bounding box center [1003, 392] width 1129 height 711
click at [1487, 756] on button "Cancel" at bounding box center [1486, 762] width 46 height 24
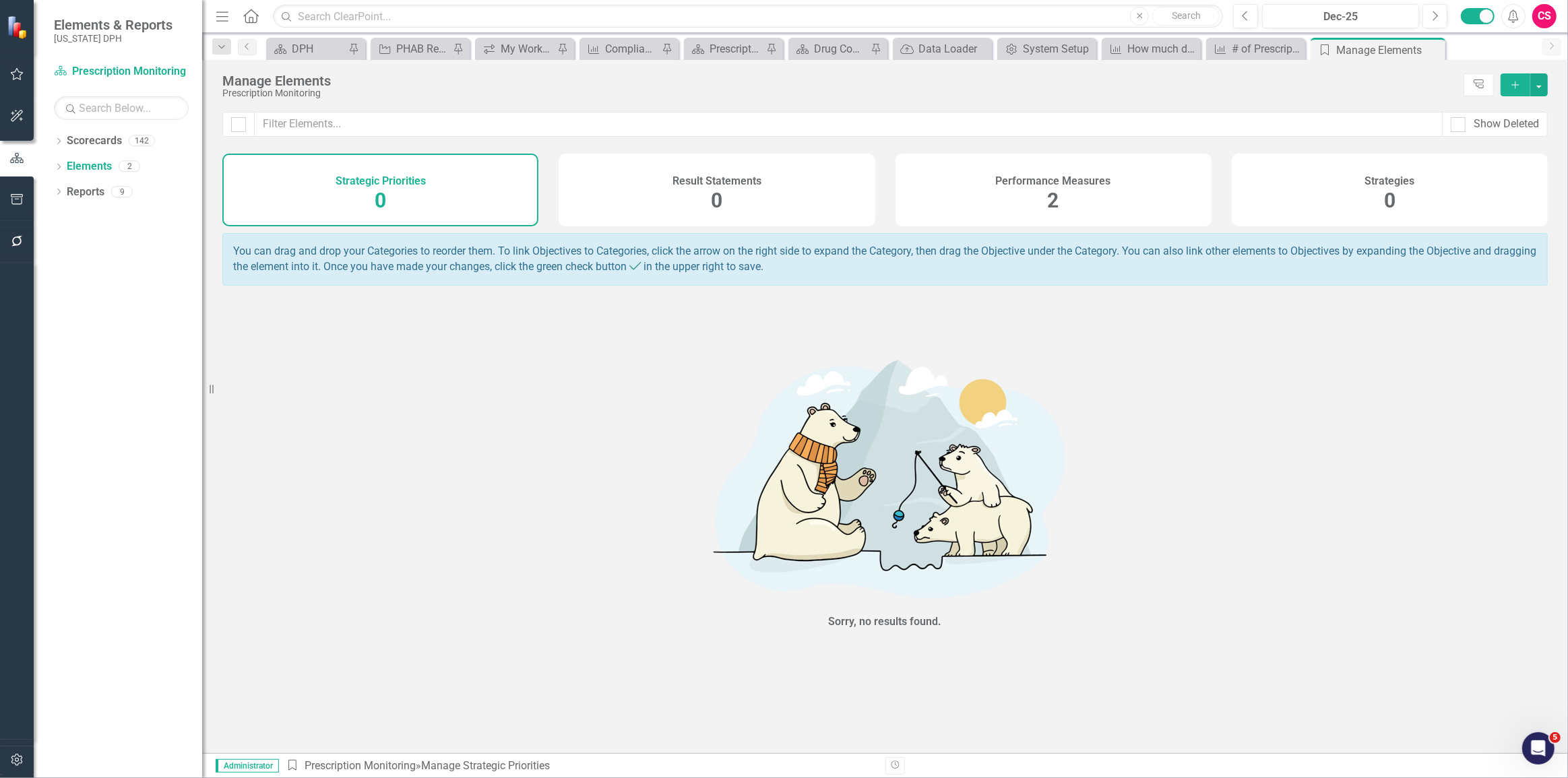
click at [1543, 11] on div "CS" at bounding box center [1544, 17] width 25 height 25
click at [1509, 47] on link "User Edit Profile" at bounding box center [1502, 41] width 106 height 25
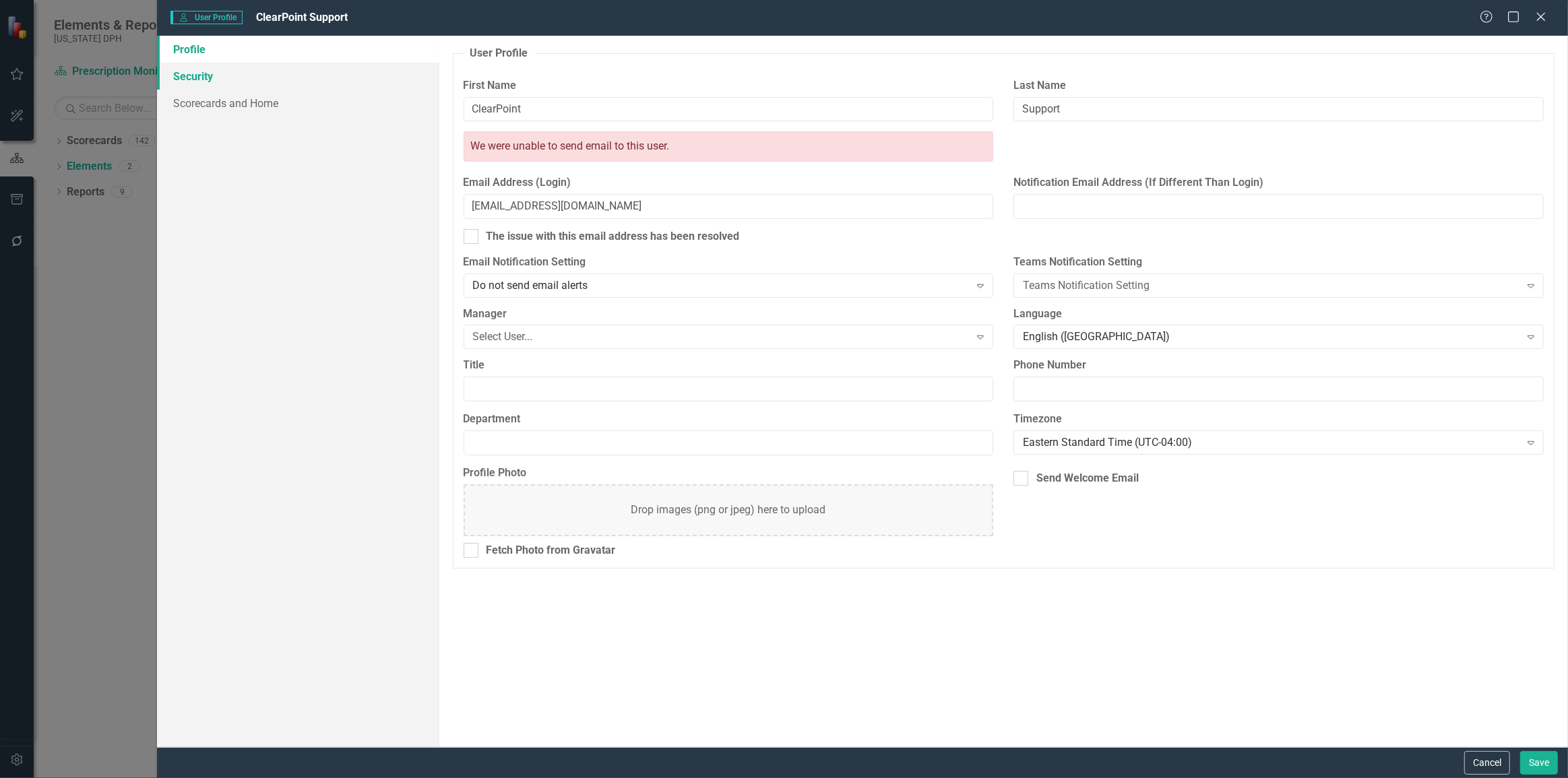
click at [211, 81] on link "Security" at bounding box center [298, 76] width 282 height 27
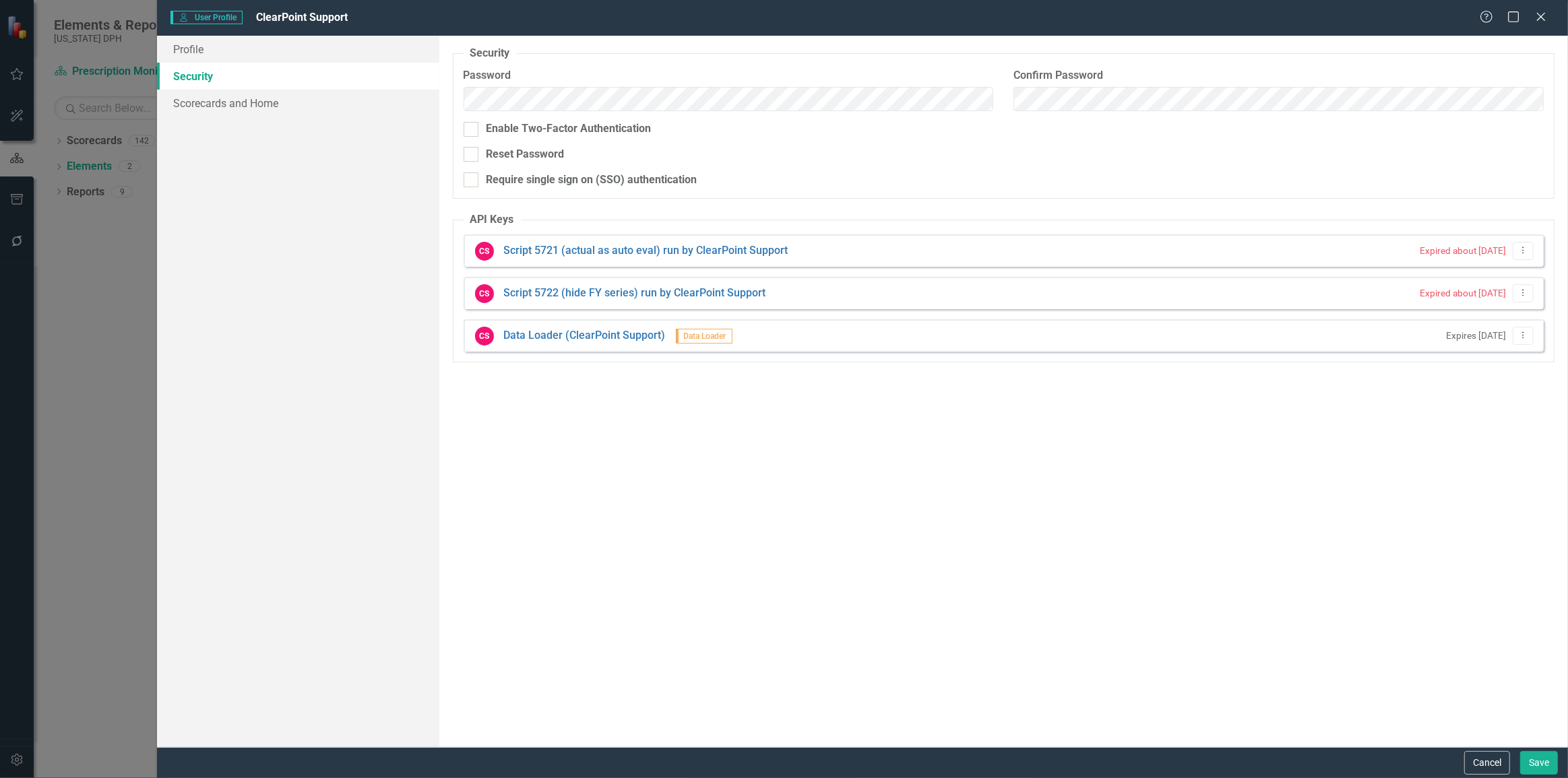
drag, startPoint x: 1502, startPoint y: 761, endPoint x: 1394, endPoint y: 748, distance: 108.8
click at [1502, 761] on button "Cancel" at bounding box center [1486, 762] width 46 height 24
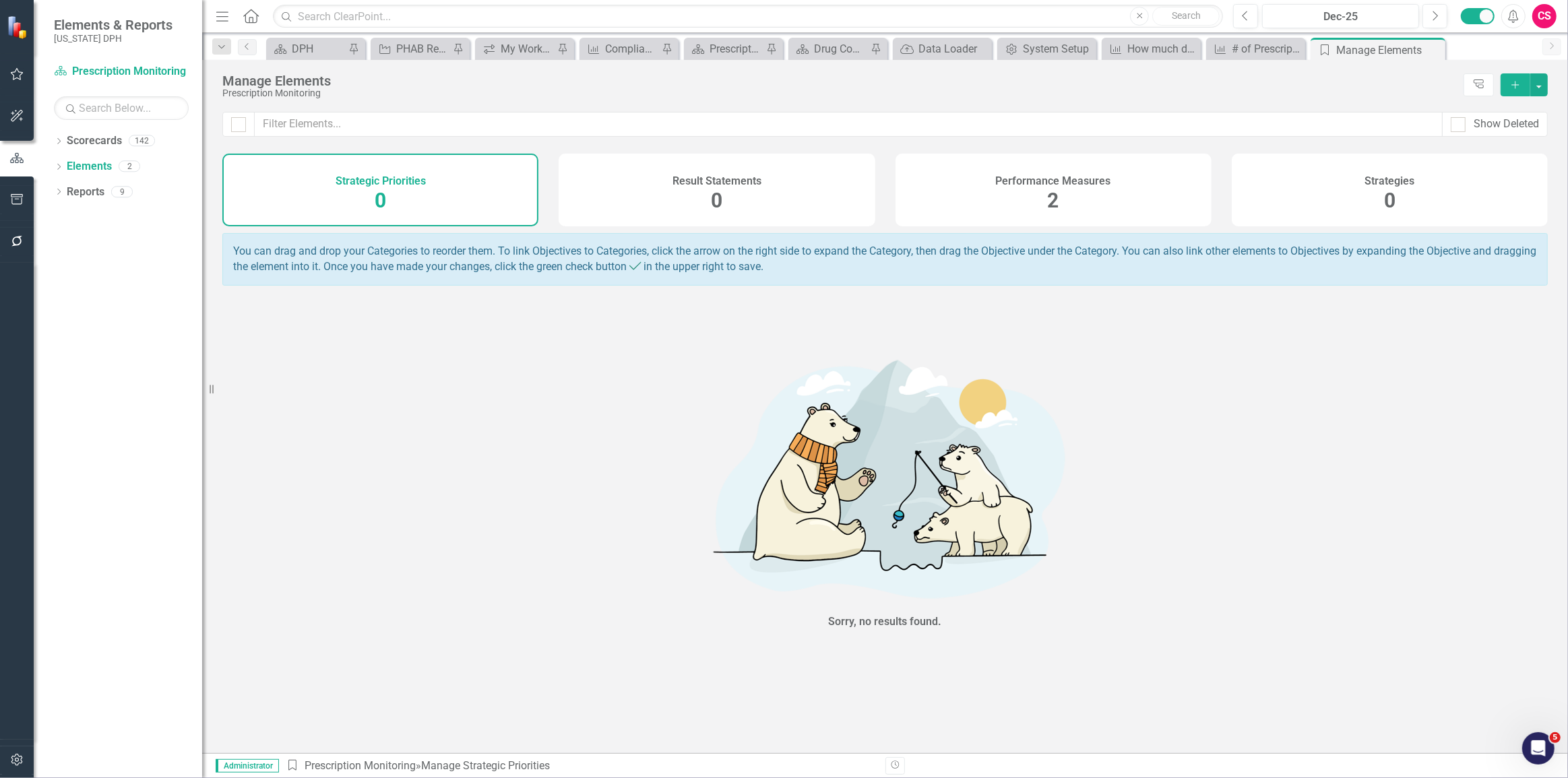
click at [1077, 169] on div "Performance Measures 2" at bounding box center [1053, 190] width 316 height 73
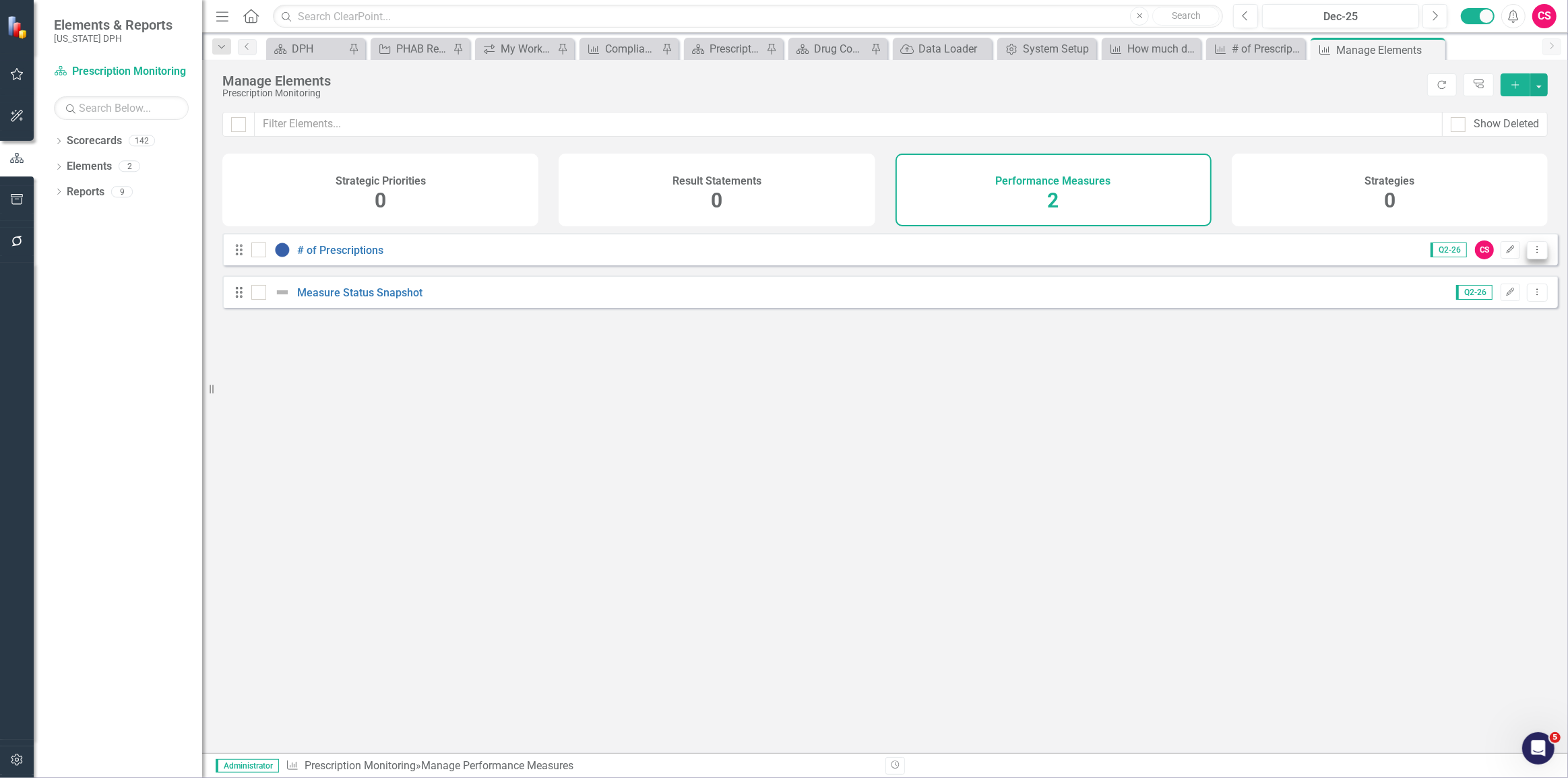
click at [1531, 254] on icon "Dropdown Menu" at bounding box center [1536, 249] width 11 height 9
click at [1461, 354] on link "Trash Delete Performance Measure" at bounding box center [1443, 357] width 185 height 25
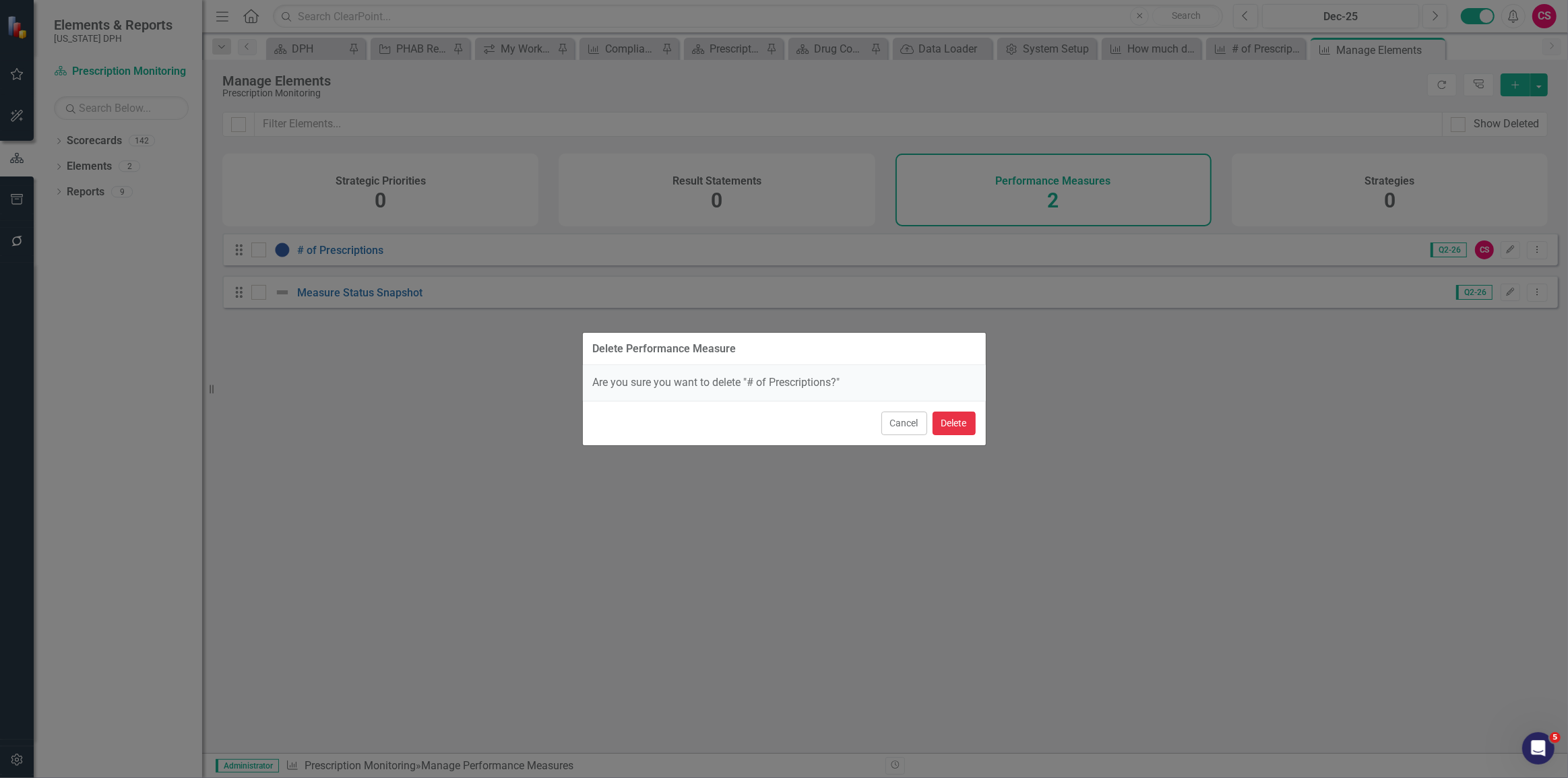
click at [938, 425] on button "Delete" at bounding box center [953, 423] width 43 height 24
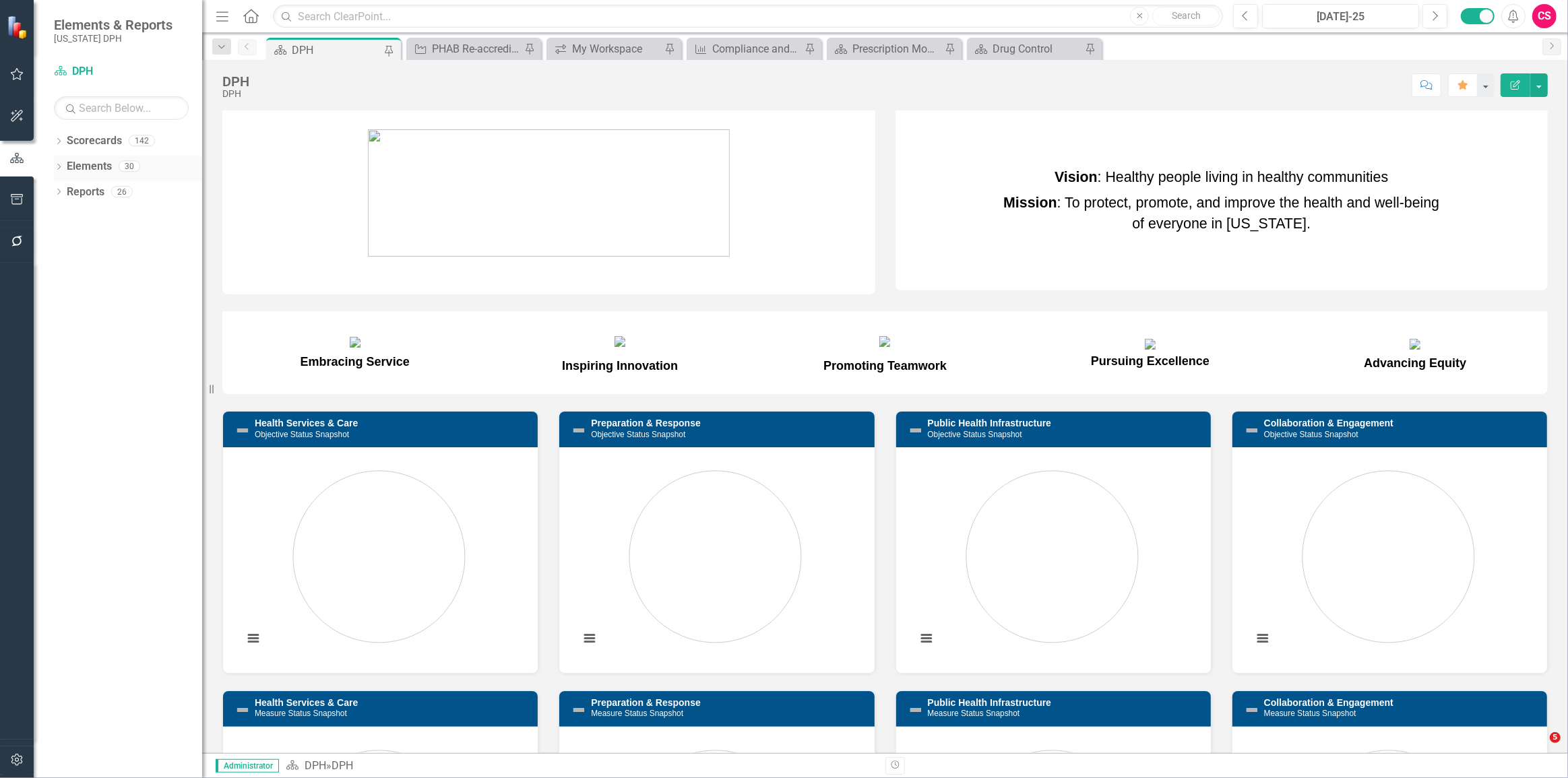
click at [61, 175] on div "Dropdown Elements 30" at bounding box center [127, 168] width 148 height 25
click at [59, 133] on div "Dropdown Scorecards 142" at bounding box center [127, 142] width 148 height 25
click at [57, 140] on icon "Dropdown" at bounding box center [58, 142] width 10 height 7
click at [64, 168] on icon "Dropdown" at bounding box center [66, 165] width 11 height 8
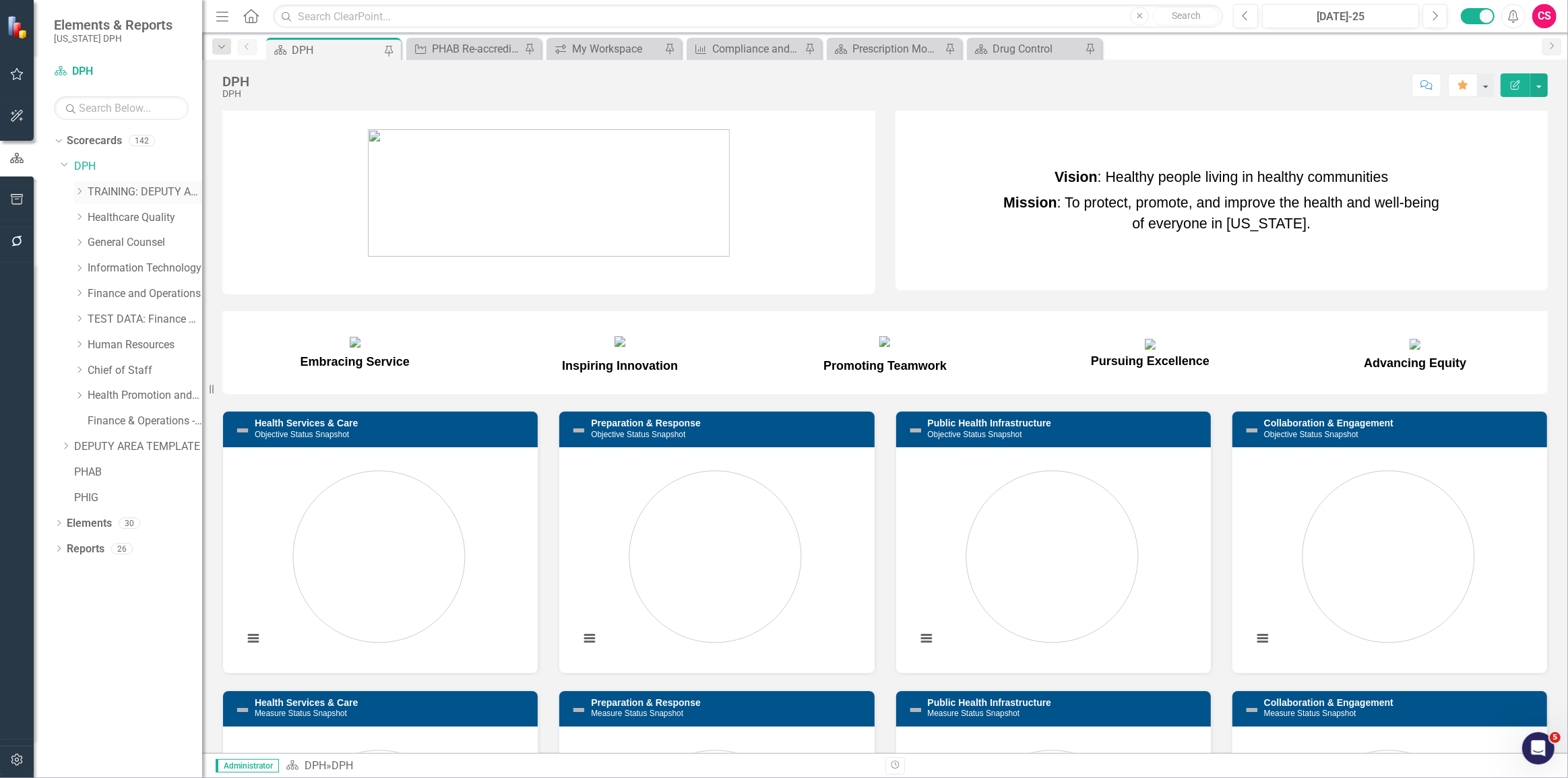
click at [74, 191] on icon "Dropdown" at bounding box center [79, 191] width 11 height 8
click at [79, 246] on icon "Dropdown" at bounding box center [79, 241] width 11 height 8
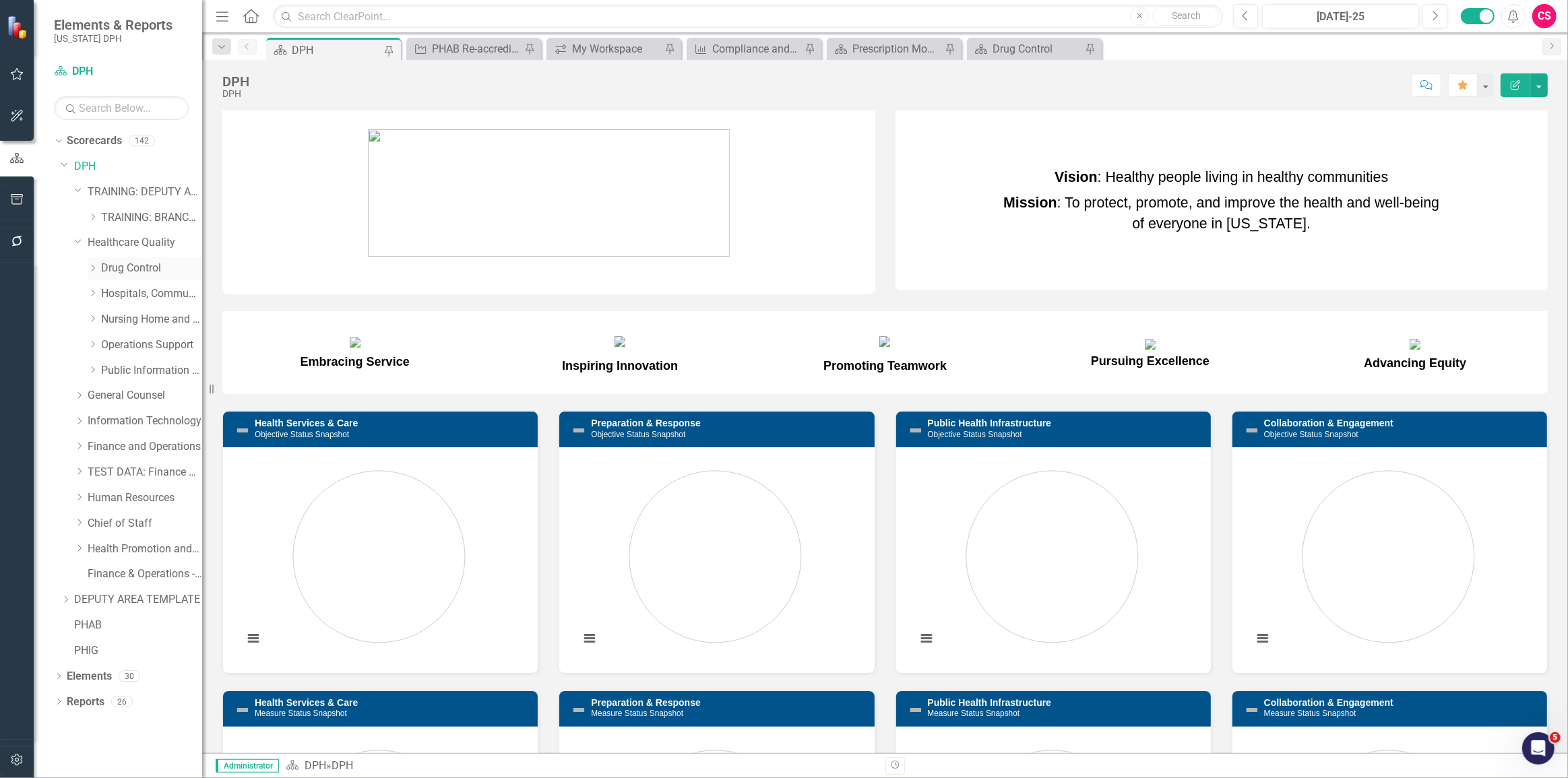
click at [88, 271] on icon "Dropdown" at bounding box center [93, 268] width 11 height 8
click at [120, 288] on link "Regulatory Compliance" at bounding box center [158, 294] width 88 height 16
click at [148, 309] on div "Prescription Monitoring" at bounding box center [158, 319] width 88 height 22
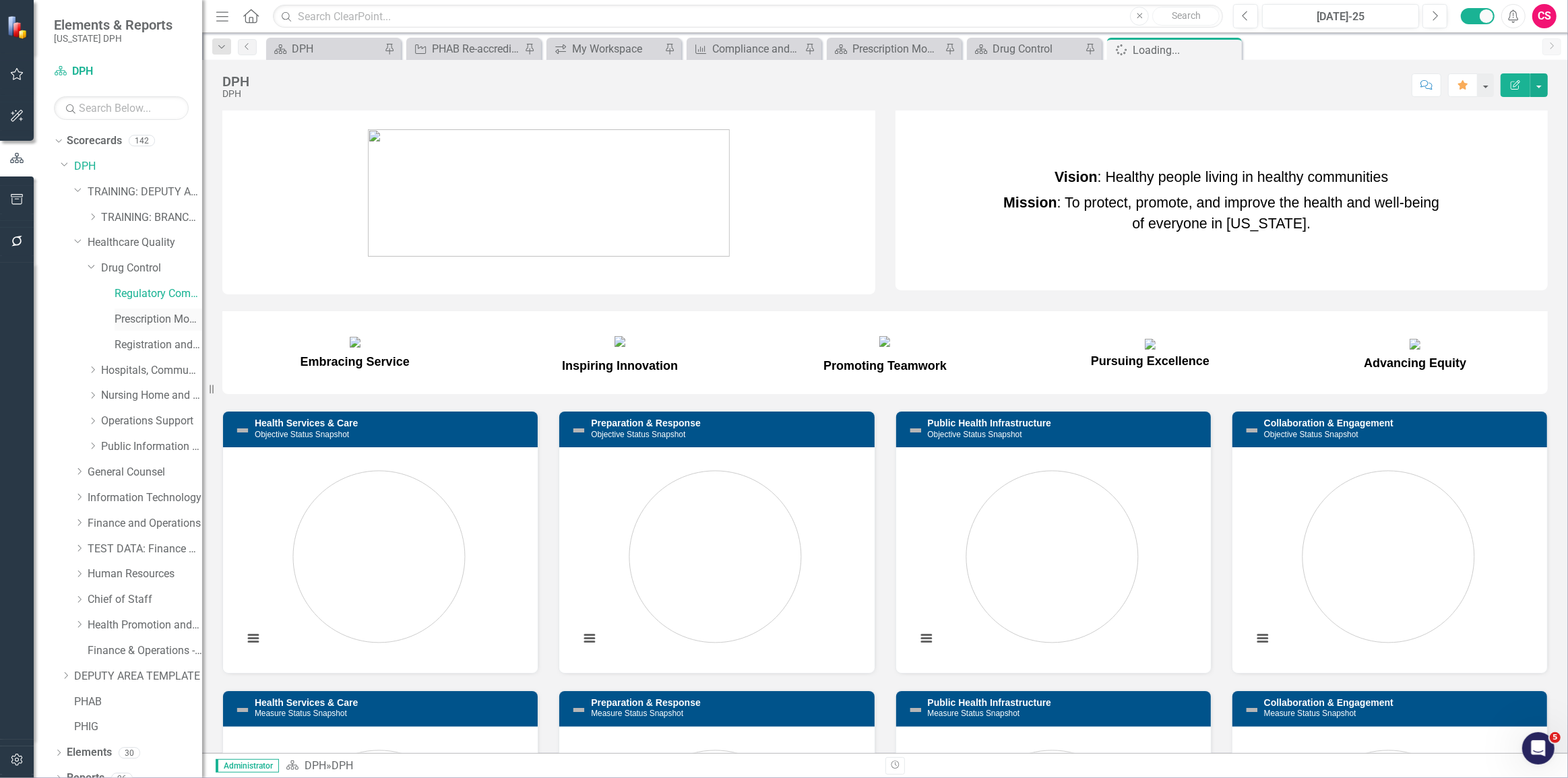
click at [155, 316] on link "Prescription Monitoring" at bounding box center [158, 320] width 88 height 16
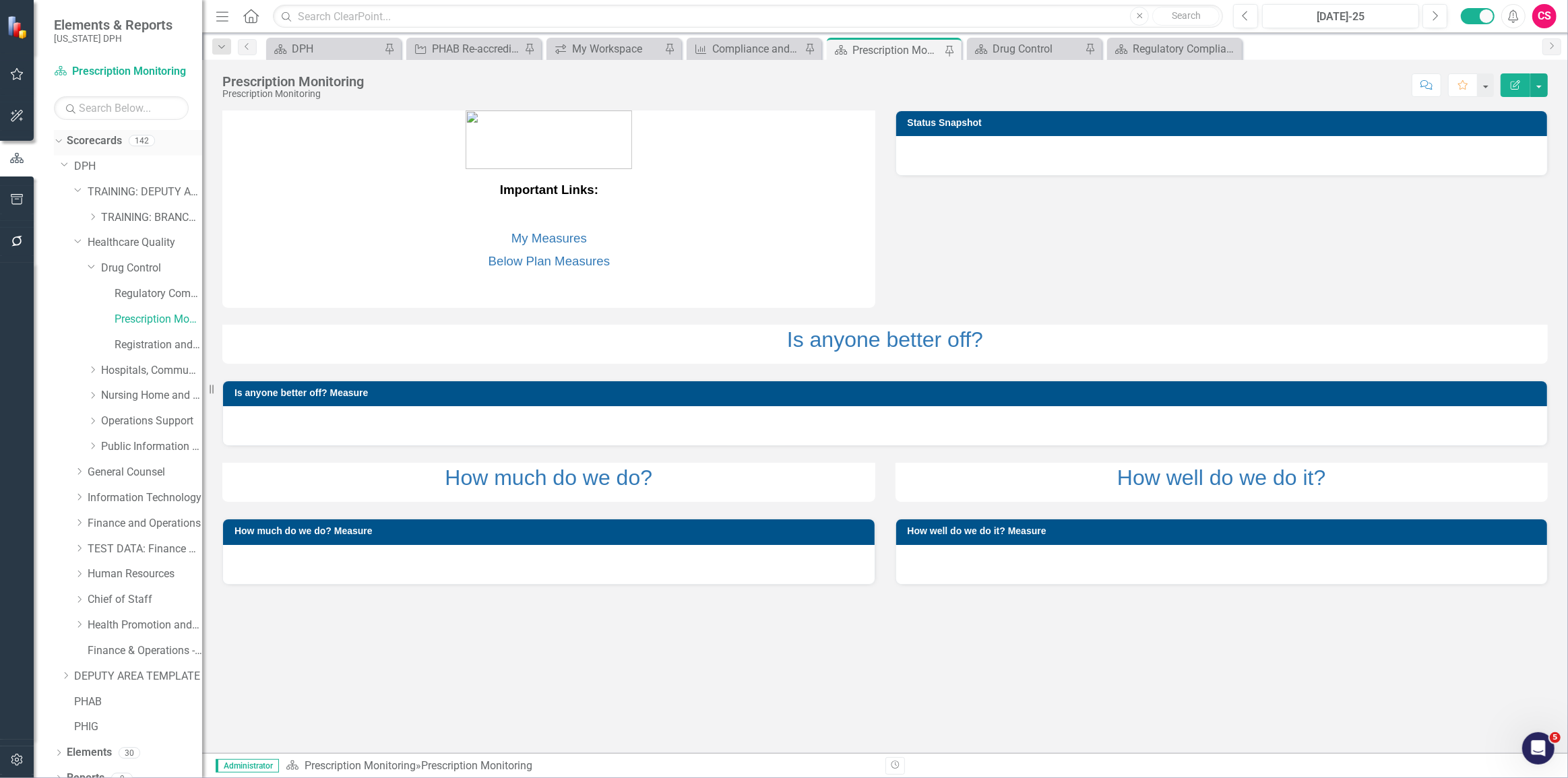
click at [61, 138] on div "Dropdown" at bounding box center [56, 140] width 11 height 10
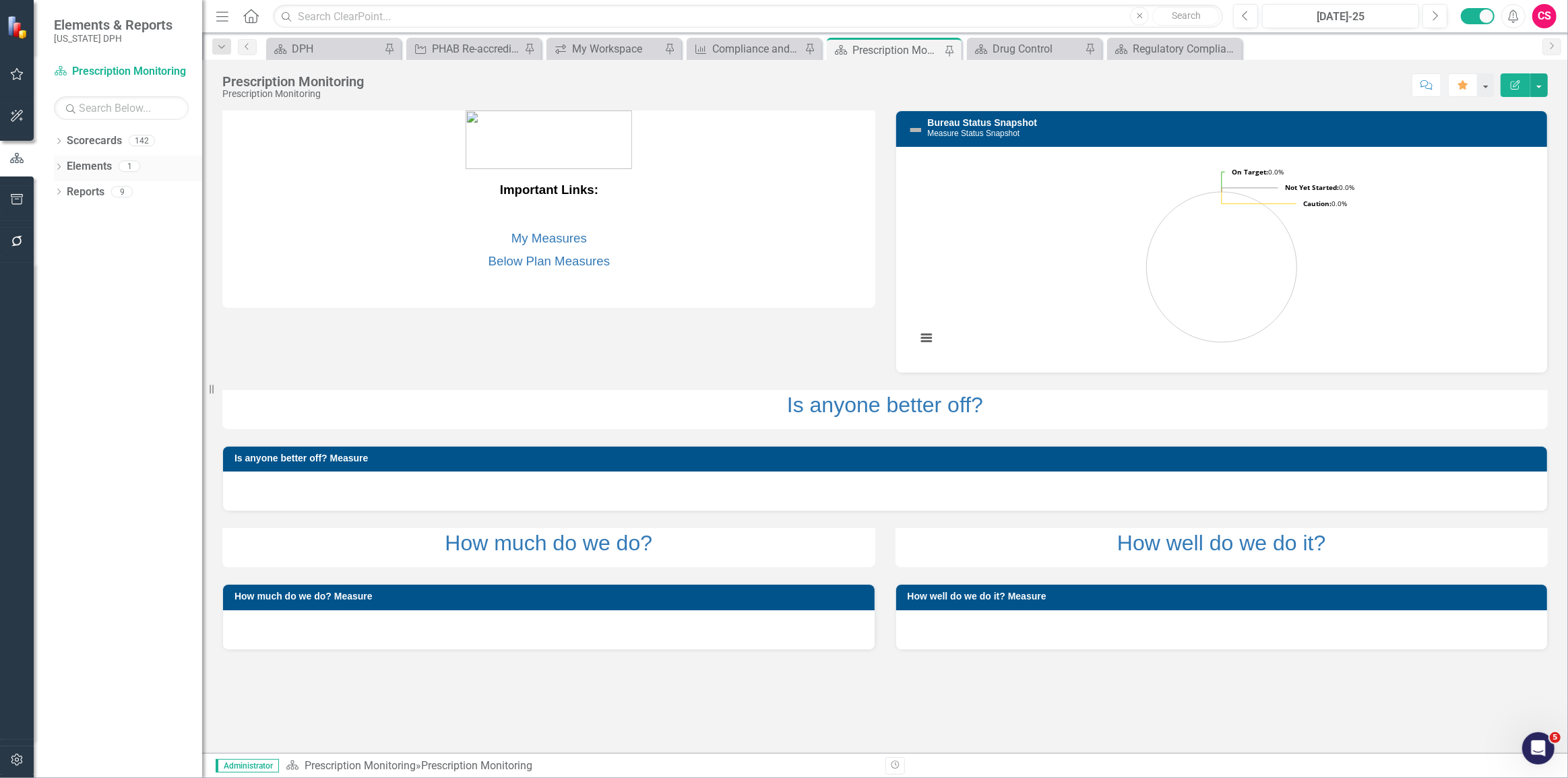
click at [83, 168] on link "Elements" at bounding box center [89, 167] width 45 height 16
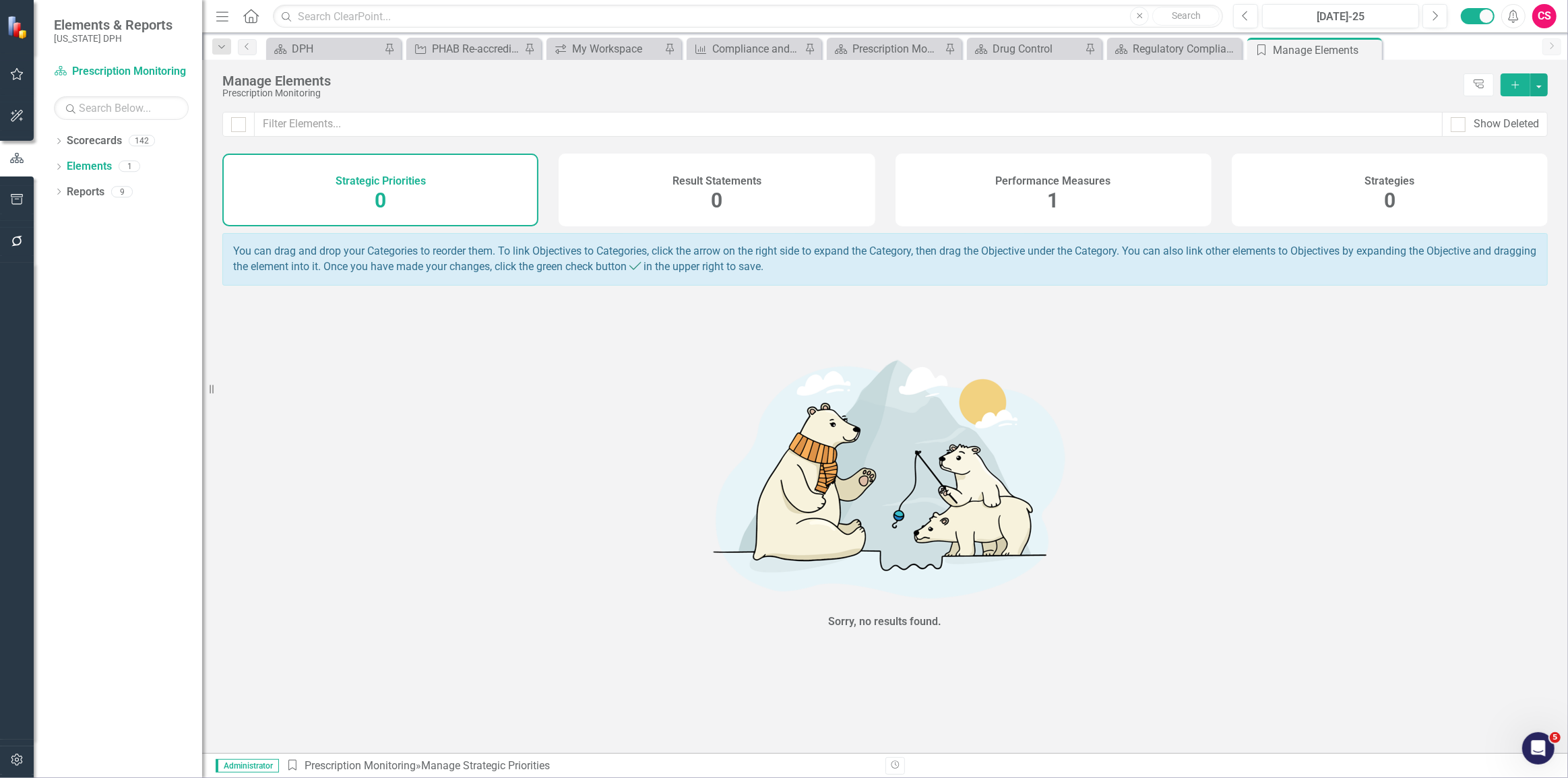
click at [1091, 203] on div "Performance Measures 1" at bounding box center [1053, 190] width 316 height 73
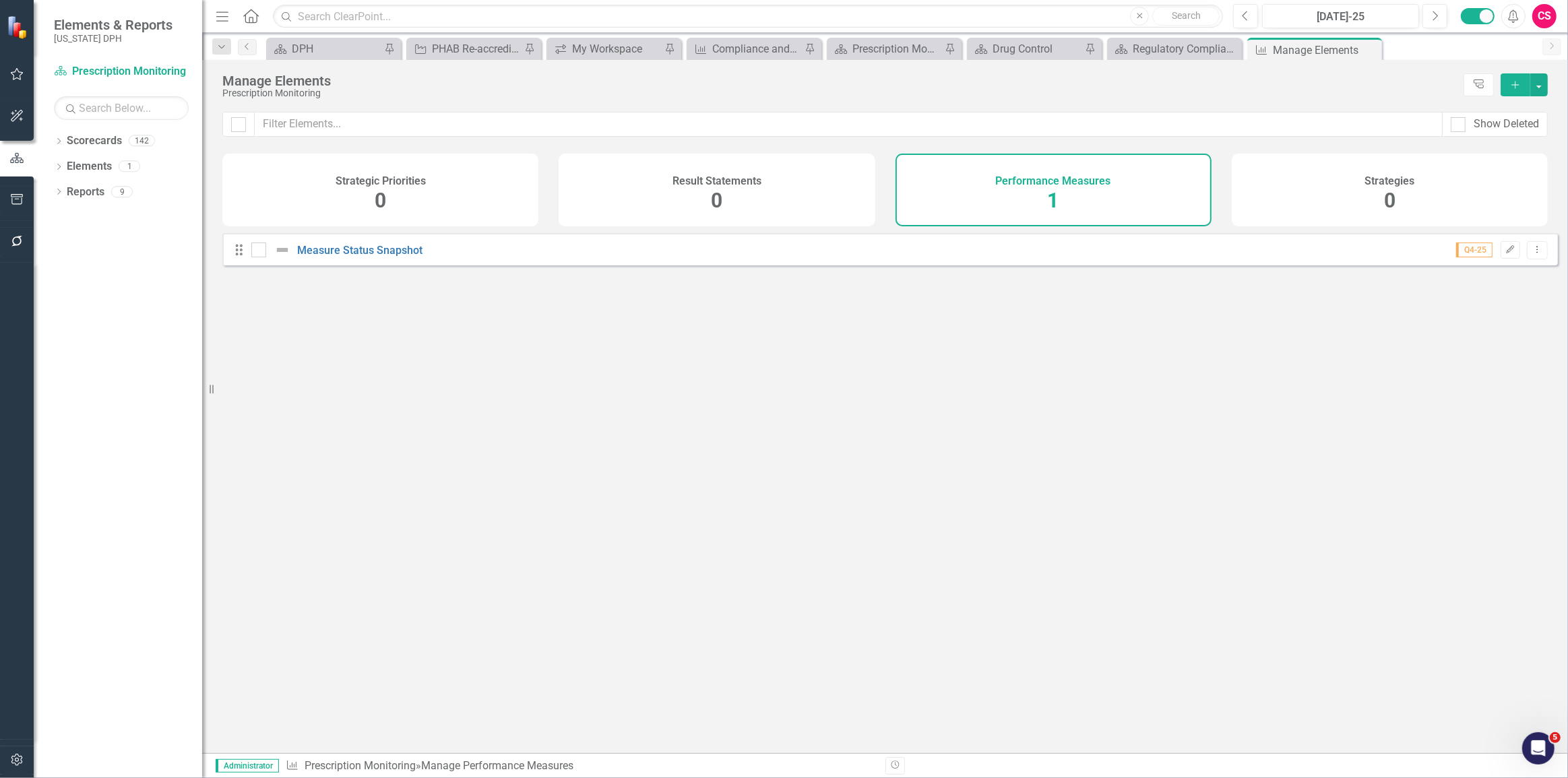
click at [1508, 94] on button "Add" at bounding box center [1515, 85] width 30 height 23
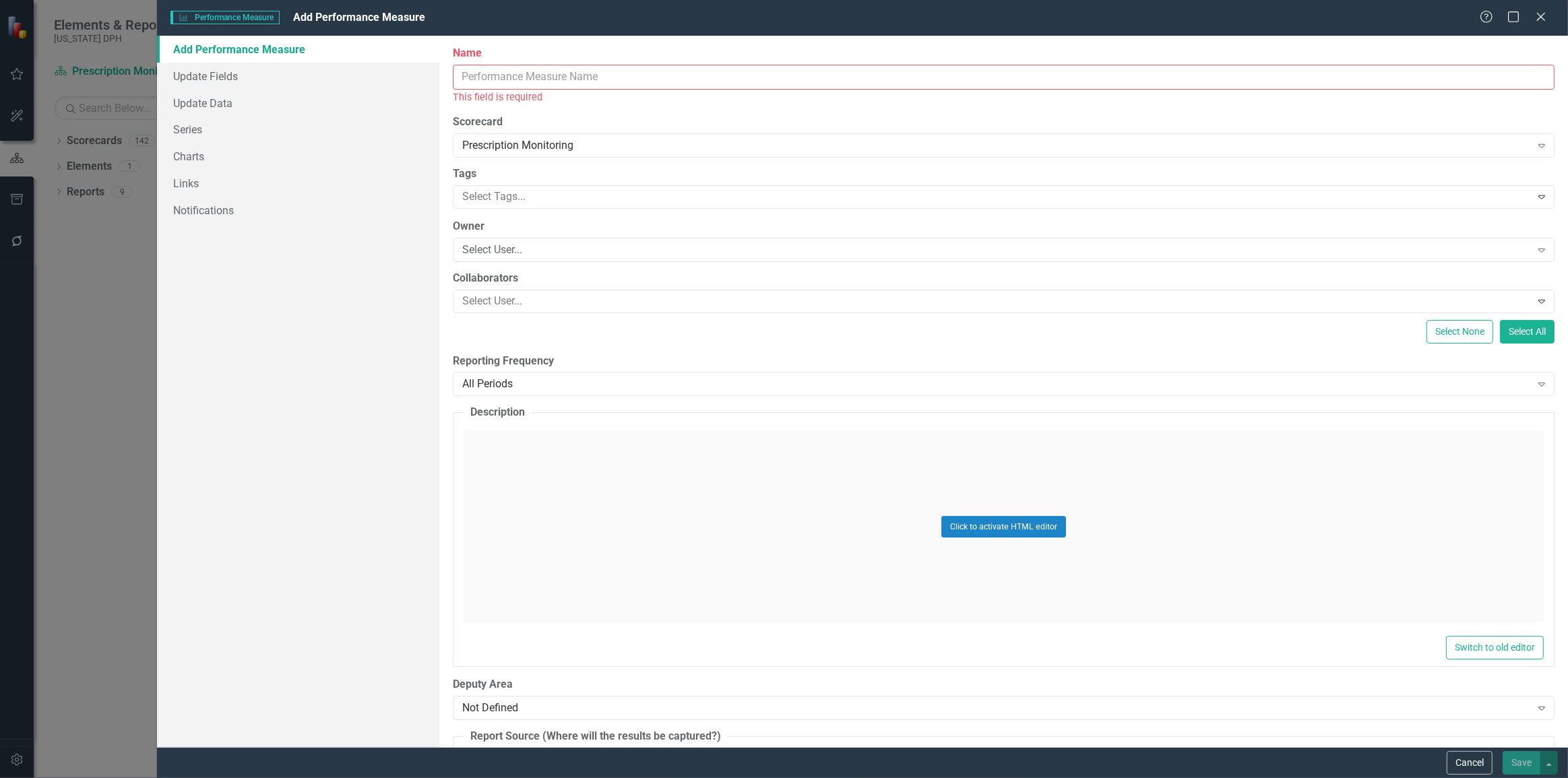
click at [660, 80] on input "Name" at bounding box center [1003, 77] width 1102 height 25
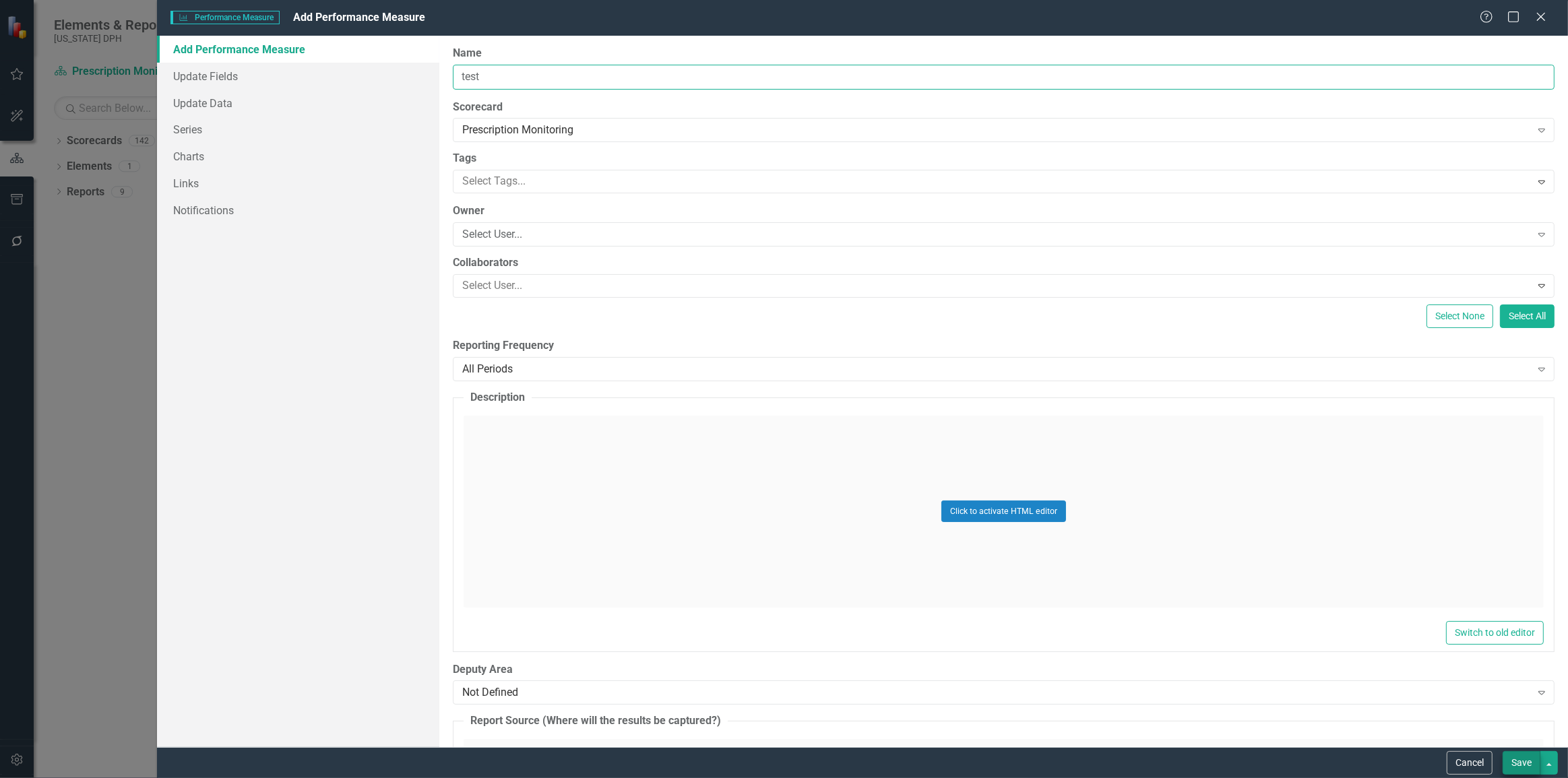
type input "test"
click at [1525, 759] on button "Save" at bounding box center [1521, 762] width 38 height 24
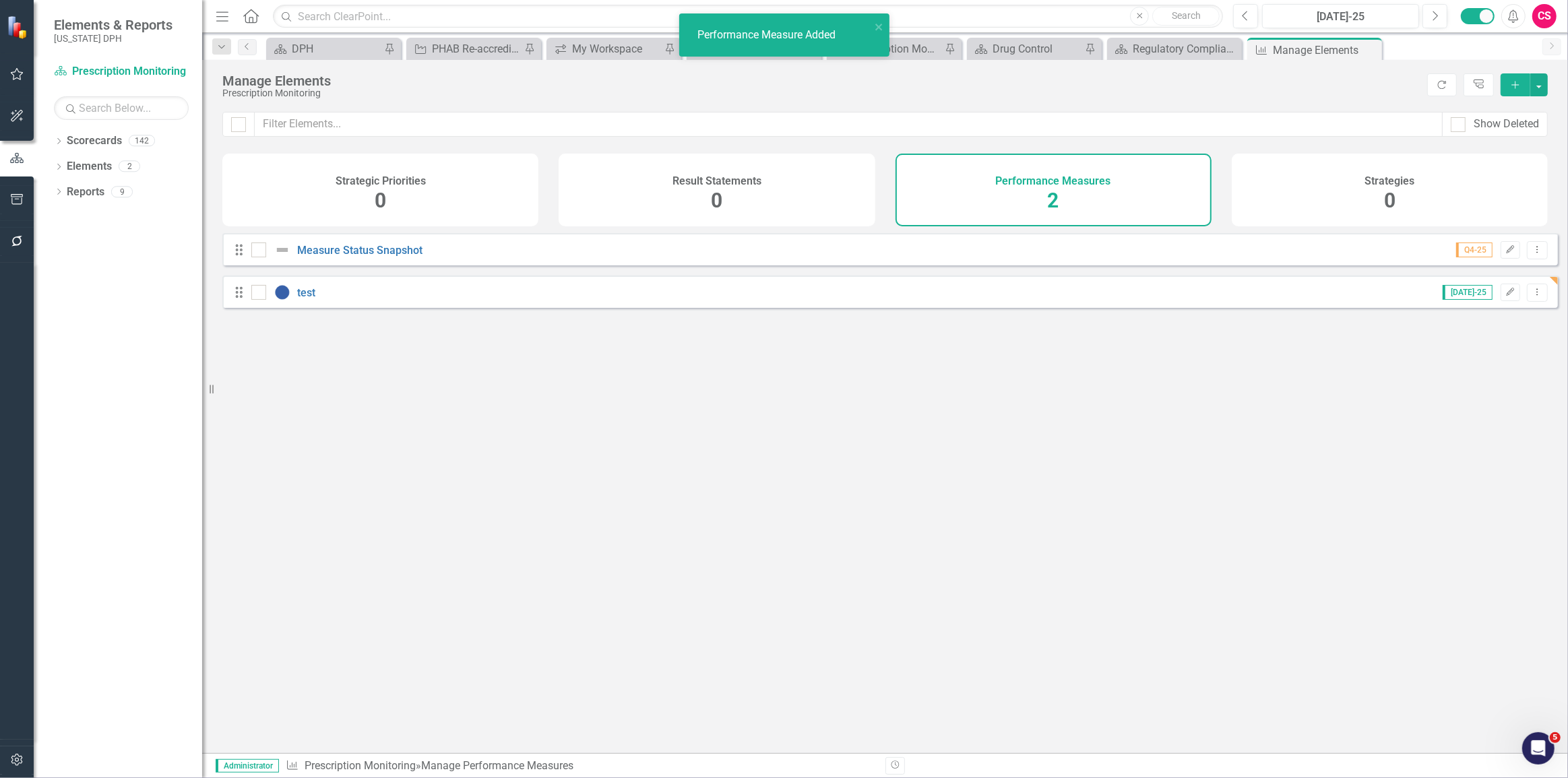
click at [301, 300] on div "test" at bounding box center [285, 292] width 68 height 16
click at [297, 299] on link "test" at bounding box center [306, 292] width 18 height 13
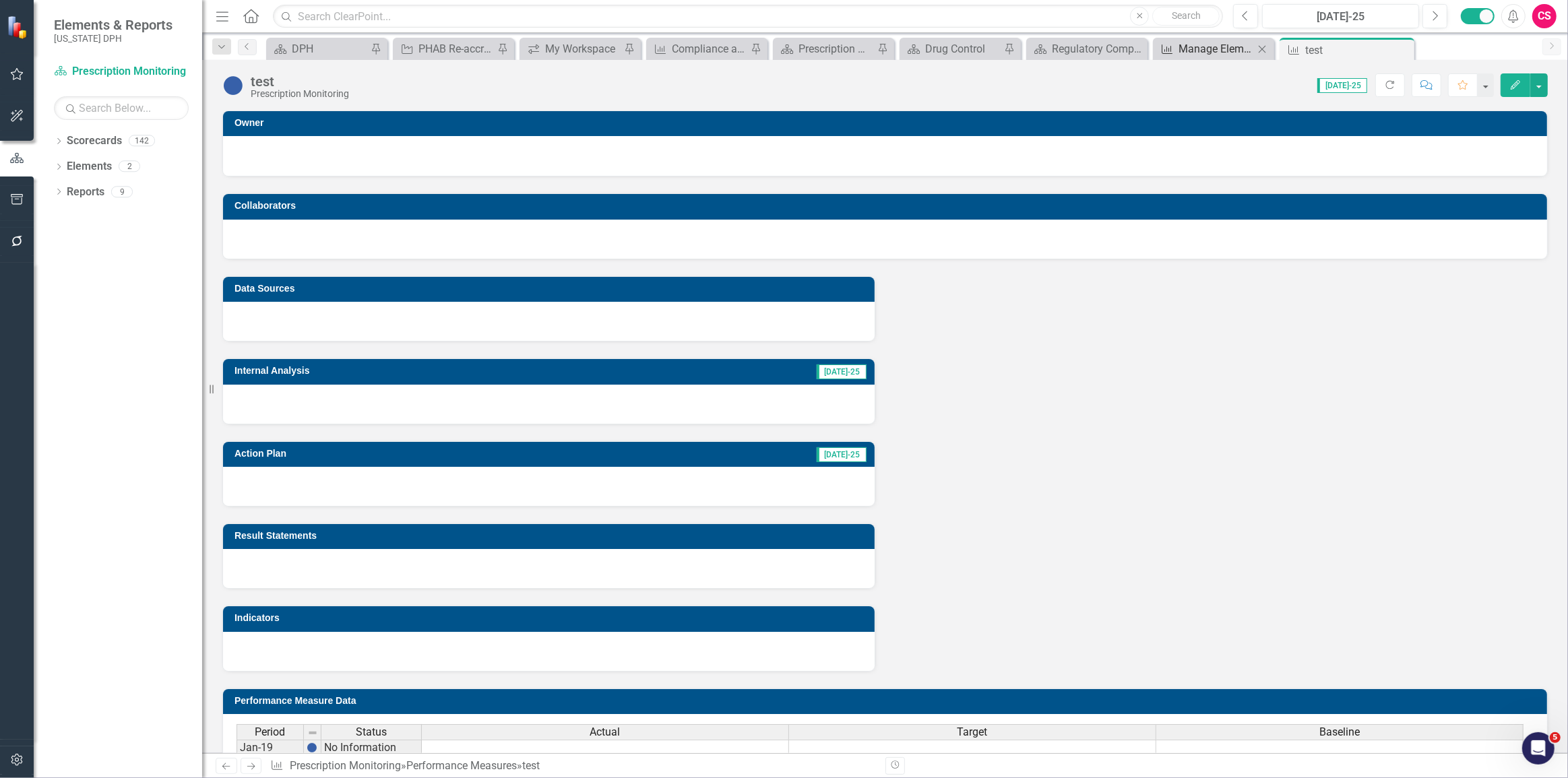
click at [1239, 47] on div "Manage Elements" at bounding box center [1216, 48] width 76 height 17
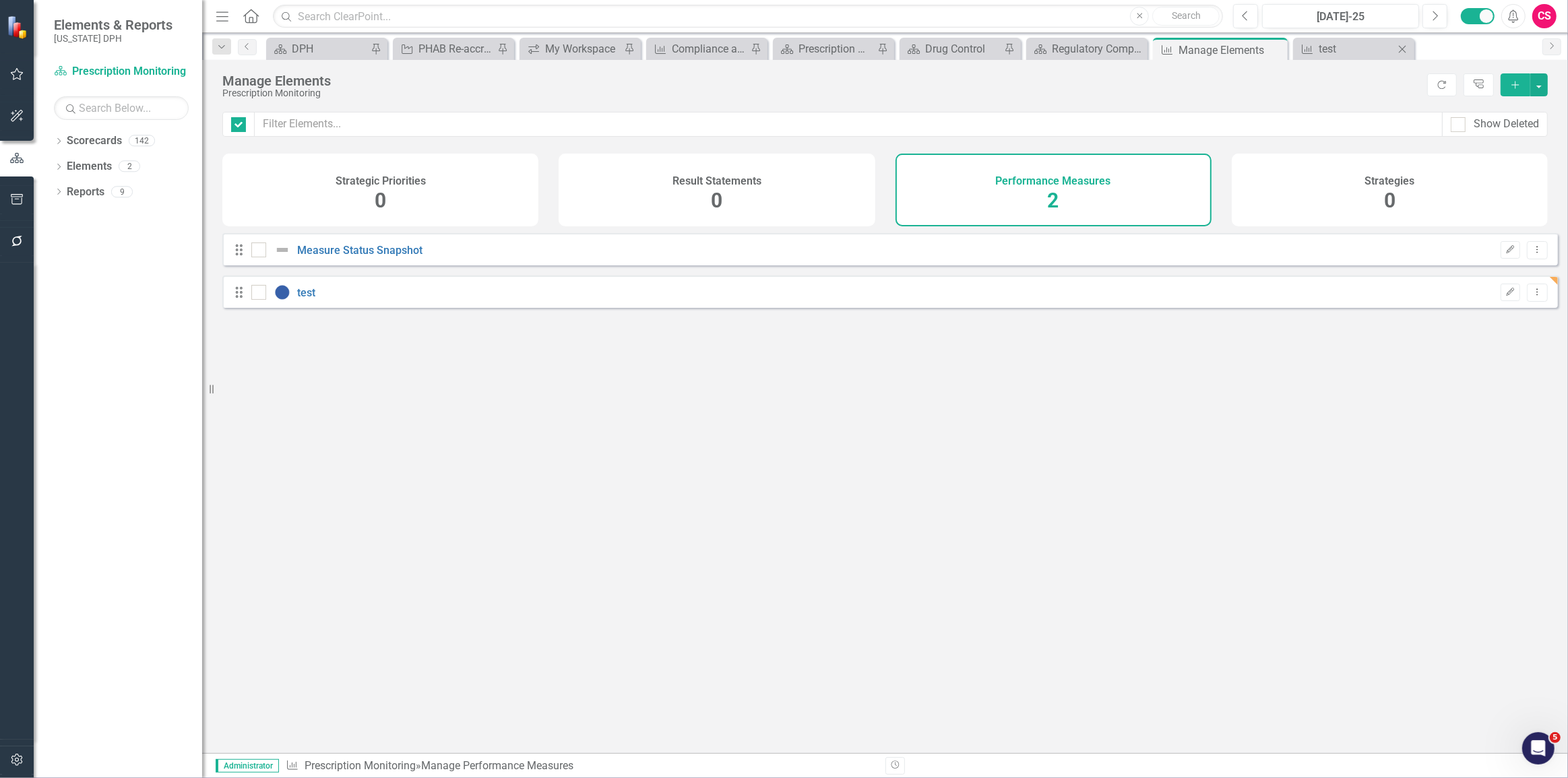
checkbox input "false"
click at [1405, 52] on icon at bounding box center [1402, 48] width 7 height 7
click at [1536, 302] on button "Dropdown Menu" at bounding box center [1537, 292] width 21 height 18
click at [1484, 398] on link "Trash Delete Performance Measure" at bounding box center [1443, 399] width 185 height 25
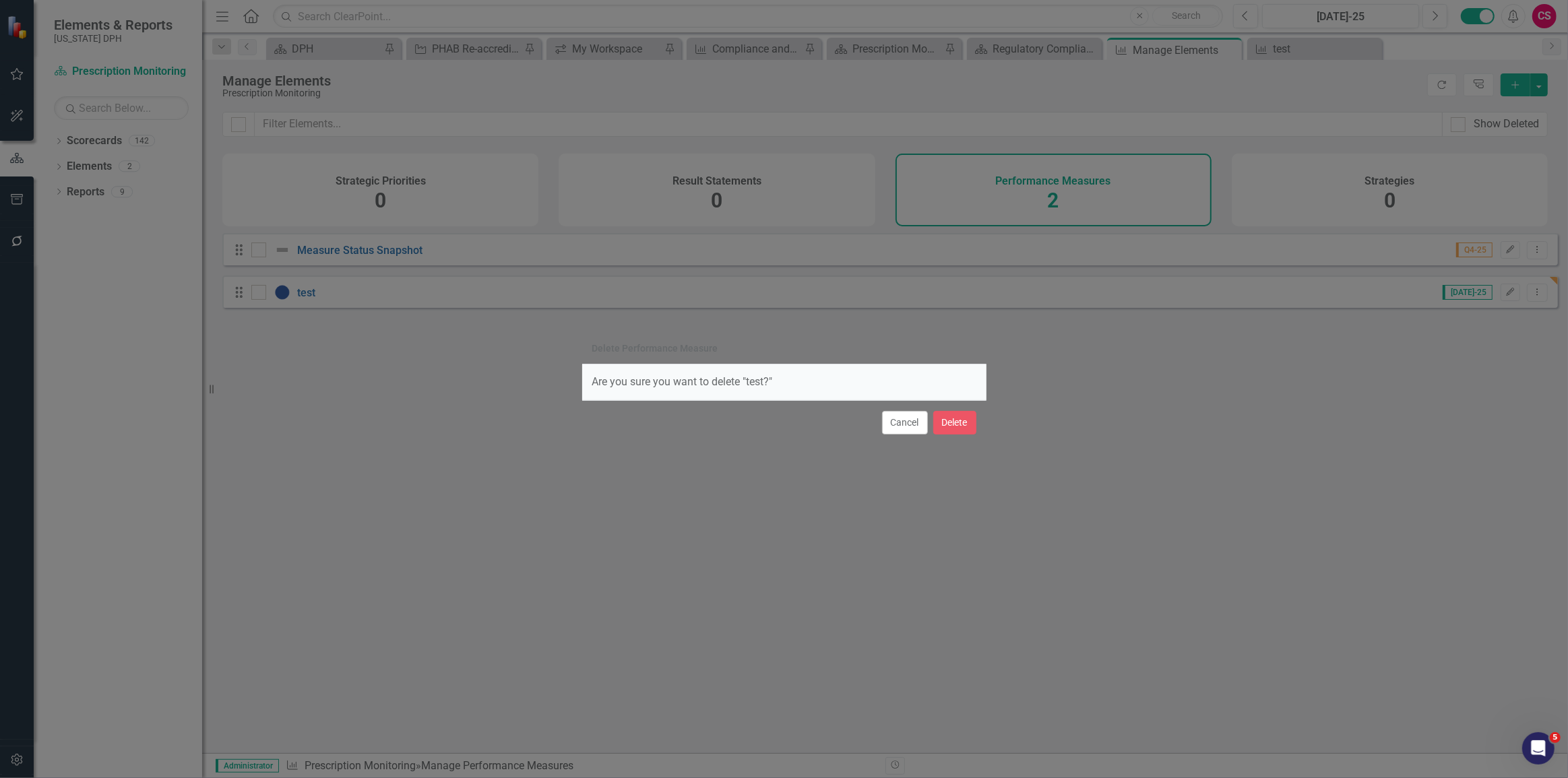
click at [949, 437] on div "Cancel Delete" at bounding box center [784, 422] width 404 height 45
click at [950, 429] on button "Delete" at bounding box center [954, 422] width 43 height 24
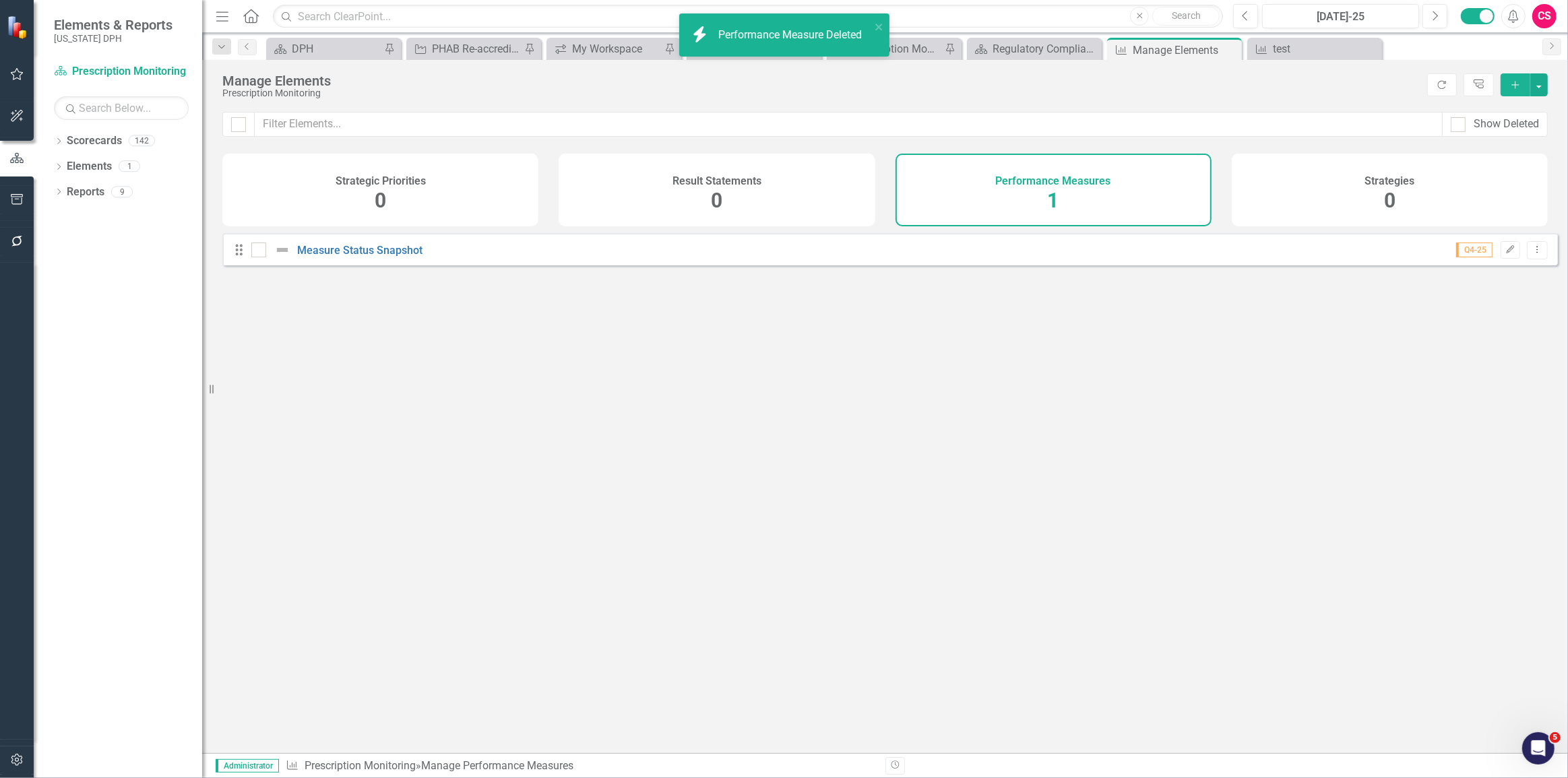
click at [28, 768] on button "button" at bounding box center [17, 760] width 31 height 28
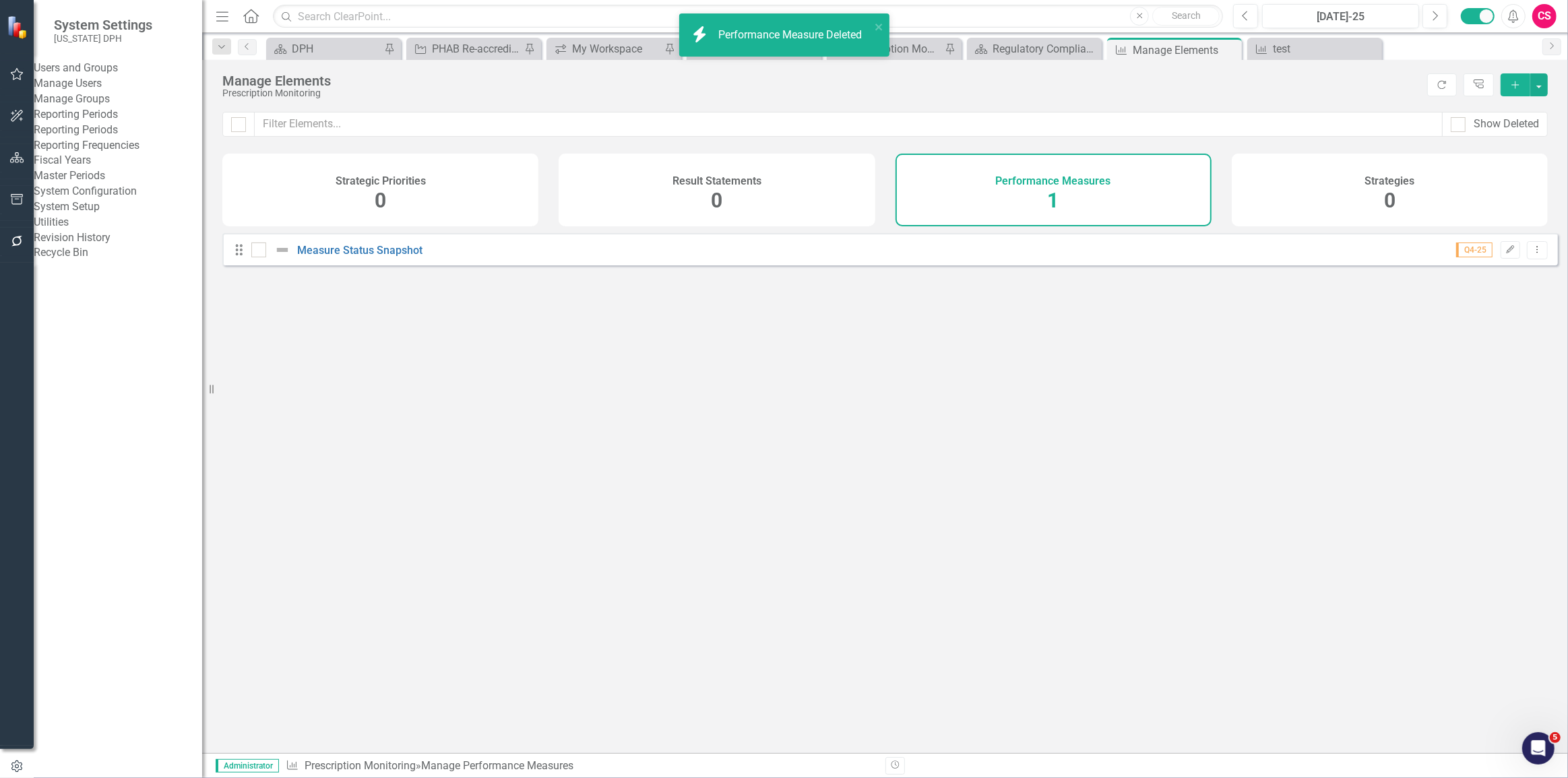
click at [70, 215] on div "System Setup" at bounding box center [118, 207] width 169 height 16
click at [80, 215] on link "System Setup" at bounding box center [118, 207] width 169 height 16
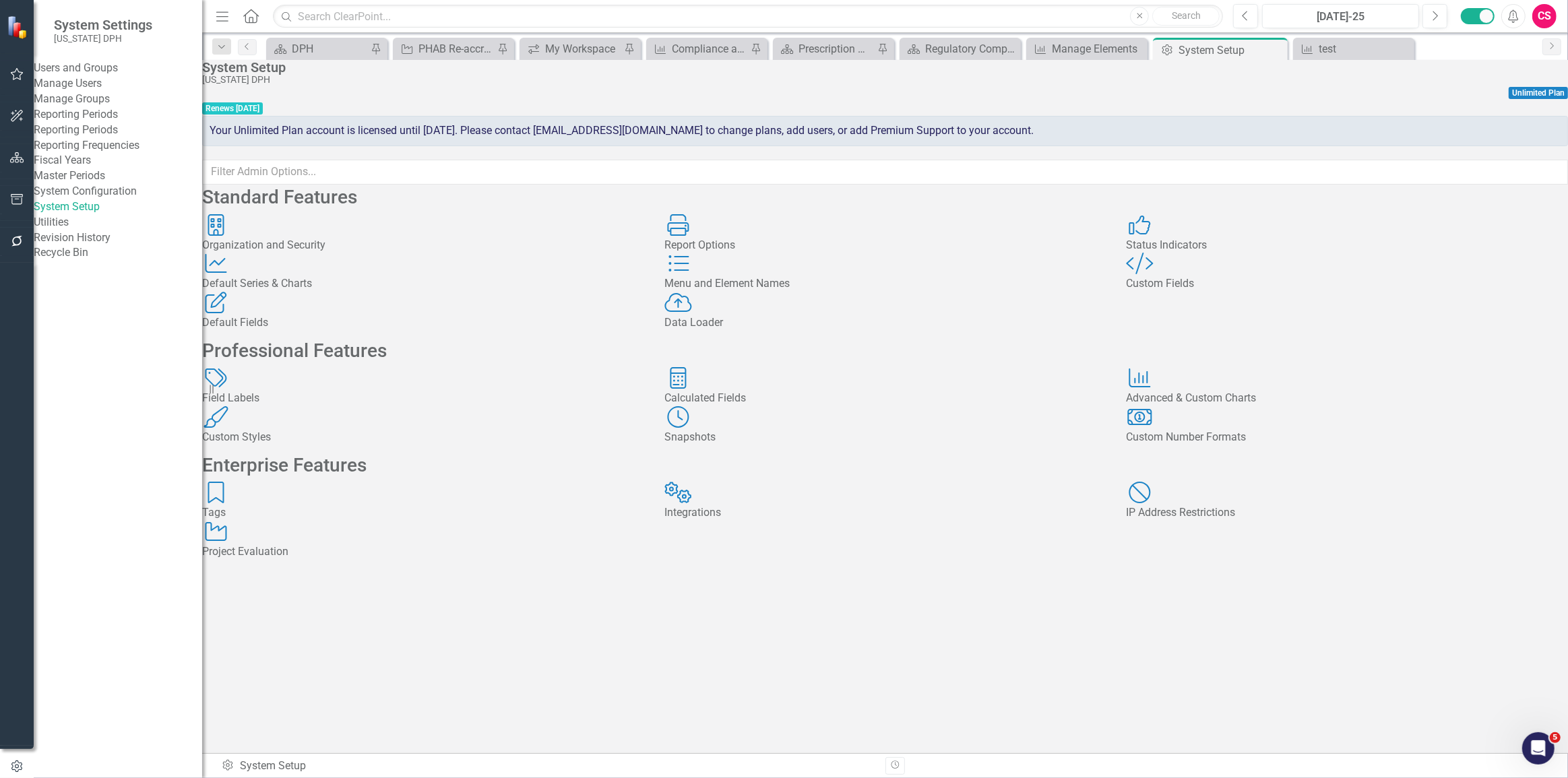
click at [828, 292] on div "Menu and Element Names Menu and Element Names" at bounding box center [885, 272] width 442 height 39
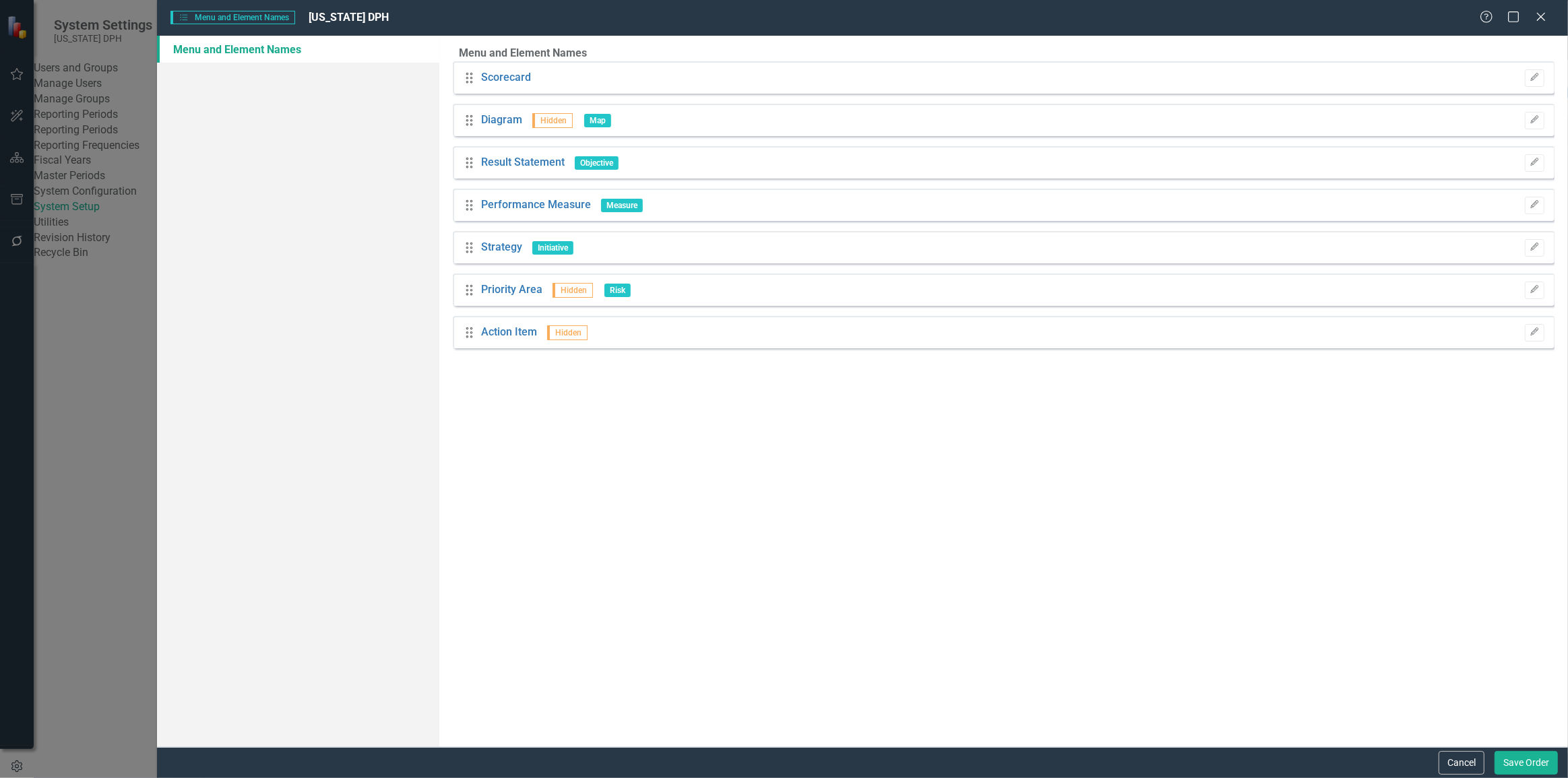
click at [799, 267] on div "Menu and Element Names Menu and Element Names [US_STATE] DPH Help Maximize Clos…" at bounding box center [784, 389] width 1568 height 778
click at [1536, 15] on icon "Close" at bounding box center [1540, 17] width 17 height 13
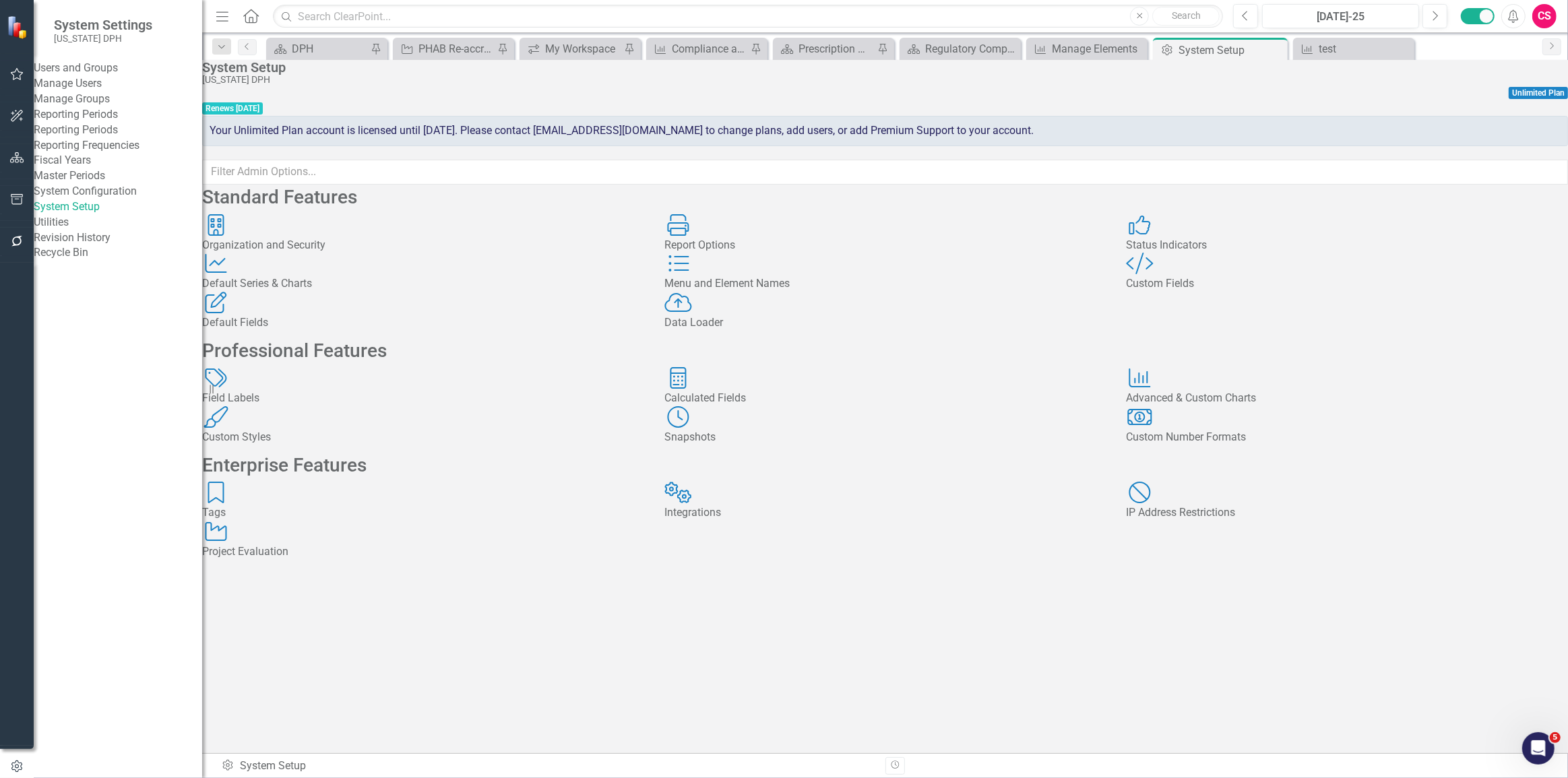
click at [828, 253] on div "Report Options Report Options" at bounding box center [885, 234] width 442 height 39
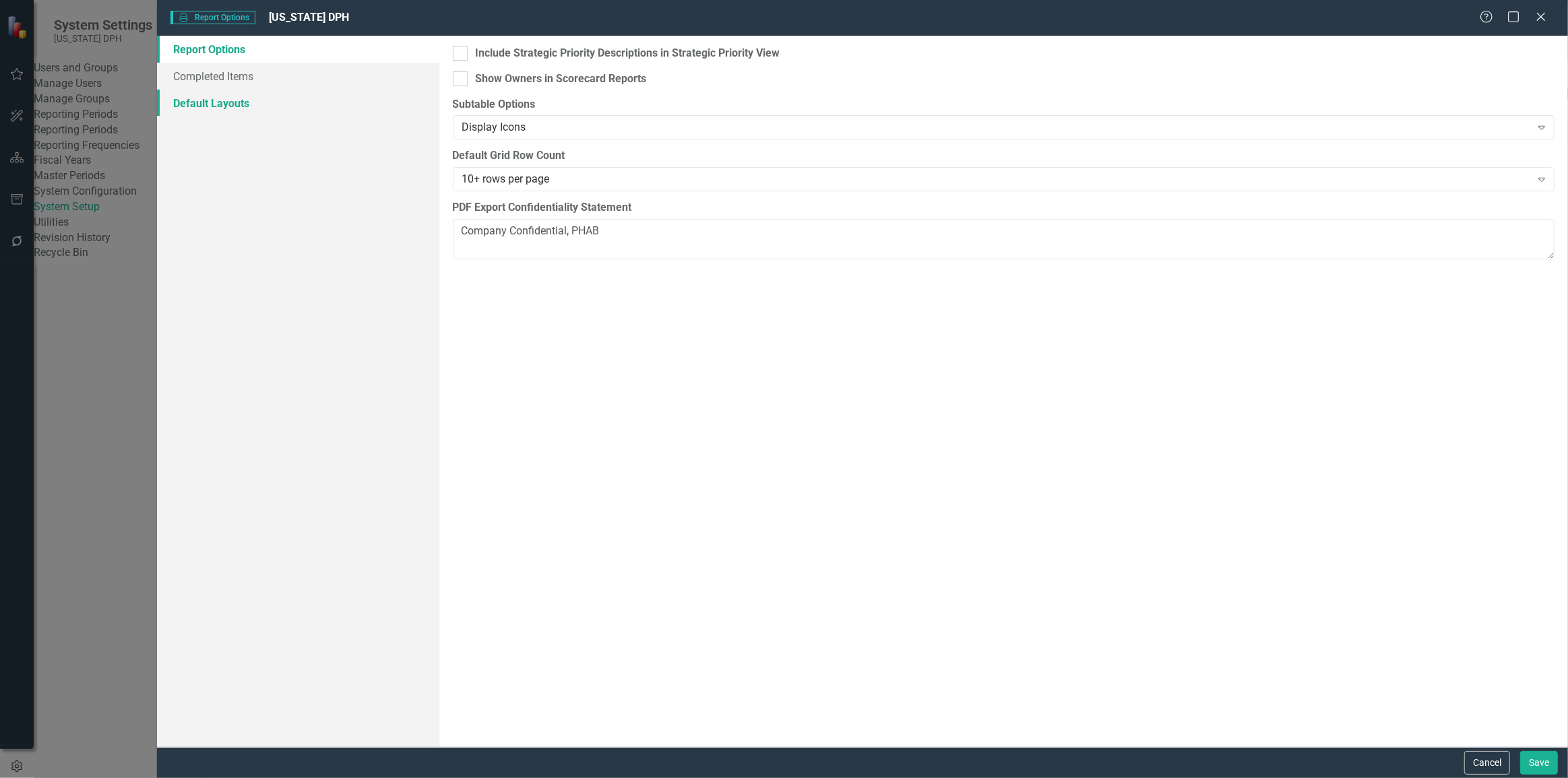
click at [253, 97] on link "Default Layouts" at bounding box center [298, 103] width 282 height 27
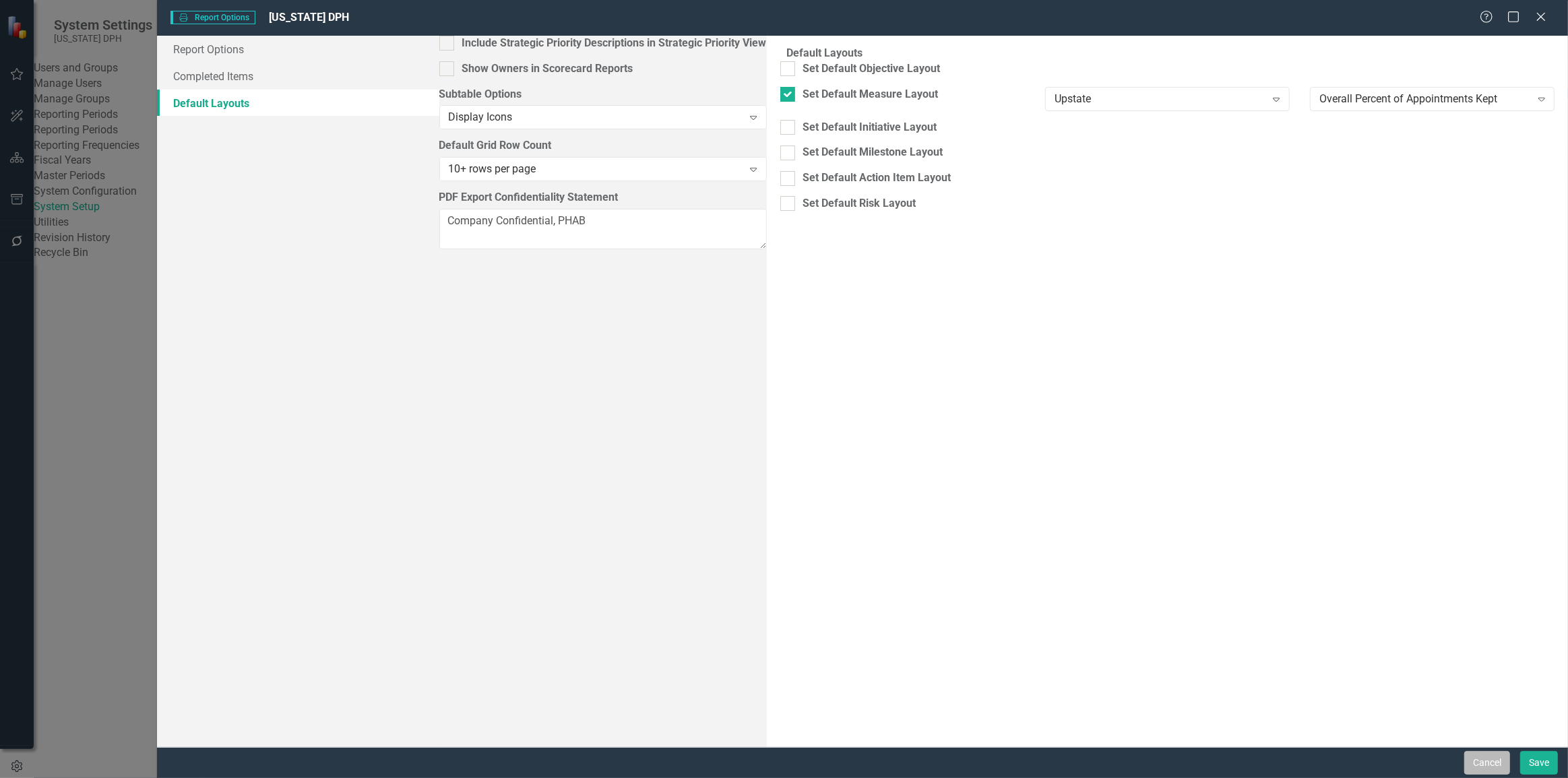
click at [1481, 761] on button "Cancel" at bounding box center [1486, 762] width 46 height 24
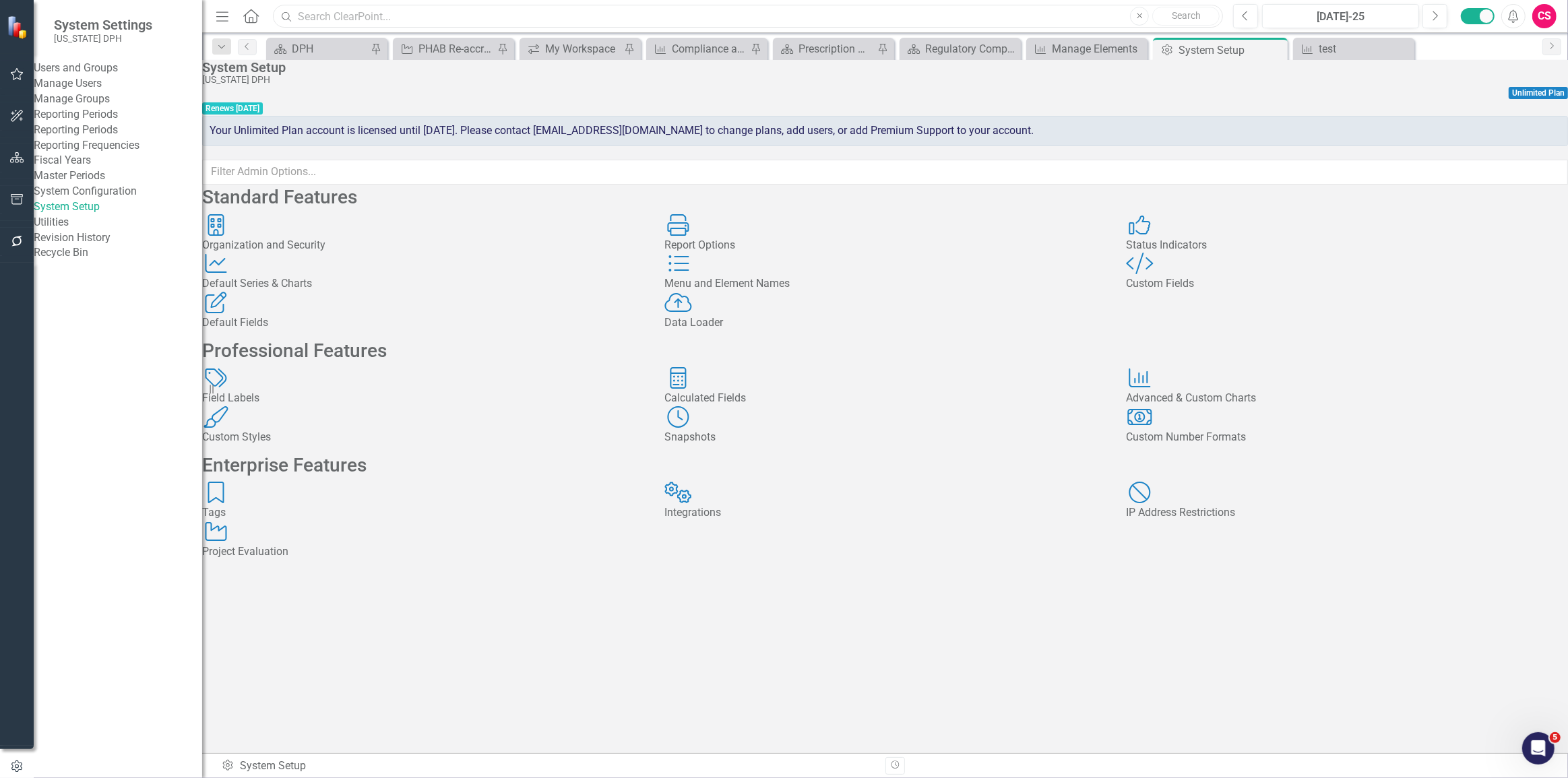
click at [464, 22] on input "text" at bounding box center [748, 16] width 950 height 24
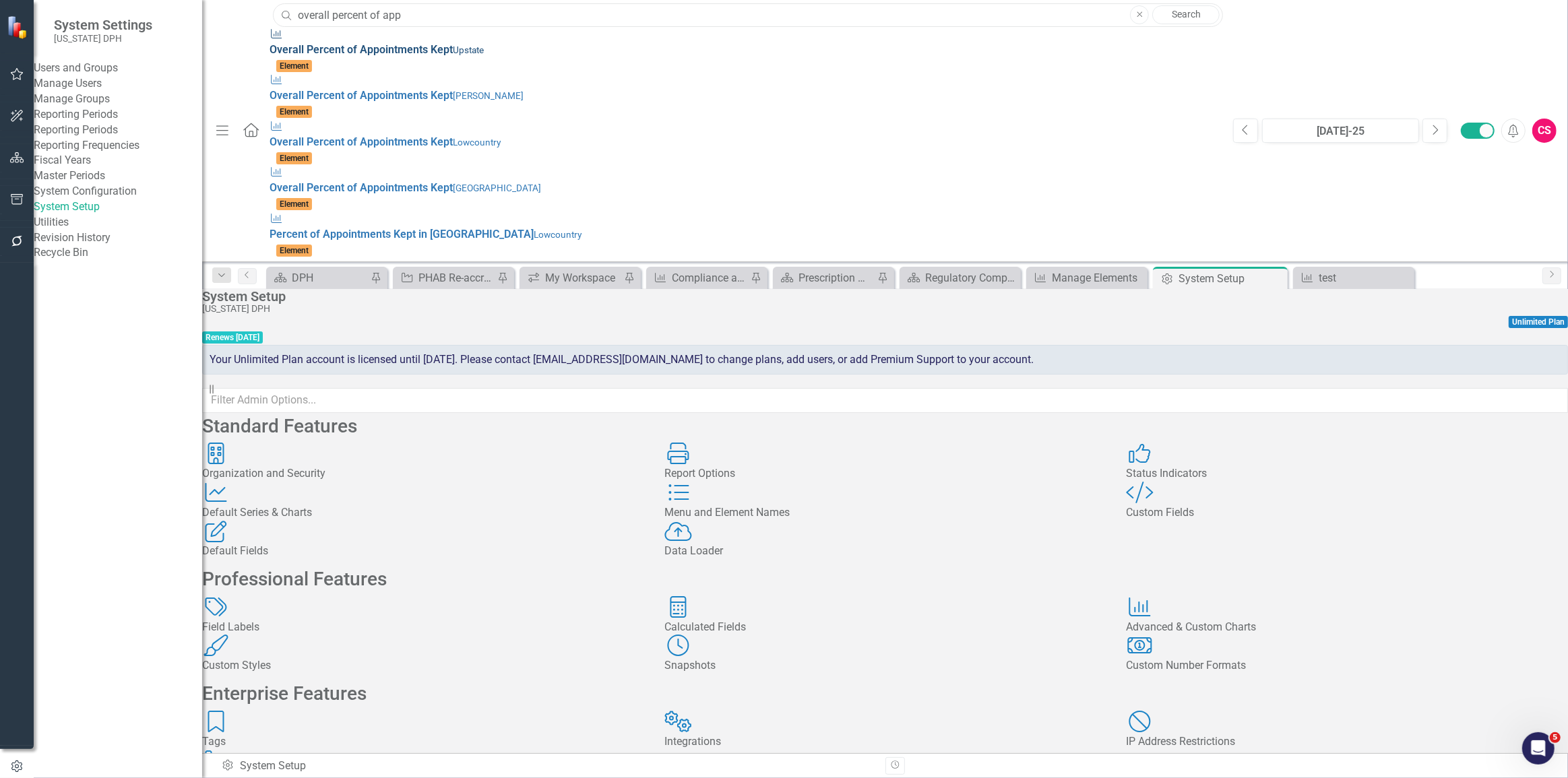
type input "overall percent of app"
click at [421, 42] on div "Performance Measure Overall Percent of App ointments Kept Upstate" at bounding box center [744, 42] width 950 height 31
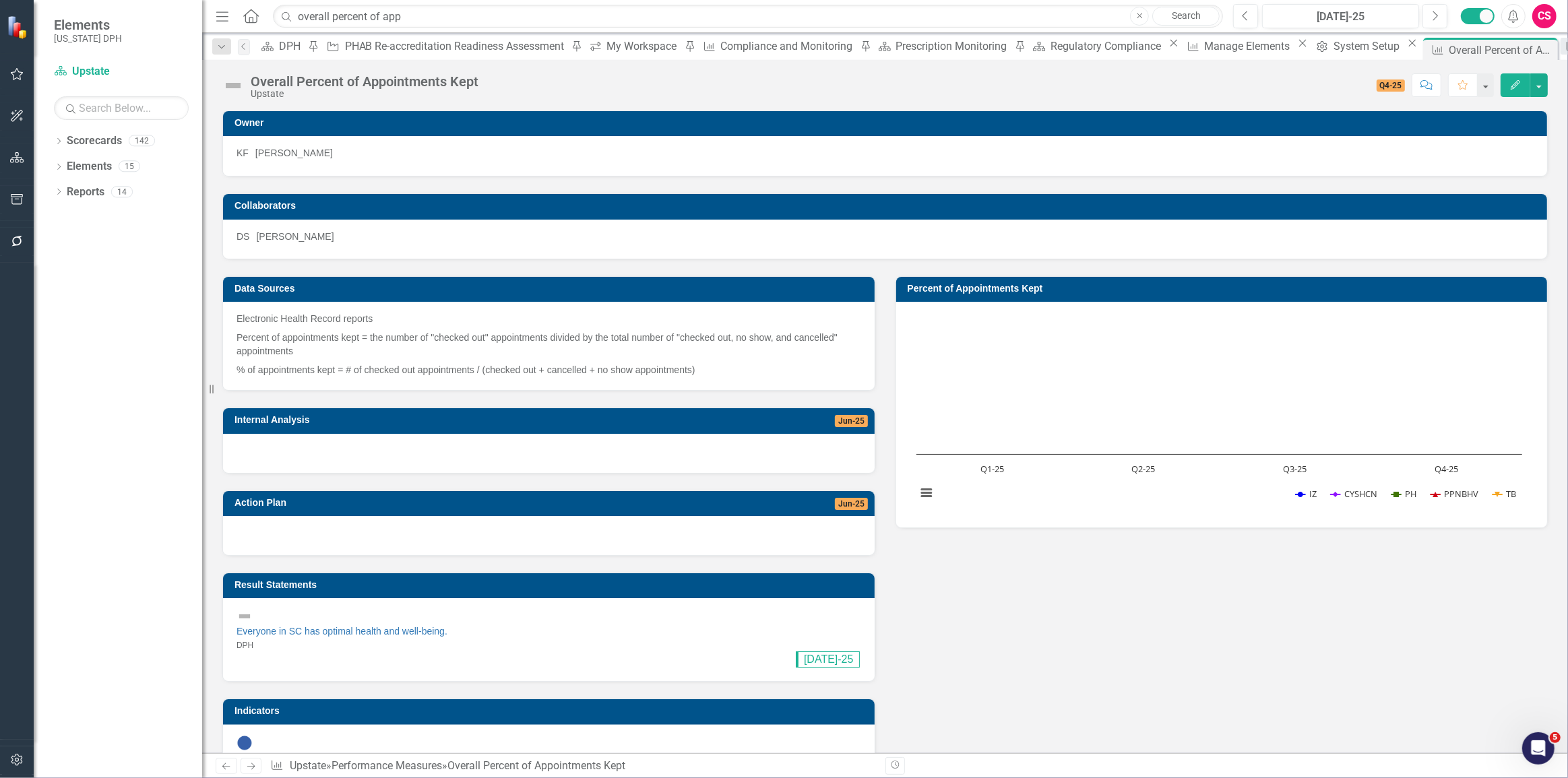
click at [1567, 44] on div "test" at bounding box center [1593, 46] width 22 height 17
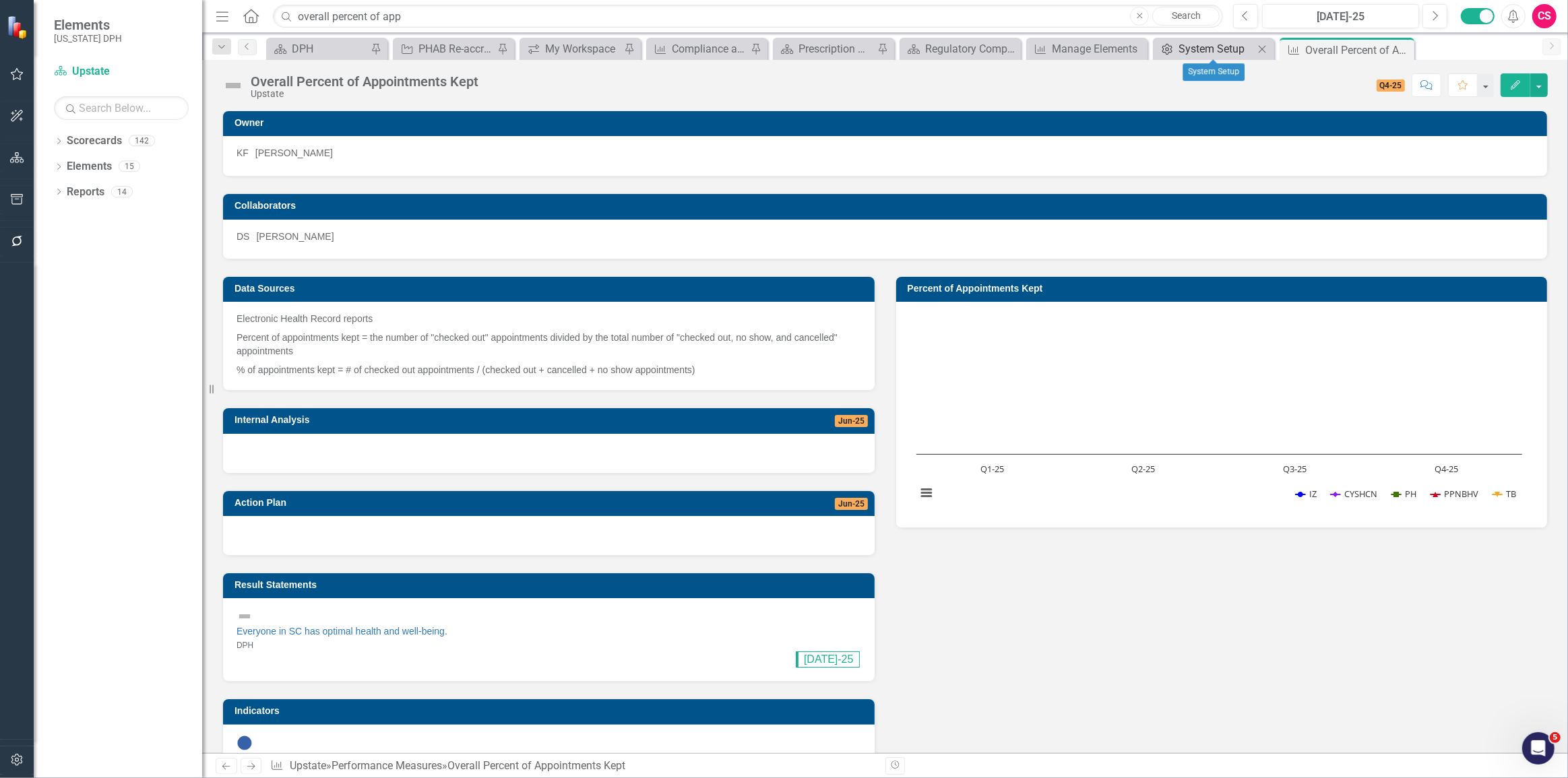
click at [1210, 42] on div "System Setup" at bounding box center [1216, 48] width 76 height 17
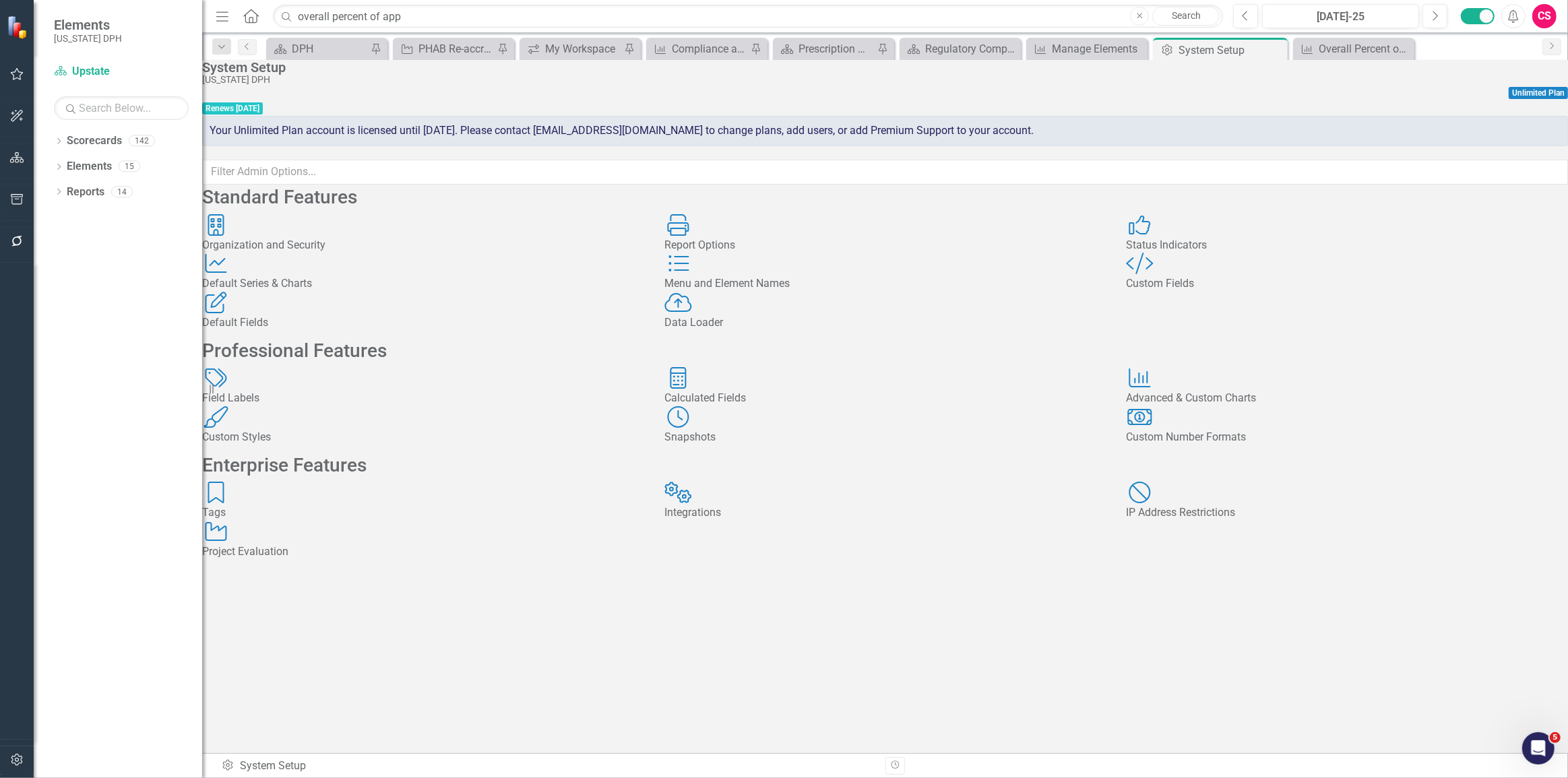
click at [809, 253] on div "Report Options Report Options" at bounding box center [885, 234] width 442 height 39
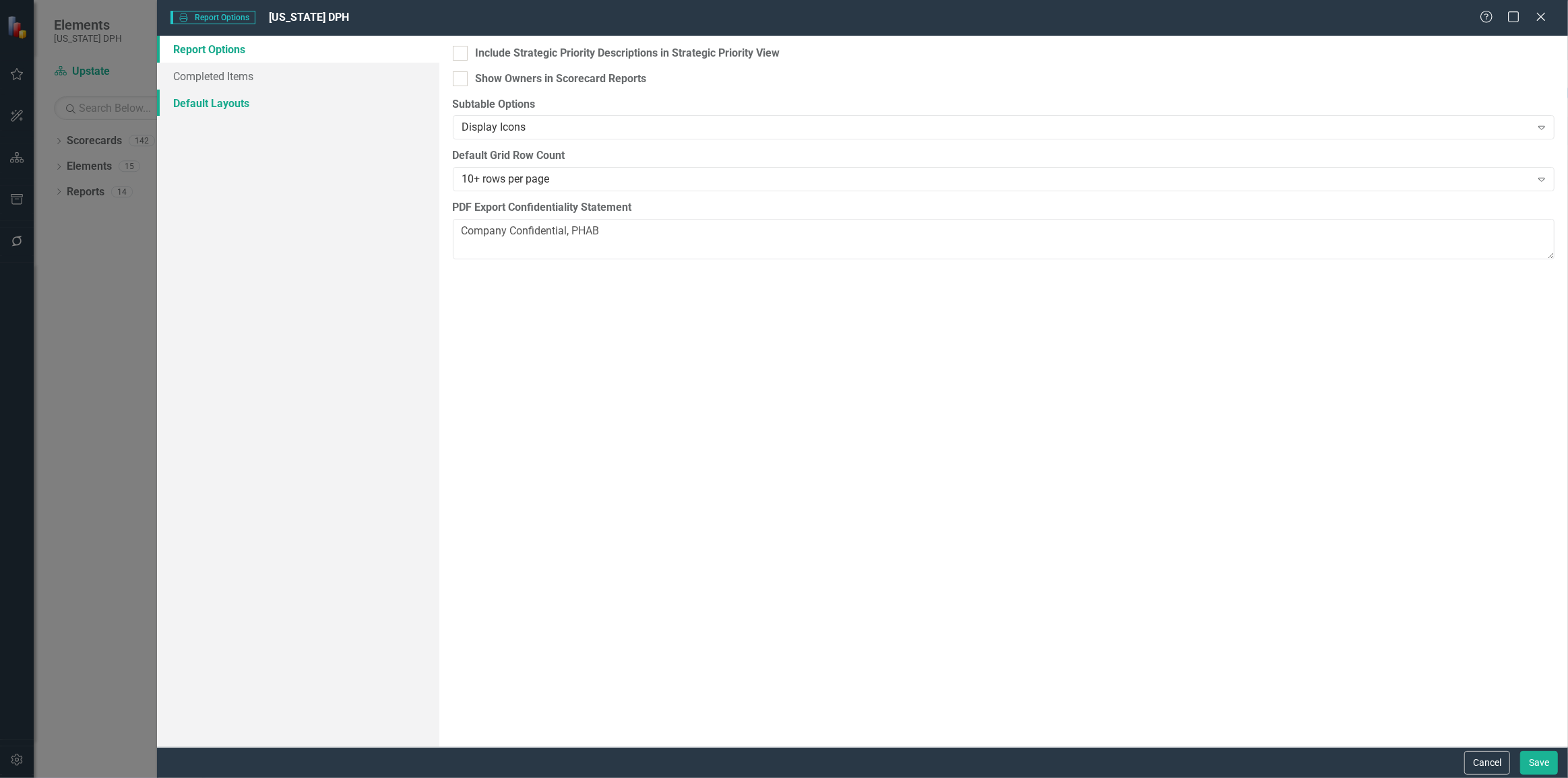
click at [273, 106] on link "Default Layouts" at bounding box center [298, 103] width 282 height 27
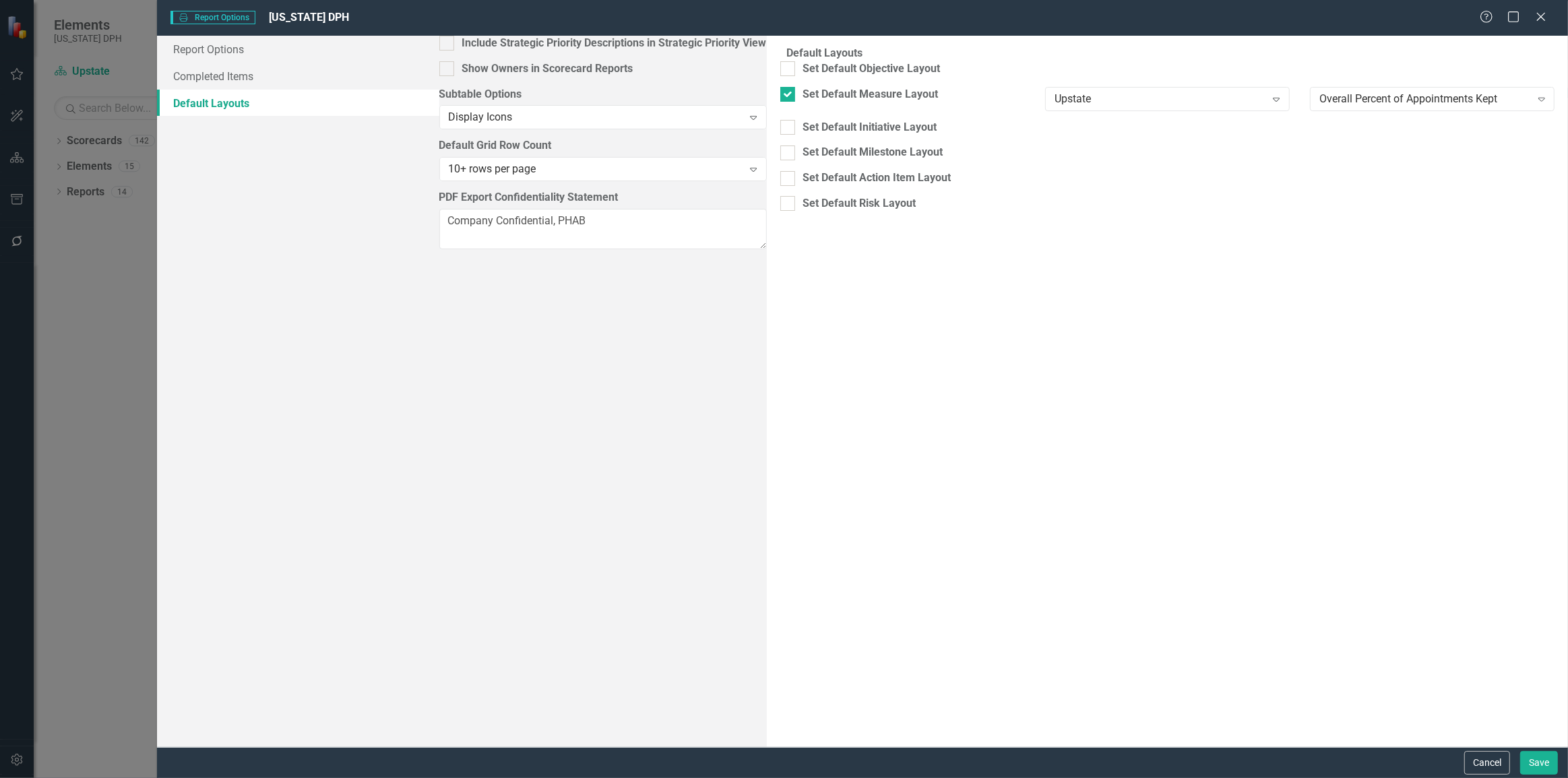
drag, startPoint x: 1475, startPoint y: 757, endPoint x: 1475, endPoint y: 748, distance: 9.0
click at [1475, 759] on button "Cancel" at bounding box center [1486, 762] width 46 height 24
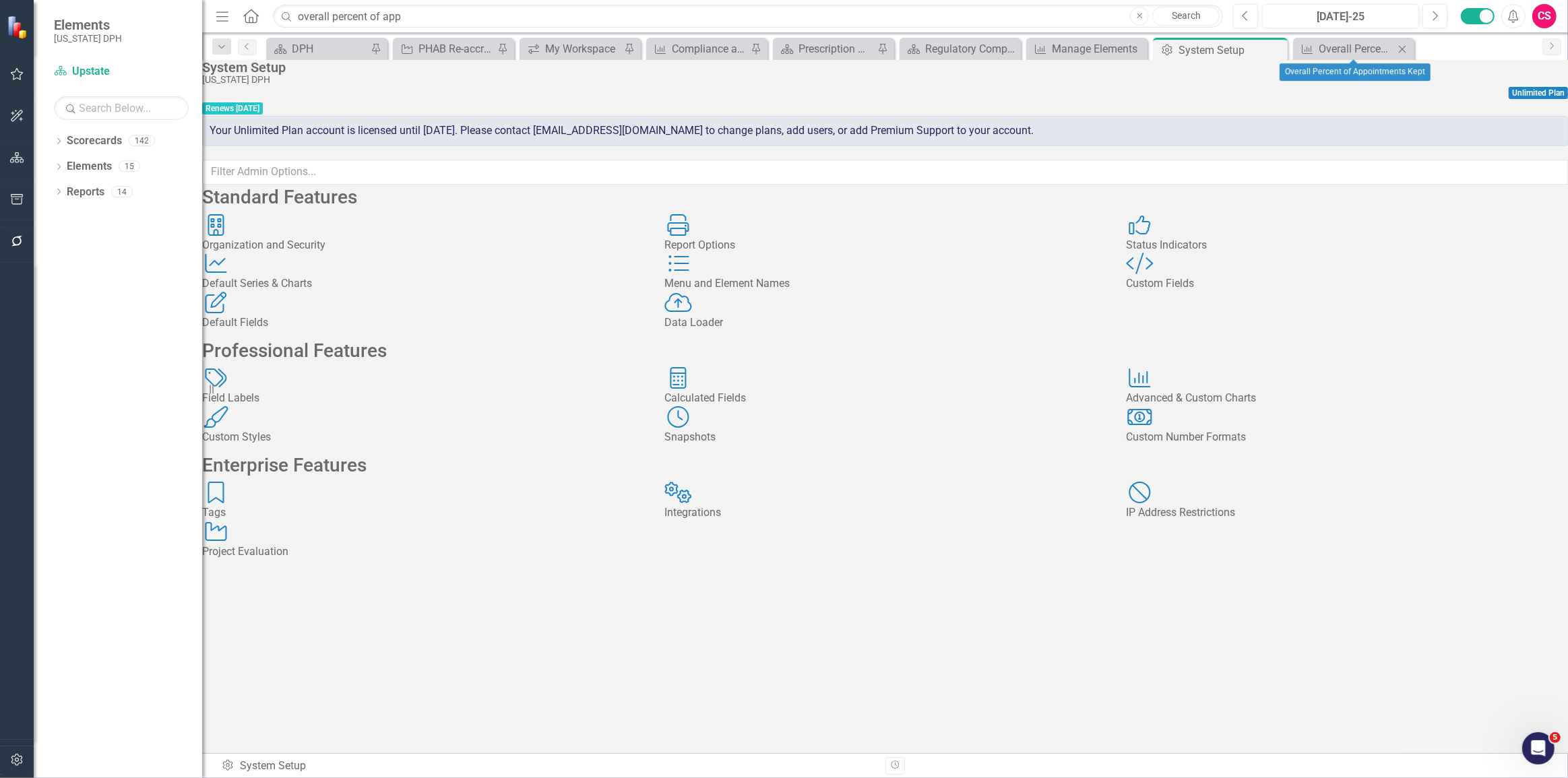
click at [1349, 58] on div "Performance Measure Overall Percent of Appointments Kept Close" at bounding box center [1354, 48] width 121 height 22
click at [1343, 54] on div "Overall Percent of Appointments Kept" at bounding box center [1356, 48] width 76 height 17
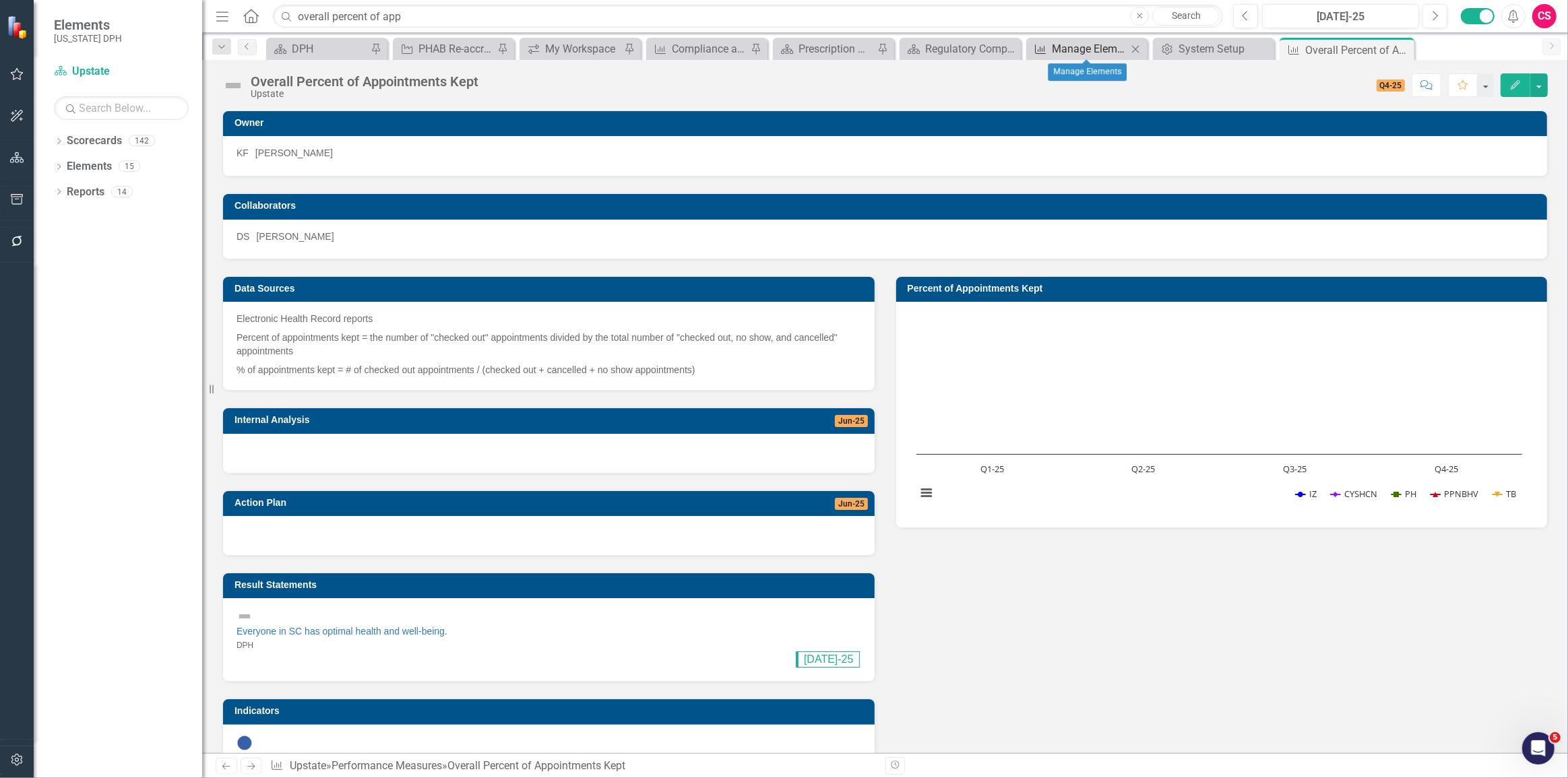
click at [1093, 40] on div "Manage Elements" at bounding box center [1089, 48] width 76 height 17
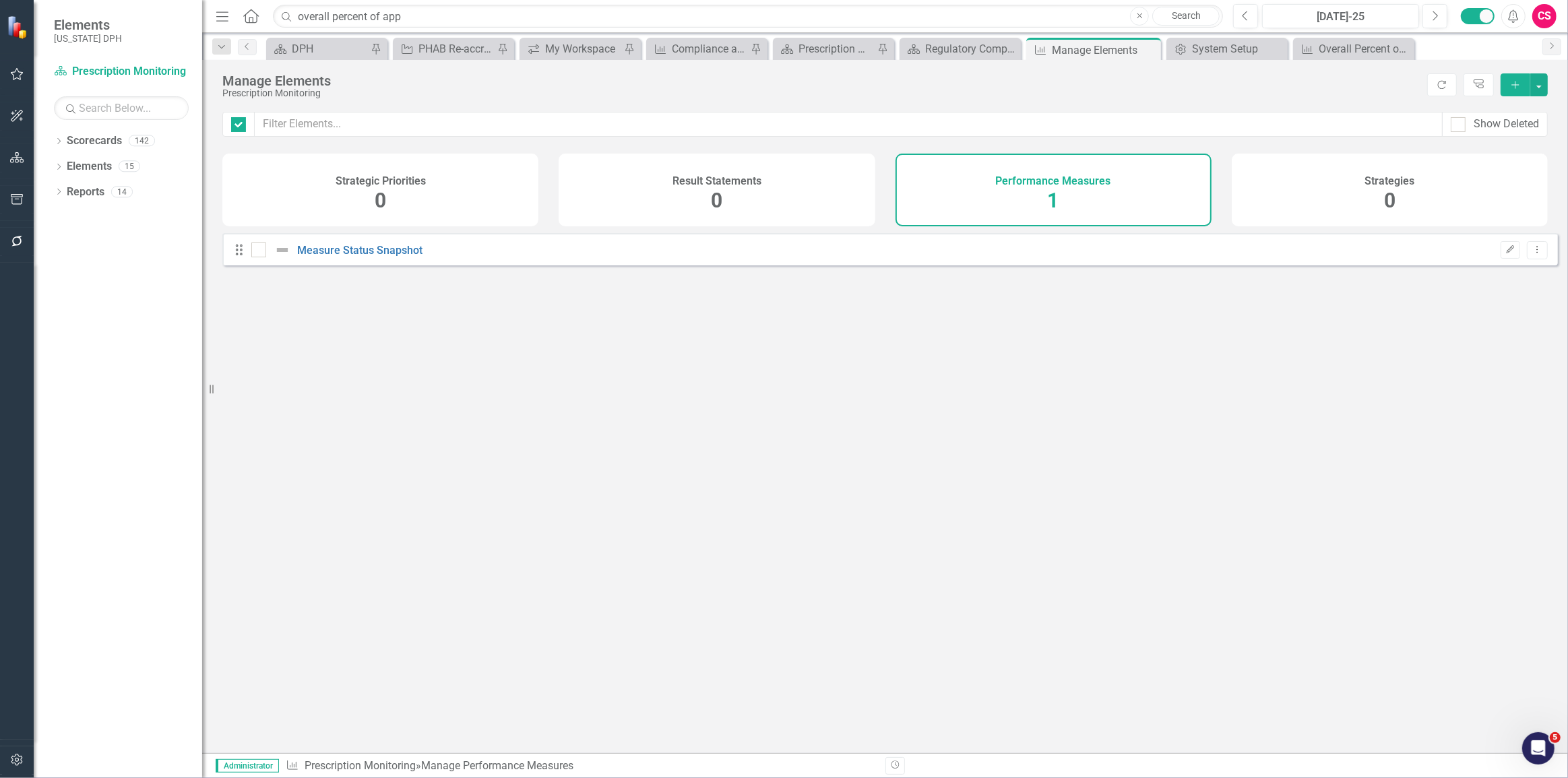
checkbox input "false"
click at [1479, 122] on div "Show Deleted" at bounding box center [1506, 125] width 65 height 16
click at [1459, 122] on input "Show Deleted" at bounding box center [1455, 121] width 9 height 9
checkbox input "true"
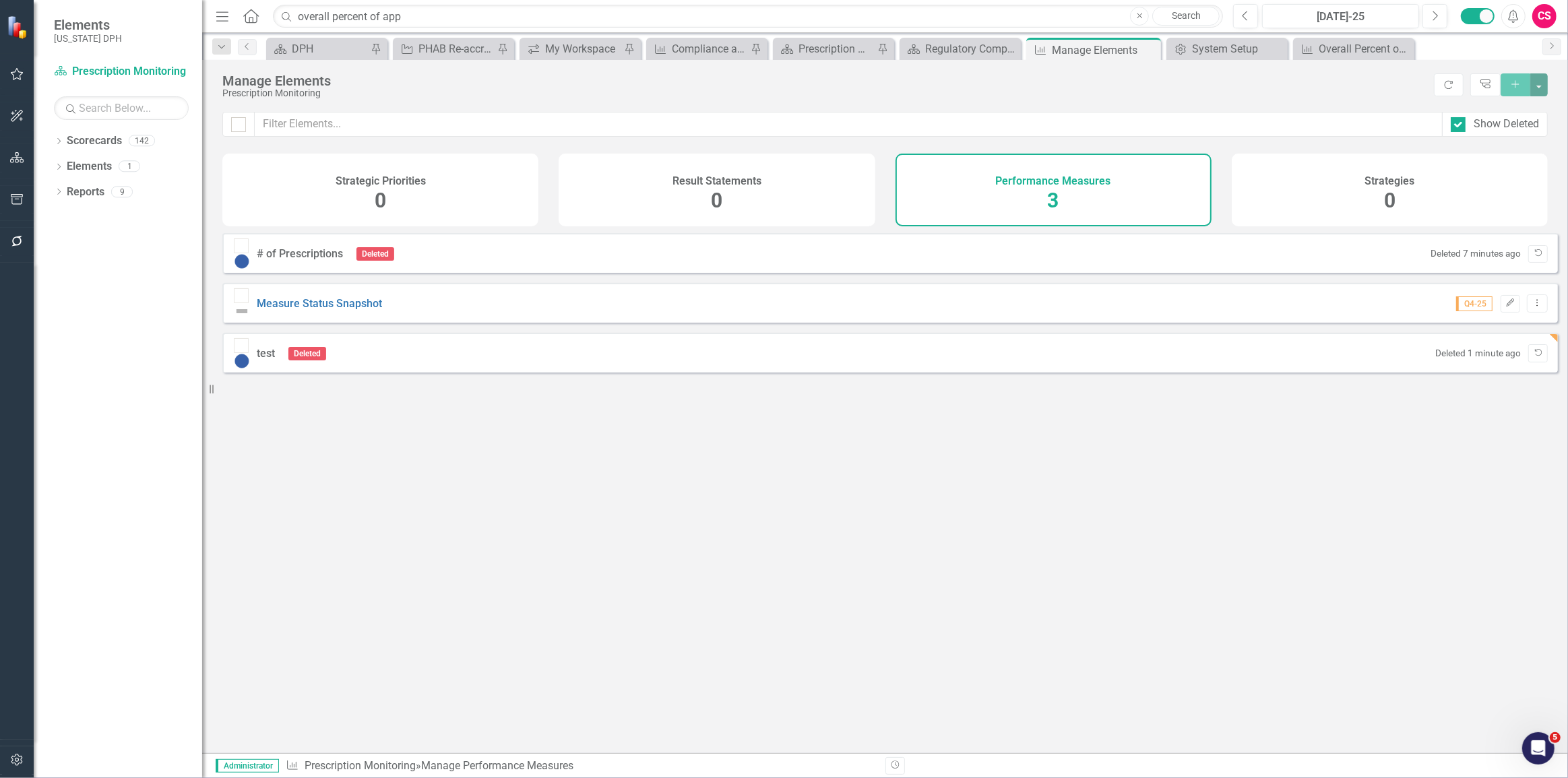
click at [1528, 333] on div "test Deleted Deleted 1 minute ago Undelete" at bounding box center [890, 352] width 1335 height 40
click at [1533, 257] on icon "Undelete" at bounding box center [1538, 253] width 11 height 8
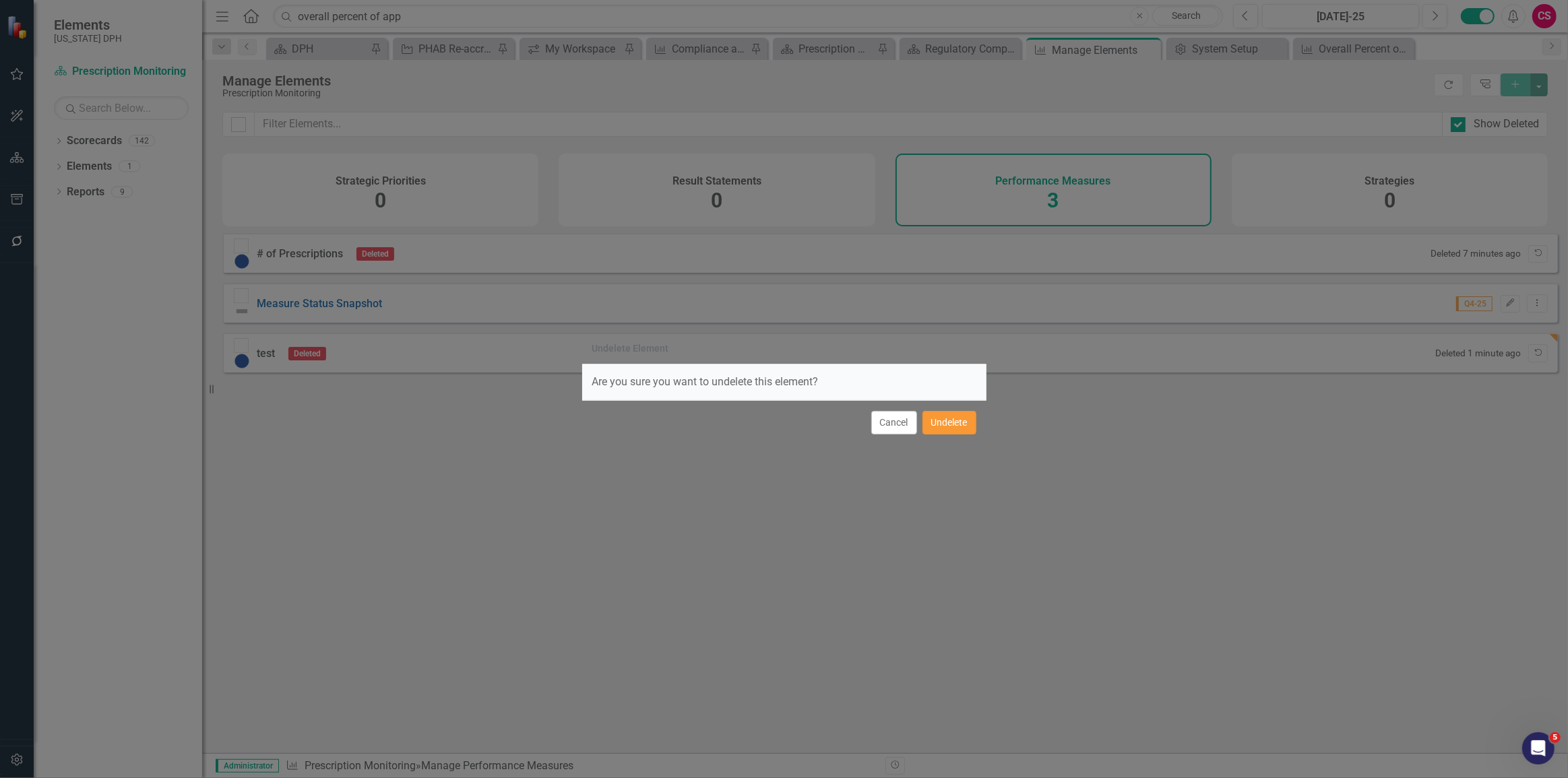
click at [947, 420] on button "Undelete" at bounding box center [949, 422] width 54 height 24
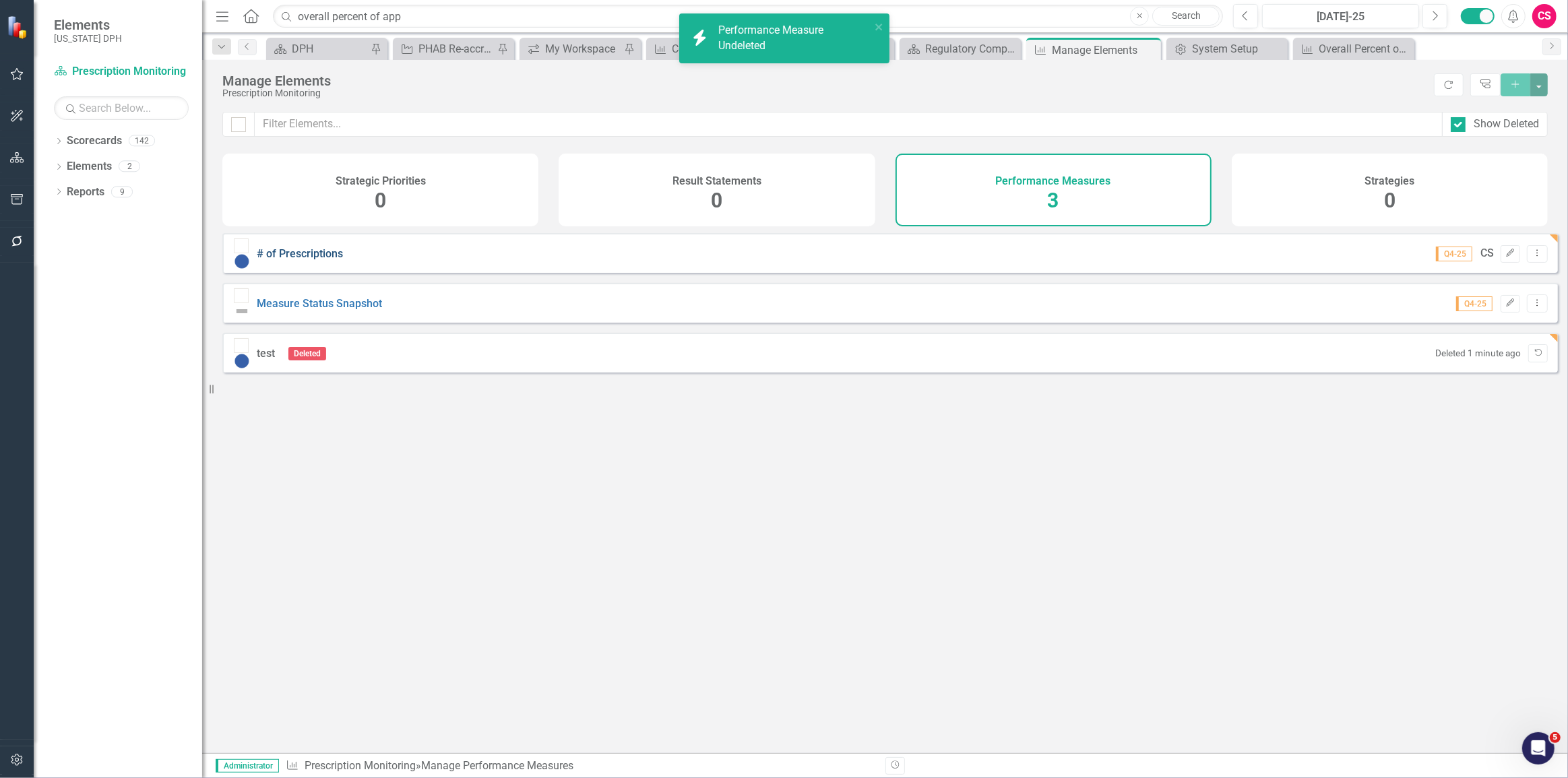
click at [336, 260] on link "# of Prescriptions" at bounding box center [300, 253] width 86 height 13
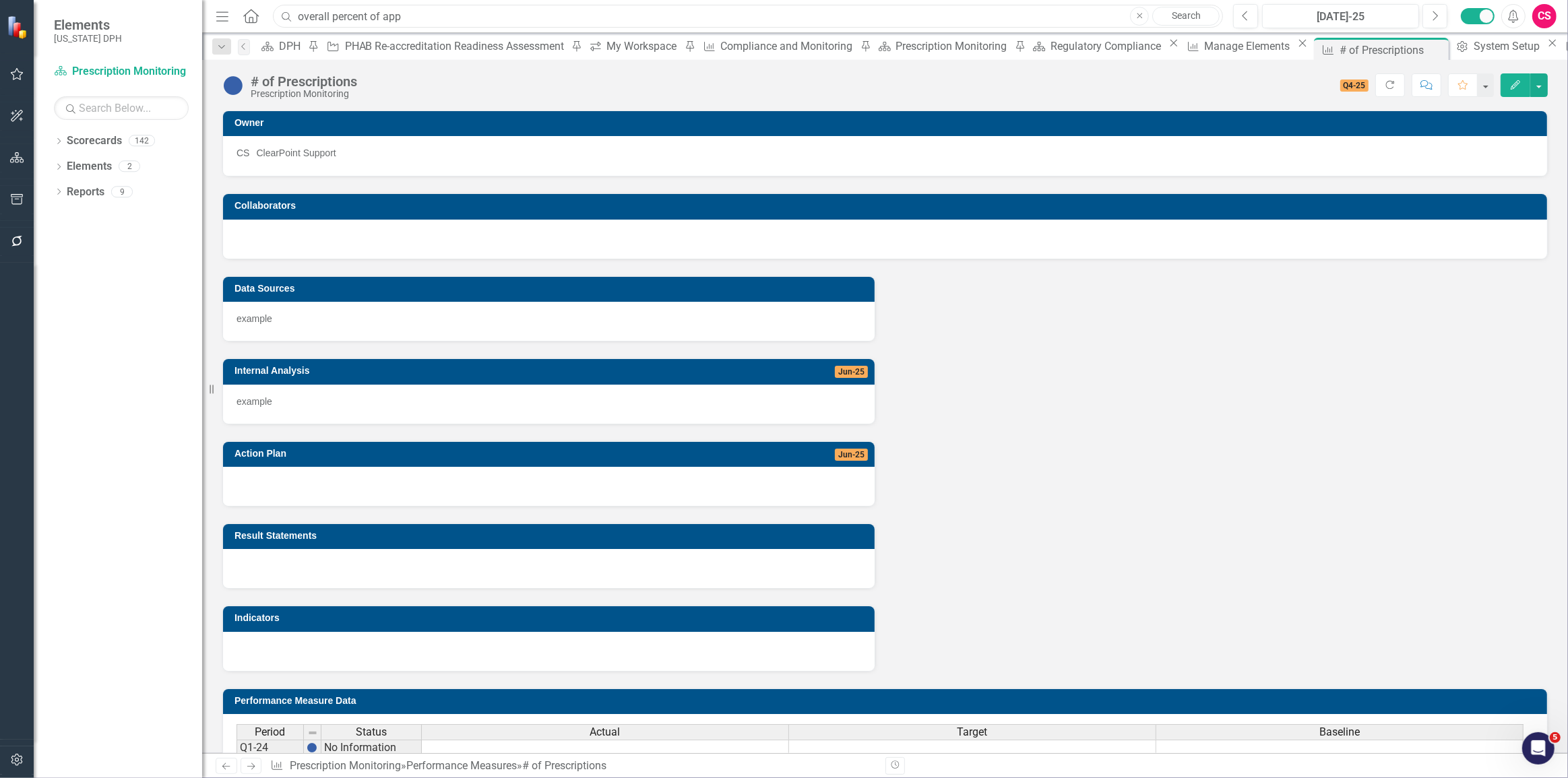
drag, startPoint x: 431, startPoint y: 17, endPoint x: 195, endPoint y: 40, distance: 237.1
click at [195, 40] on div "Elements [US_STATE] DPH Scorecard Prescription Monitoring Search Dropdown Score…" at bounding box center [784, 389] width 1568 height 778
click at [1203, 53] on div "Manage Elements" at bounding box center [1248, 46] width 90 height 17
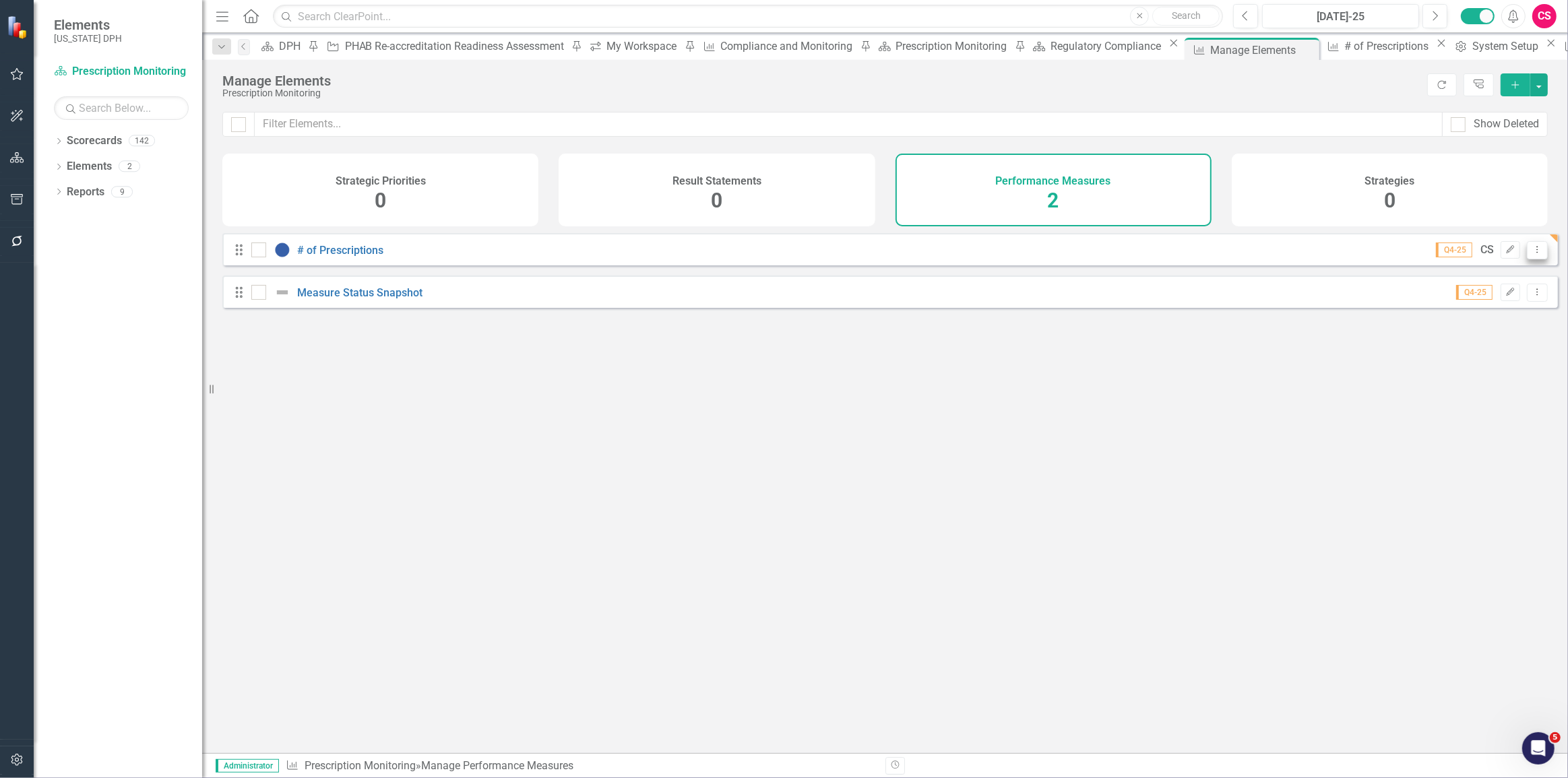
click at [1530, 259] on button "Dropdown Menu" at bounding box center [1537, 250] width 21 height 18
click at [1469, 354] on link "Trash Delete Performance Measure" at bounding box center [1443, 357] width 185 height 25
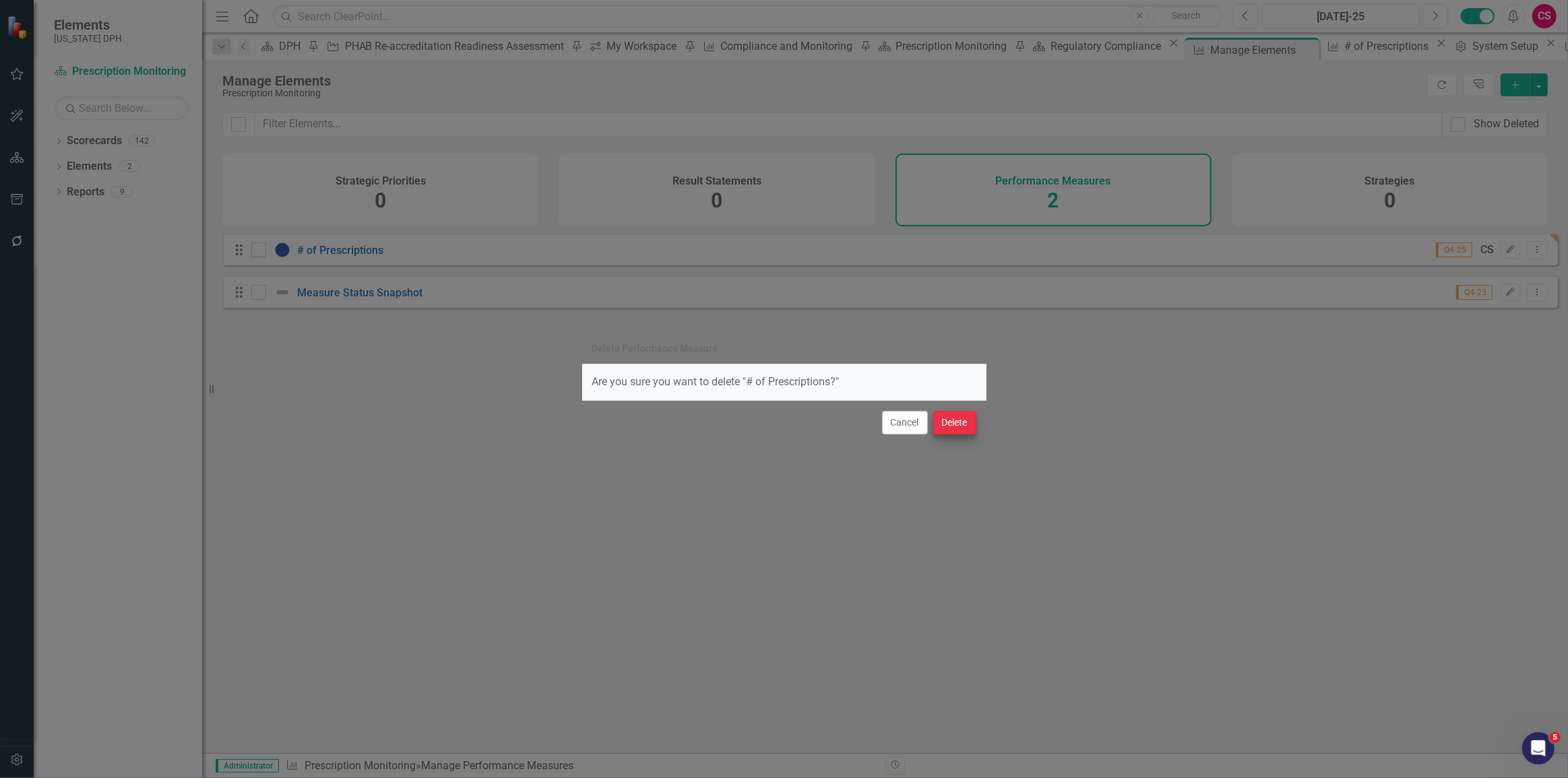
drag, startPoint x: 929, startPoint y: 409, endPoint x: 942, endPoint y: 413, distance: 13.6
click at [932, 409] on div "Cancel Delete" at bounding box center [784, 422] width 404 height 45
click at [957, 418] on button "Delete" at bounding box center [954, 422] width 43 height 24
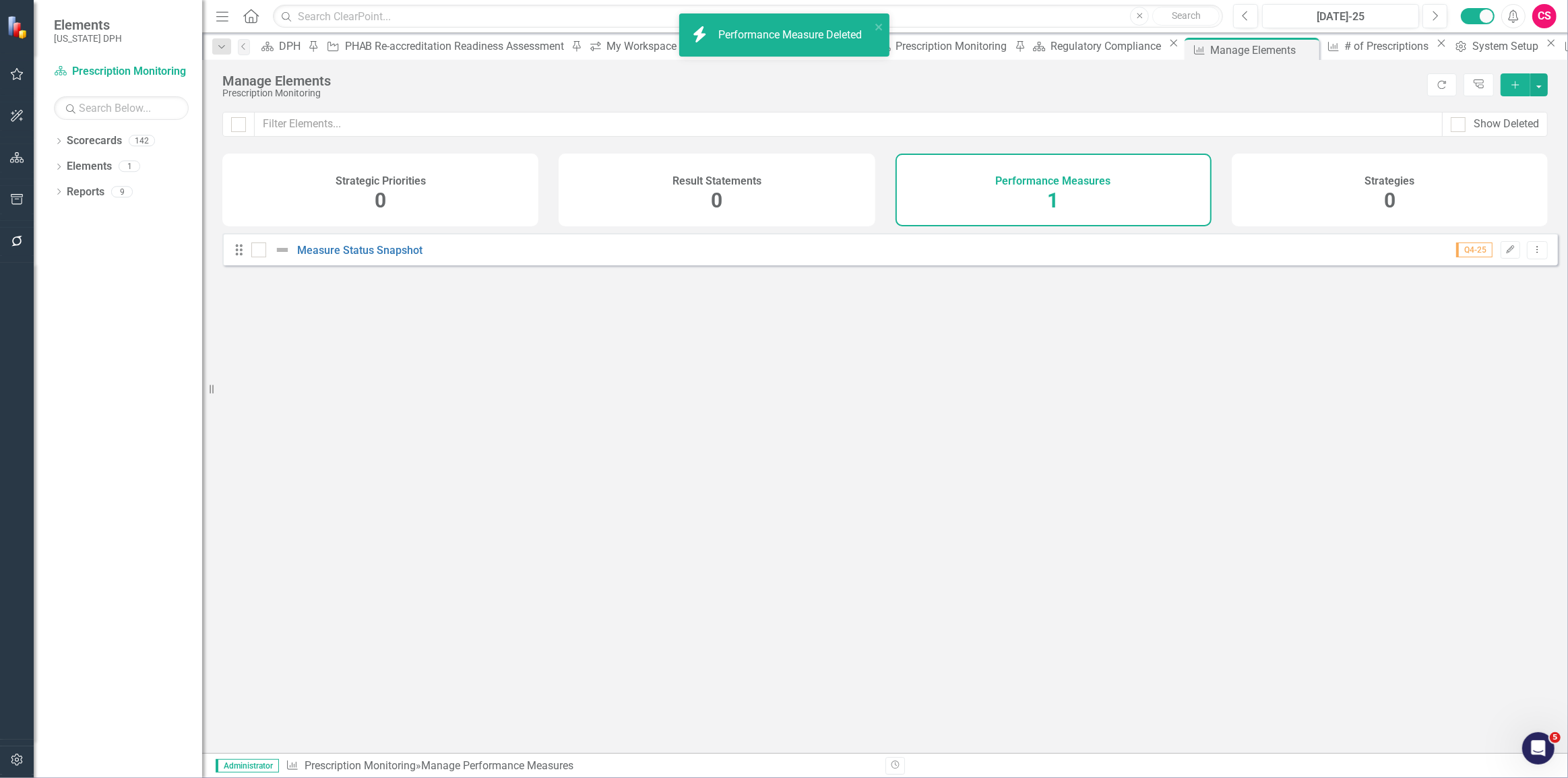
click at [560, 377] on div "Looks like you don't have any Performance Measures set up yet. Why don't you ad…" at bounding box center [890, 476] width 1335 height 486
